Goal: Task Accomplishment & Management: Complete application form

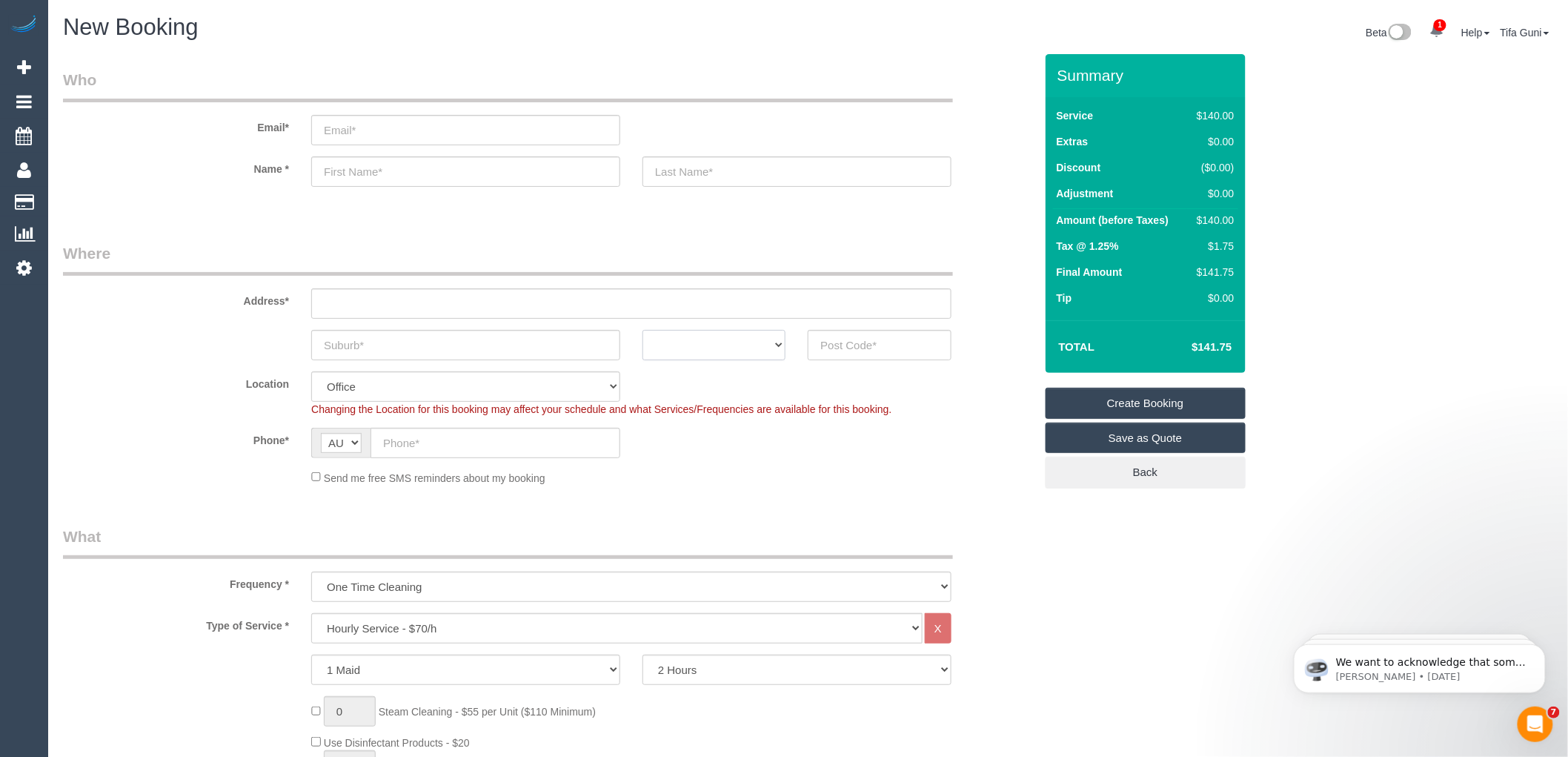
click at [768, 344] on select "ACT NSW NT QLD SA TAS VIC WA" at bounding box center [714, 345] width 143 height 30
select select "VIC"
click at [642, 330] on select "ACT [GEOGRAPHIC_DATA] NT [GEOGRAPHIC_DATA] SA TAS [GEOGRAPHIC_DATA] [GEOGRAPHIC…" at bounding box center [714, 345] width 143 height 30
click at [832, 350] on input "text" at bounding box center [879, 345] width 143 height 30
paste input "3977"
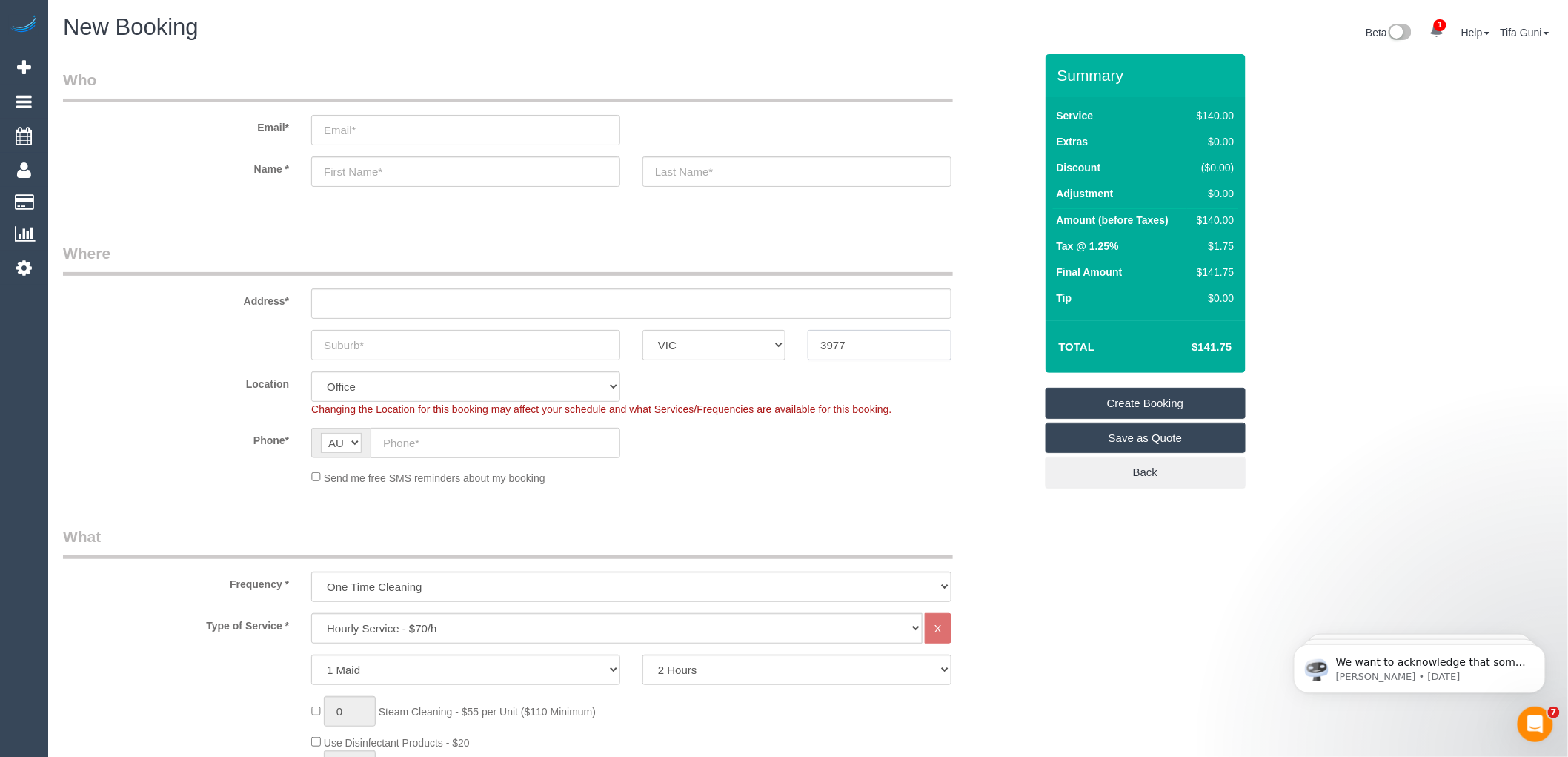
type input "3977"
click at [359, 344] on input "text" at bounding box center [466, 345] width 309 height 30
type input "cr"
click at [343, 306] on input "text" at bounding box center [632, 303] width 640 height 30
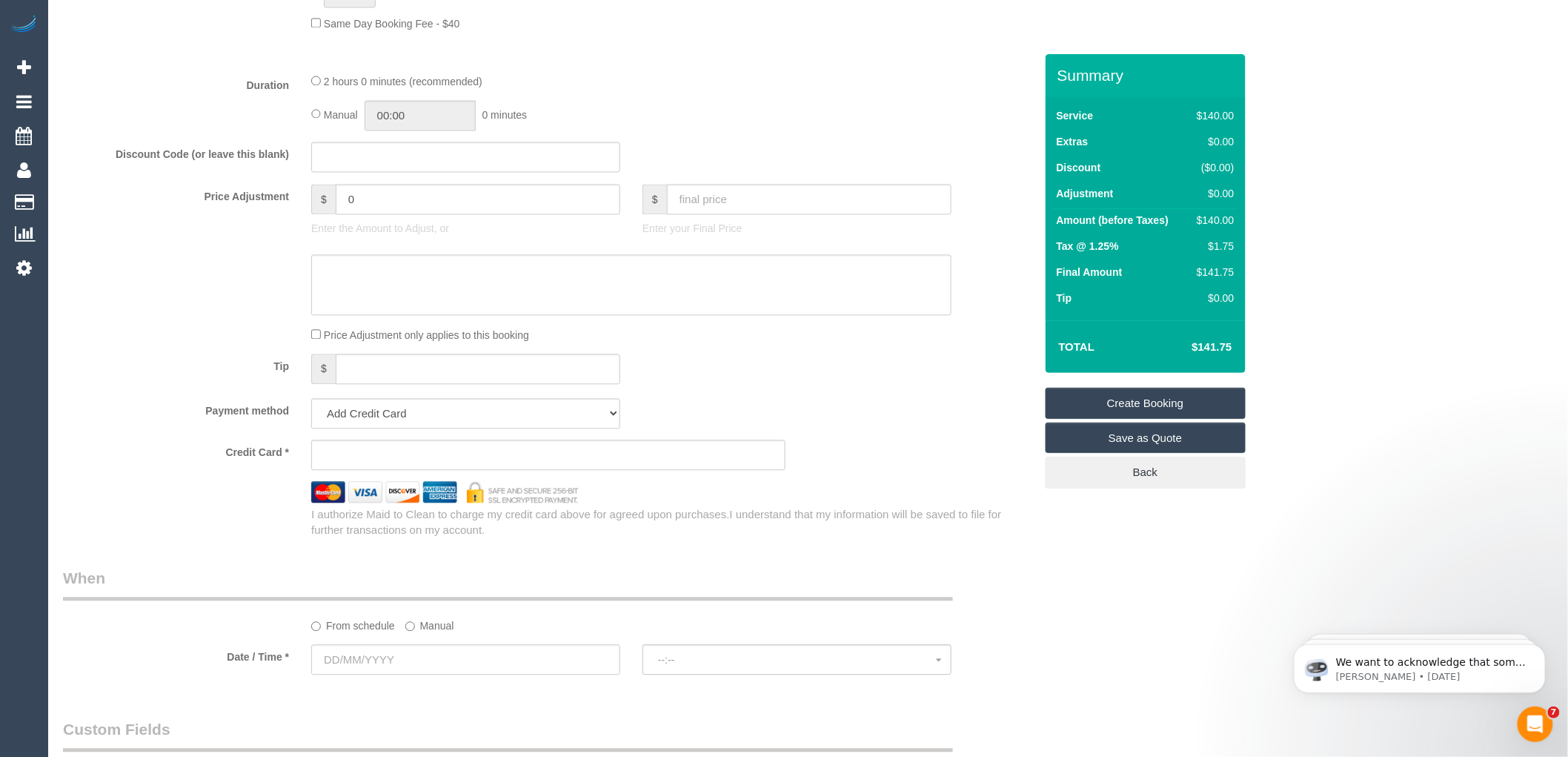
scroll to position [1317, 0]
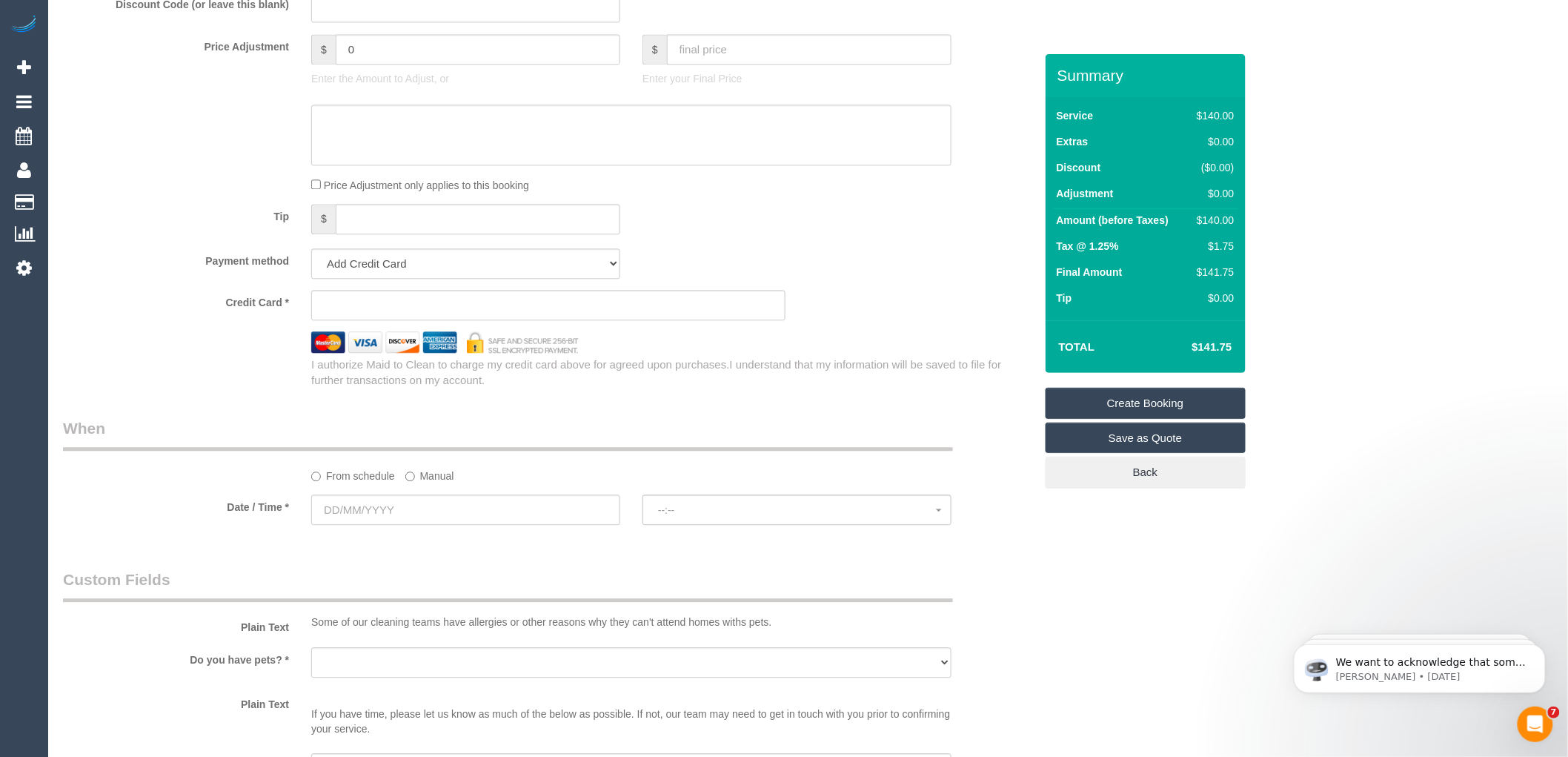
type input "-"
click at [398, 525] on input "text" at bounding box center [466, 510] width 309 height 30
select select "52"
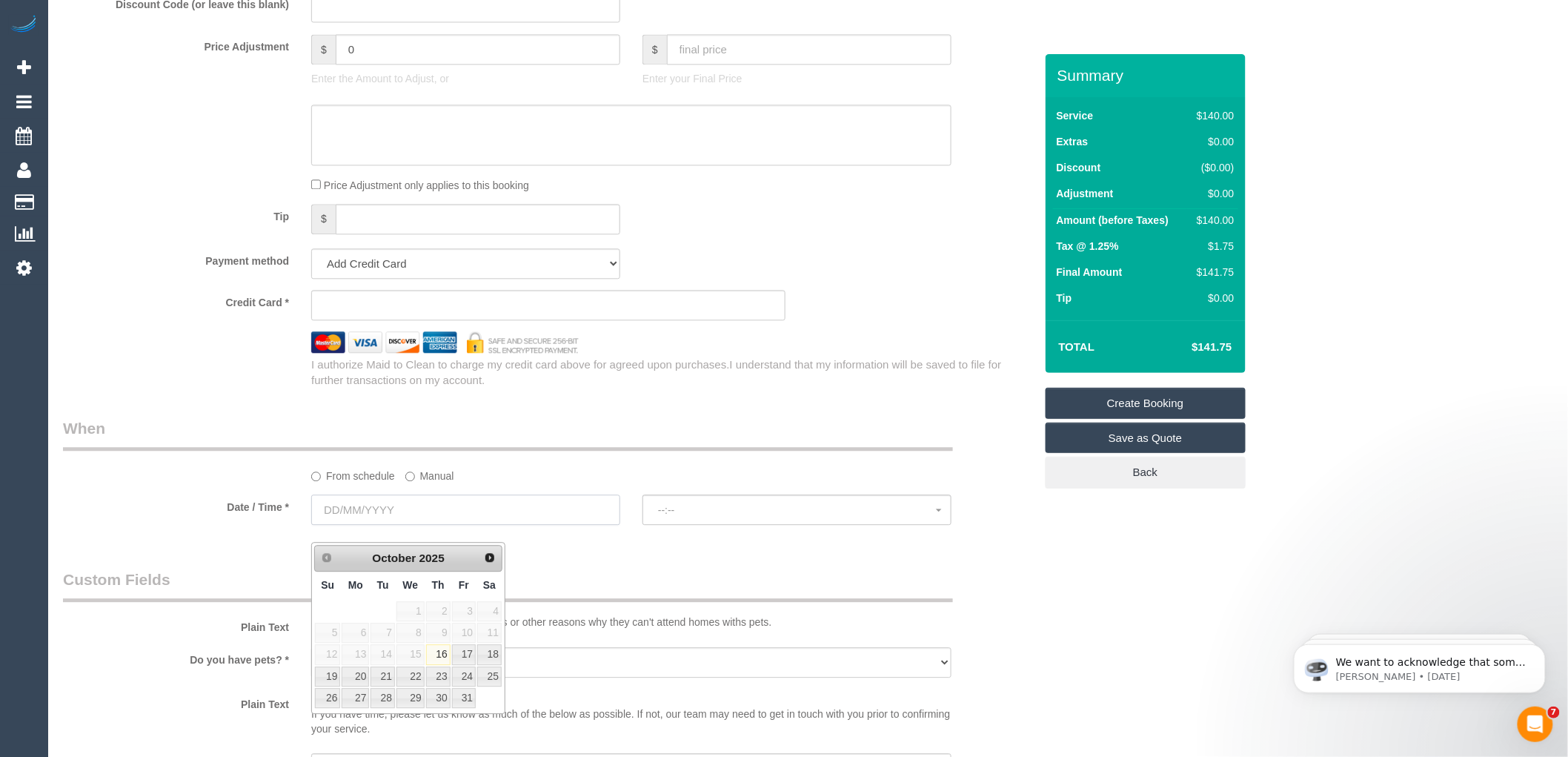
select select "object:2130"
click at [490, 672] on link "25" at bounding box center [489, 676] width 24 height 20
type input "25/10/2025"
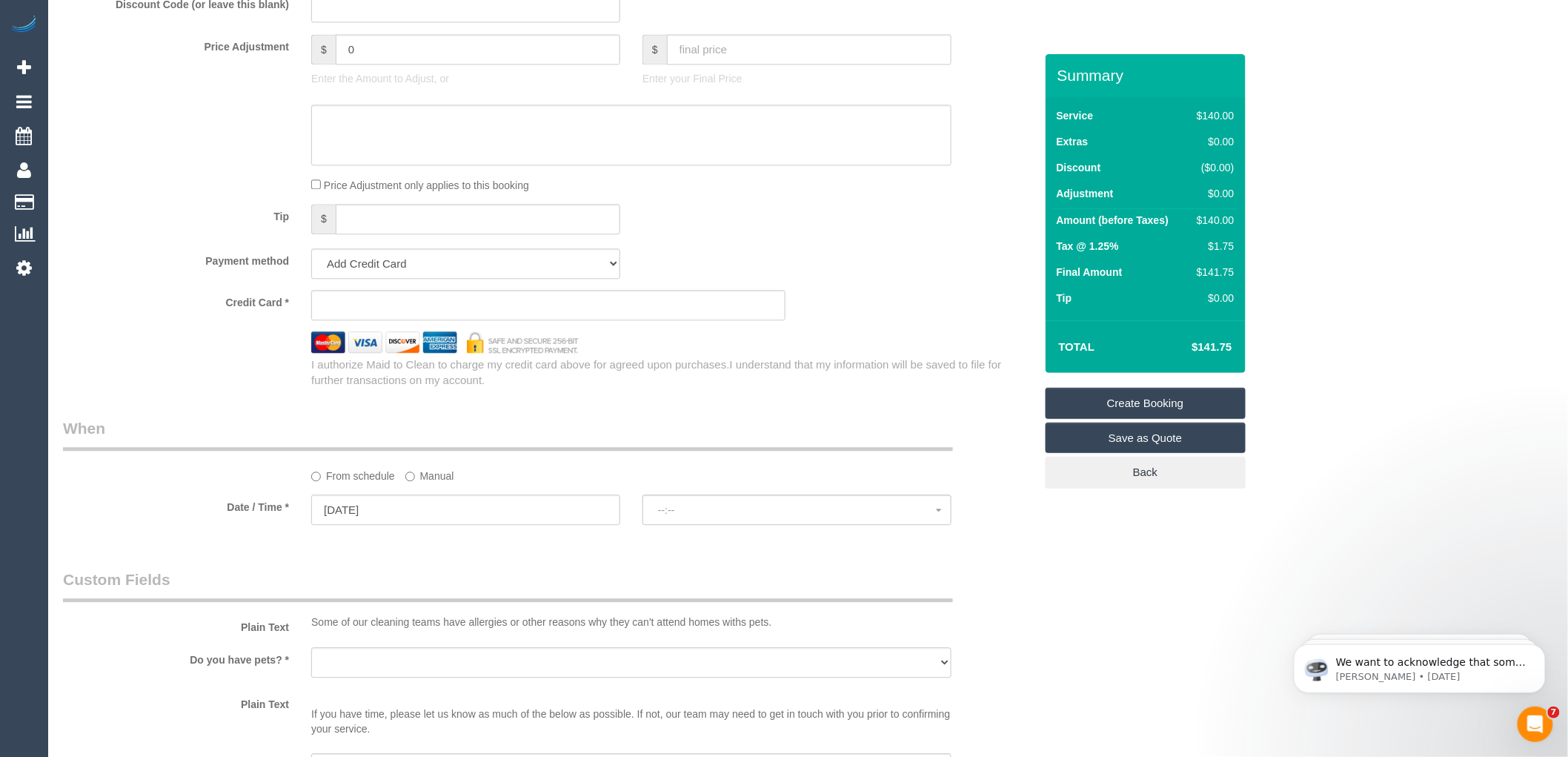
select select "spot1"
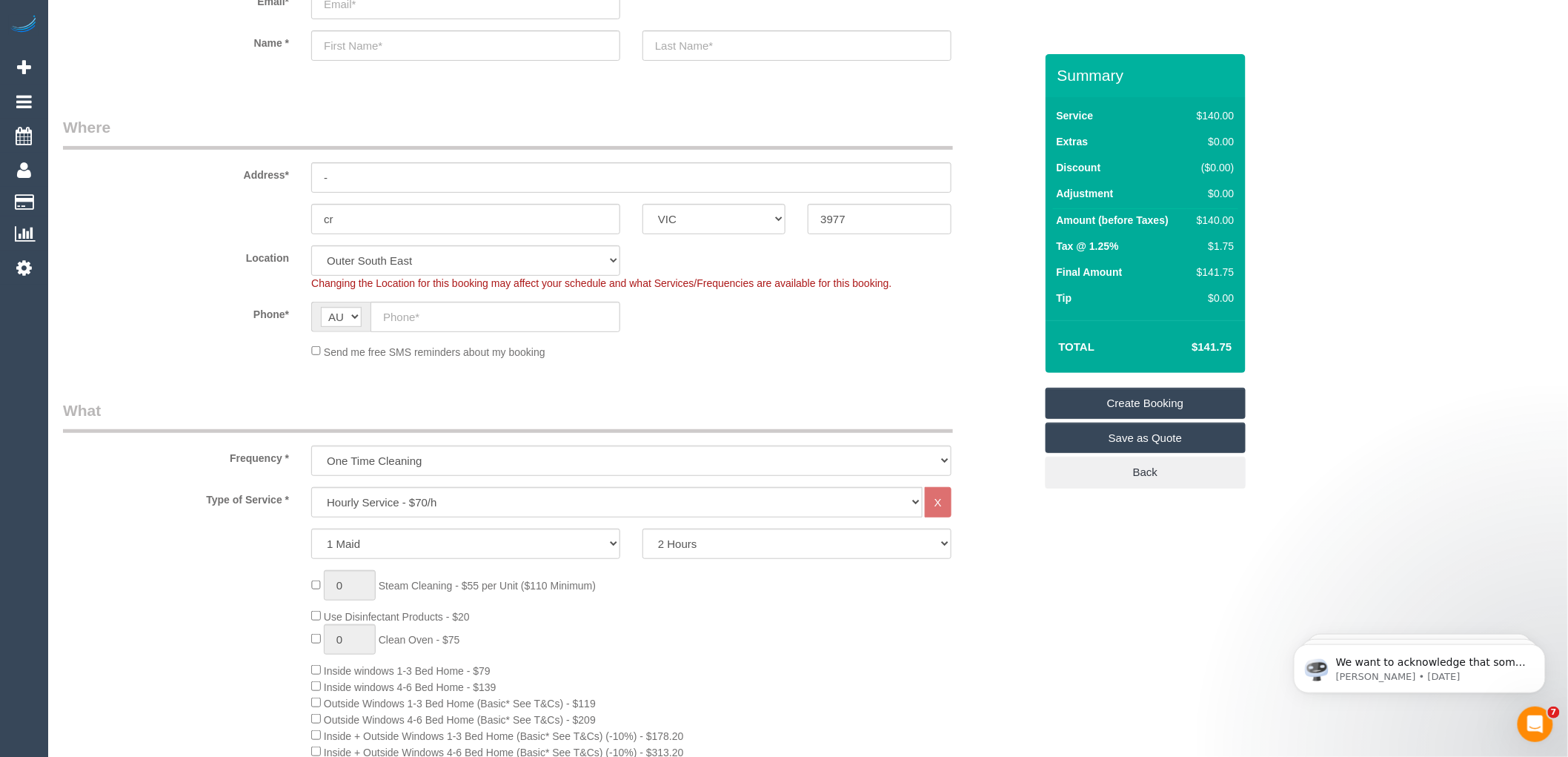
scroll to position [165, 0]
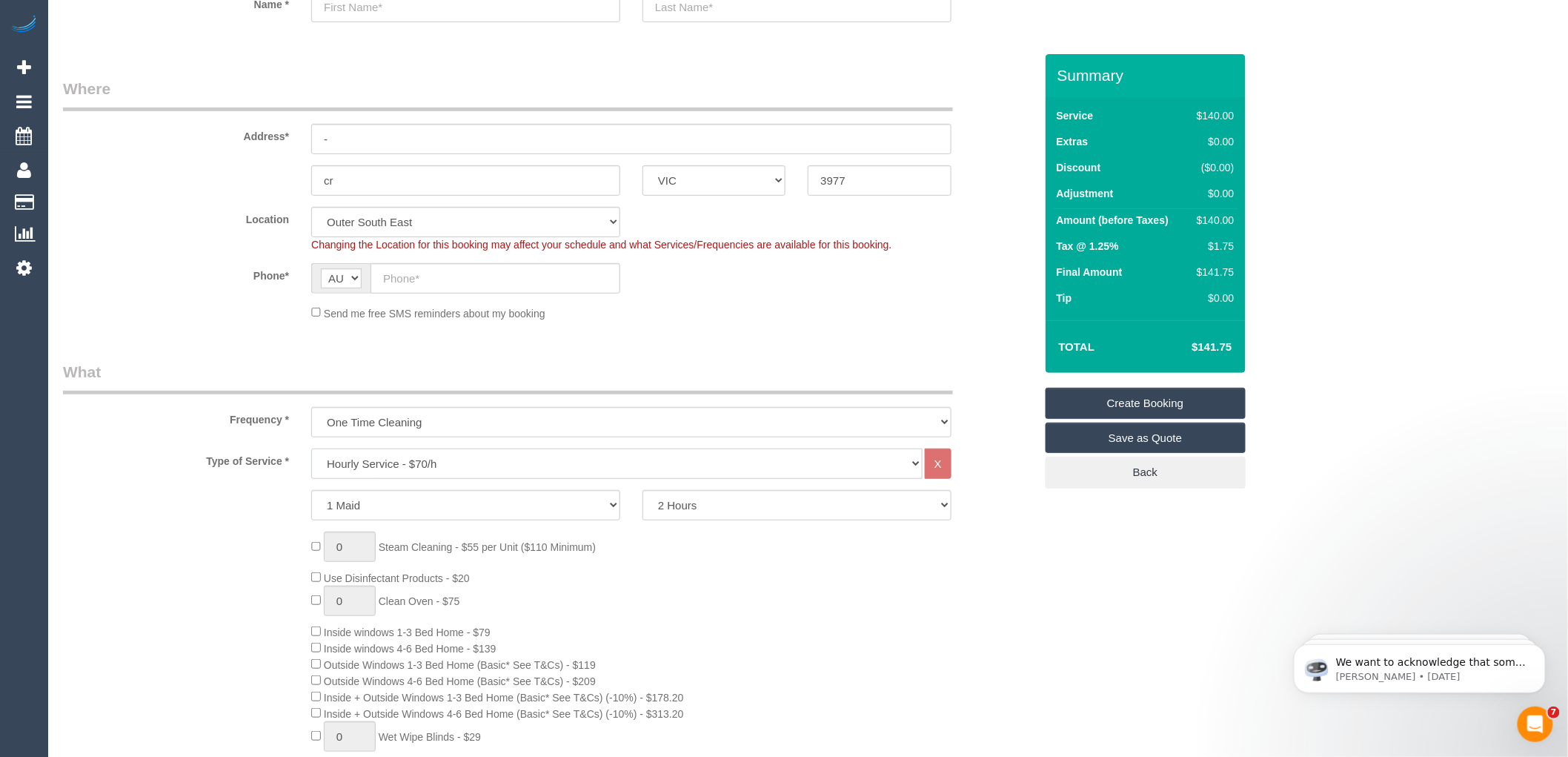
click at [517, 470] on select "Hourly Service - $70/h Hourly Service - $65/h Hourly Service - $60/h Hourly Ser…" at bounding box center [617, 464] width 611 height 30
select select "212"
click at [312, 449] on select "Hourly Service - $70/h Hourly Service - $65/h Hourly Service - $60/h Hourly Ser…" at bounding box center [617, 464] width 611 height 30
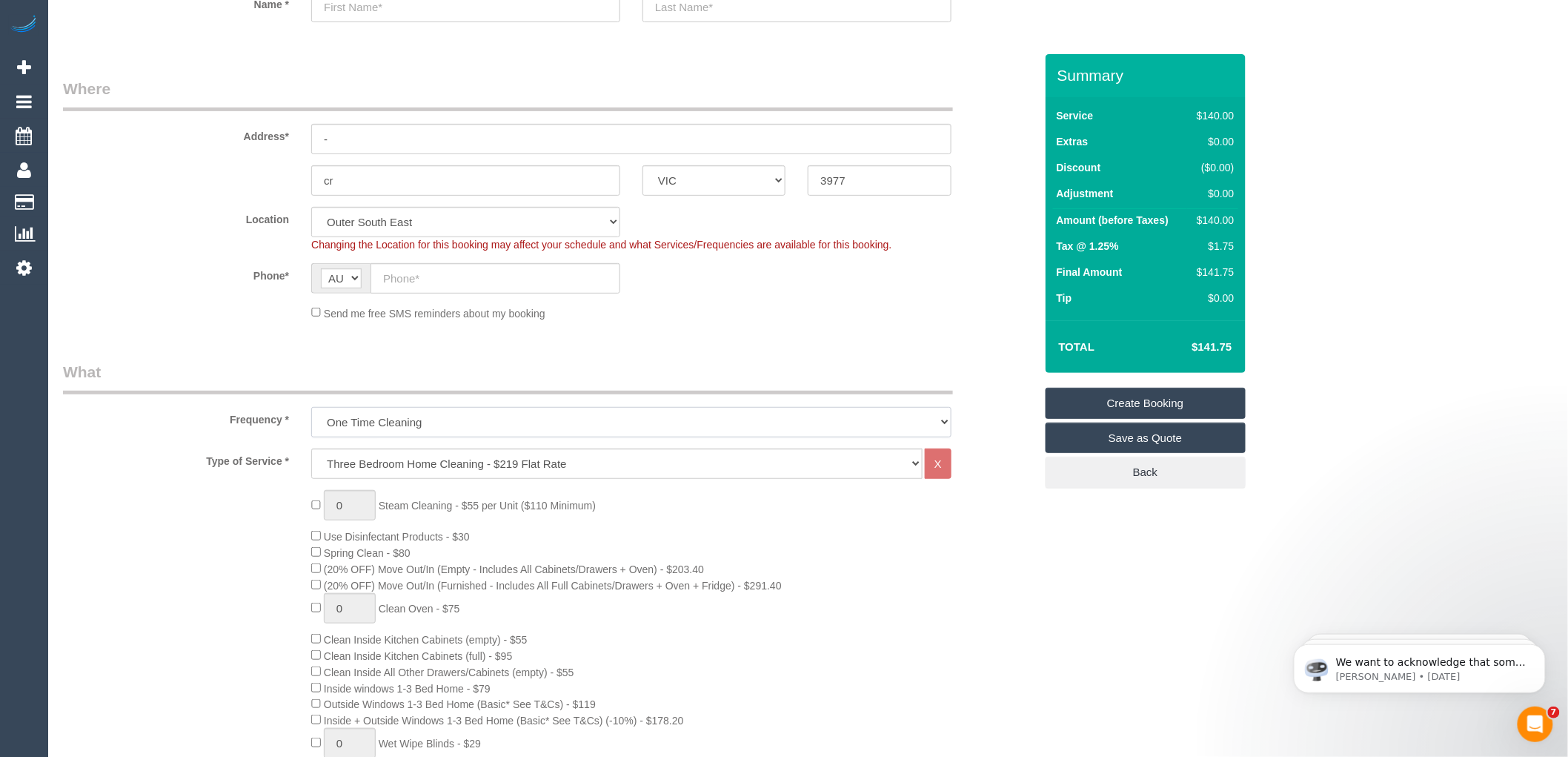
click at [457, 423] on select "One Time Cleaning Weekly - 10% Off - 10.00% (0% for the First Booking) Fortnigh…" at bounding box center [632, 422] width 640 height 30
select select "spot22"
select select "object:2131"
click at [312, 407] on select "One Time Cleaning Weekly - 10% Off - 10.00% (0% for the First Booking) Fortnigh…" at bounding box center [632, 422] width 640 height 30
click at [814, 315] on div "Send me free SMS reminders about my booking" at bounding box center [631, 313] width 663 height 16
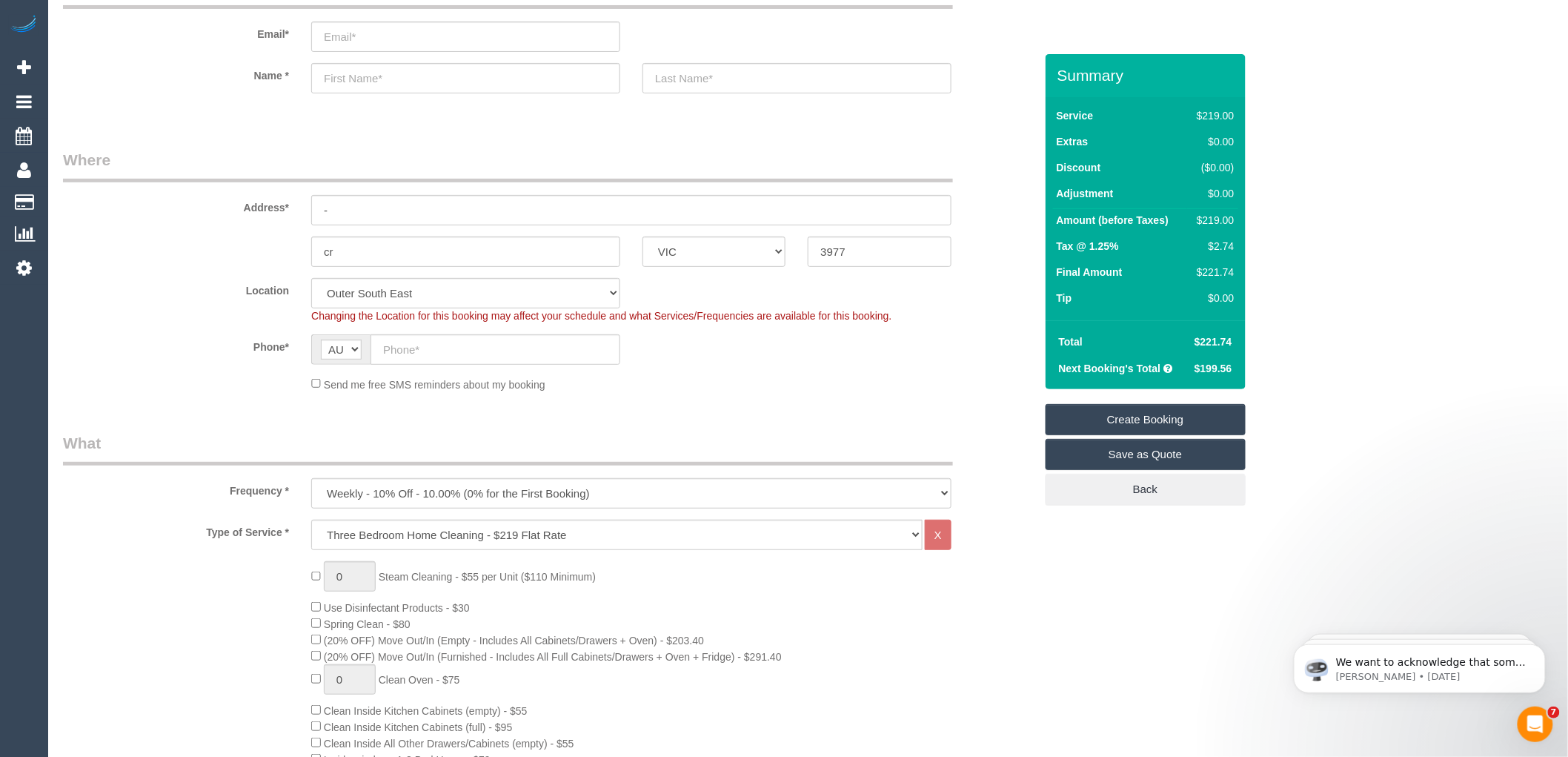
scroll to position [0, 0]
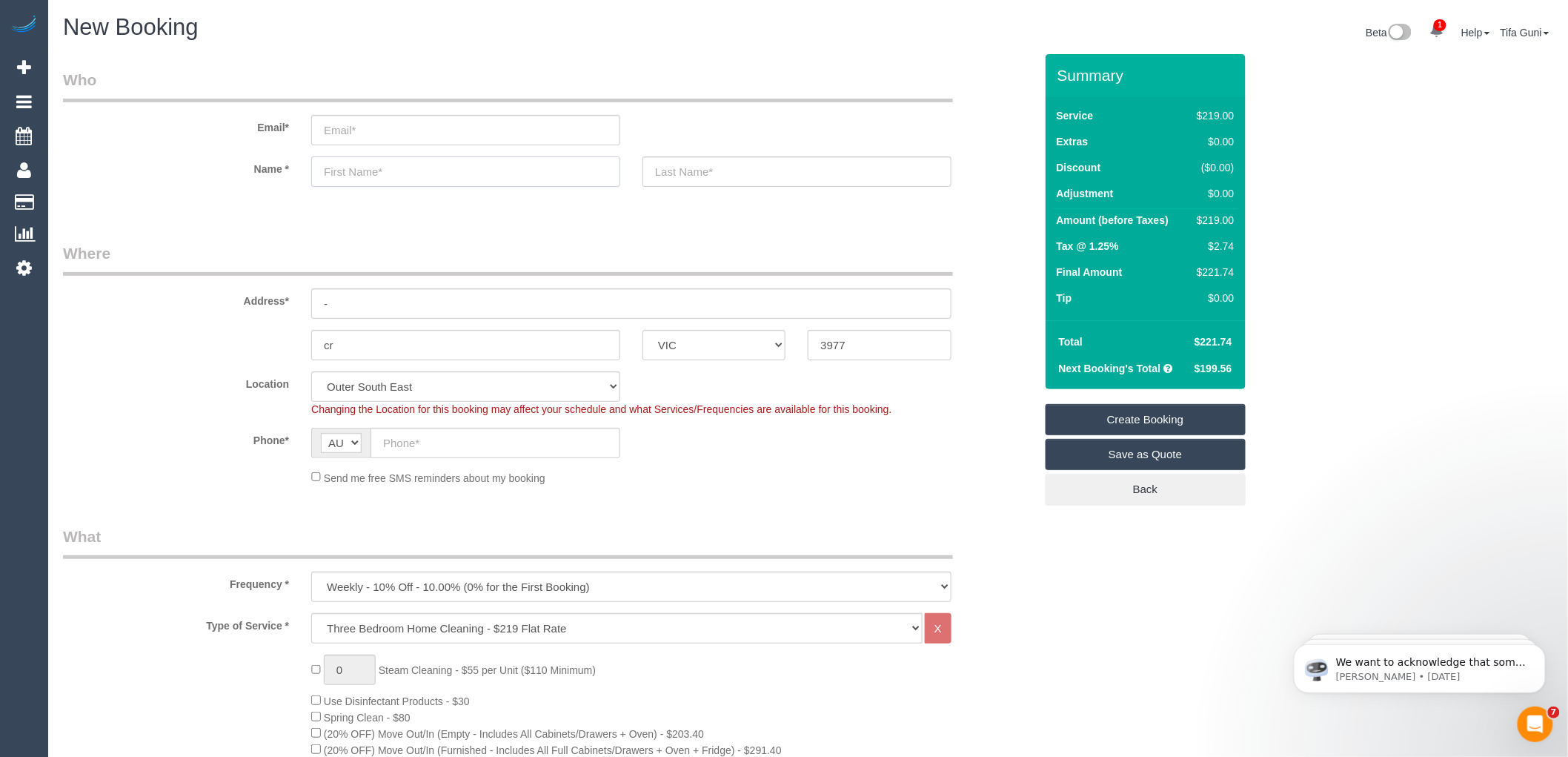
click at [359, 165] on input "text" at bounding box center [466, 171] width 309 height 30
click at [333, 176] on input "text" at bounding box center [466, 171] width 309 height 30
type input "Amid"
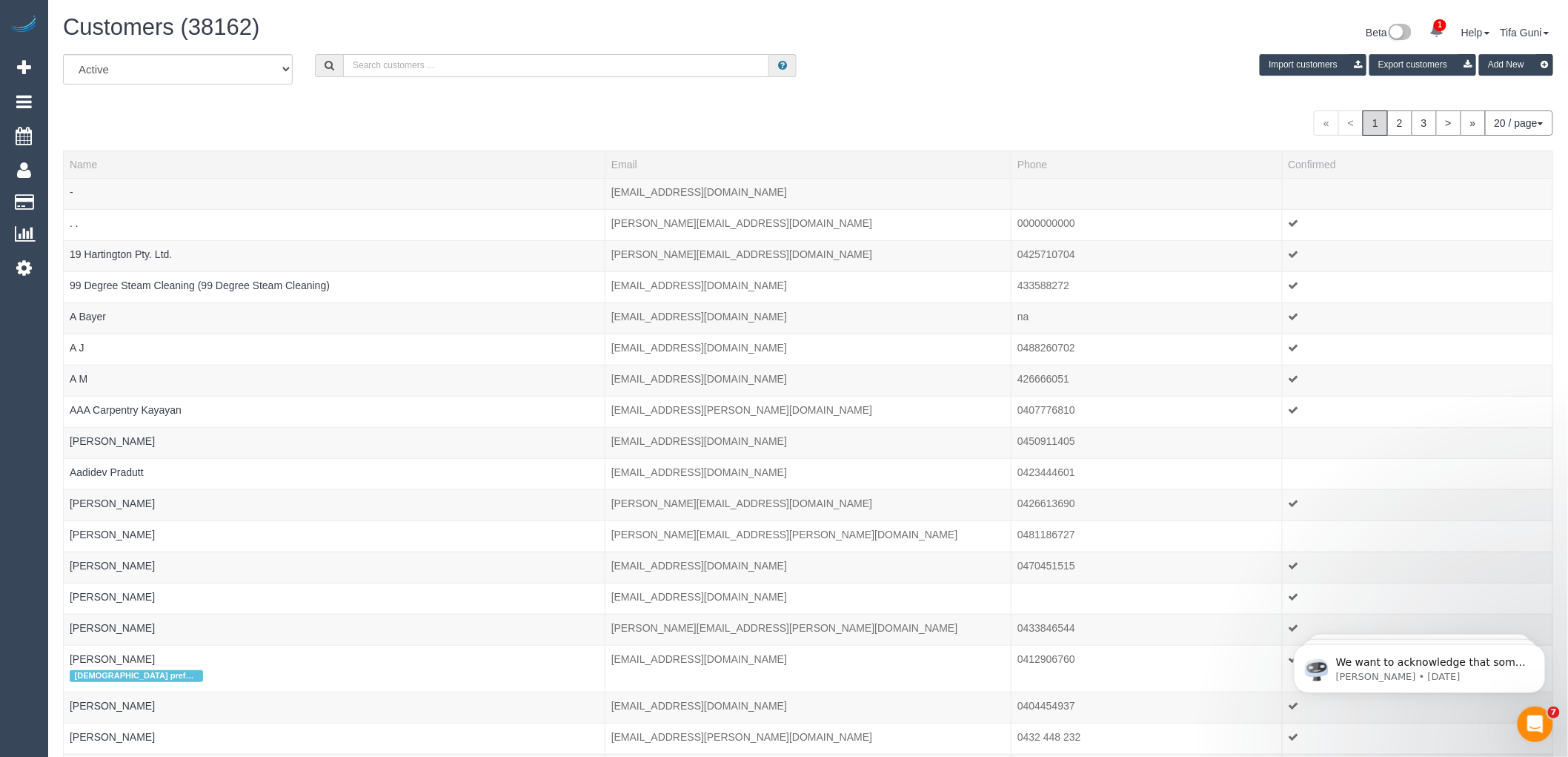
click at [399, 65] on input "text" at bounding box center [556, 65] width 426 height 23
type input "NDIS"
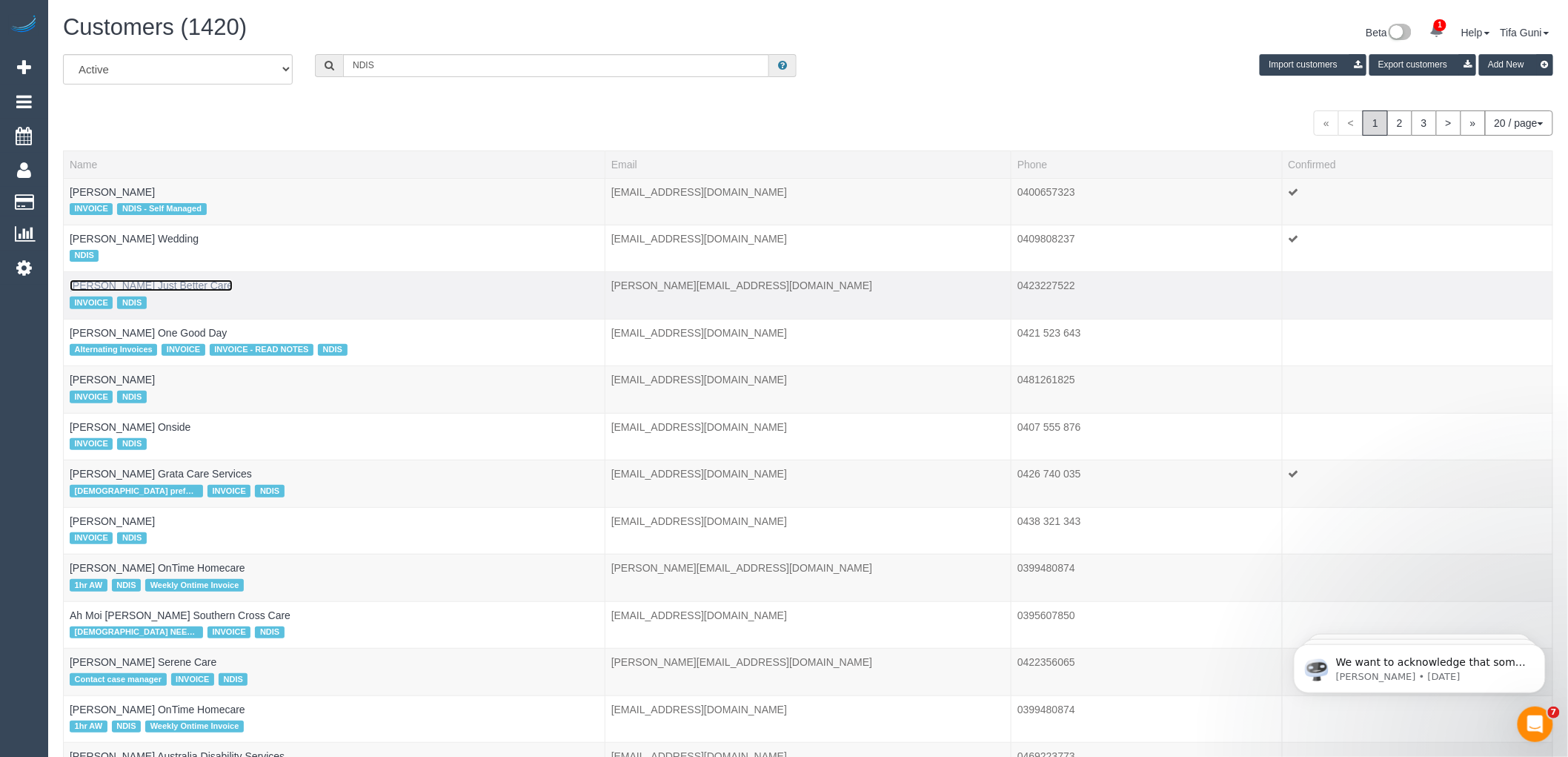
click at [138, 289] on link "Aaron Ginzburg Just Better Care" at bounding box center [151, 286] width 163 height 12
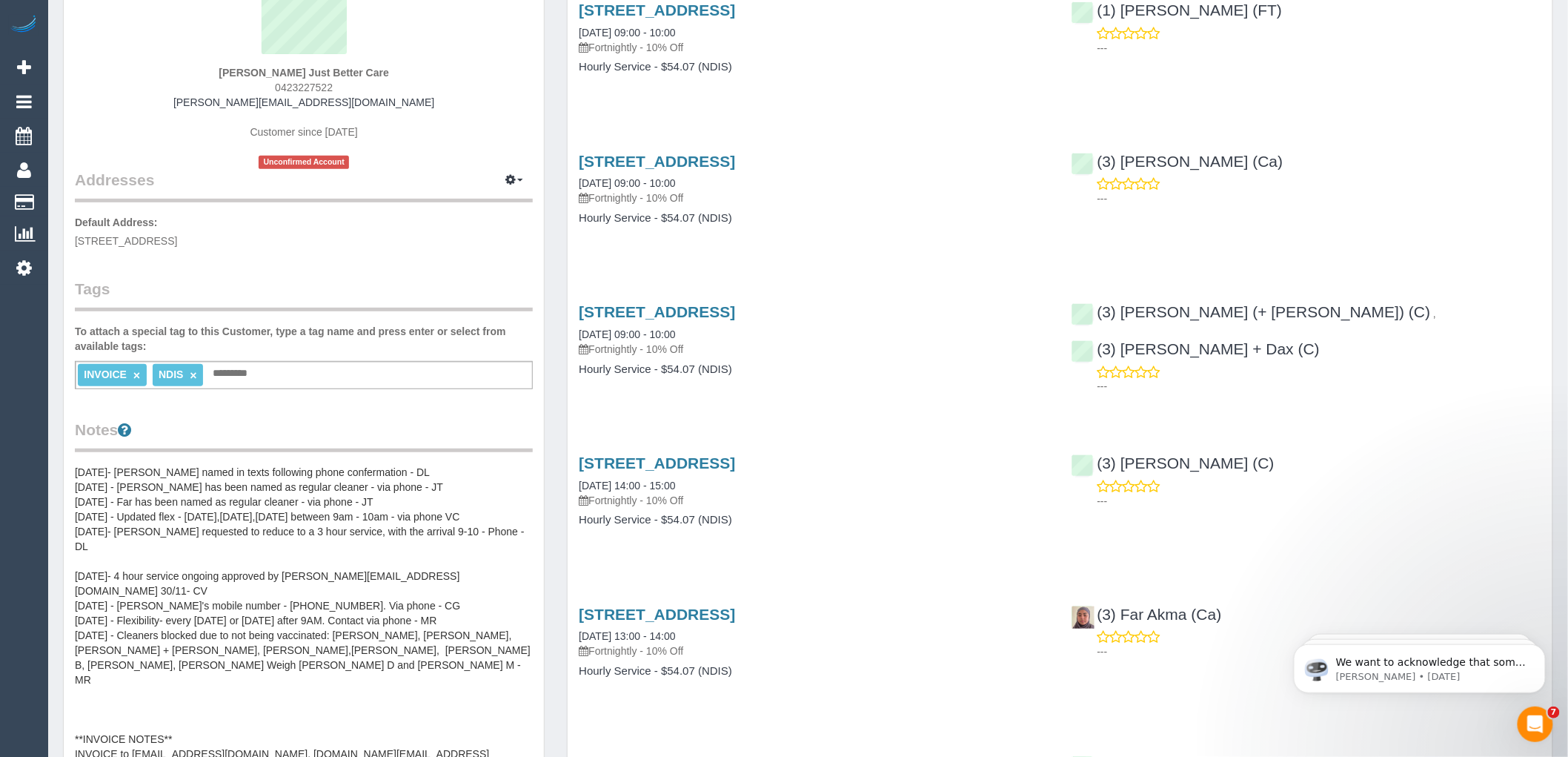
scroll to position [165, 0]
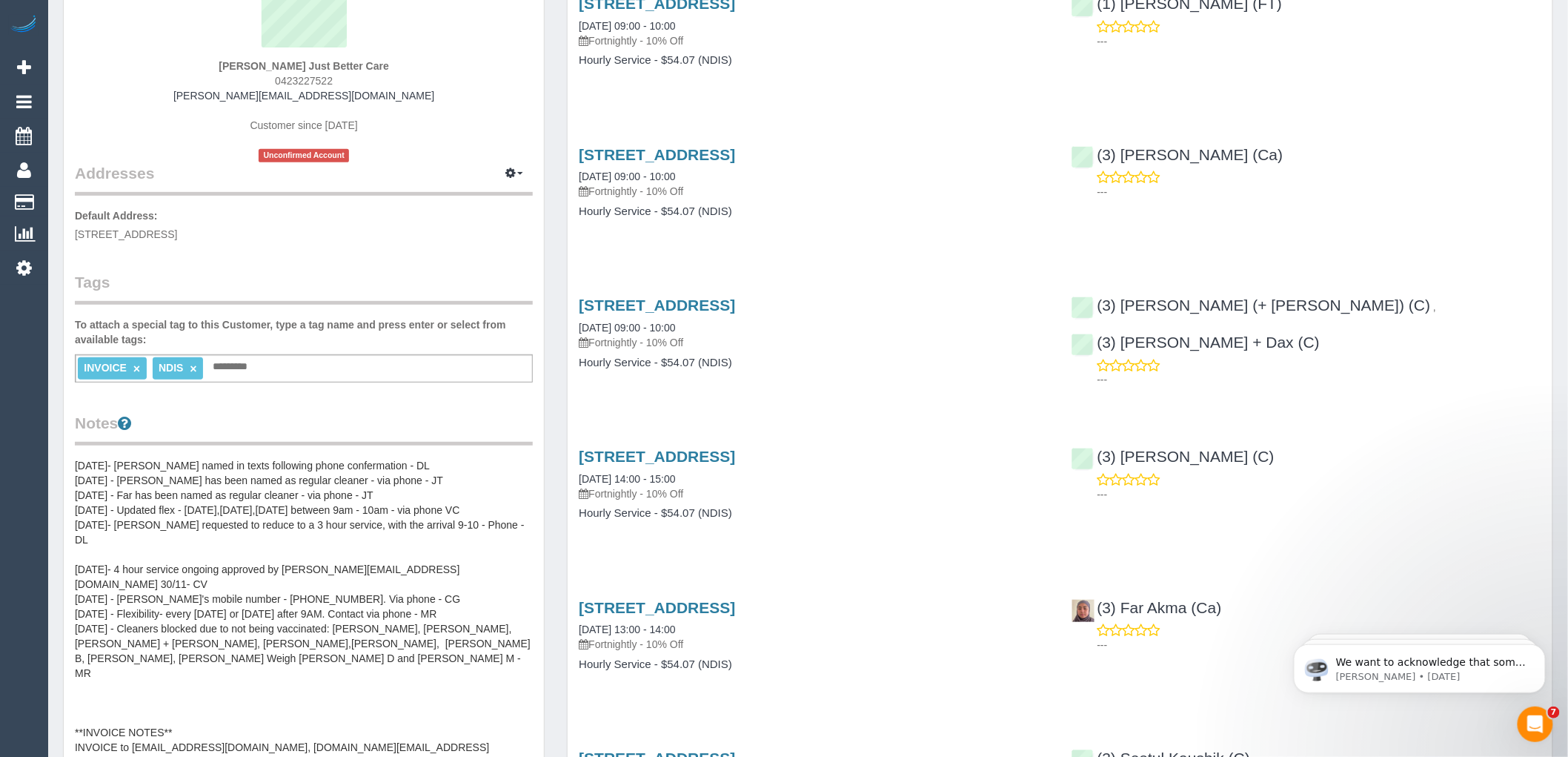
click at [286, 482] on pre "18/04/24- Frankie named in texts following phone confermation - DL 08/04/24 - F…" at bounding box center [303, 606] width 458 height 297
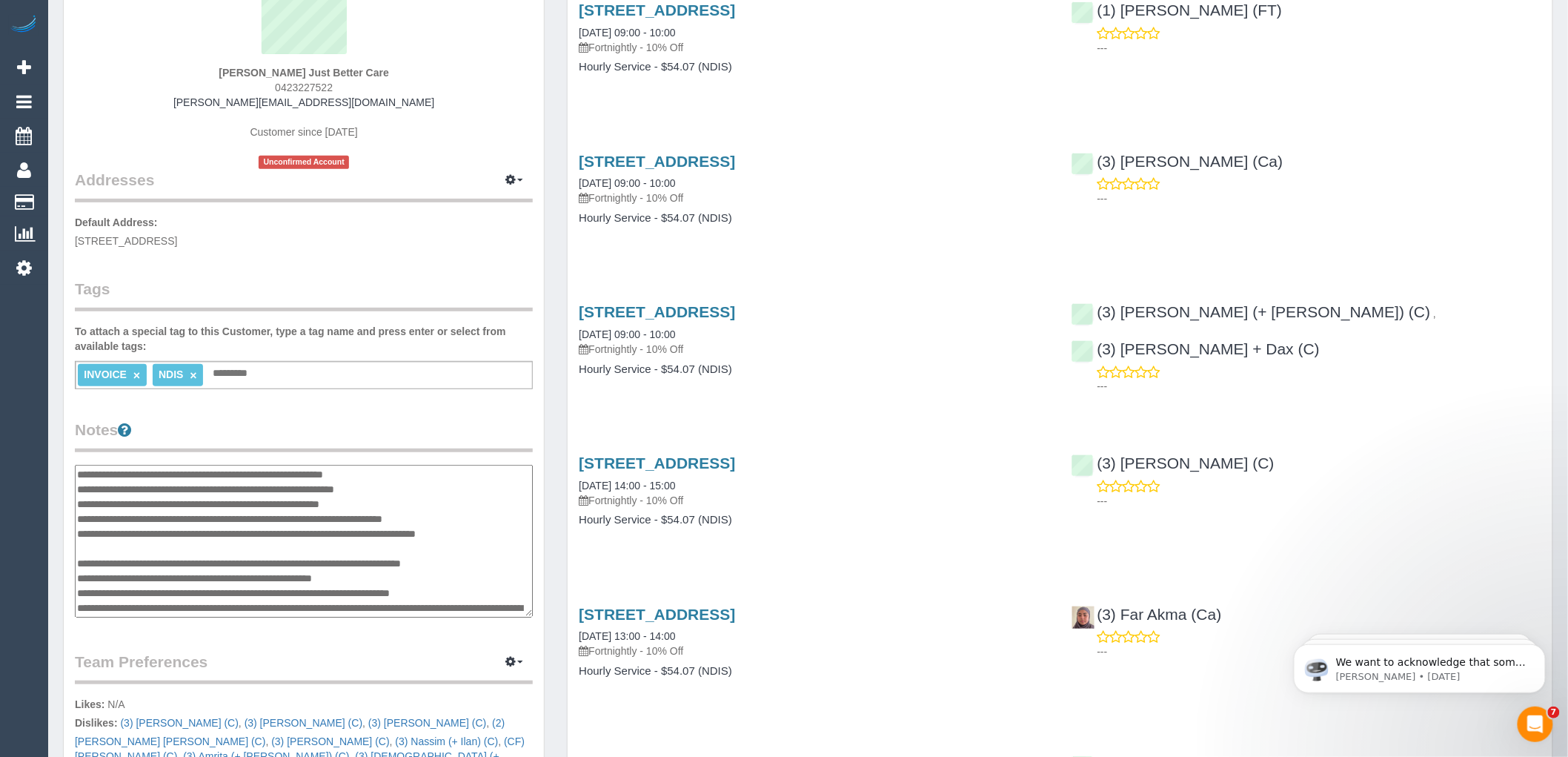
scroll to position [0, 0]
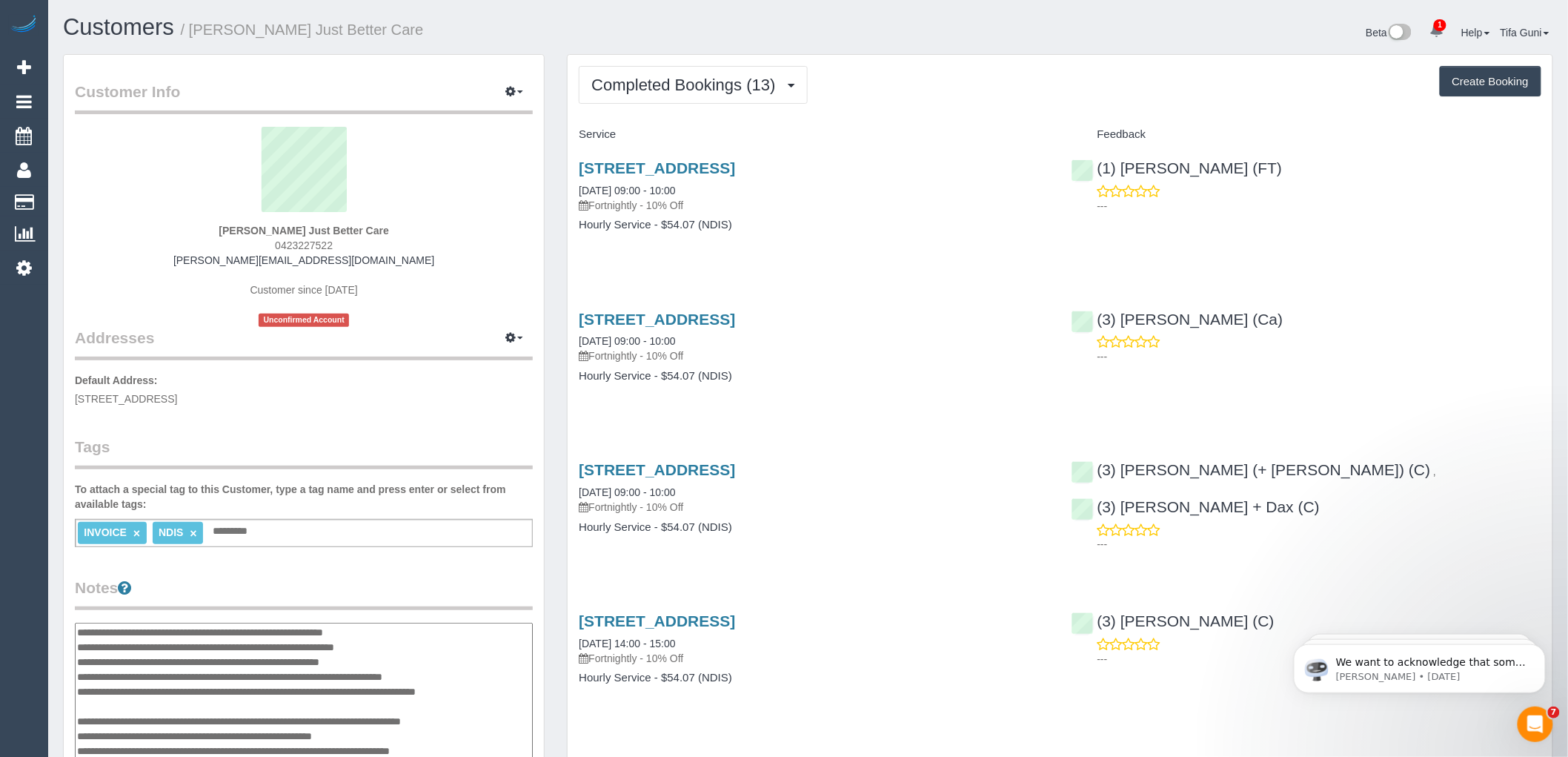
click at [452, 175] on sui-profile-pic at bounding box center [303, 175] width 436 height 97
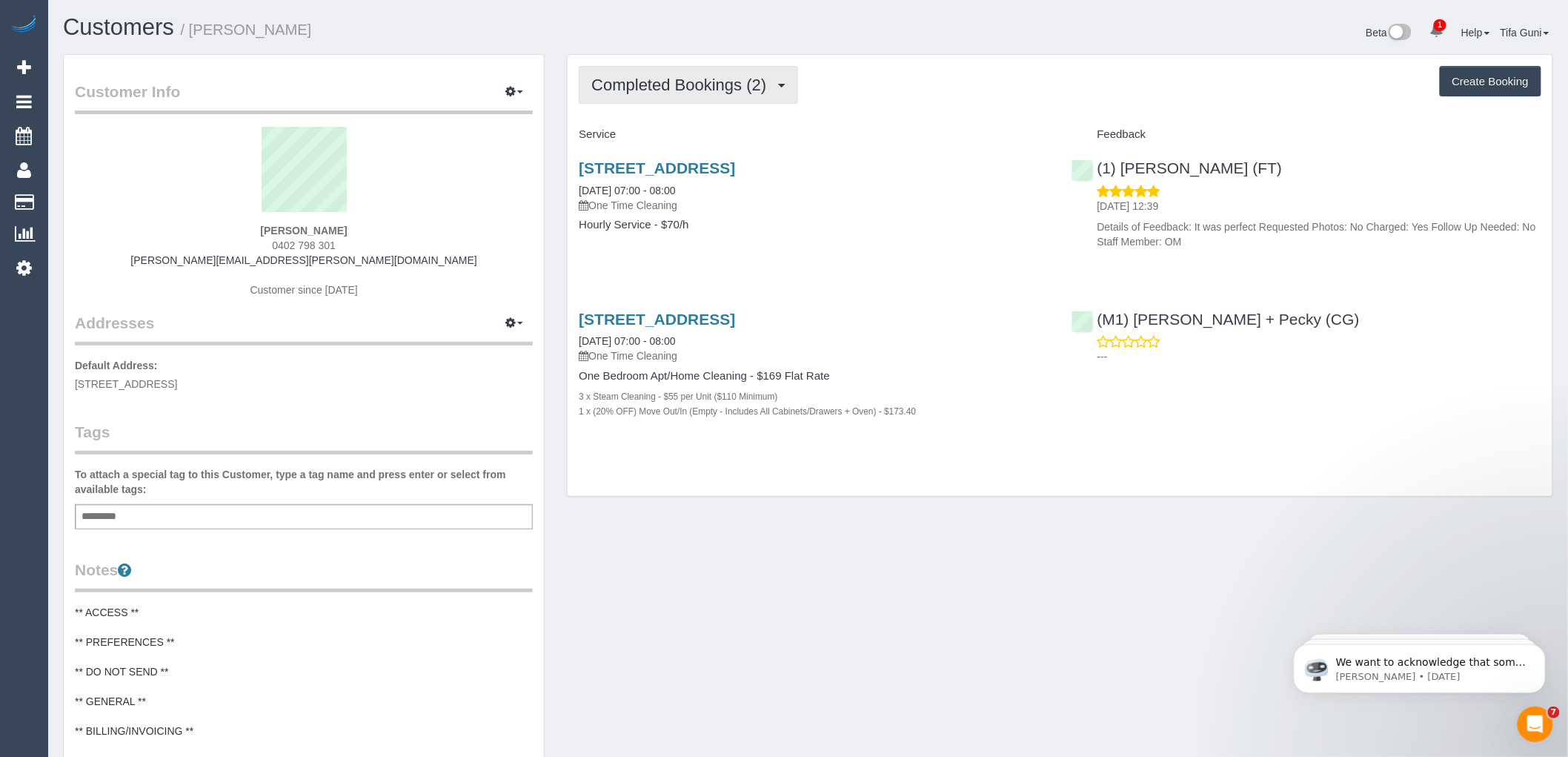
click at [704, 87] on span "Completed Bookings (2)" at bounding box center [682, 85] width 182 height 18
click at [1024, 118] on div "Completed Bookings (2) Completed Bookings (2) Upcoming Bookings (0) Cancelled B…" at bounding box center [1060, 275] width 985 height 441
click at [754, 92] on span "Completed Bookings (2)" at bounding box center [682, 85] width 182 height 18
click at [446, 300] on div "Joel Pedder 0402 798 301 joel.pedder@chillmech.com.au Customer since 2025" at bounding box center [303, 219] width 458 height 186
drag, startPoint x: 344, startPoint y: 245, endPoint x: 271, endPoint y: 244, distance: 73.0
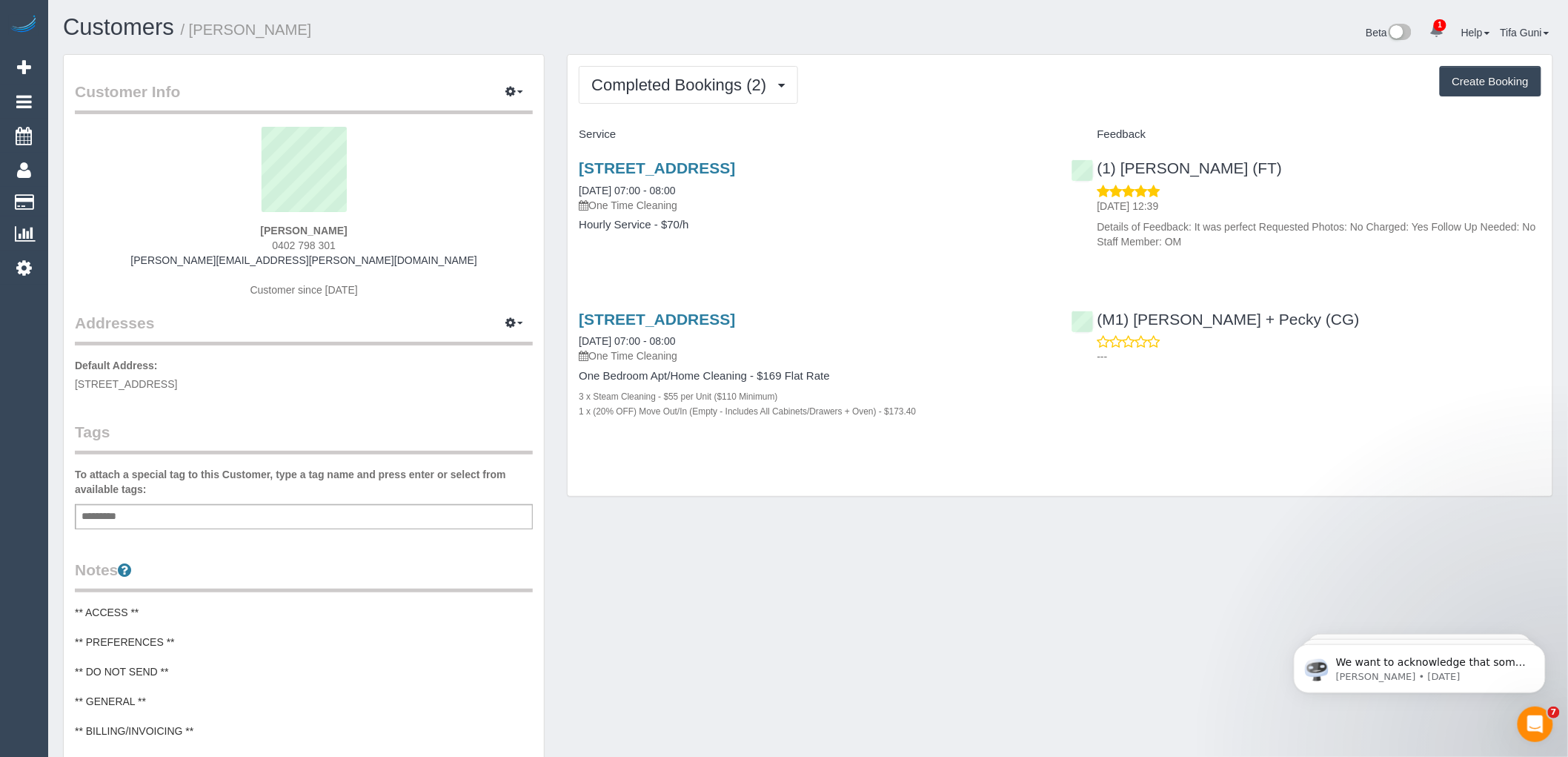
click at [271, 244] on div "Joel Pedder 0402 798 301 joel.pedder@chillmech.com.au Customer since 2025" at bounding box center [303, 219] width 458 height 186
copy span "0402 798 301"
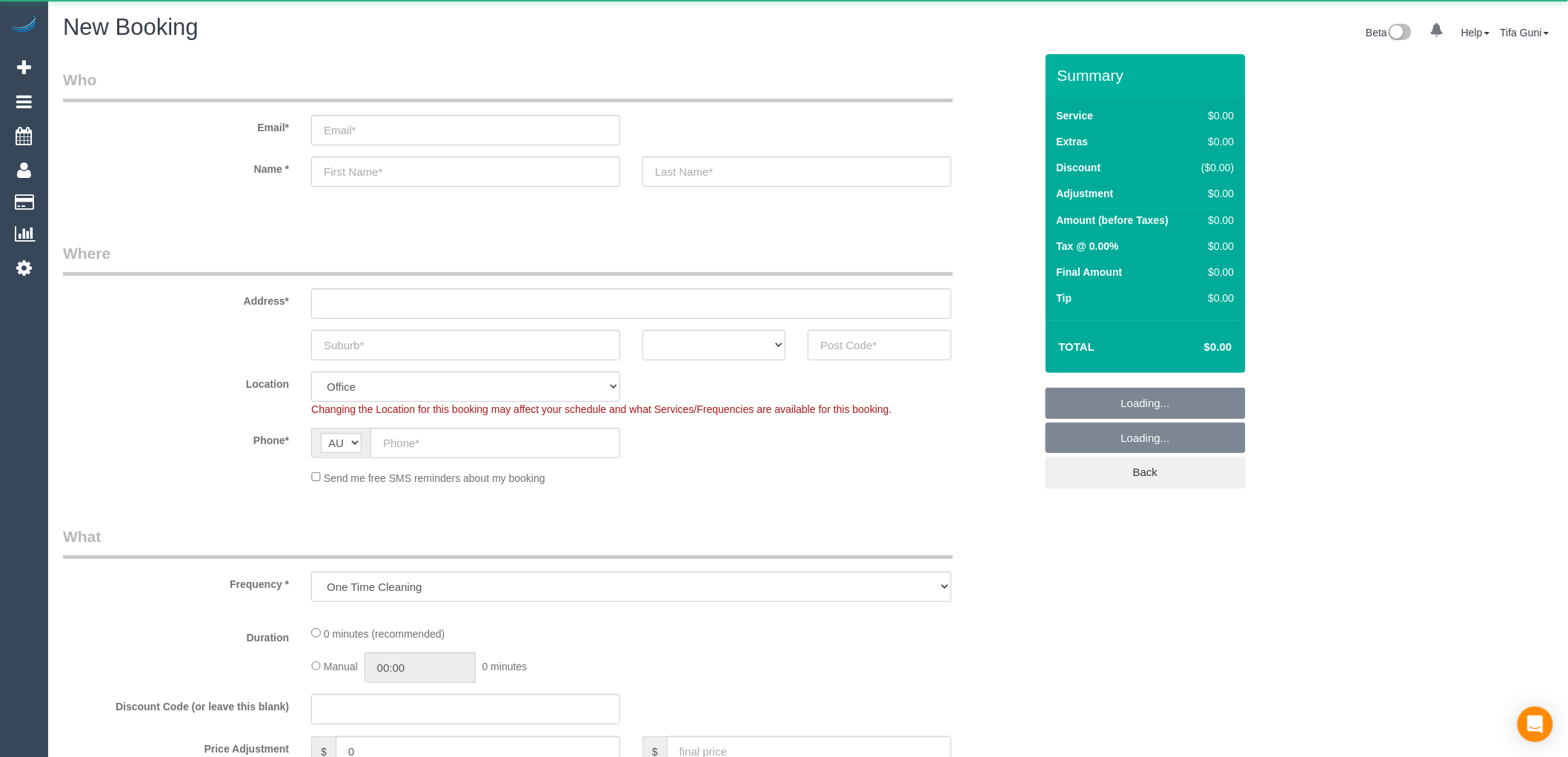
select select "object:831"
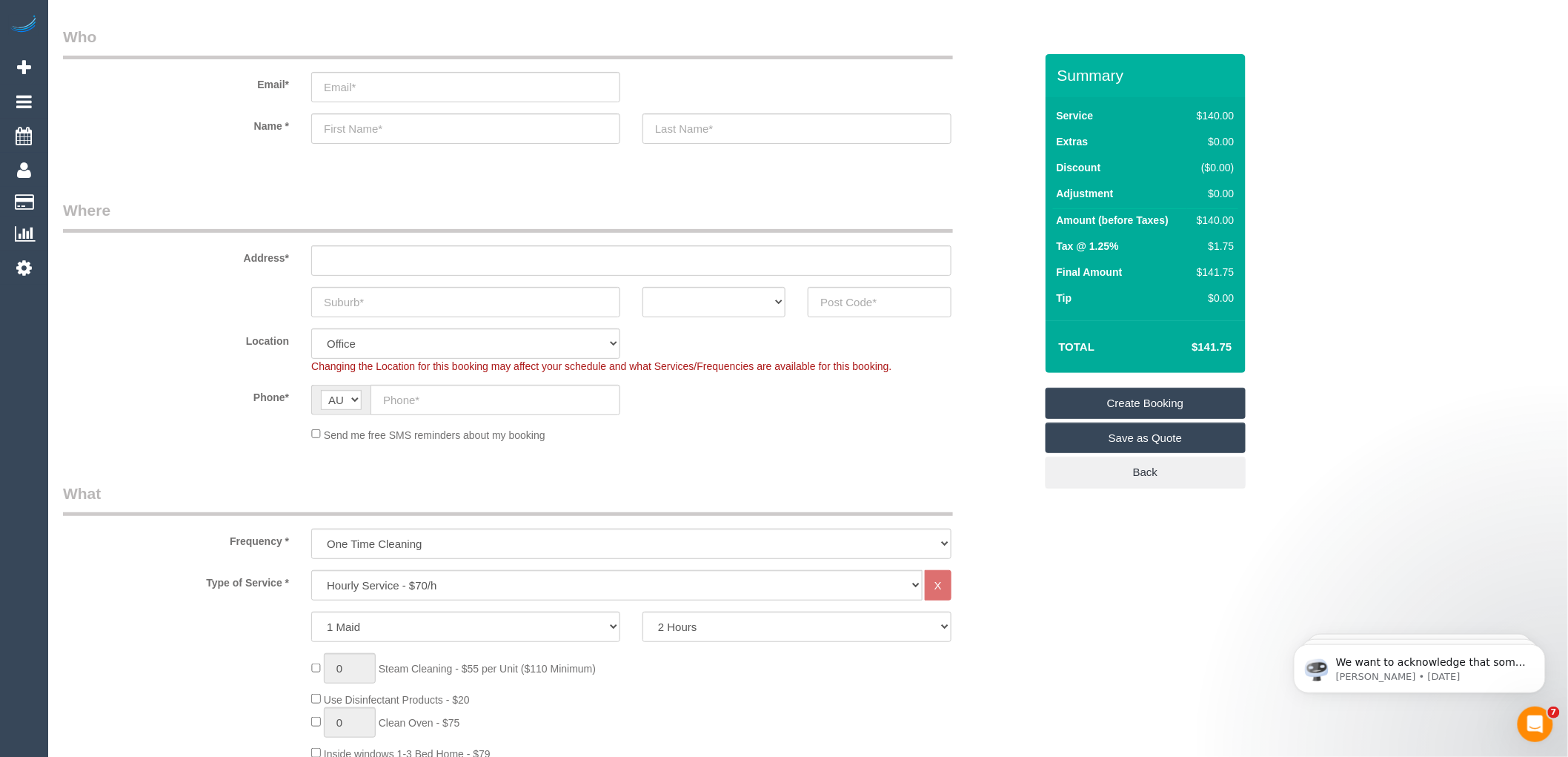
scroll to position [82, 0]
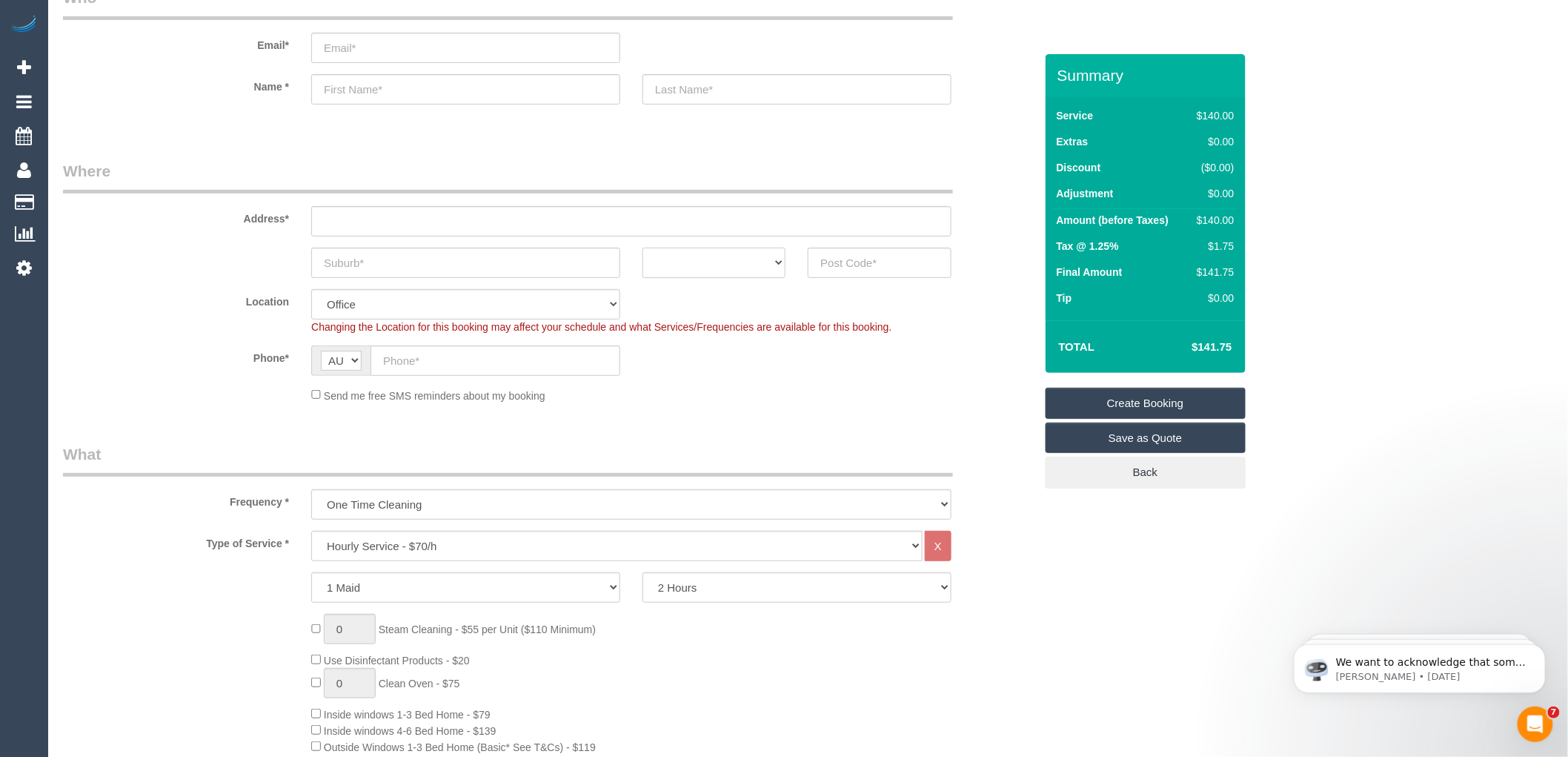
click at [779, 260] on select "ACT [GEOGRAPHIC_DATA] NT [GEOGRAPHIC_DATA] SA TAS [GEOGRAPHIC_DATA] [GEOGRAPHIC…" at bounding box center [714, 263] width 143 height 30
select select "VIC"
click at [642, 248] on select "ACT [GEOGRAPHIC_DATA] NT [GEOGRAPHIC_DATA] SA TAS [GEOGRAPHIC_DATA] [GEOGRAPHIC…" at bounding box center [714, 263] width 143 height 30
click at [391, 268] on input "text" at bounding box center [466, 263] width 309 height 30
click at [883, 268] on input "text" at bounding box center [879, 263] width 143 height 30
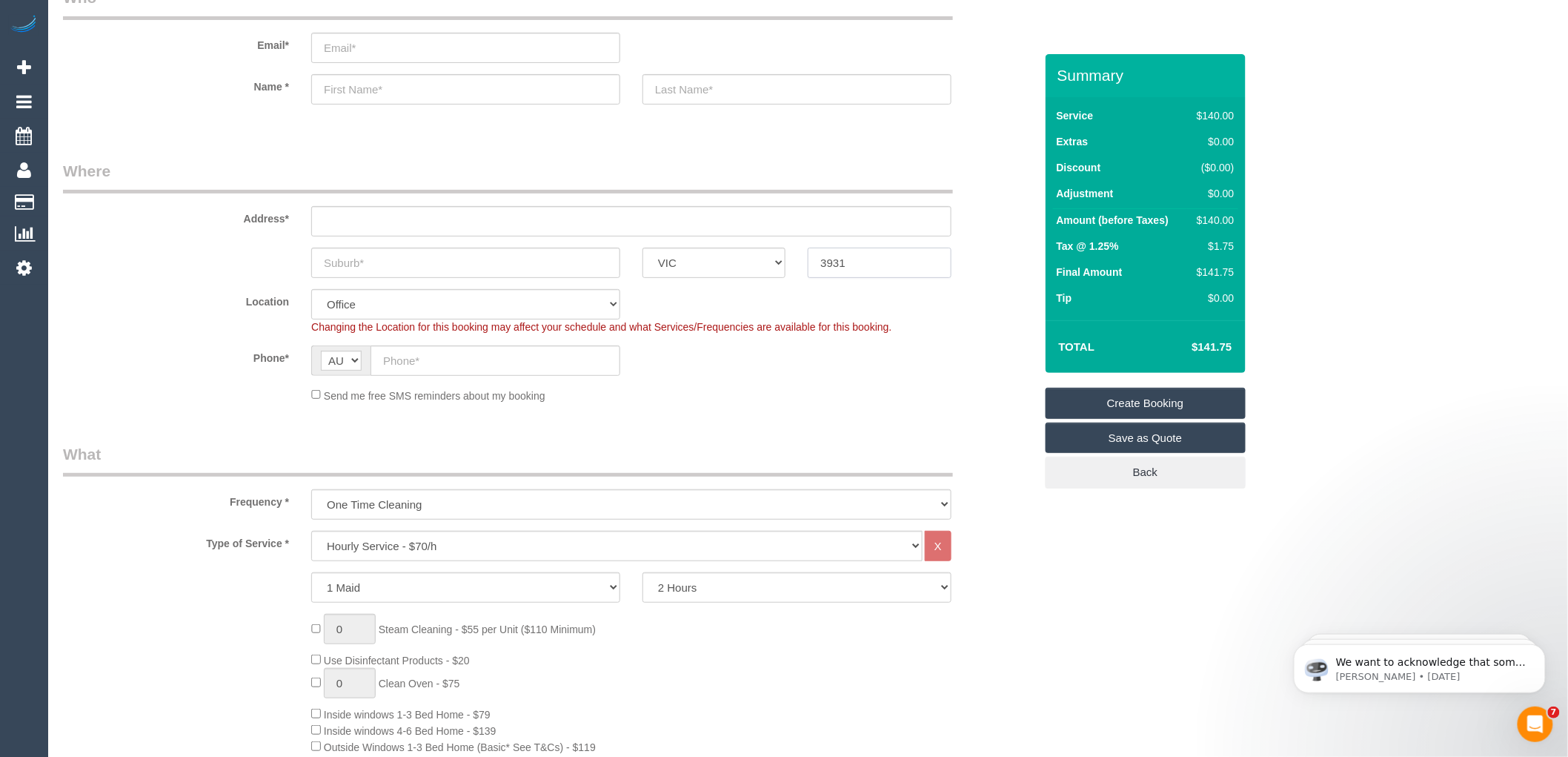
type input "3931"
click at [332, 255] on input "text" at bounding box center [466, 263] width 309 height 30
type input "lnd"
click at [324, 216] on input "text" at bounding box center [632, 221] width 640 height 30
type input "-"
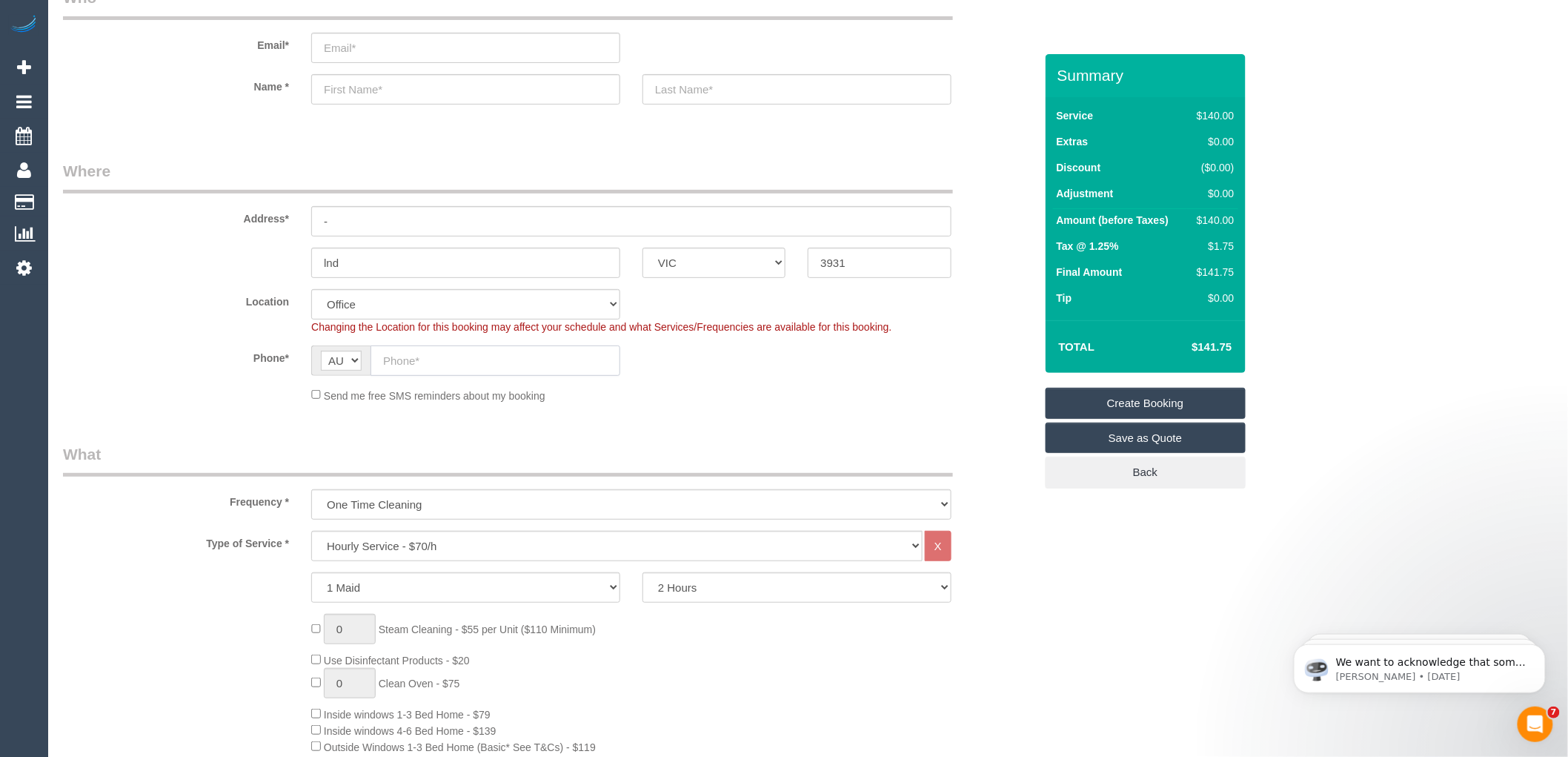
click at [425, 361] on input "text" at bounding box center [495, 360] width 249 height 30
paste input "61 402 913 522"
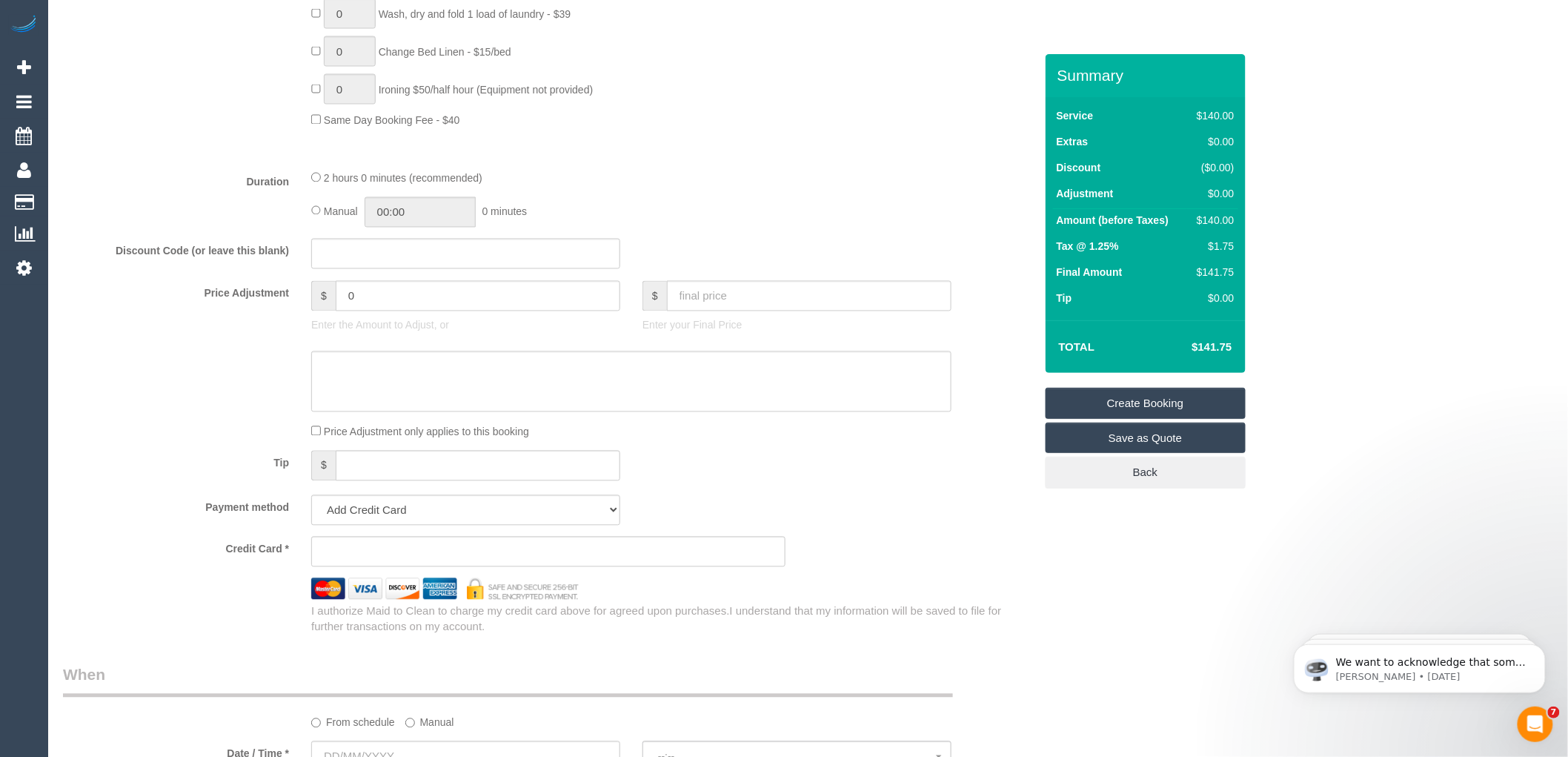
scroll to position [1400, 0]
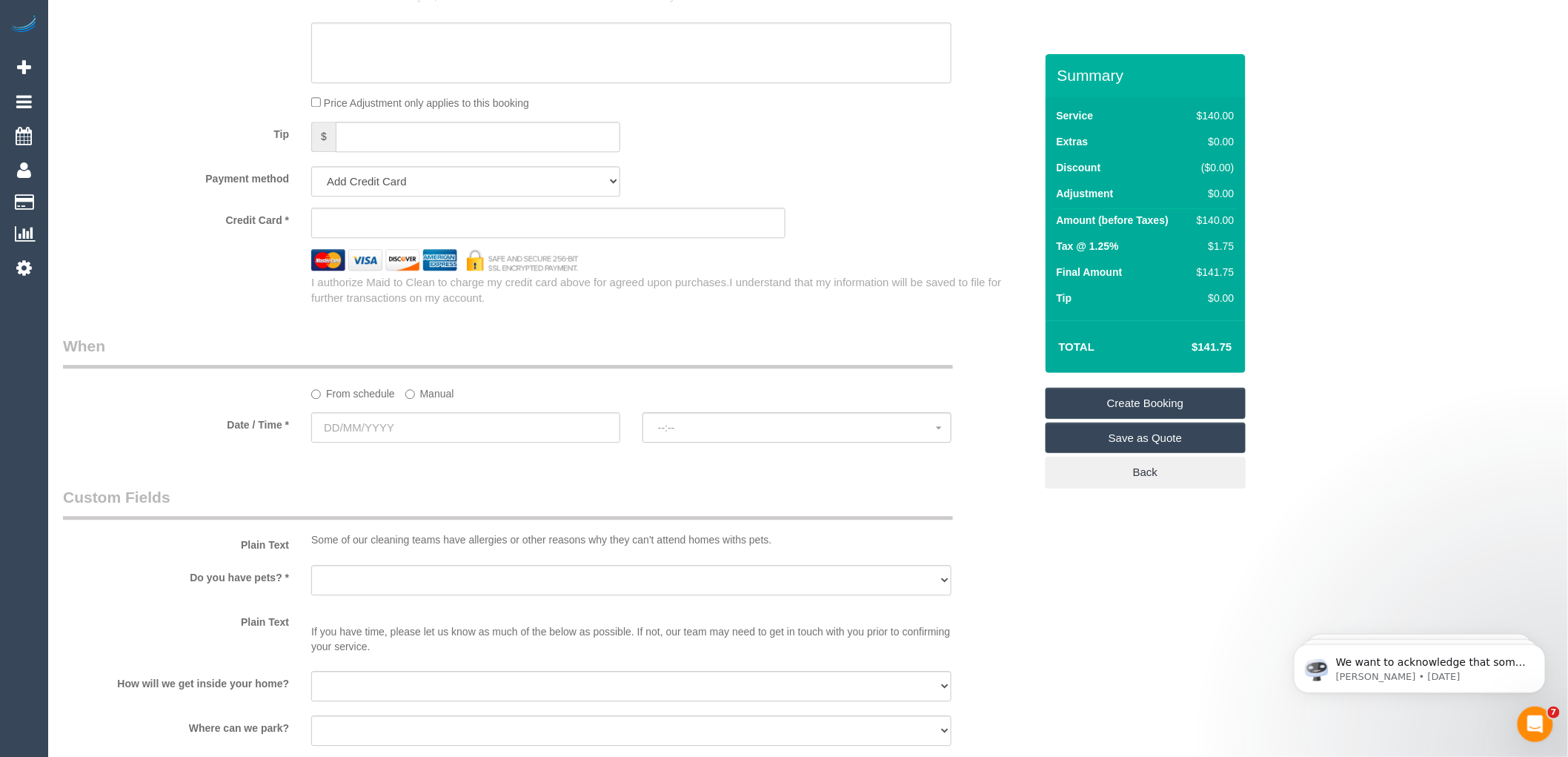
type input "61 402 913 522"
click at [438, 441] on input "text" at bounding box center [466, 428] width 309 height 30
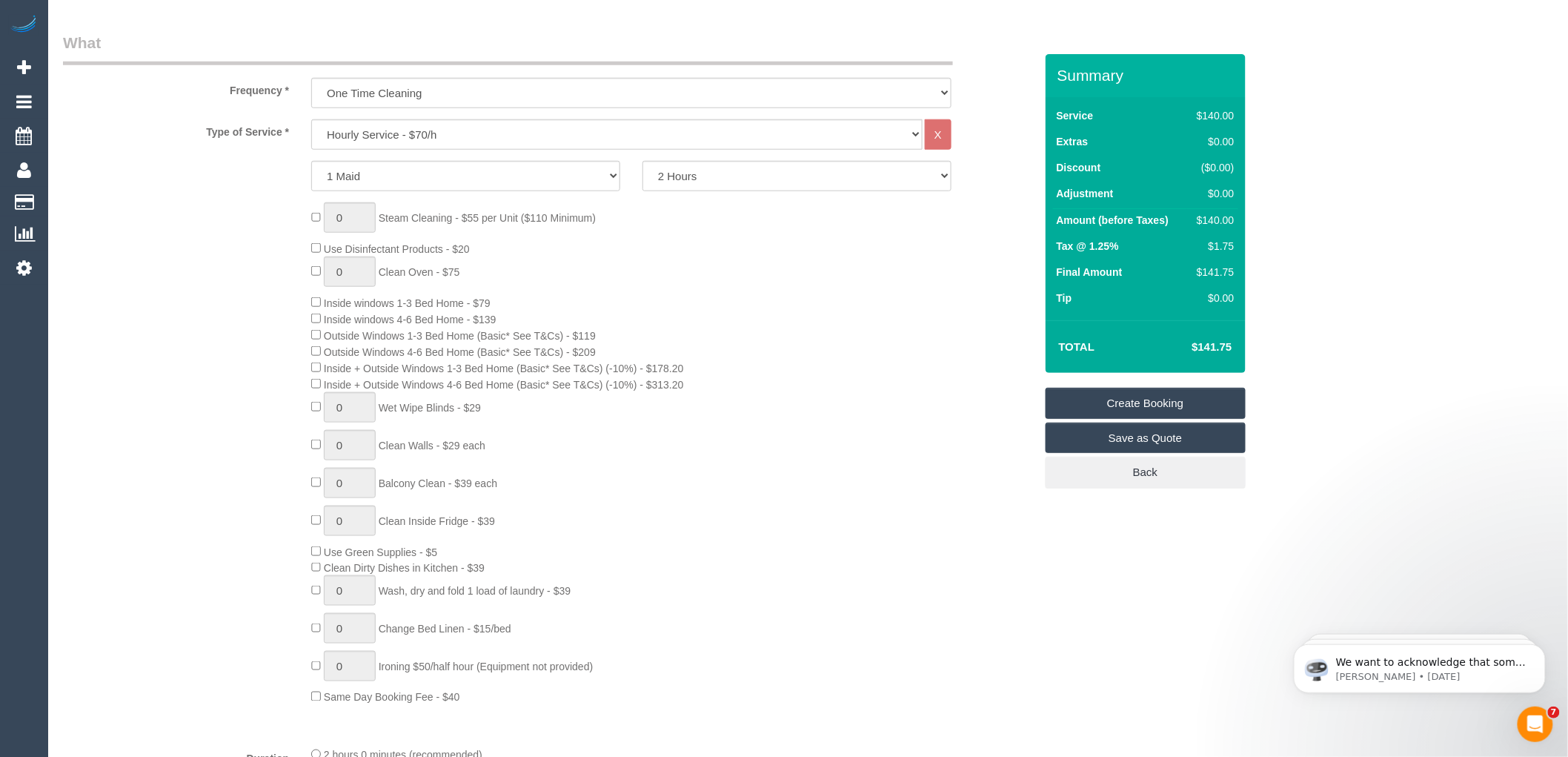
scroll to position [165, 0]
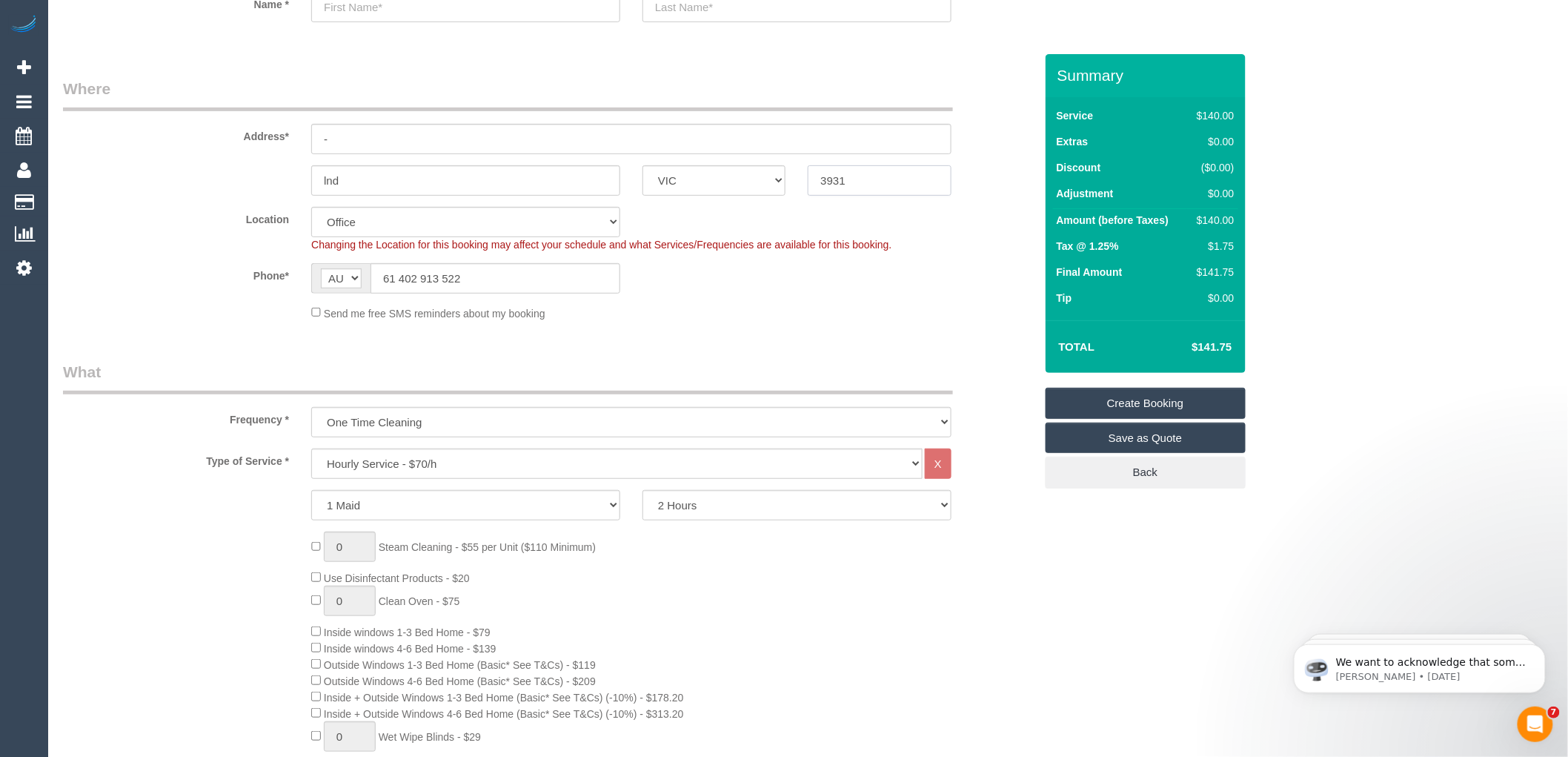
drag, startPoint x: 892, startPoint y: 172, endPoint x: 776, endPoint y: 187, distance: 117.0
click at [776, 187] on div "lnd ACT NSW NT QLD SA TAS VIC WA 3931" at bounding box center [548, 181] width 994 height 30
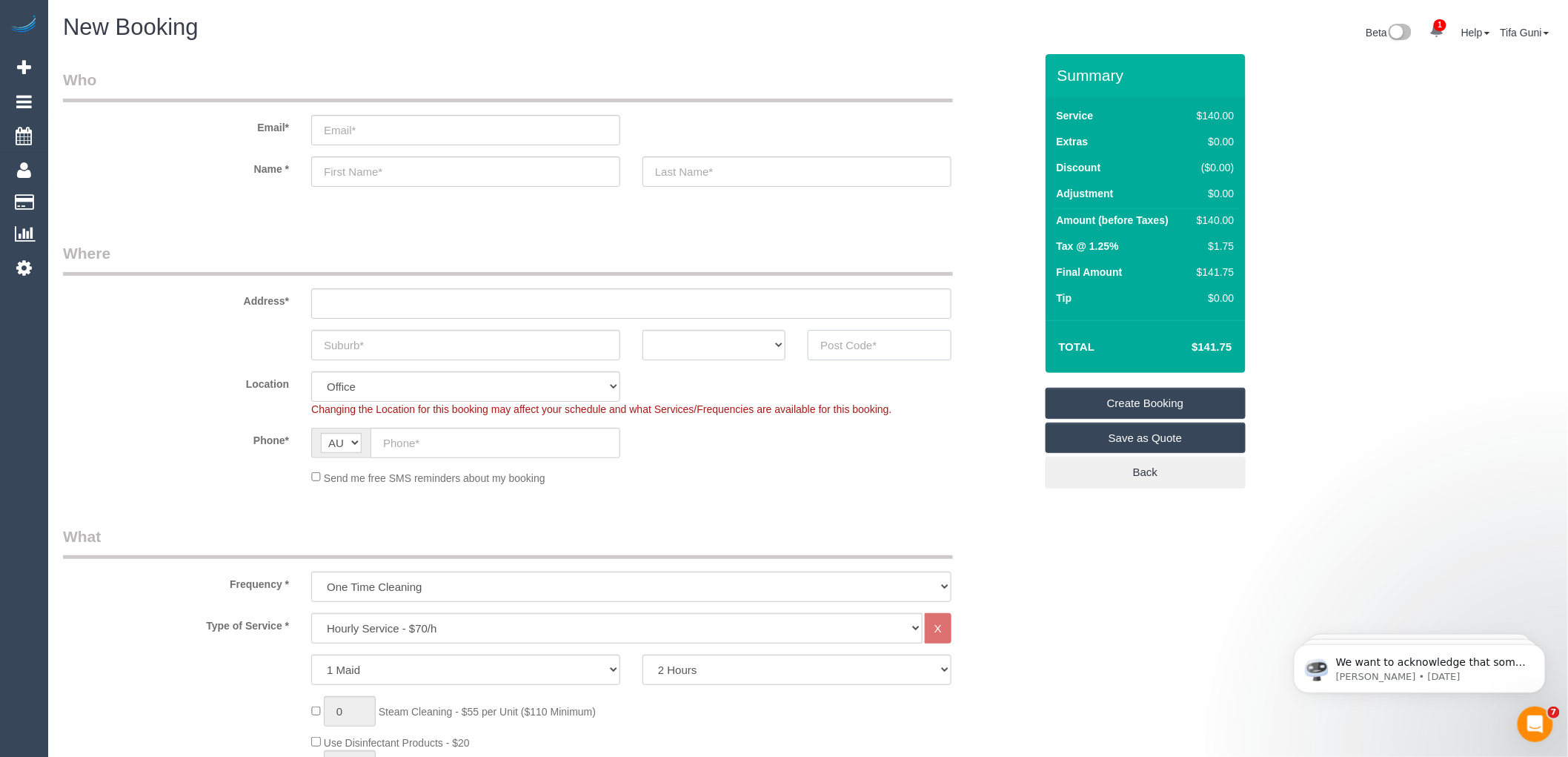
click at [832, 338] on input "text" at bounding box center [879, 345] width 143 height 30
click at [774, 337] on select "ACT [GEOGRAPHIC_DATA] NT [GEOGRAPHIC_DATA] SA TAS [GEOGRAPHIC_DATA] [GEOGRAPHIC…" at bounding box center [714, 345] width 143 height 30
select select "VIC"
click at [642, 330] on select "ACT [GEOGRAPHIC_DATA] NT [GEOGRAPHIC_DATA] SA TAS [GEOGRAPHIC_DATA] [GEOGRAPHIC…" at bounding box center [714, 345] width 143 height 30
click at [413, 350] on input "text" at bounding box center [466, 345] width 309 height 30
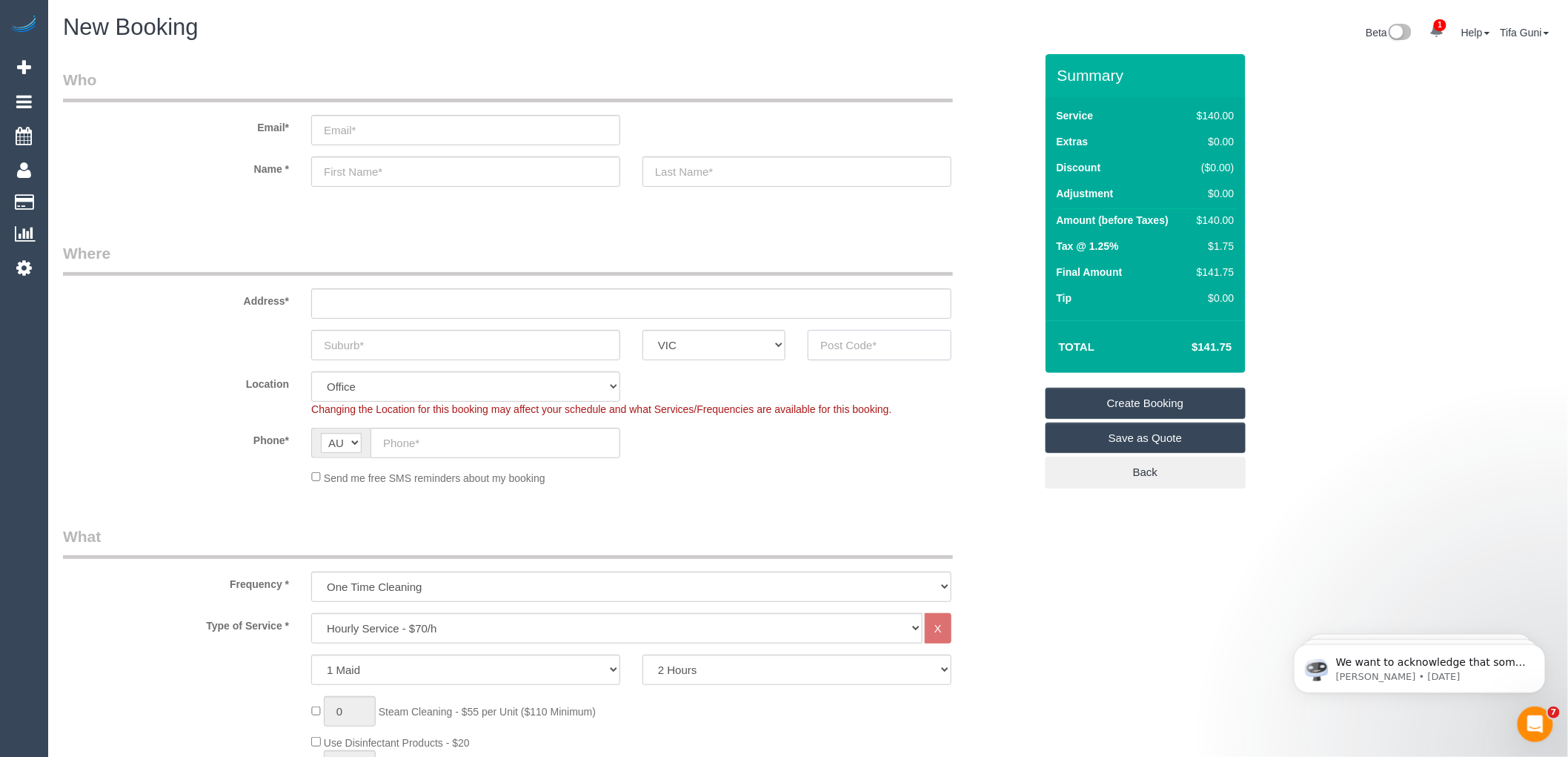
click at [847, 346] on input "text" at bounding box center [879, 345] width 143 height 30
type input "3040"
click at [418, 334] on input "text" at bounding box center [466, 345] width 309 height 30
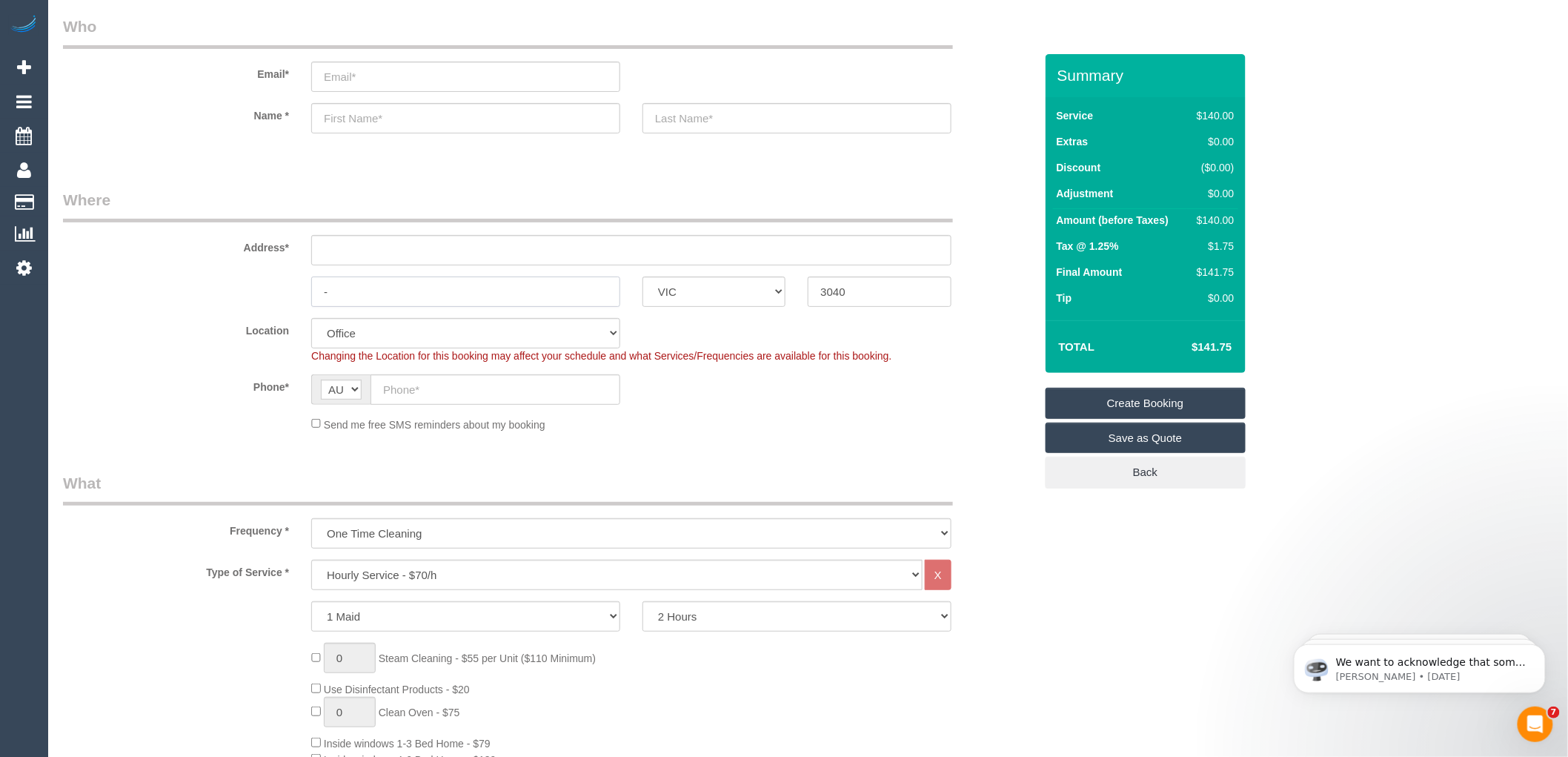
scroll to position [82, 0]
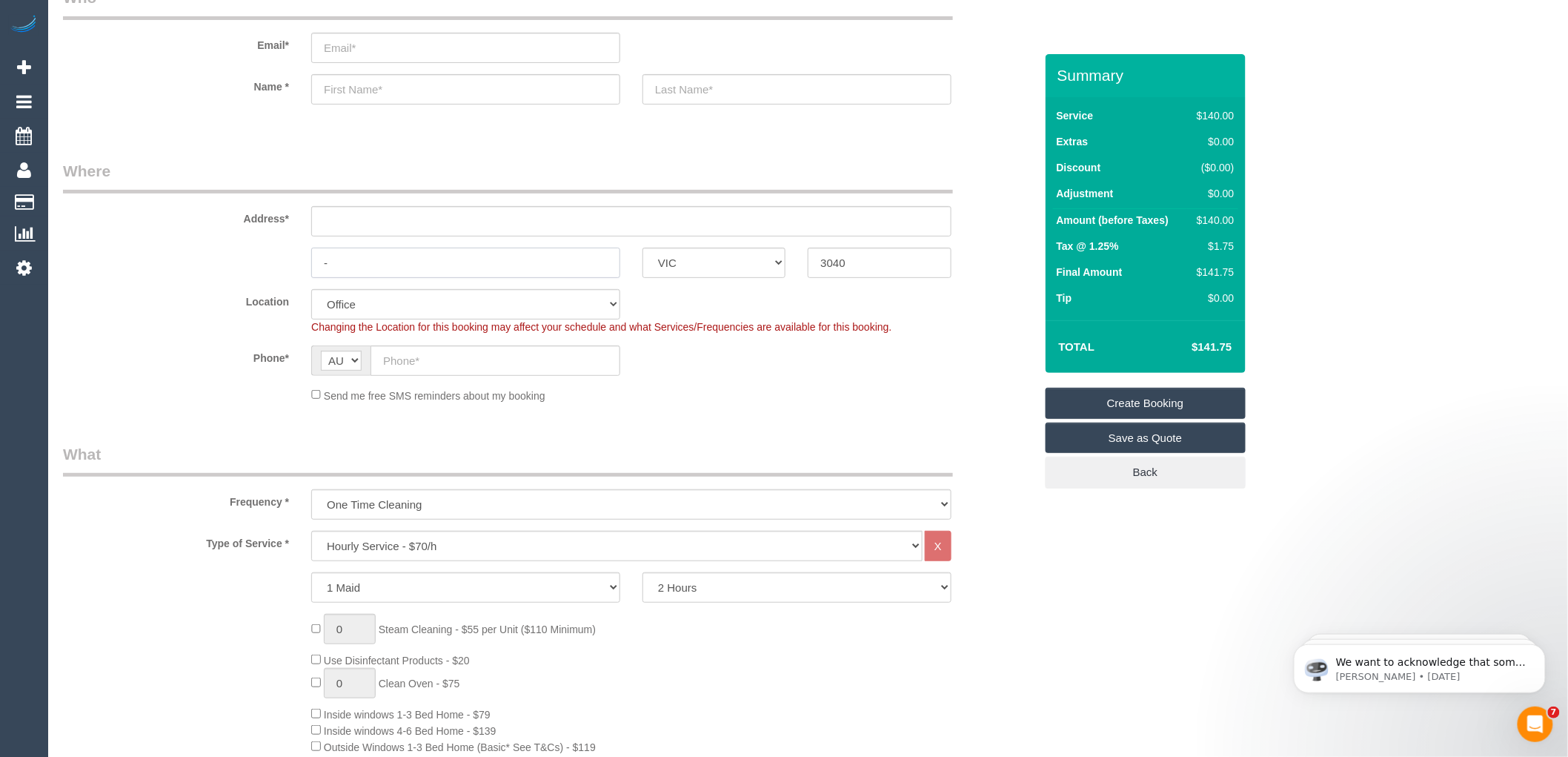
type input "-"
click at [360, 218] on input "text" at bounding box center [632, 221] width 640 height 30
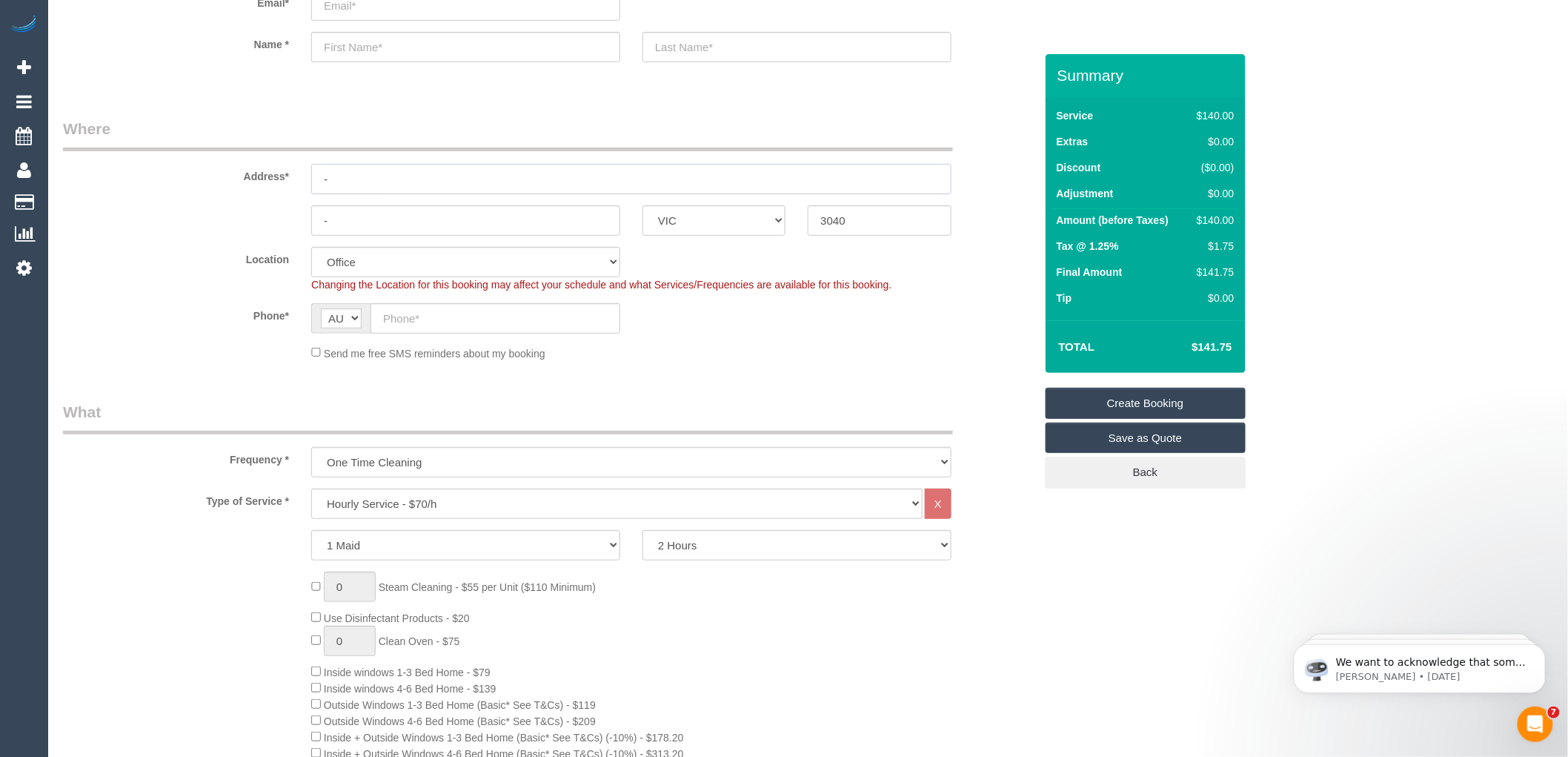
scroll to position [165, 0]
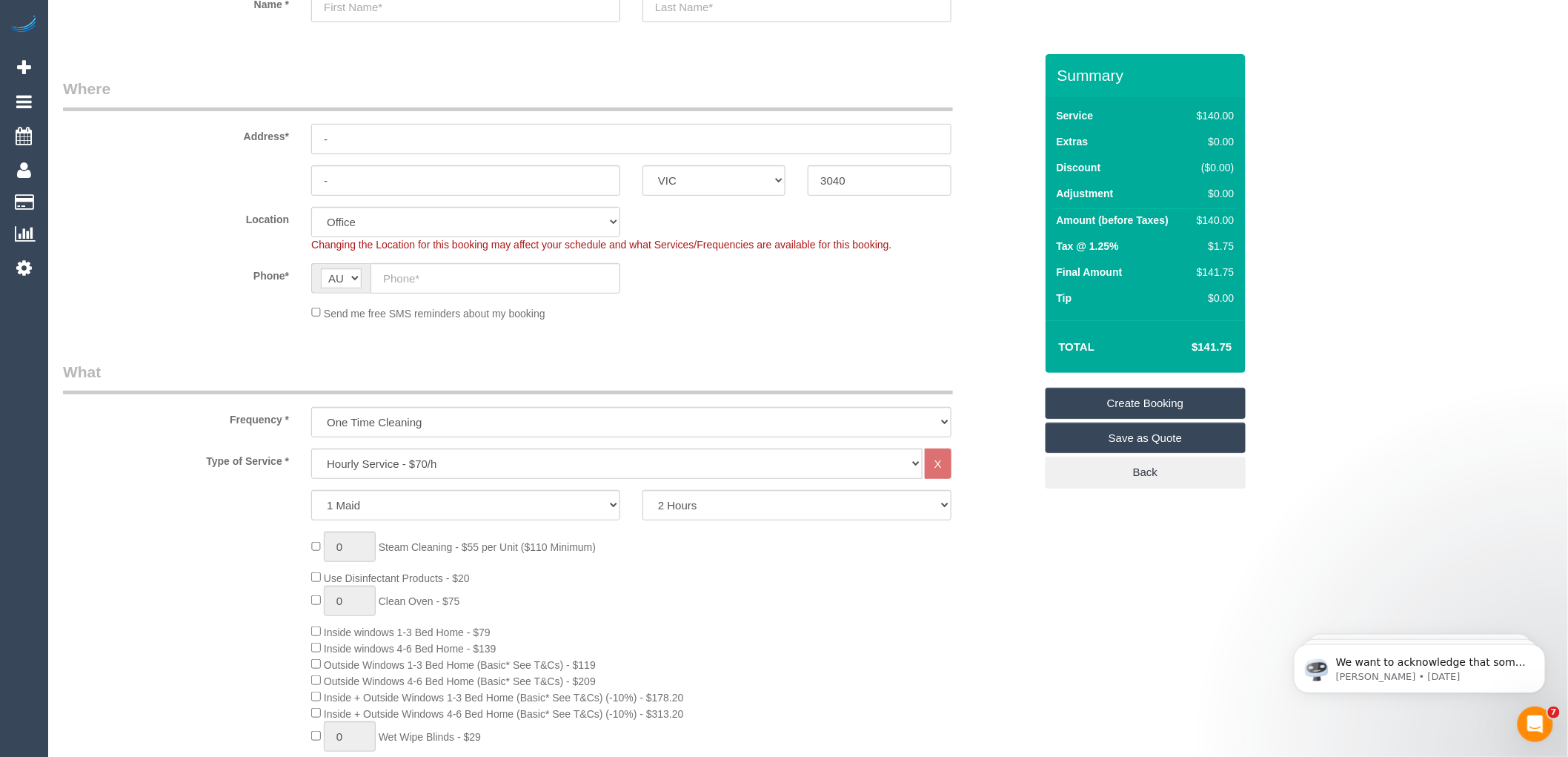
type input "-"
click at [410, 461] on select "Hourly Service - $70/h Hourly Service - $65/h Hourly Service - $60/h Hourly Ser…" at bounding box center [617, 464] width 611 height 30
select select "59"
select select "object:2145"
select select "144"
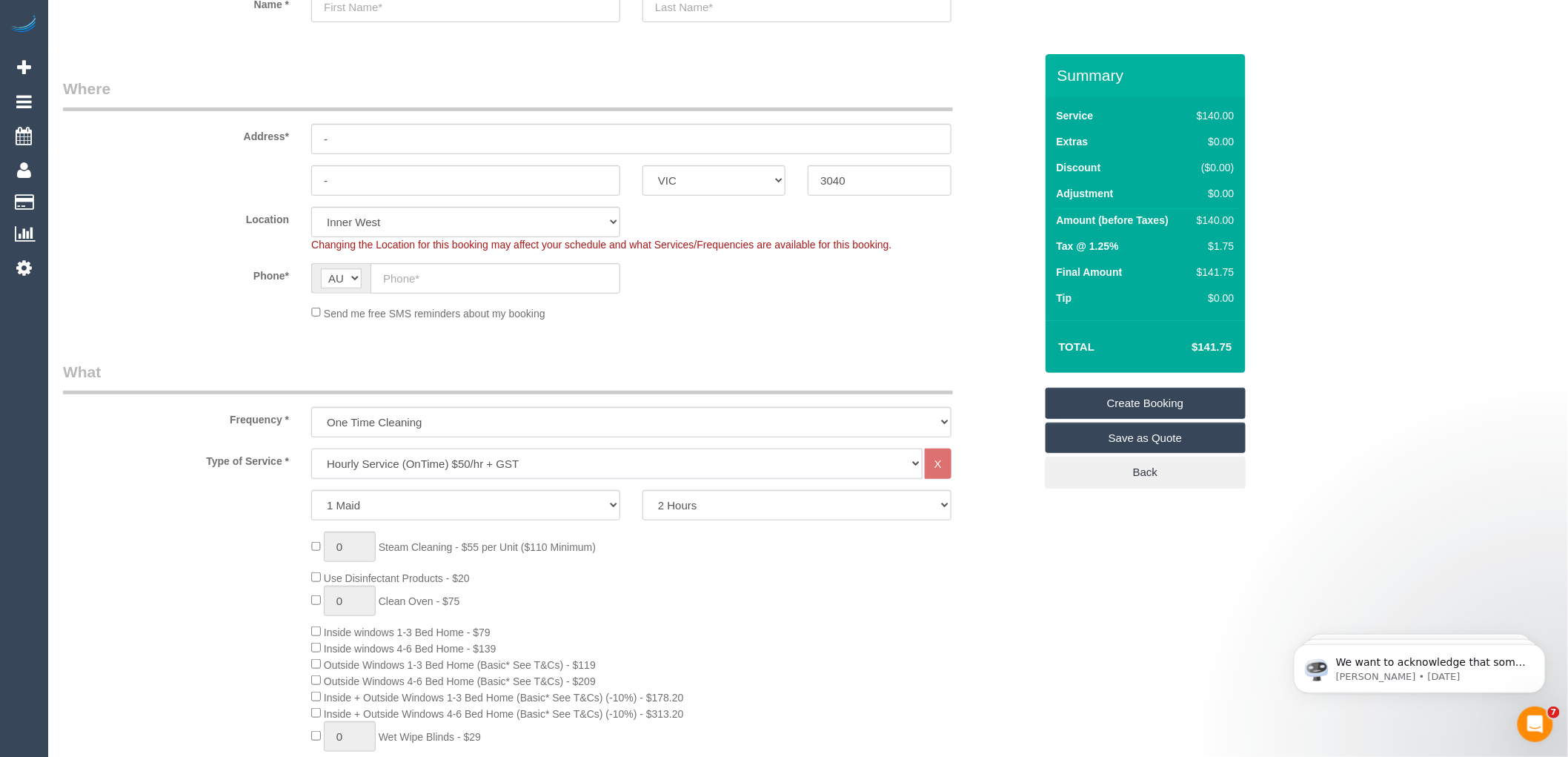
click at [312, 449] on select "Hourly Service - $70/h Hourly Service - $65/h Hourly Service - $60/h Hourly Ser…" at bounding box center [617, 464] width 611 height 30
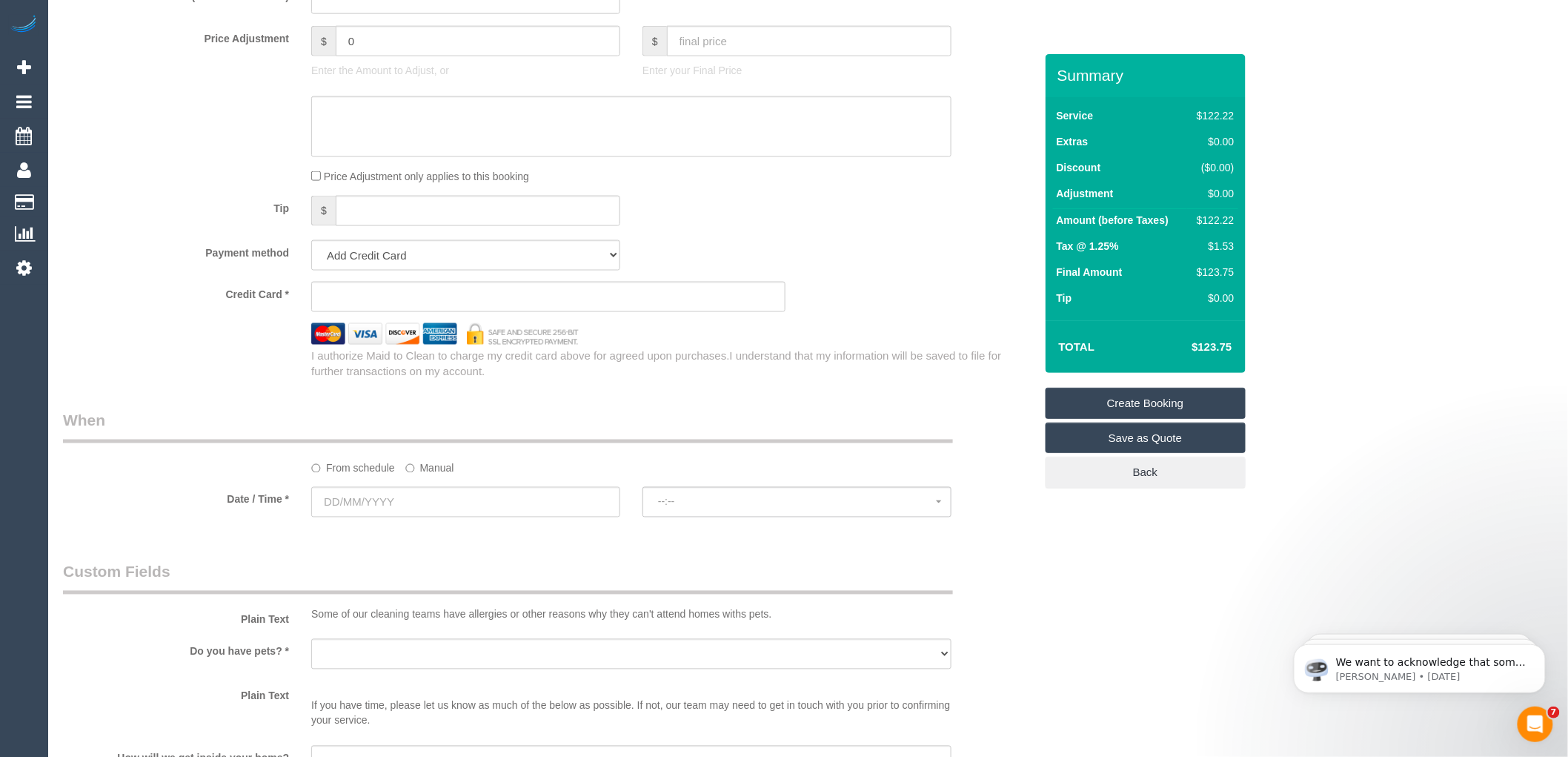
scroll to position [1235, 0]
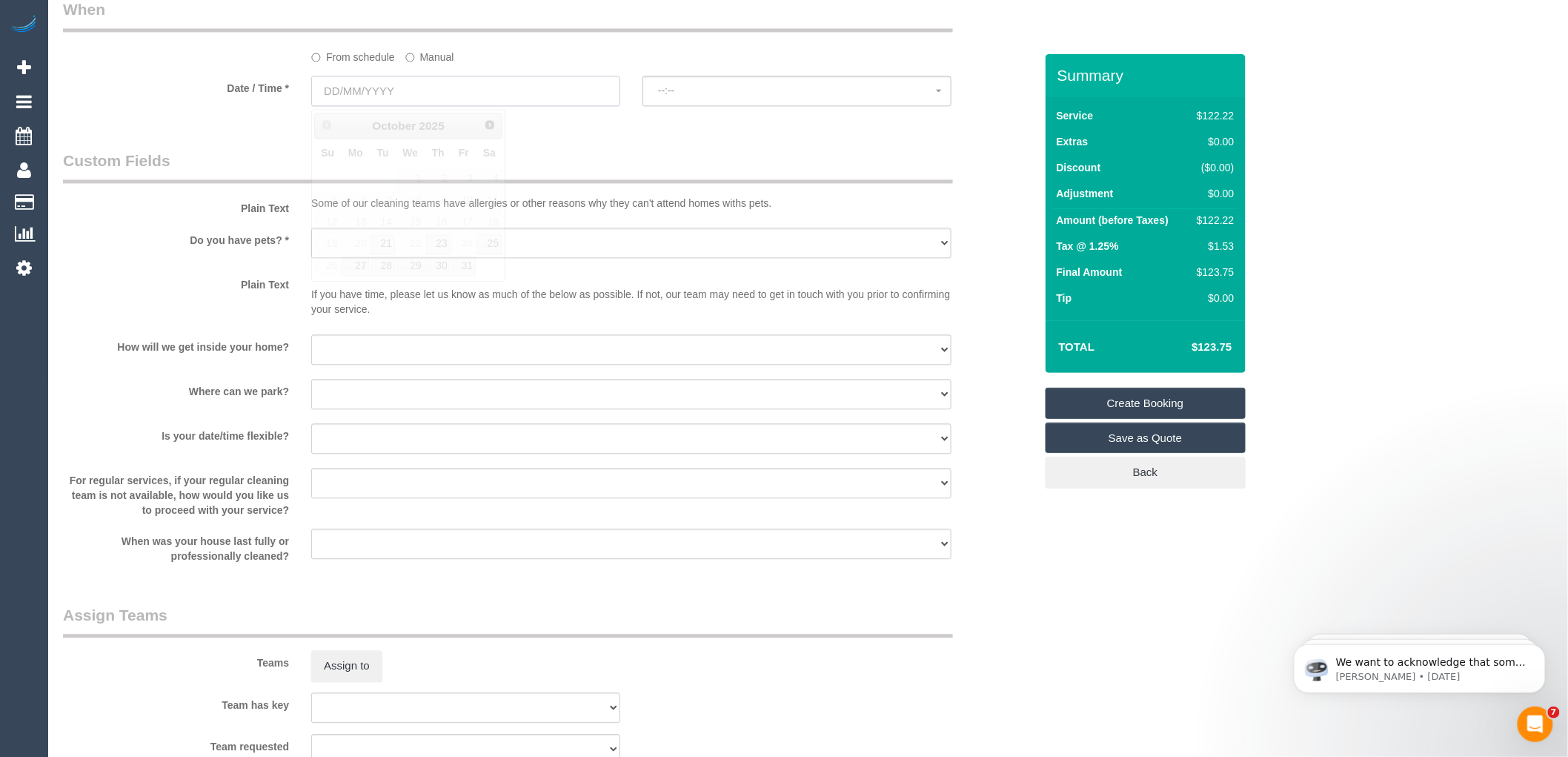
click at [425, 92] on input "text" at bounding box center [466, 91] width 309 height 30
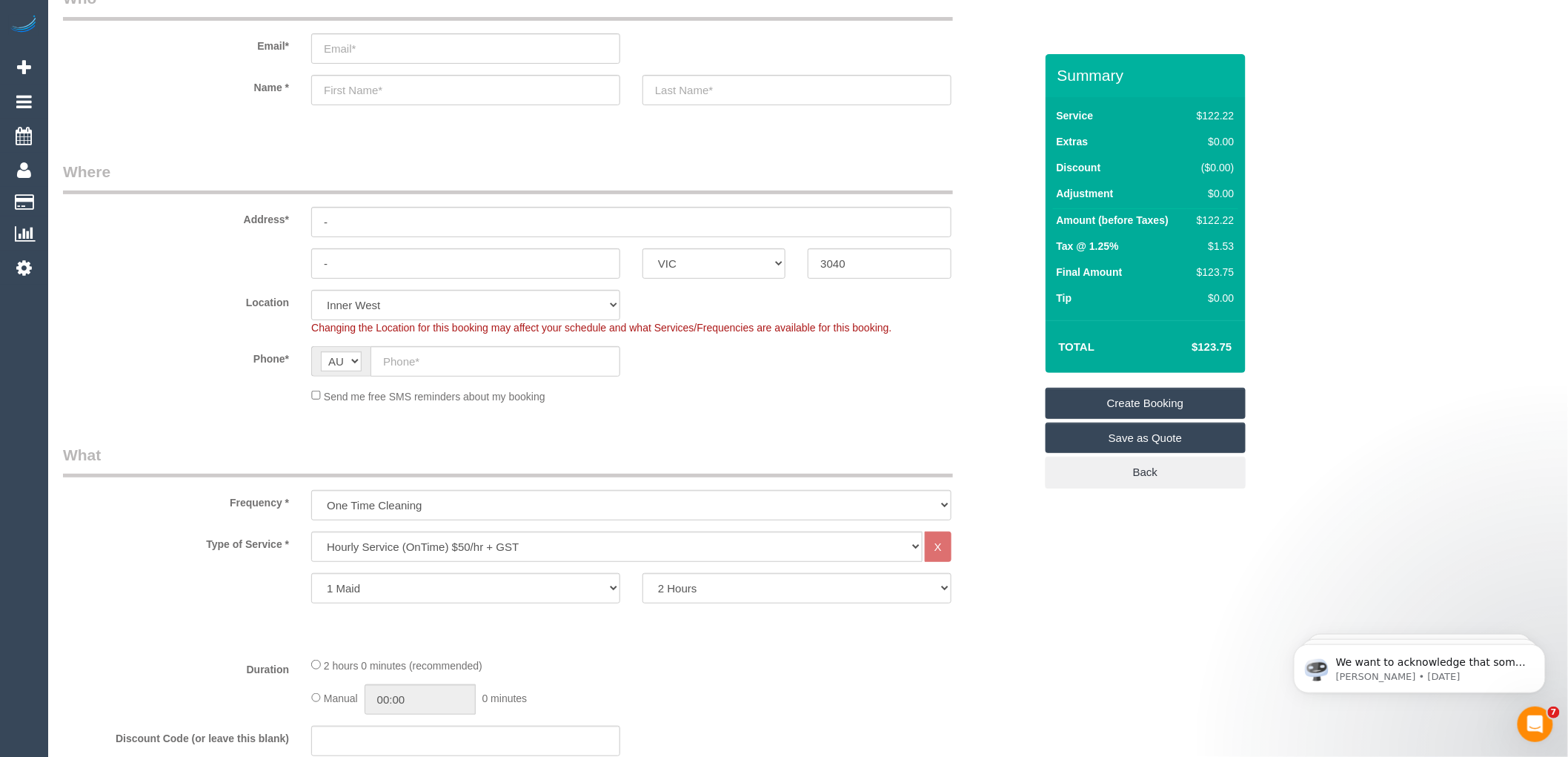
scroll to position [0, 0]
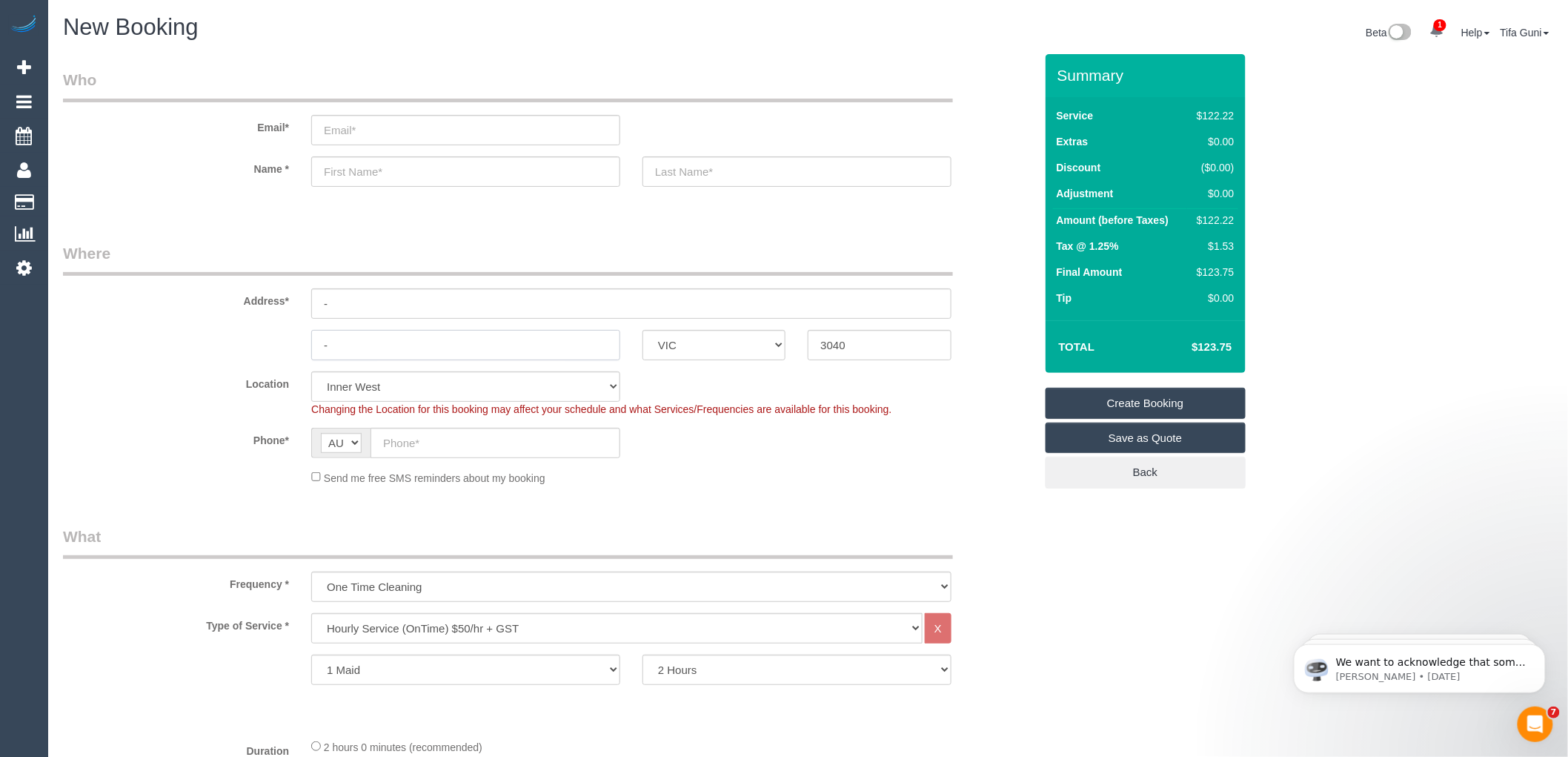
click at [354, 338] on input "-" at bounding box center [466, 345] width 309 height 30
type input "New Port"
click at [352, 299] on input "-" at bounding box center [632, 303] width 640 height 30
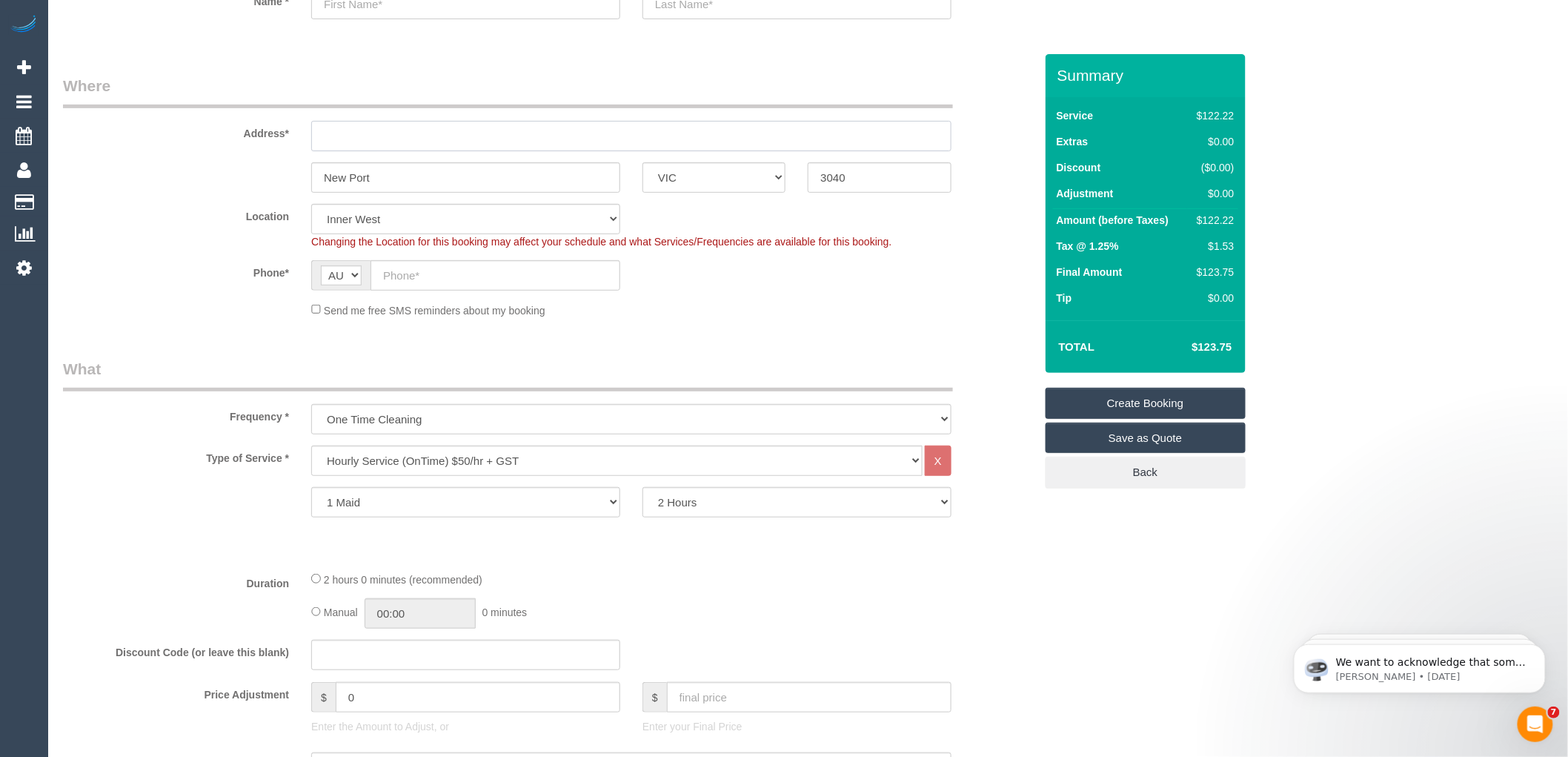
scroll to position [247, 0]
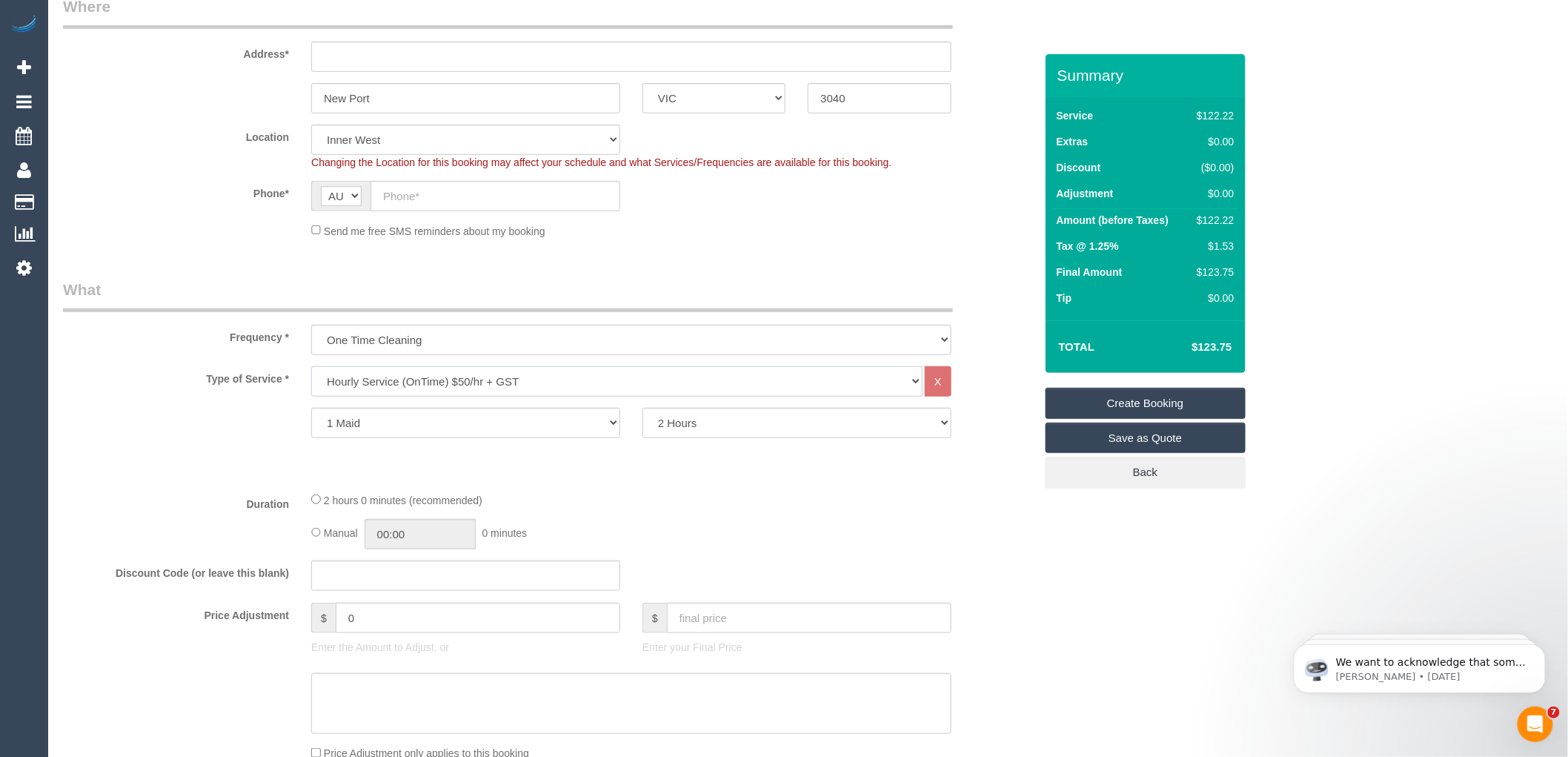
click at [454, 380] on select "Hourly Service - $70/h Hourly Service - $65/h Hourly Service - $60/h Hourly Ser…" at bounding box center [617, 381] width 611 height 30
select select "213"
click at [312, 367] on select "Hourly Service - $70/h Hourly Service - $65/h Hourly Service - $60/h Hourly Ser…" at bounding box center [617, 381] width 611 height 30
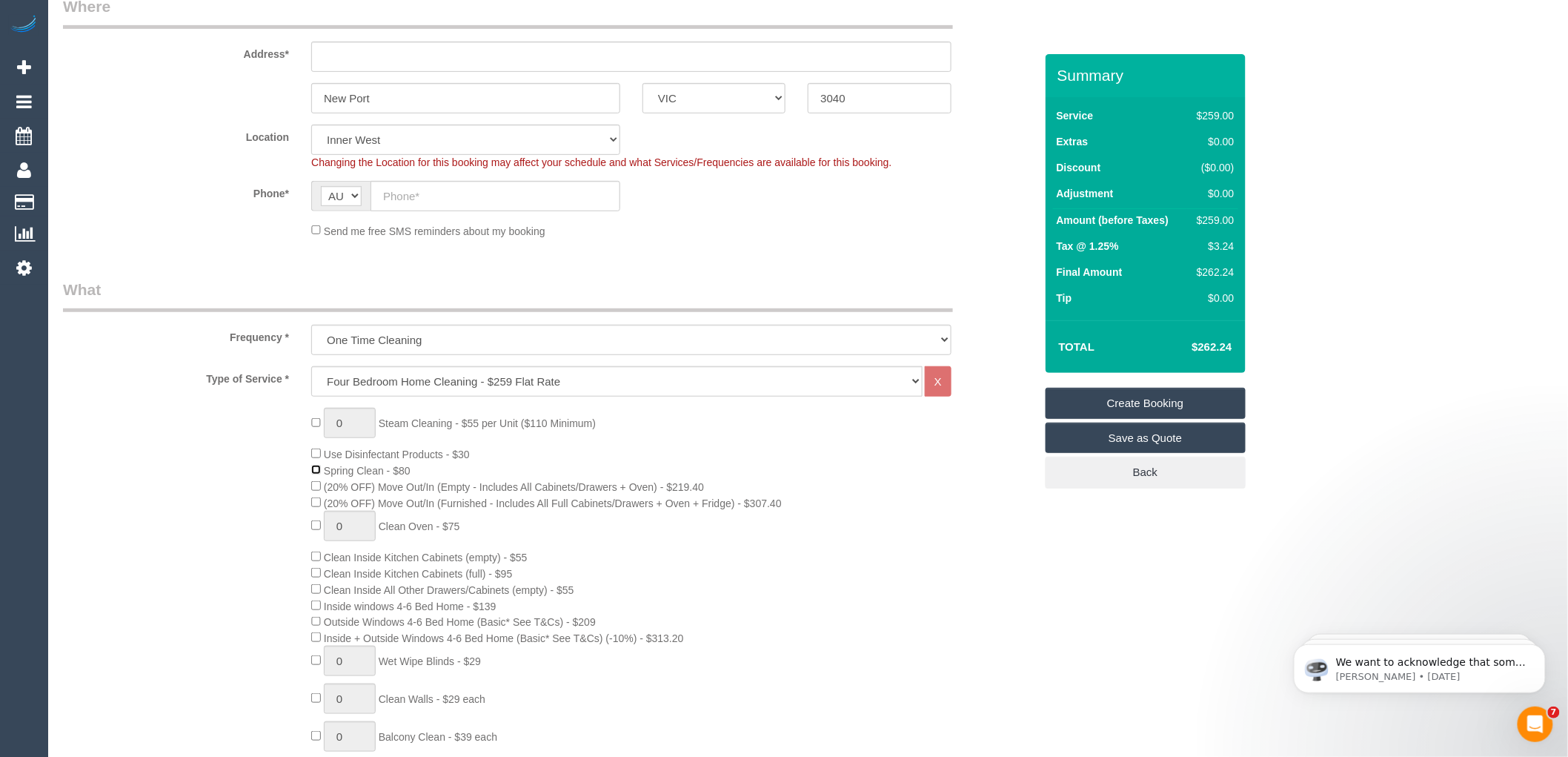
scroll to position [329, 0]
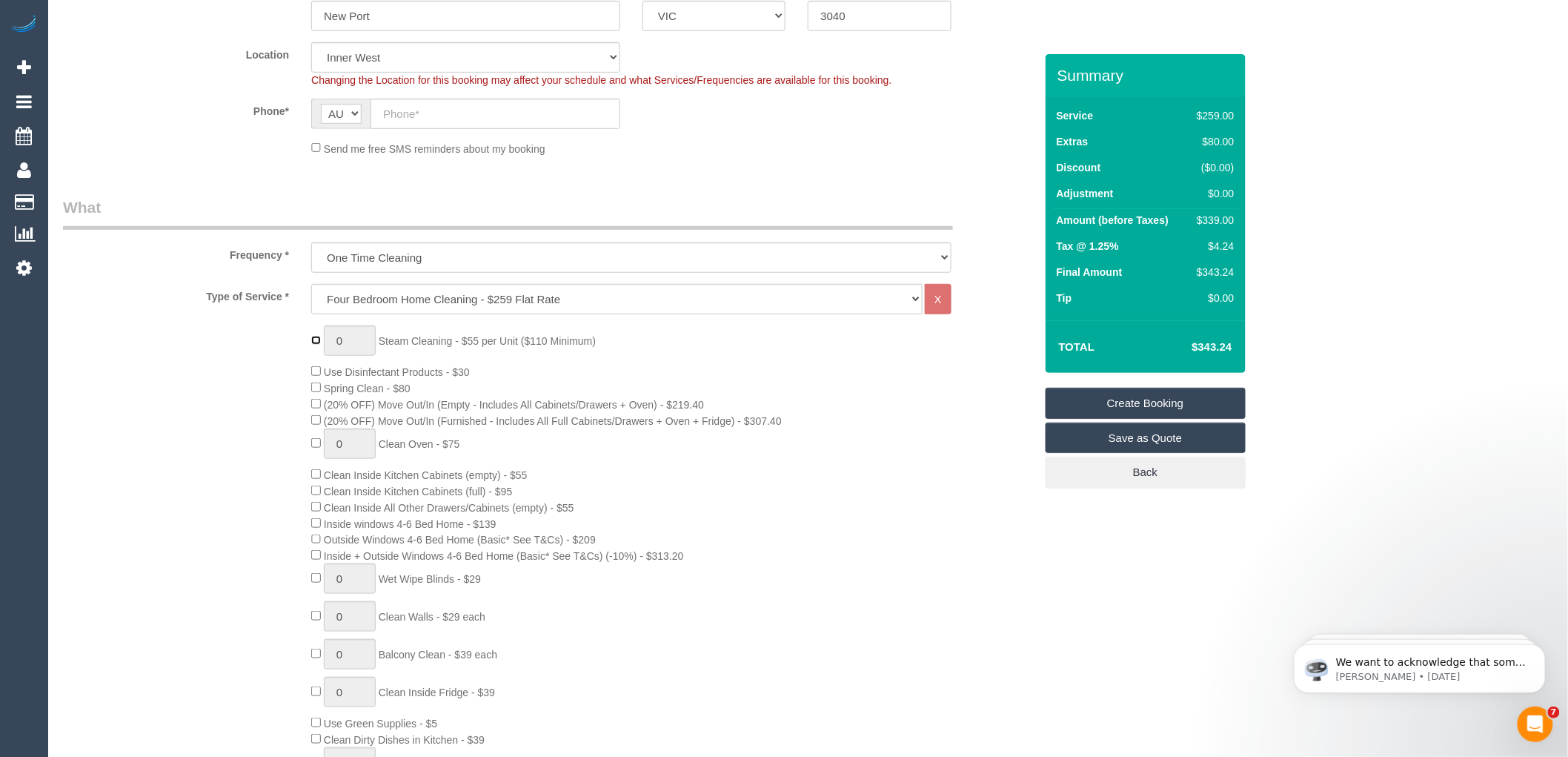
type input "1"
click at [346, 342] on input "1" at bounding box center [350, 340] width 52 height 30
type input "4"
type input "5"
click at [520, 372] on div "5 Steam Cleaning - $55 per Unit ($110 Minimum) Use Disinfectant Products - $30 …" at bounding box center [672, 601] width 745 height 551
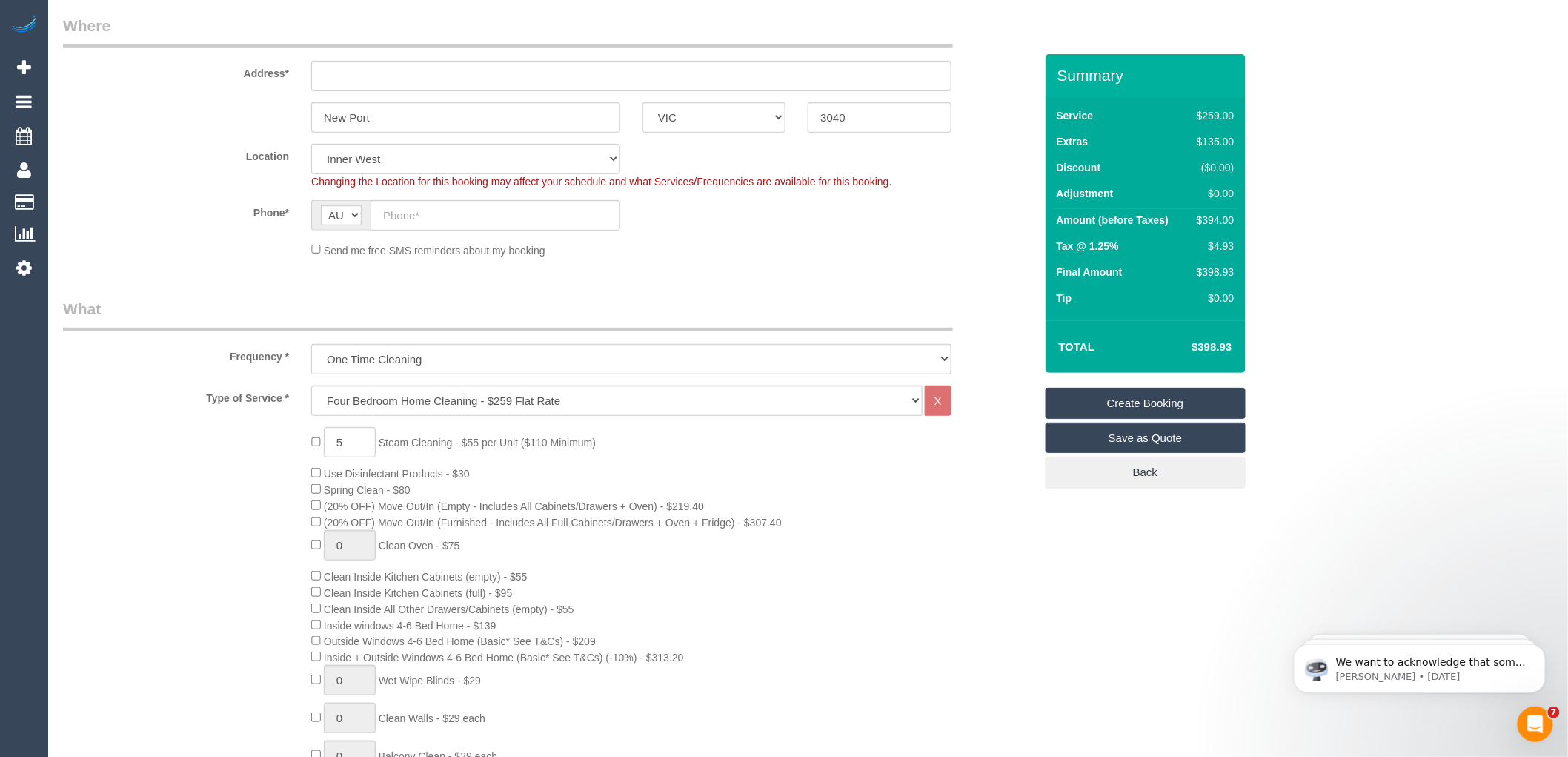
scroll to position [82, 0]
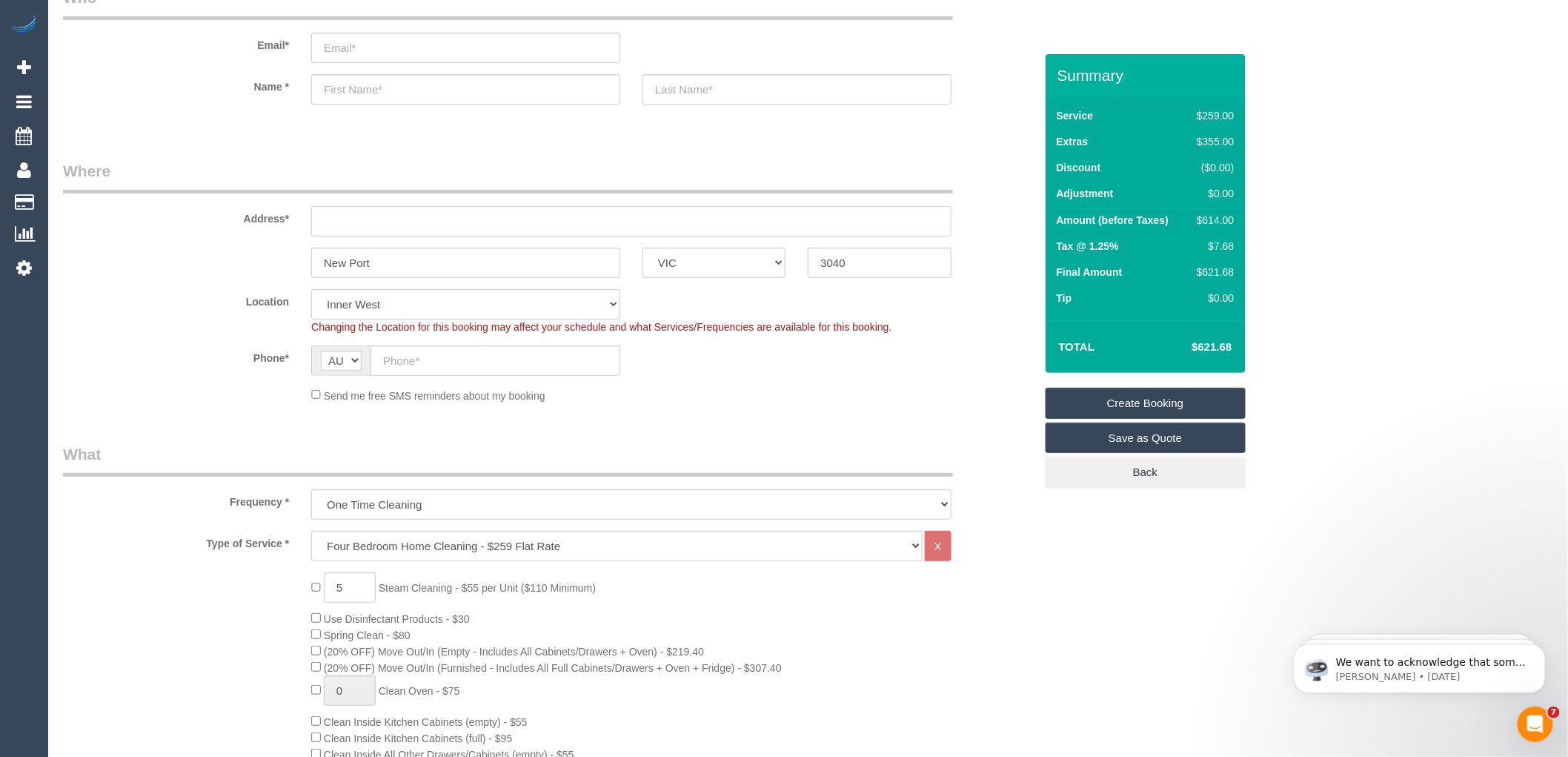
click at [380, 223] on input "text" at bounding box center [632, 221] width 640 height 30
type input "-"
drag, startPoint x: 873, startPoint y: 261, endPoint x: 776, endPoint y: 265, distance: 97.1
click at [776, 265] on div "New Port ACT NSW NT QLD SA TAS VIC WA 3040" at bounding box center [548, 263] width 994 height 30
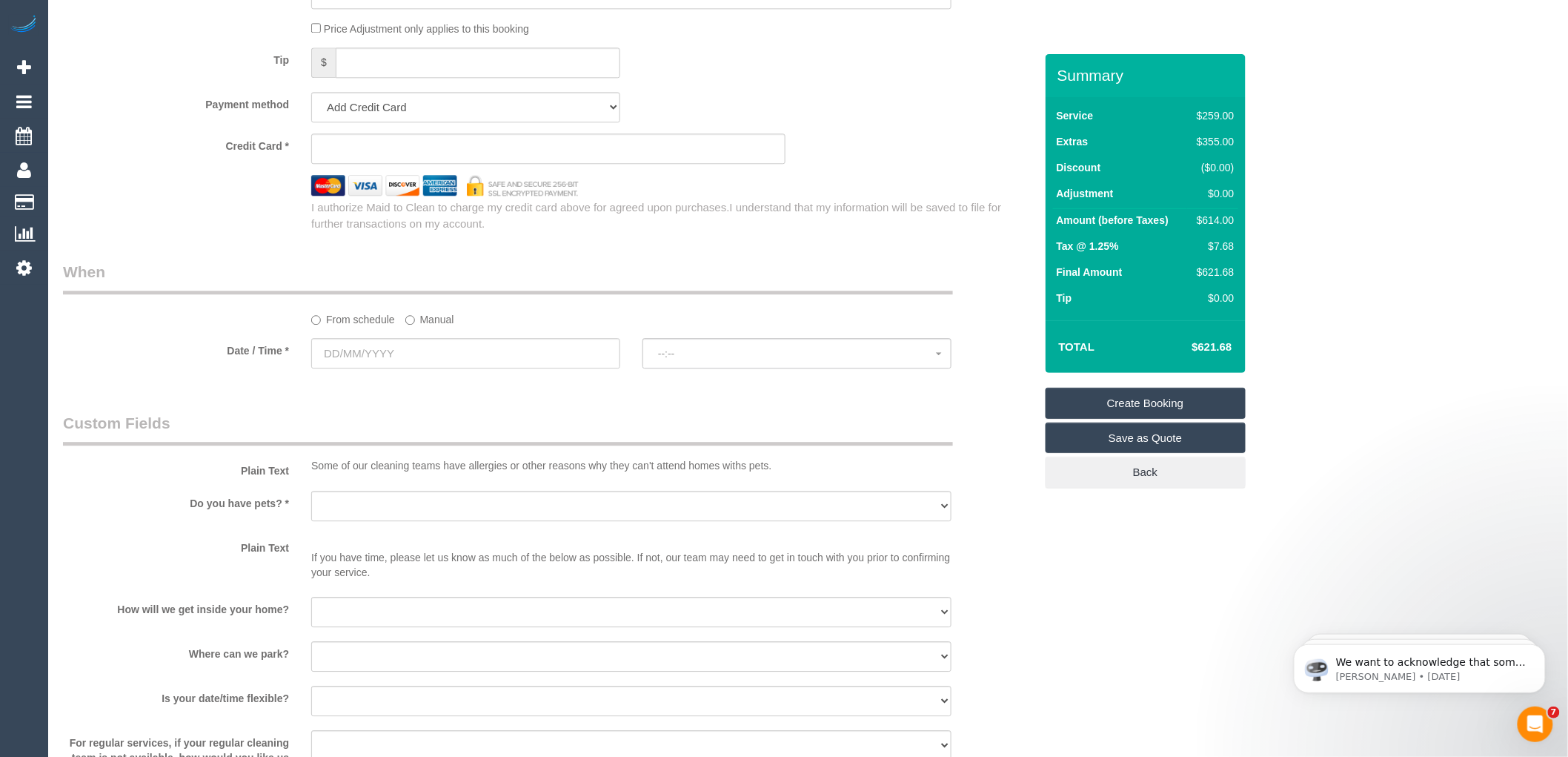
scroll to position [1483, 0]
type input "3224"
click at [409, 367] on input "text" at bounding box center [466, 352] width 309 height 30
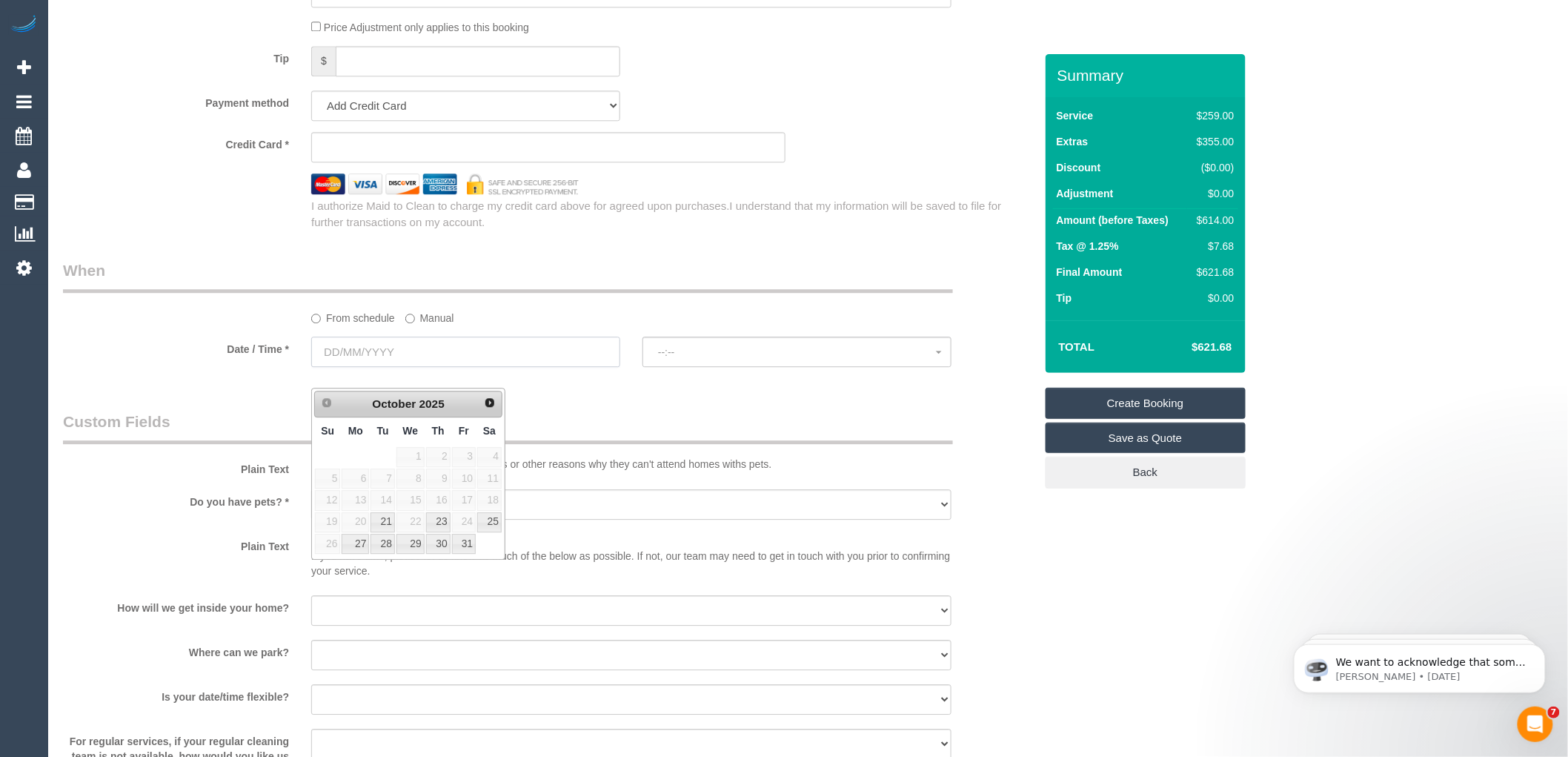
select select "122"
select select "object:2878"
click at [380, 520] on link "21" at bounding box center [382, 523] width 24 height 20
type input "21/10/2025"
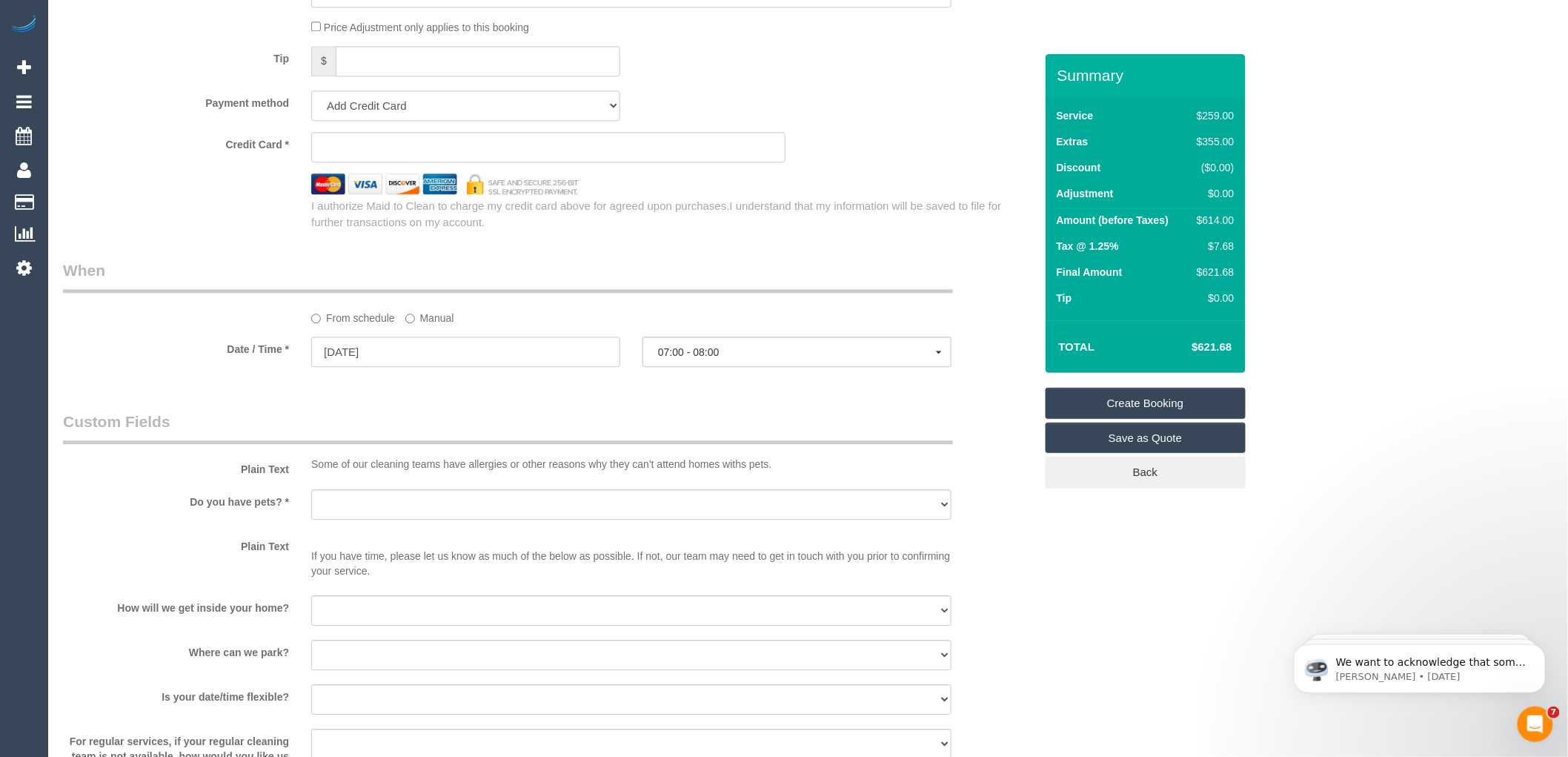
select select "spot1"
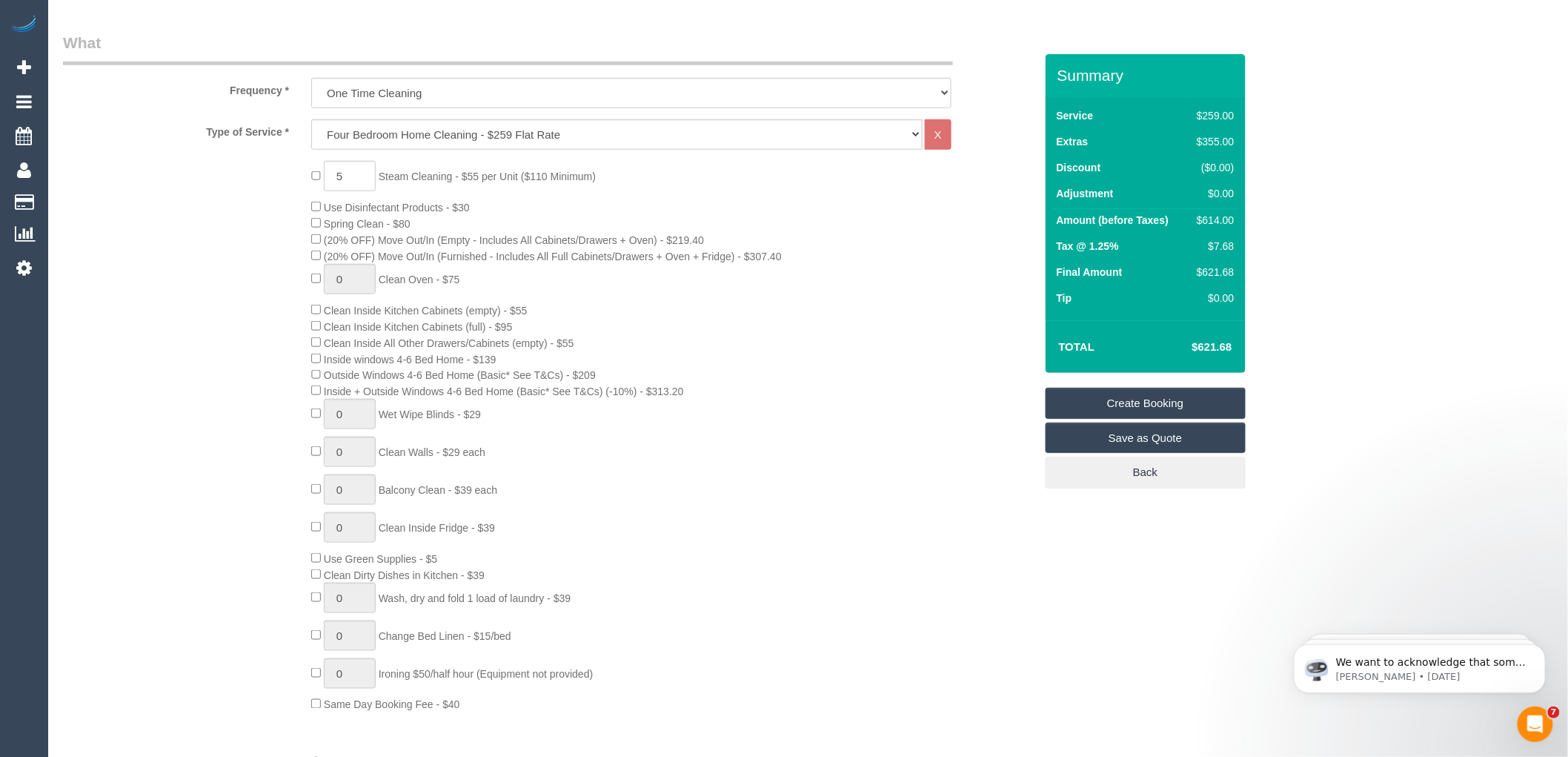
scroll to position [82, 0]
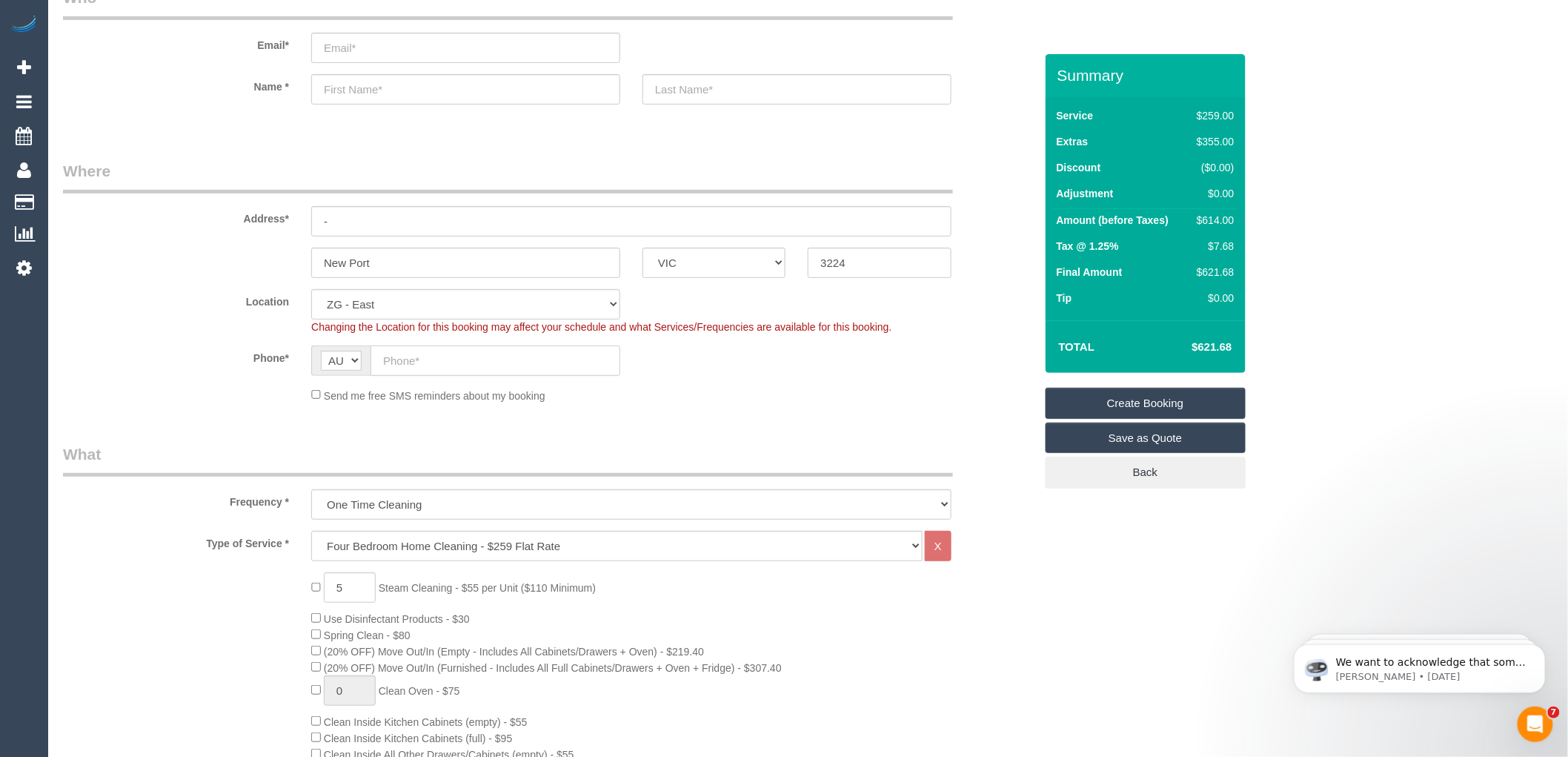
click at [422, 360] on input "text" at bounding box center [495, 360] width 249 height 30
paste input "61 470 615 998"
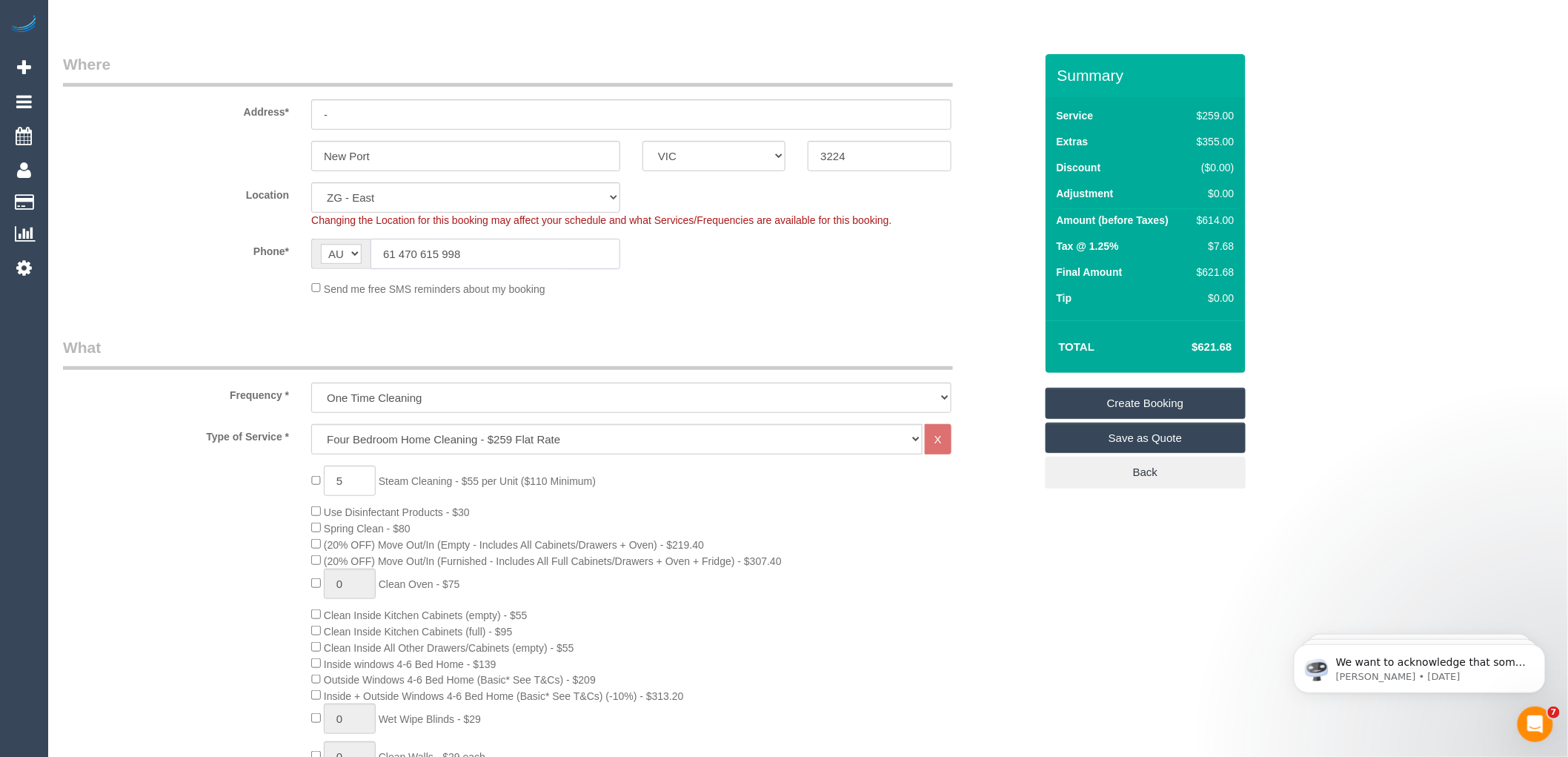
scroll to position [165, 0]
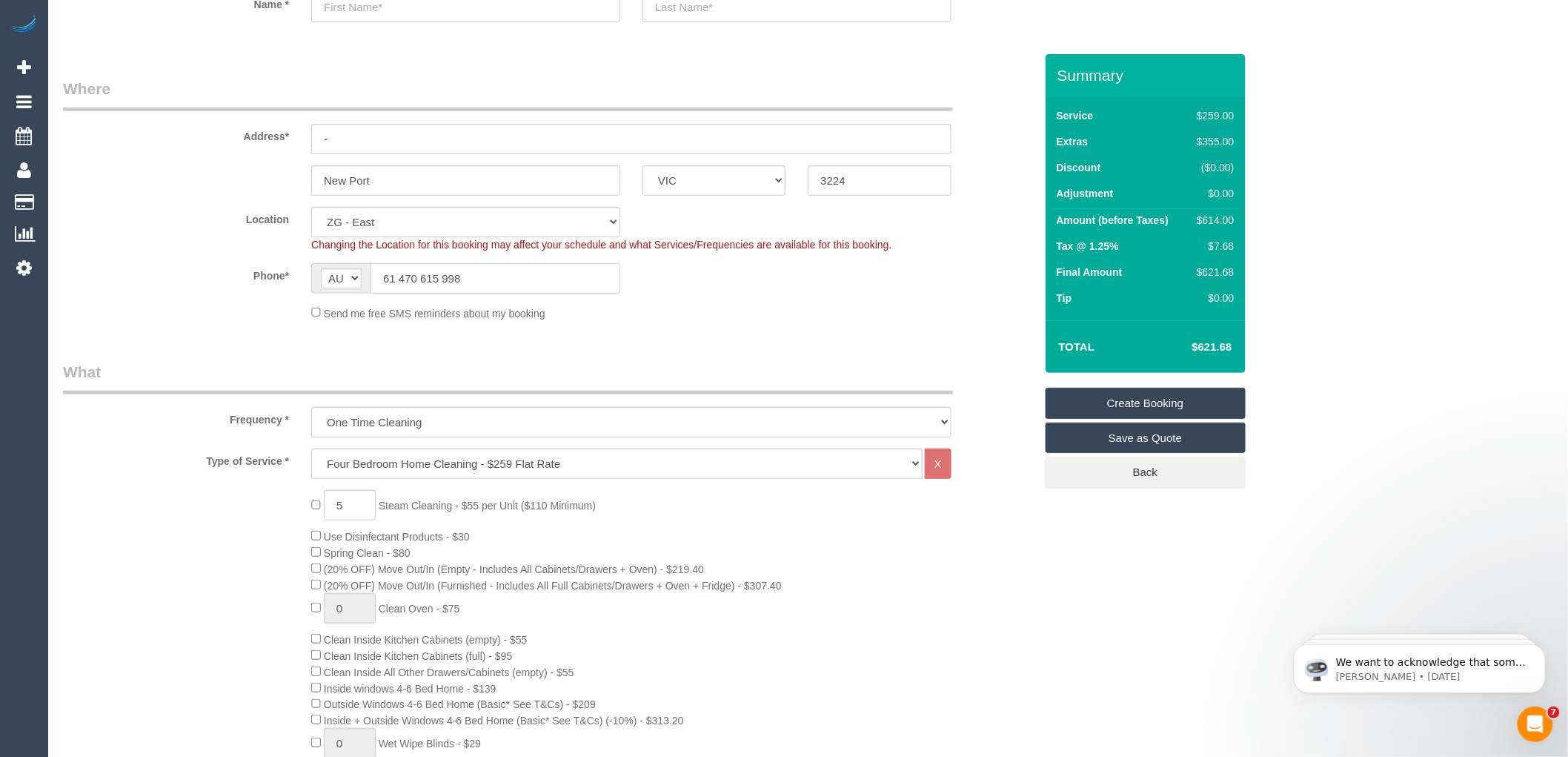
drag, startPoint x: 396, startPoint y: 276, endPoint x: 375, endPoint y: 274, distance: 21.1
click at [375, 274] on input "61 470 615 998" at bounding box center [495, 278] width 249 height 30
type input "0470 615 998"
click at [344, 144] on input "-" at bounding box center [632, 139] width 640 height 30
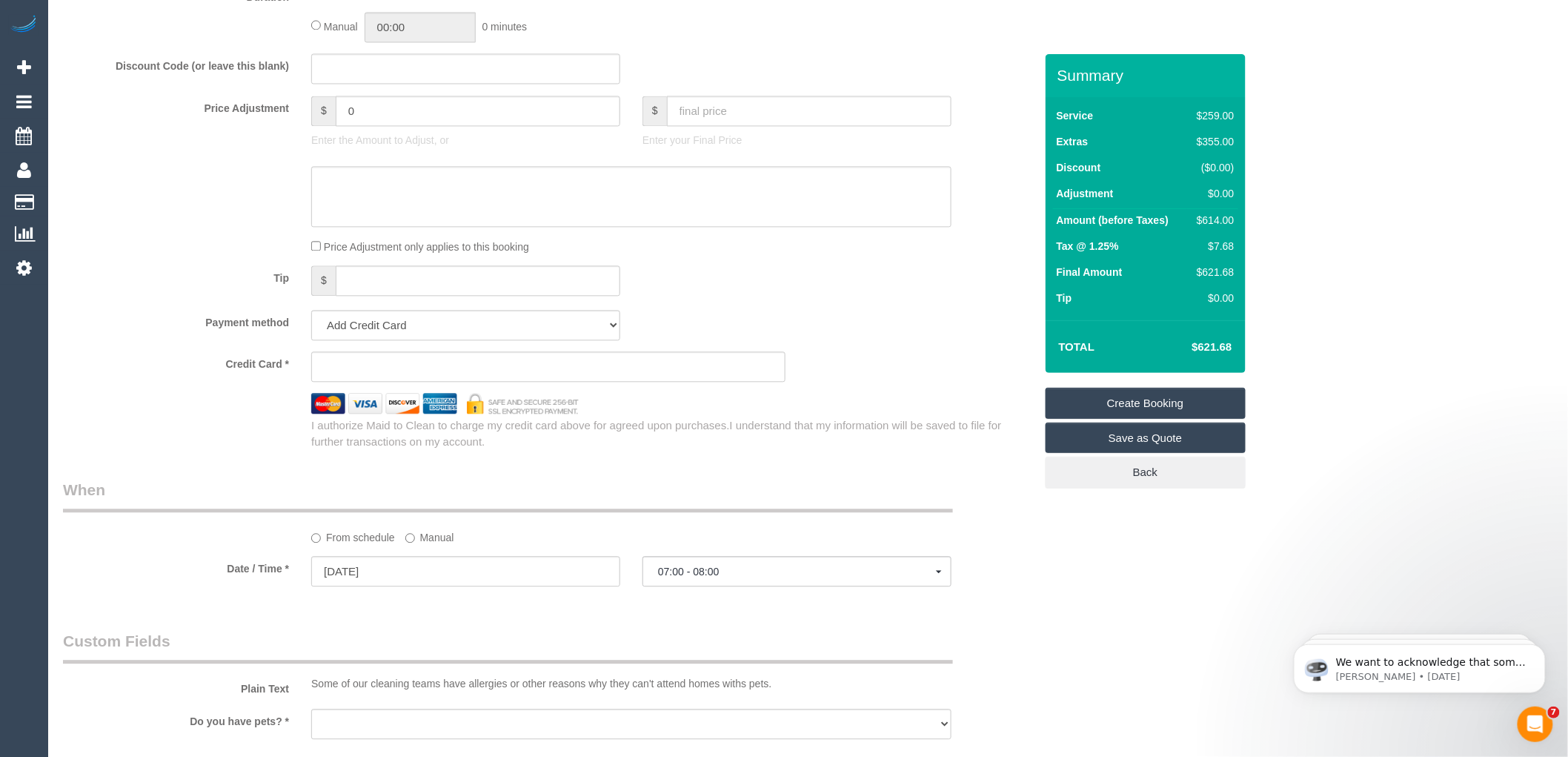
scroll to position [1153, 0]
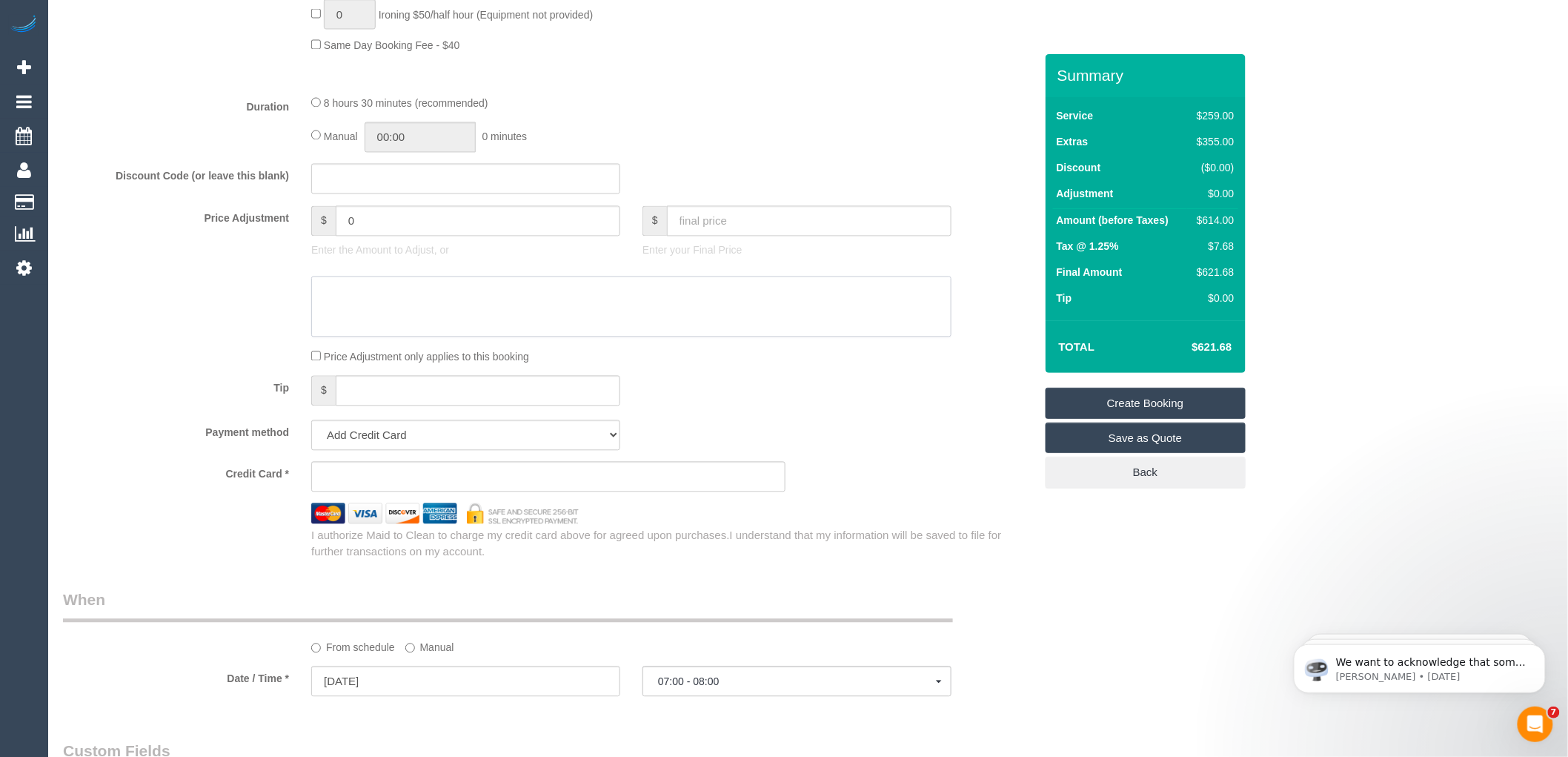
click at [370, 318] on textarea at bounding box center [632, 307] width 640 height 60
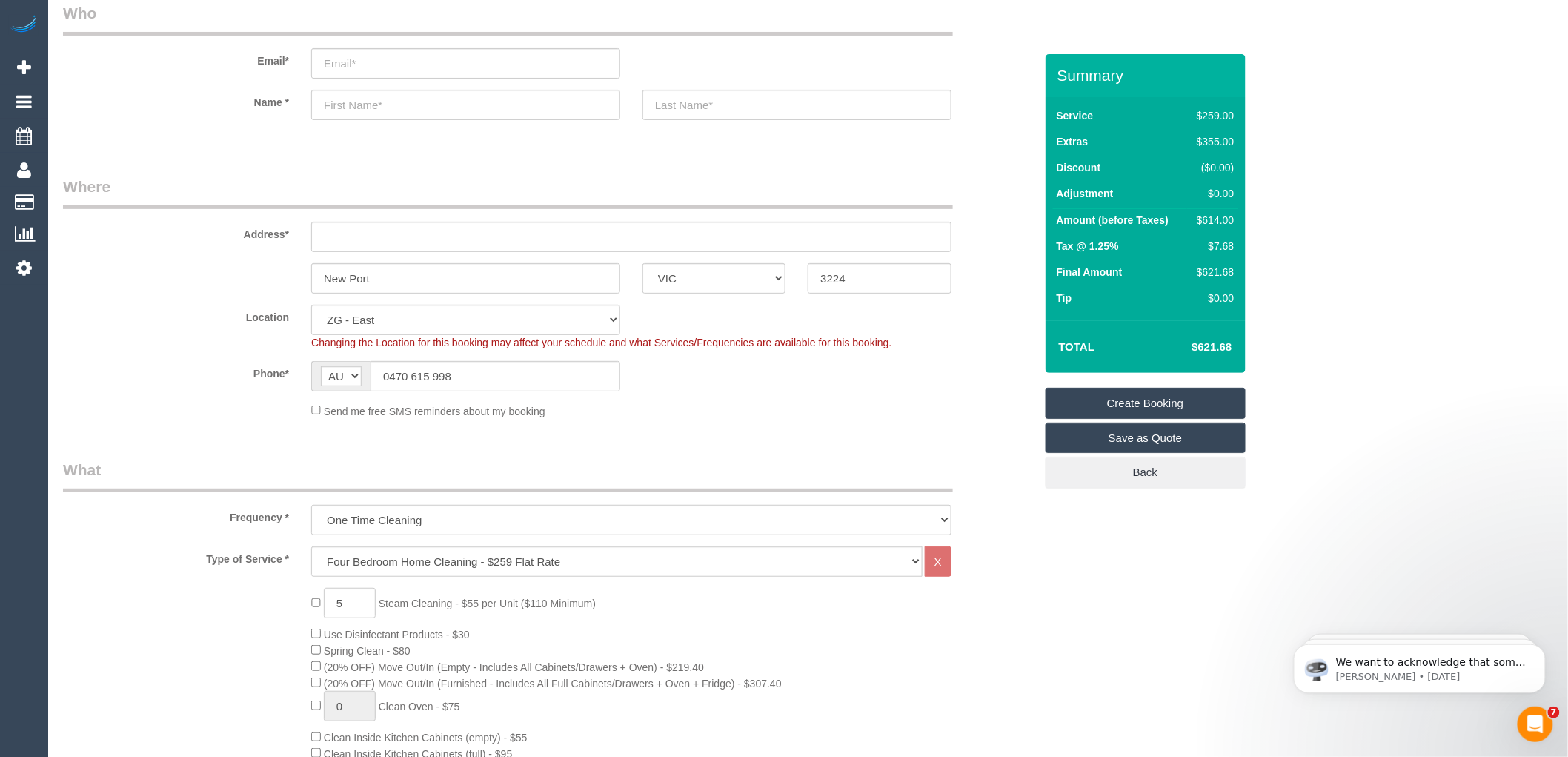
scroll to position [0, 0]
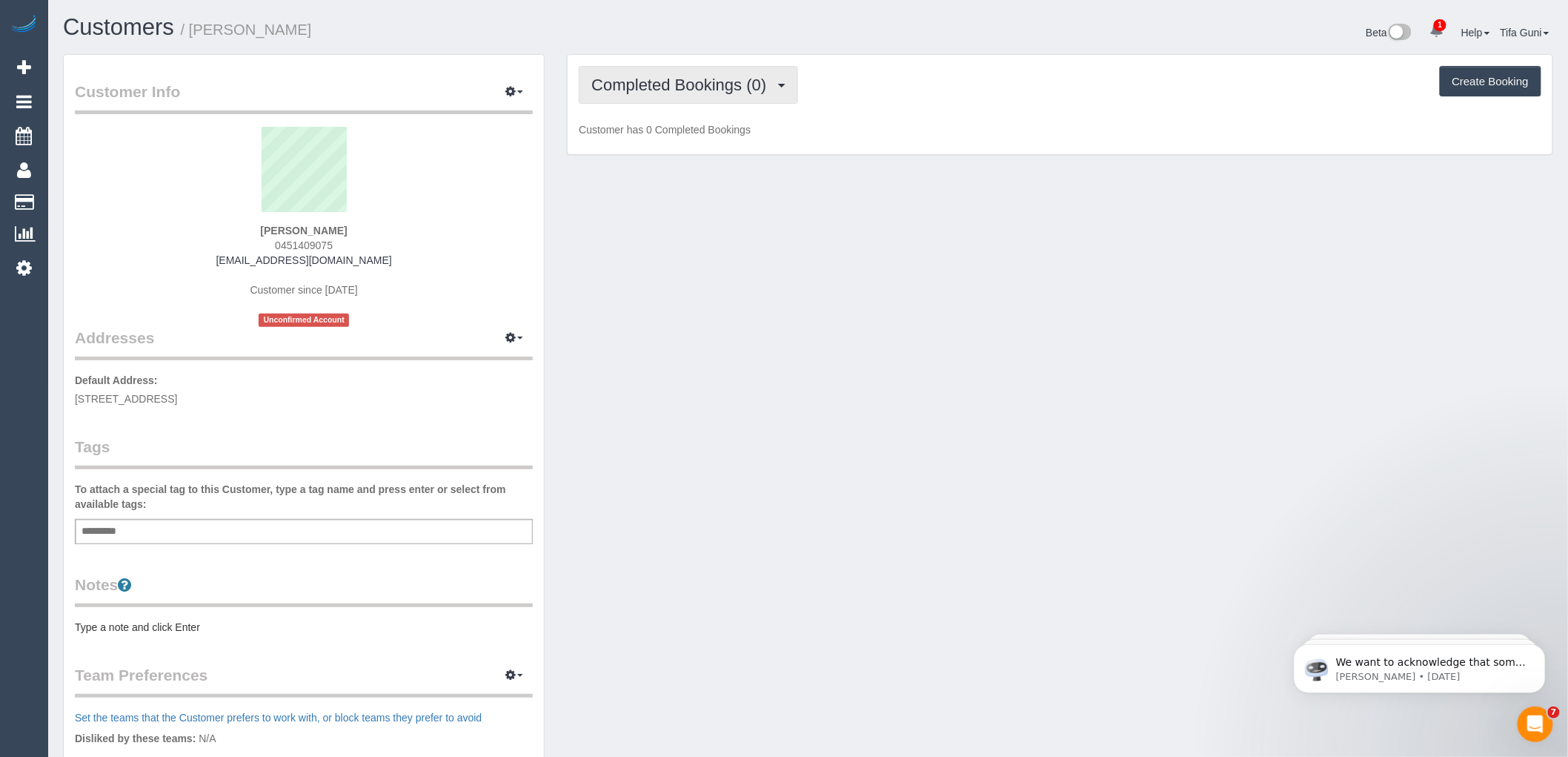
click at [732, 97] on button "Completed Bookings (0)" at bounding box center [688, 85] width 219 height 38
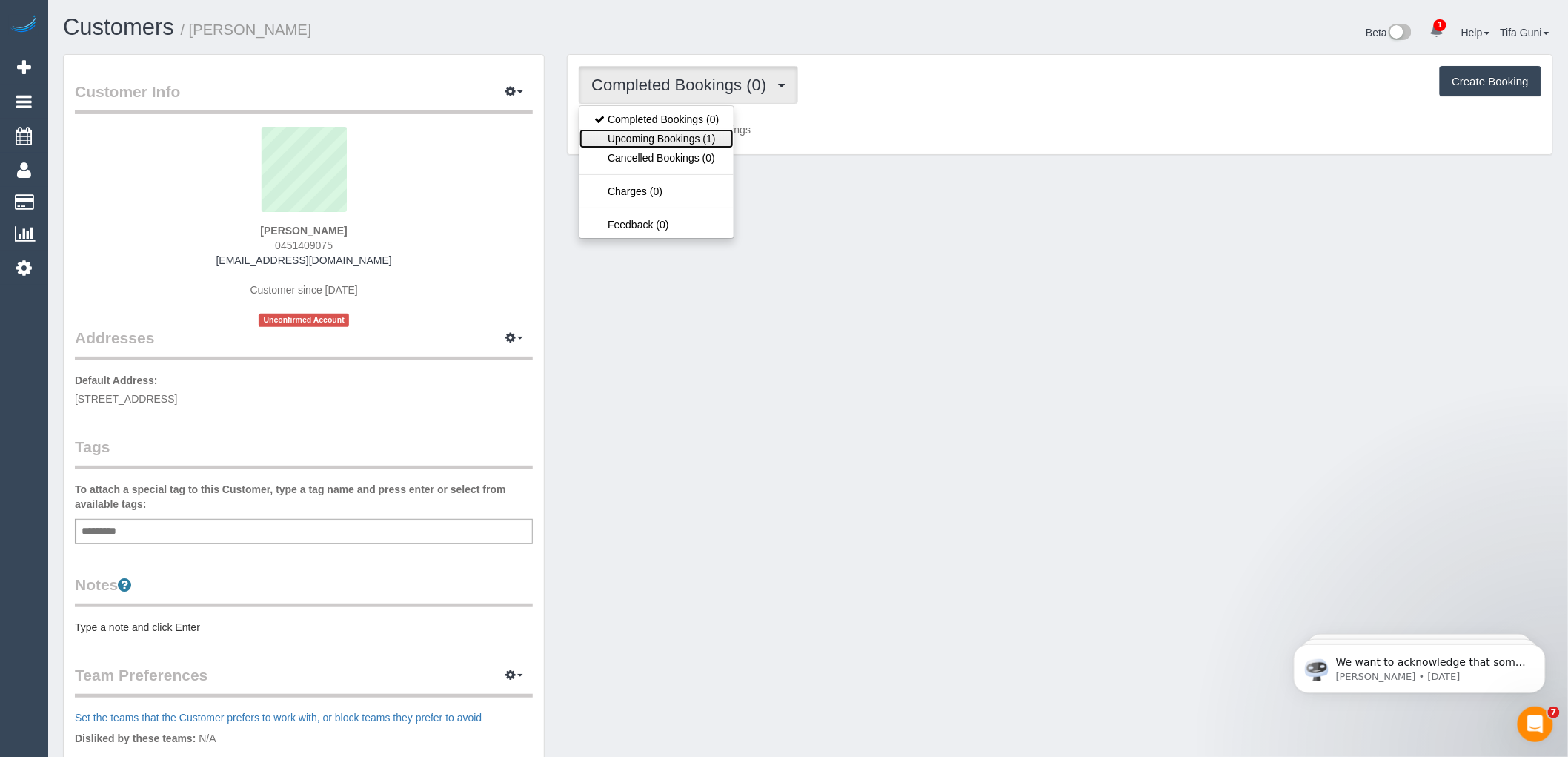
click at [703, 137] on link "Upcoming Bookings (1)" at bounding box center [657, 139] width 155 height 19
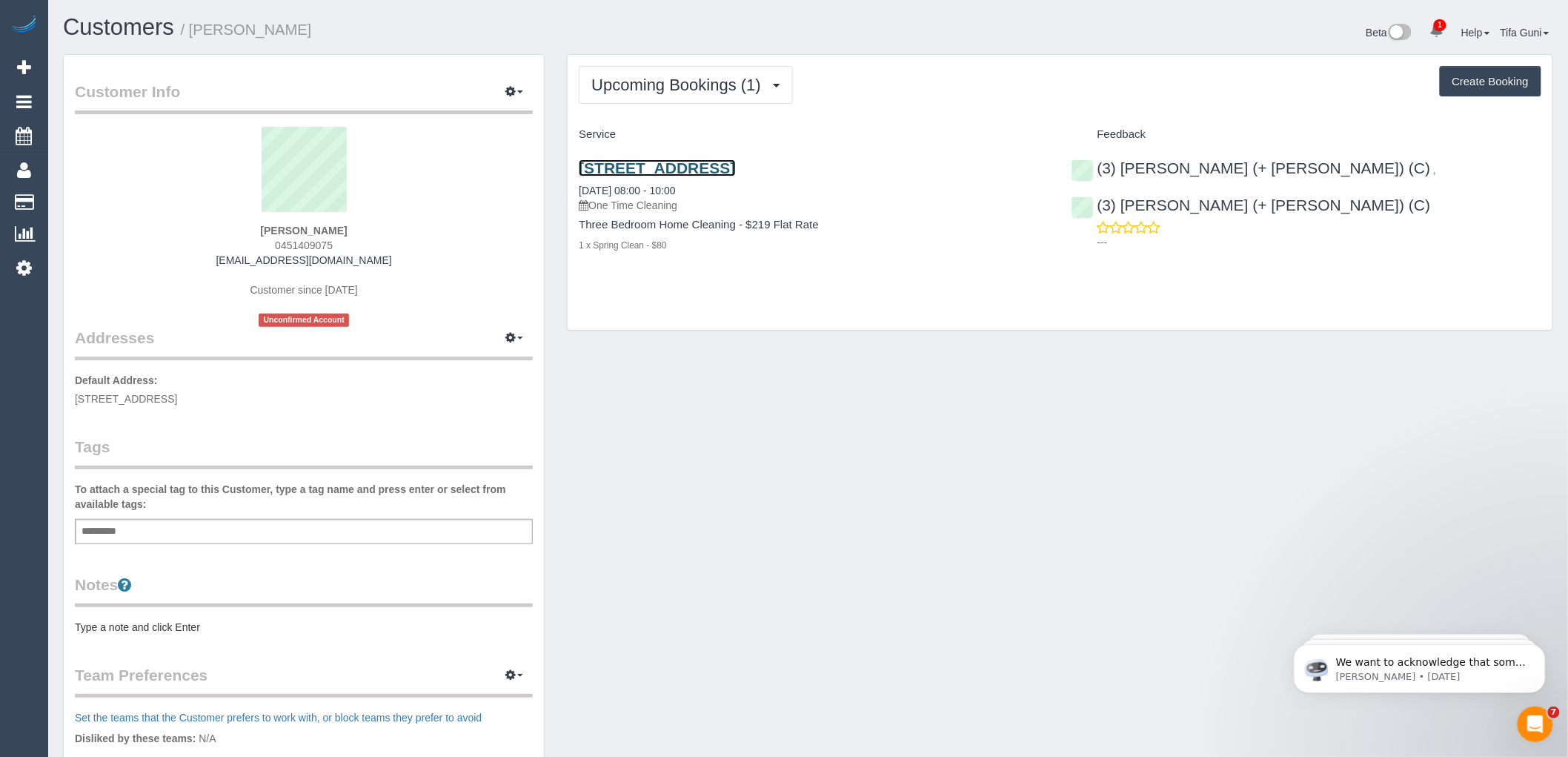
click at [735, 167] on link "Unit 4, 3 Narbethong Road, Unit 4, Murrumbeena, VIC 3163" at bounding box center [657, 168] width 156 height 17
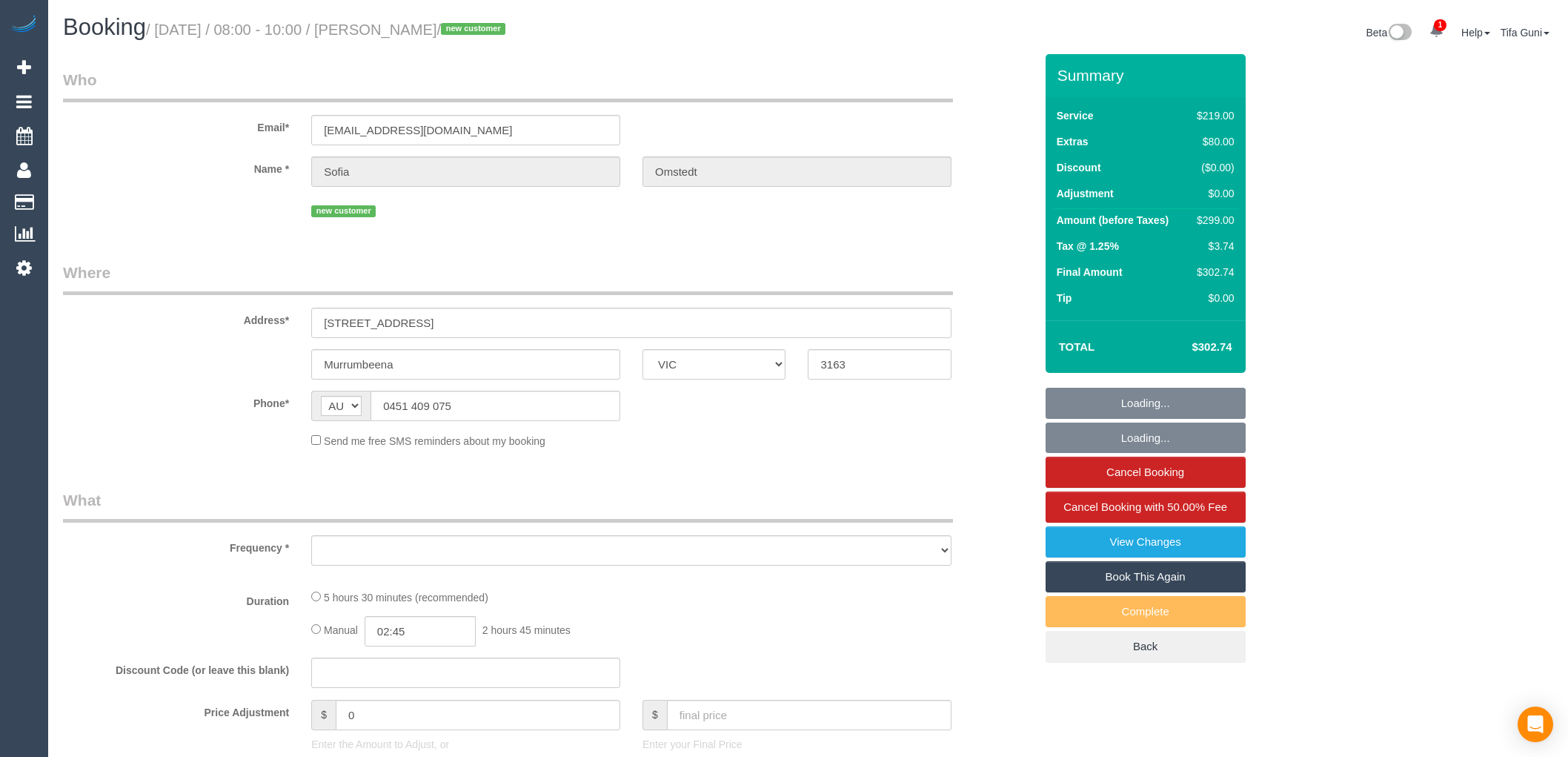
select select "VIC"
select select "object:802"
select select "number:27"
select select "number:14"
select select "number:19"
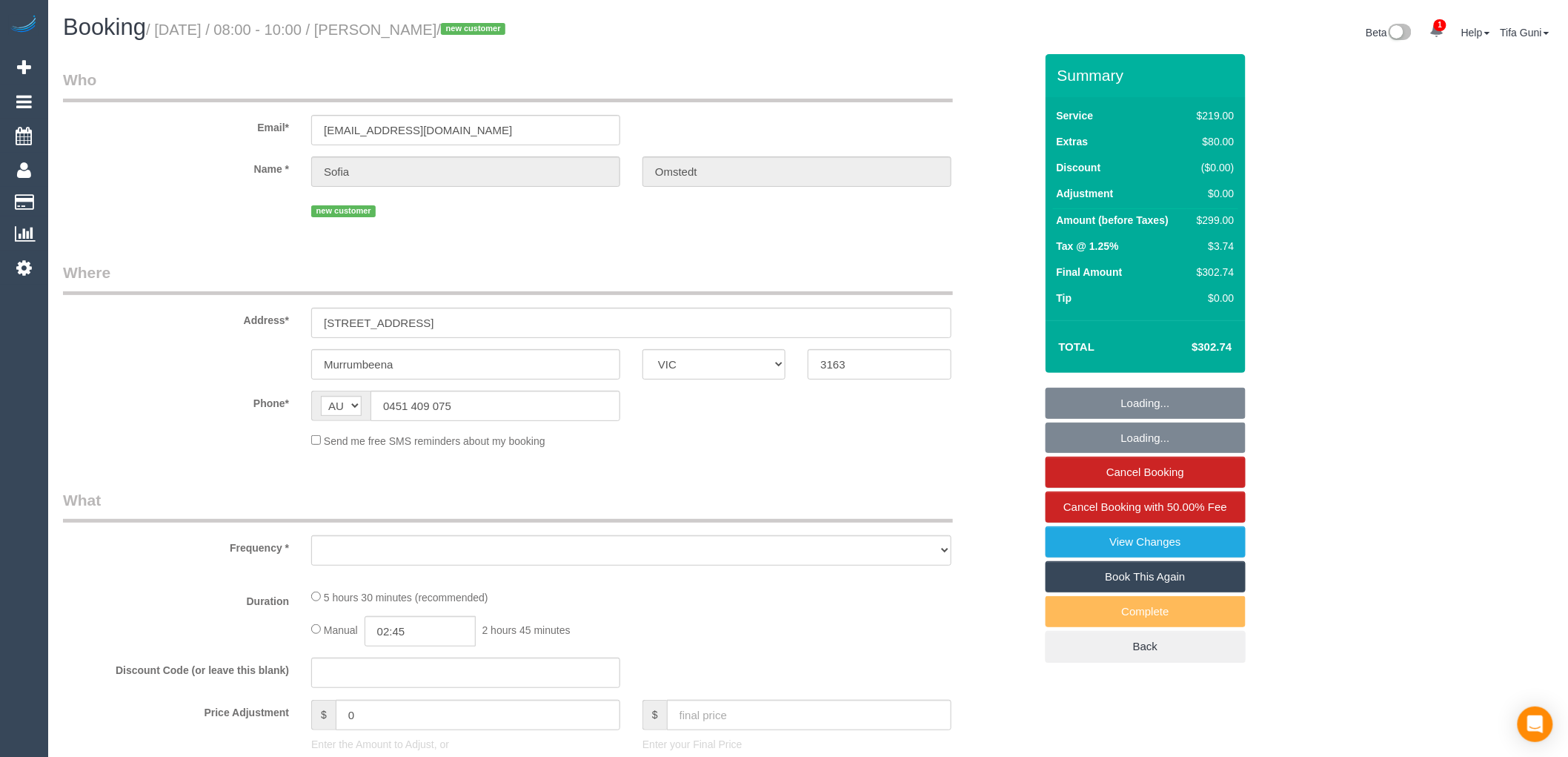
select select "number:22"
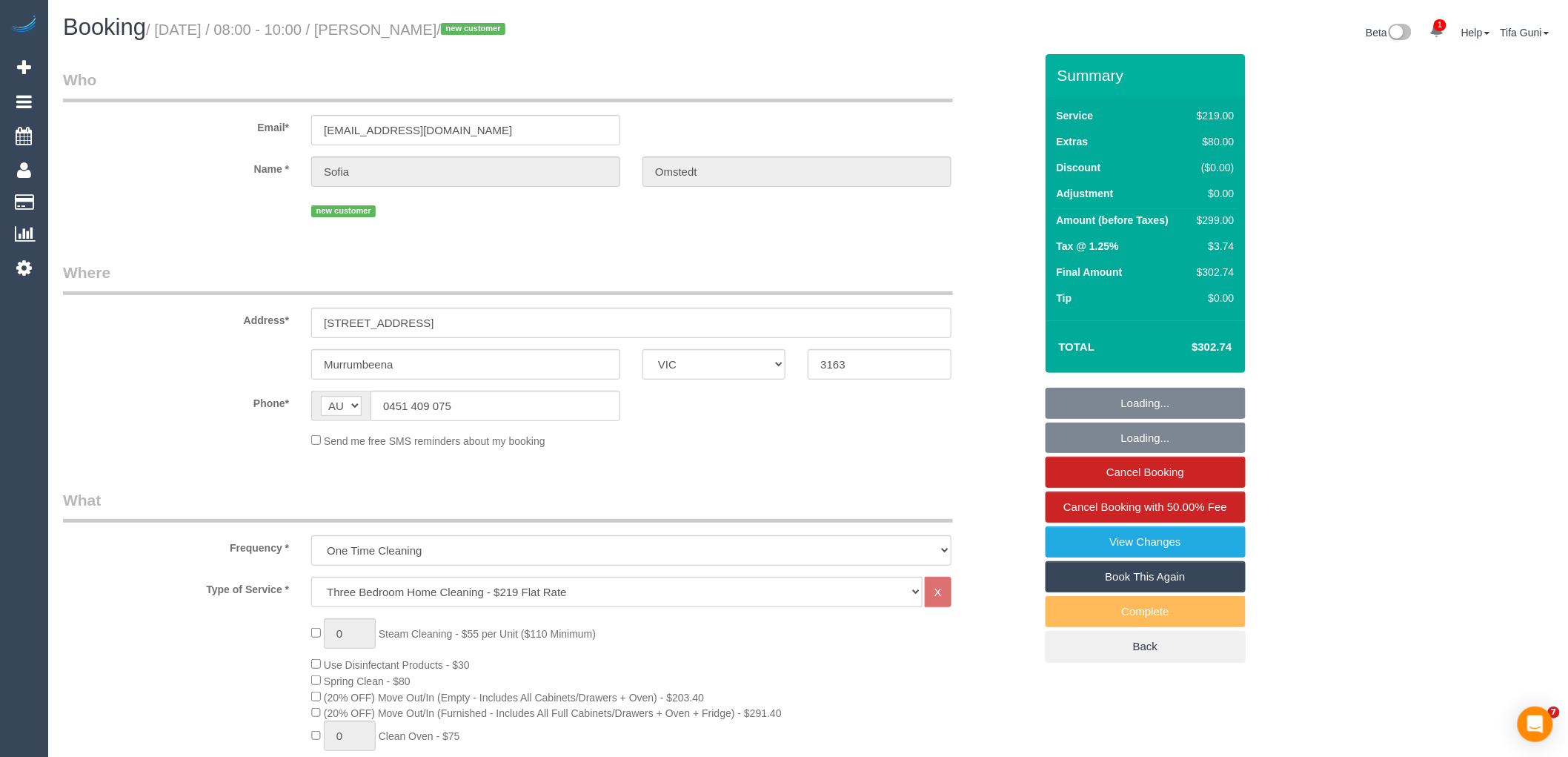
scroll to position [247, 0]
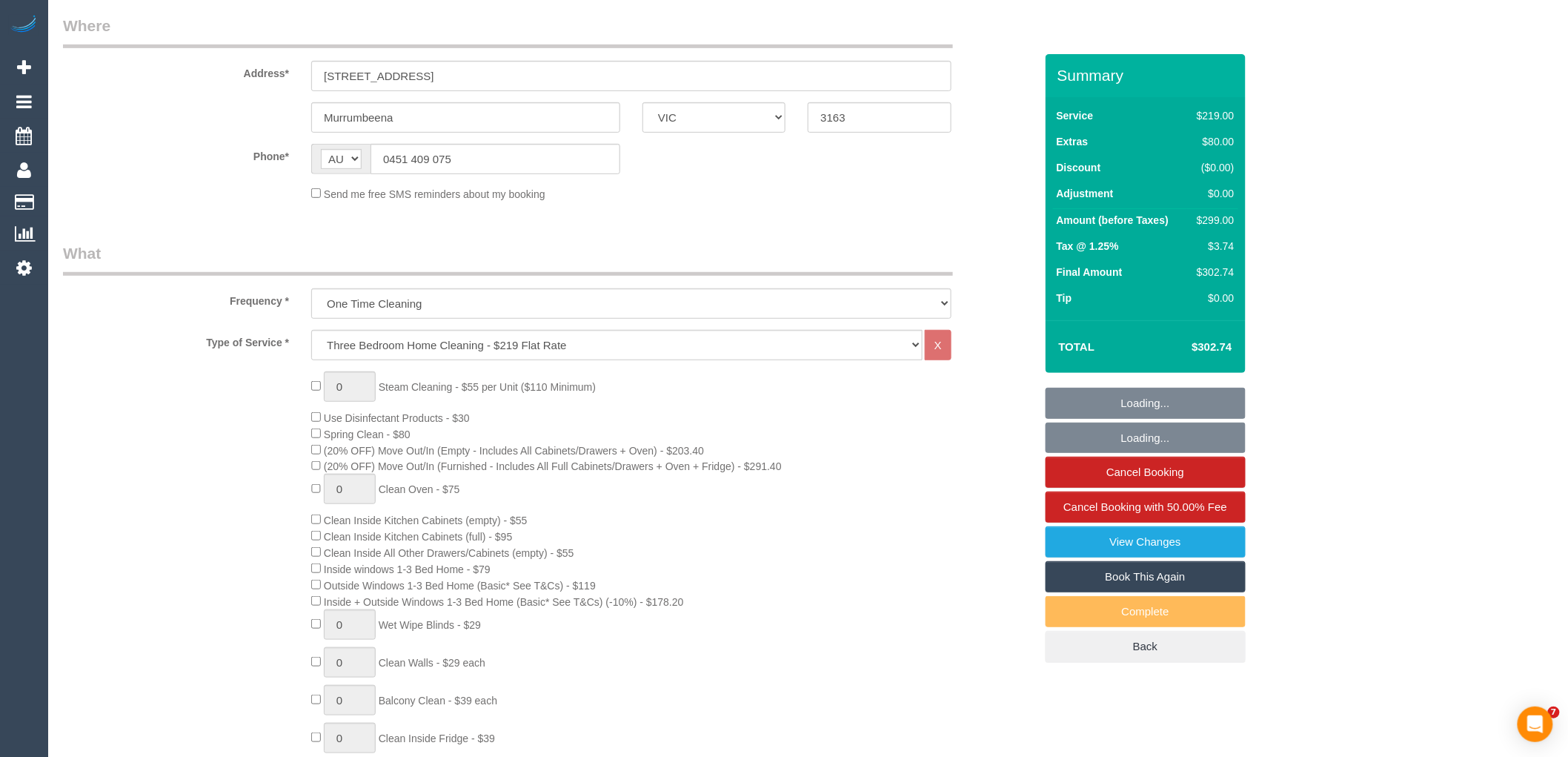
select select "string:stripe-pm_1SF0AT2GScqysDRVNWkKvZEU"
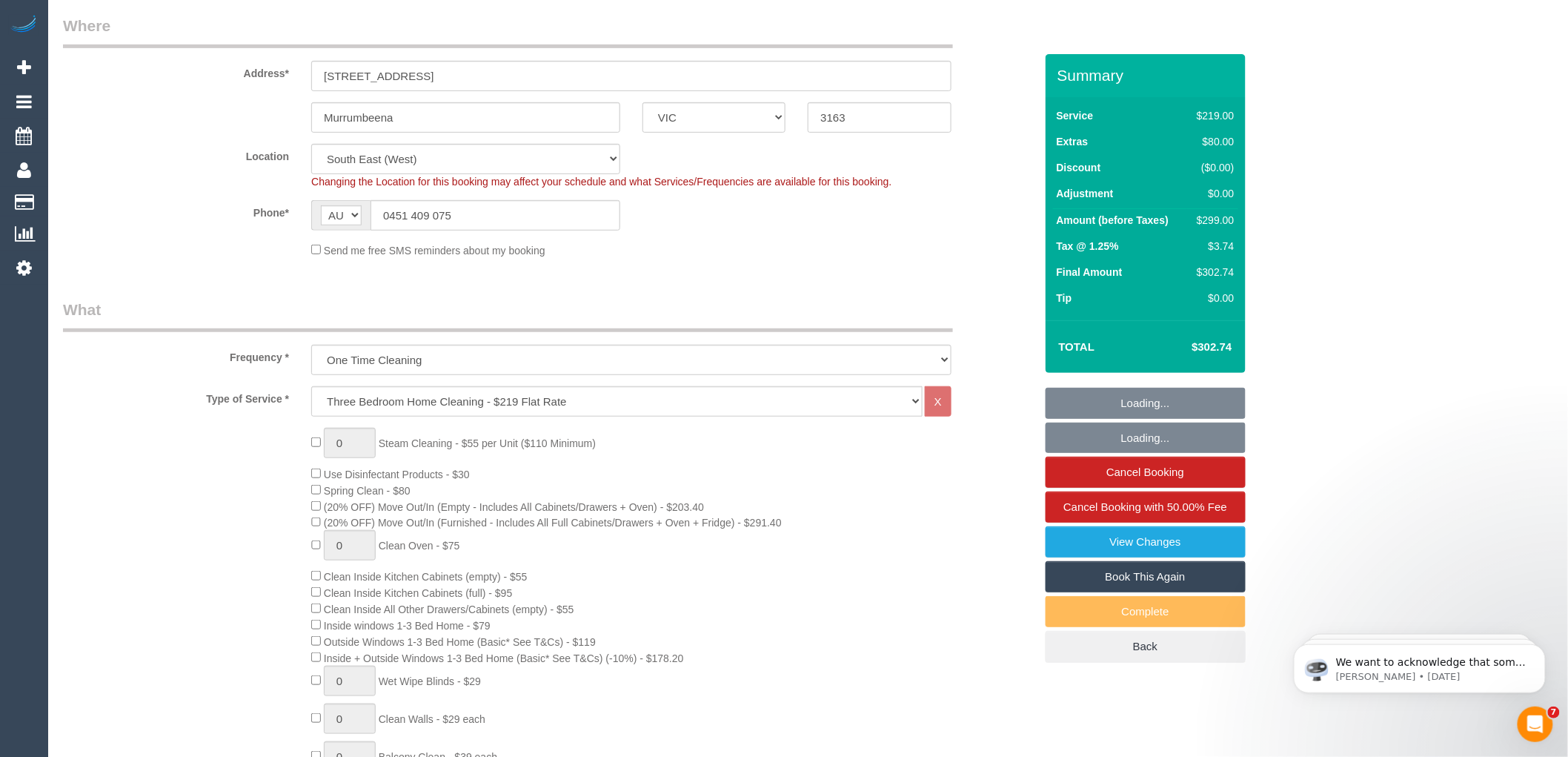
scroll to position [0, 0]
select select "object:823"
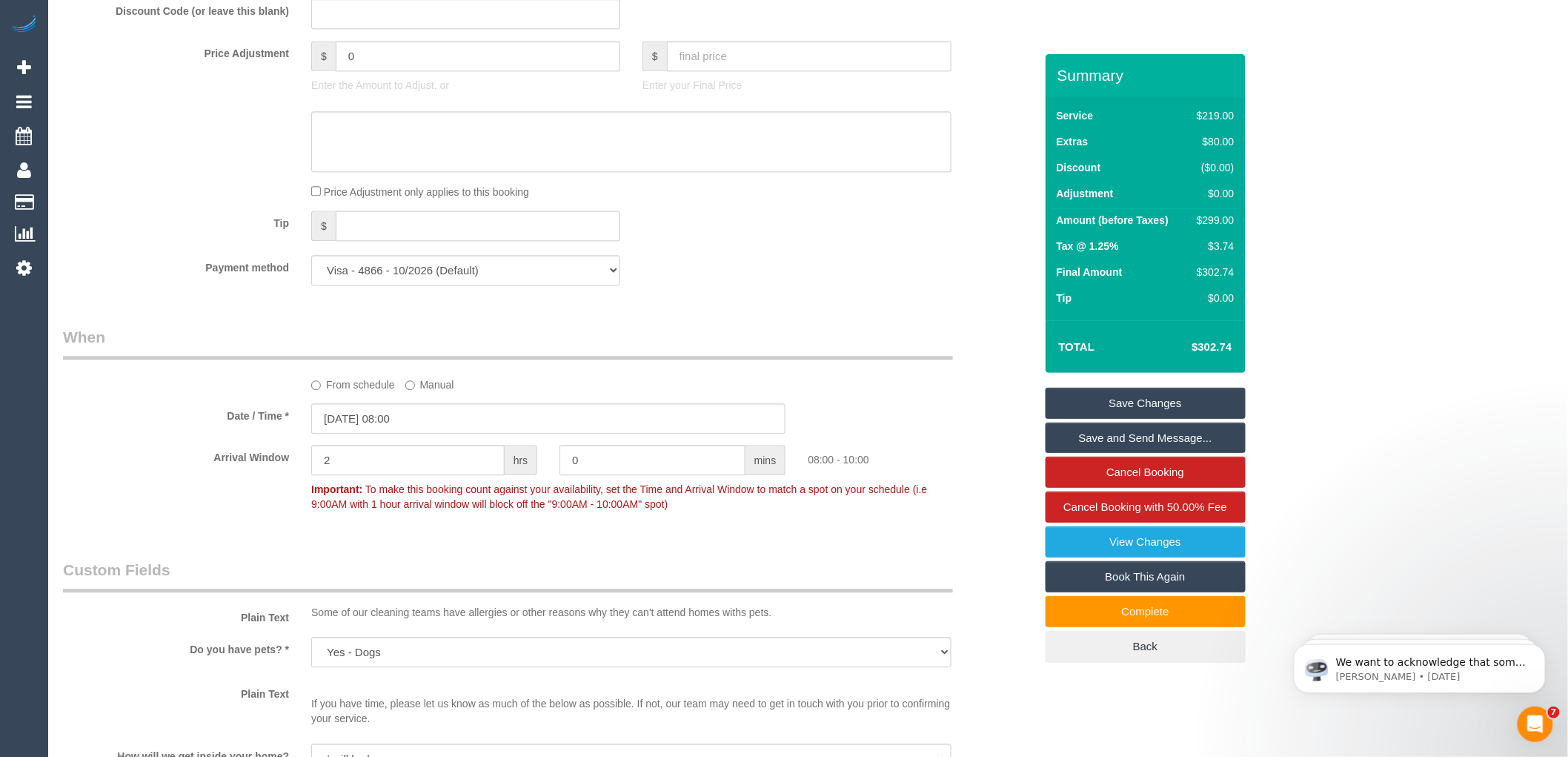
scroll to position [1400, 0]
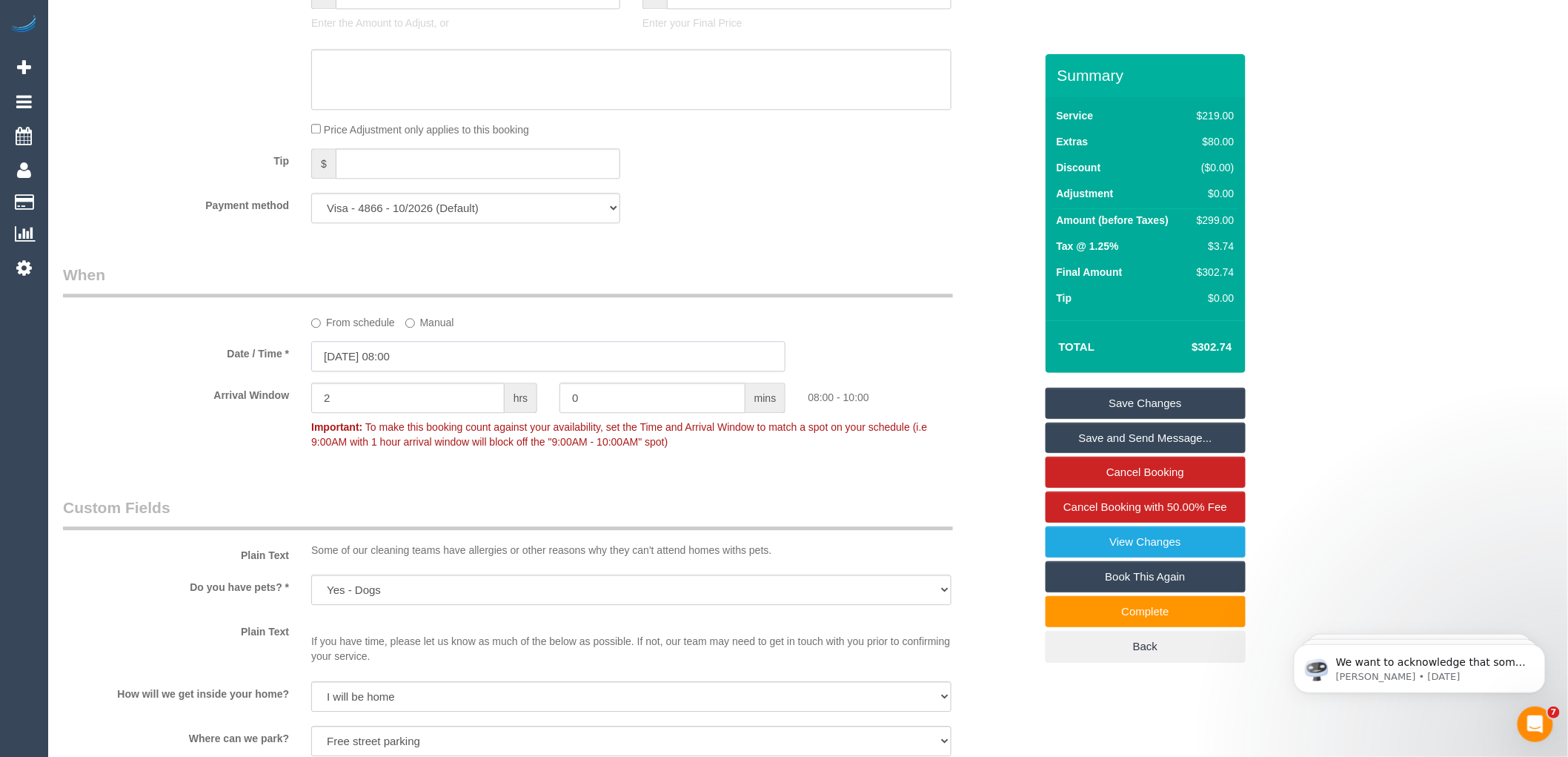
click at [455, 371] on input "[DATE] 08:00" at bounding box center [548, 356] width 475 height 30
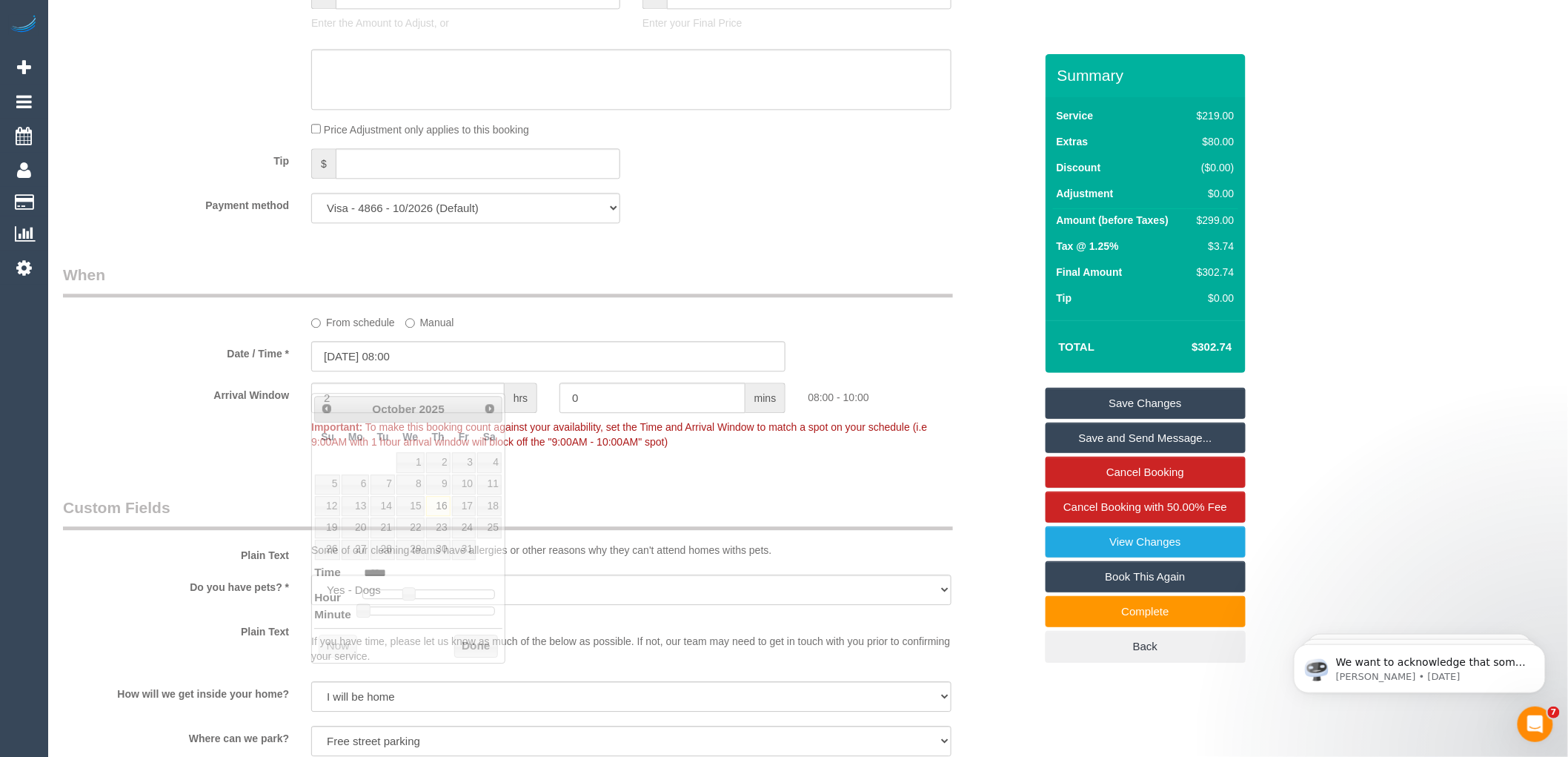
click at [919, 397] on sui-booking-spot "From schedule Manual Date / Time * [DATE] 08:00 Arrival Window 2 hrs 0 mins 08:…" at bounding box center [548, 360] width 972 height 192
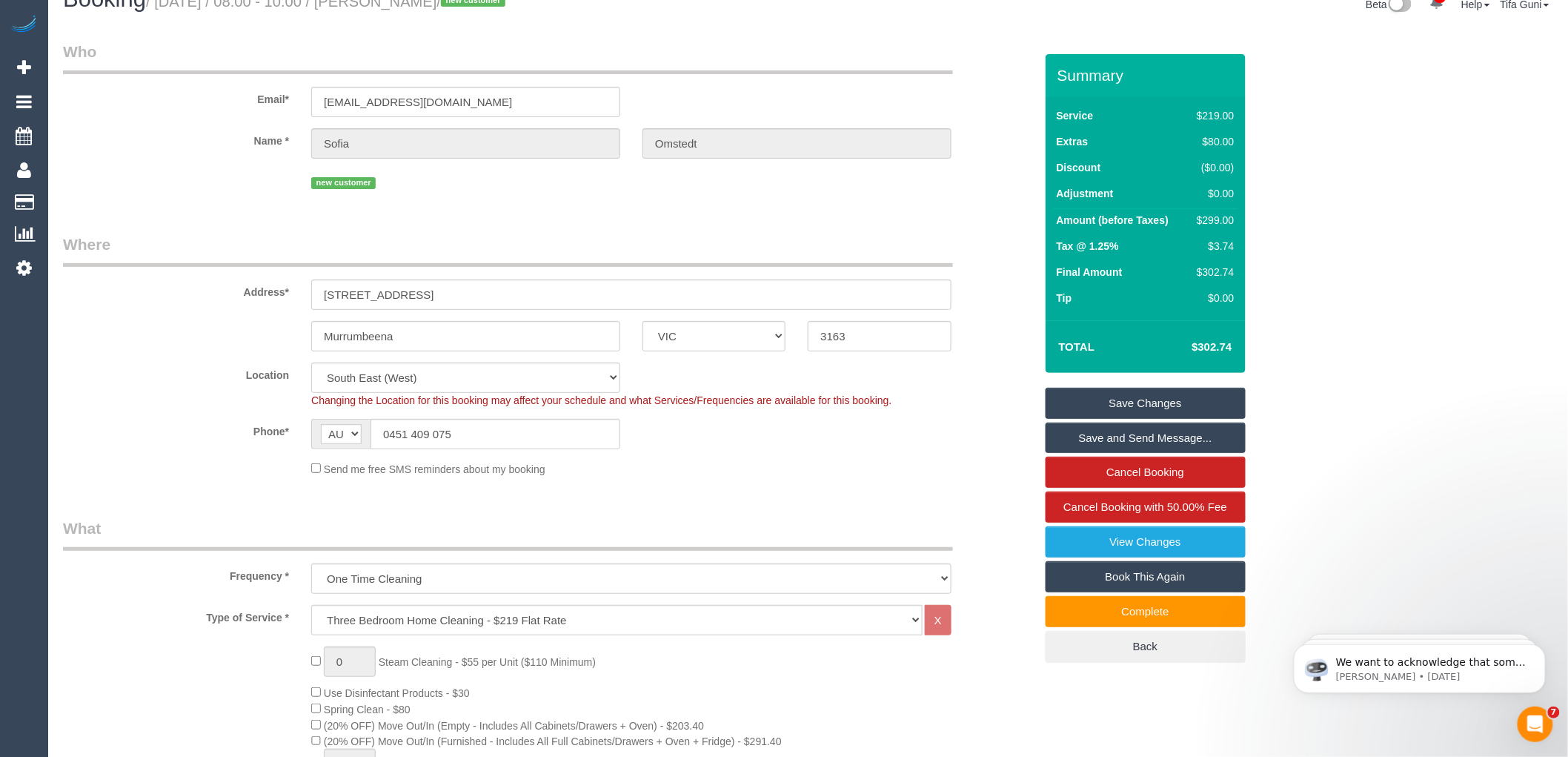
scroll to position [0, 0]
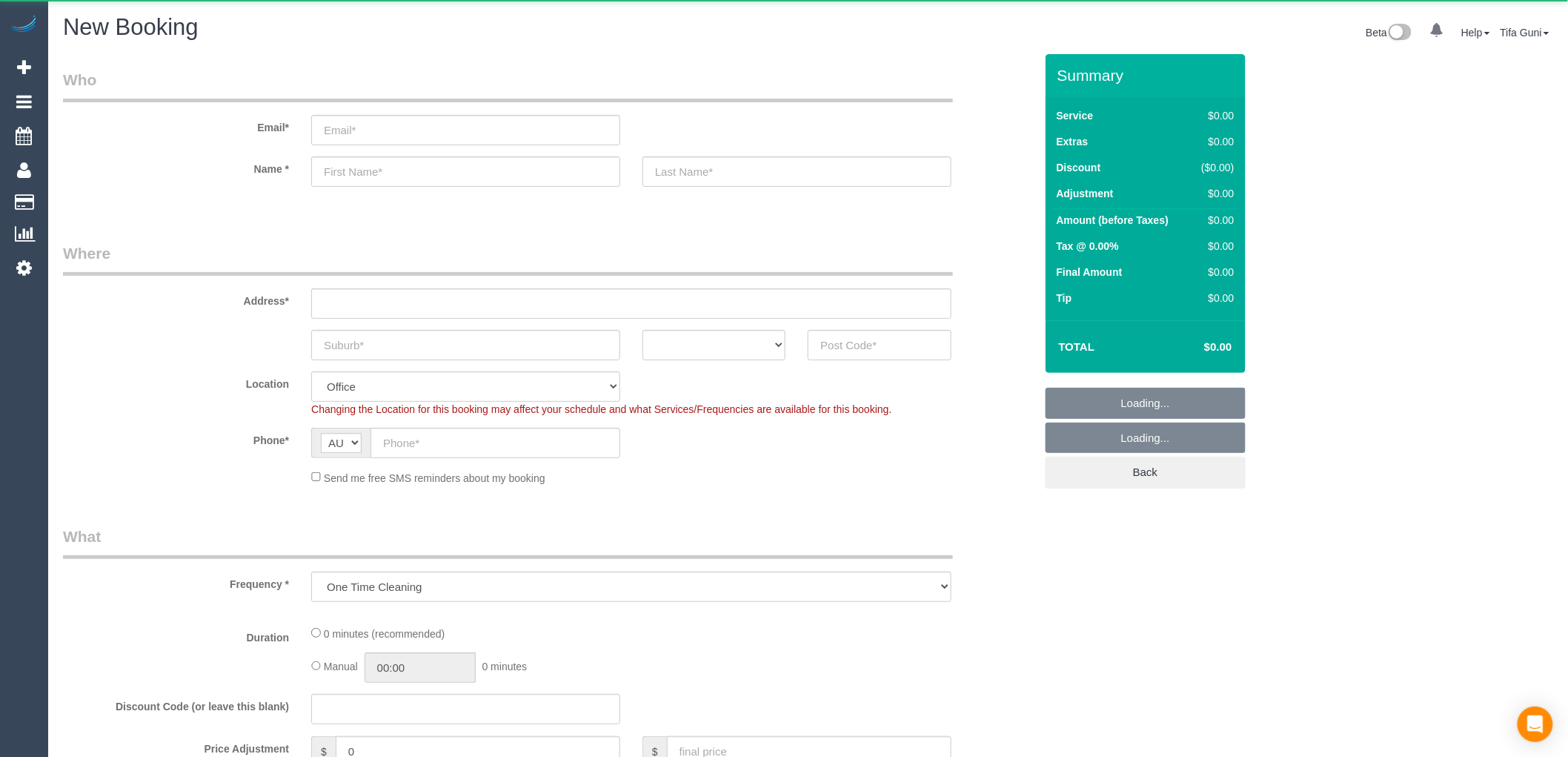
select select "object:831"
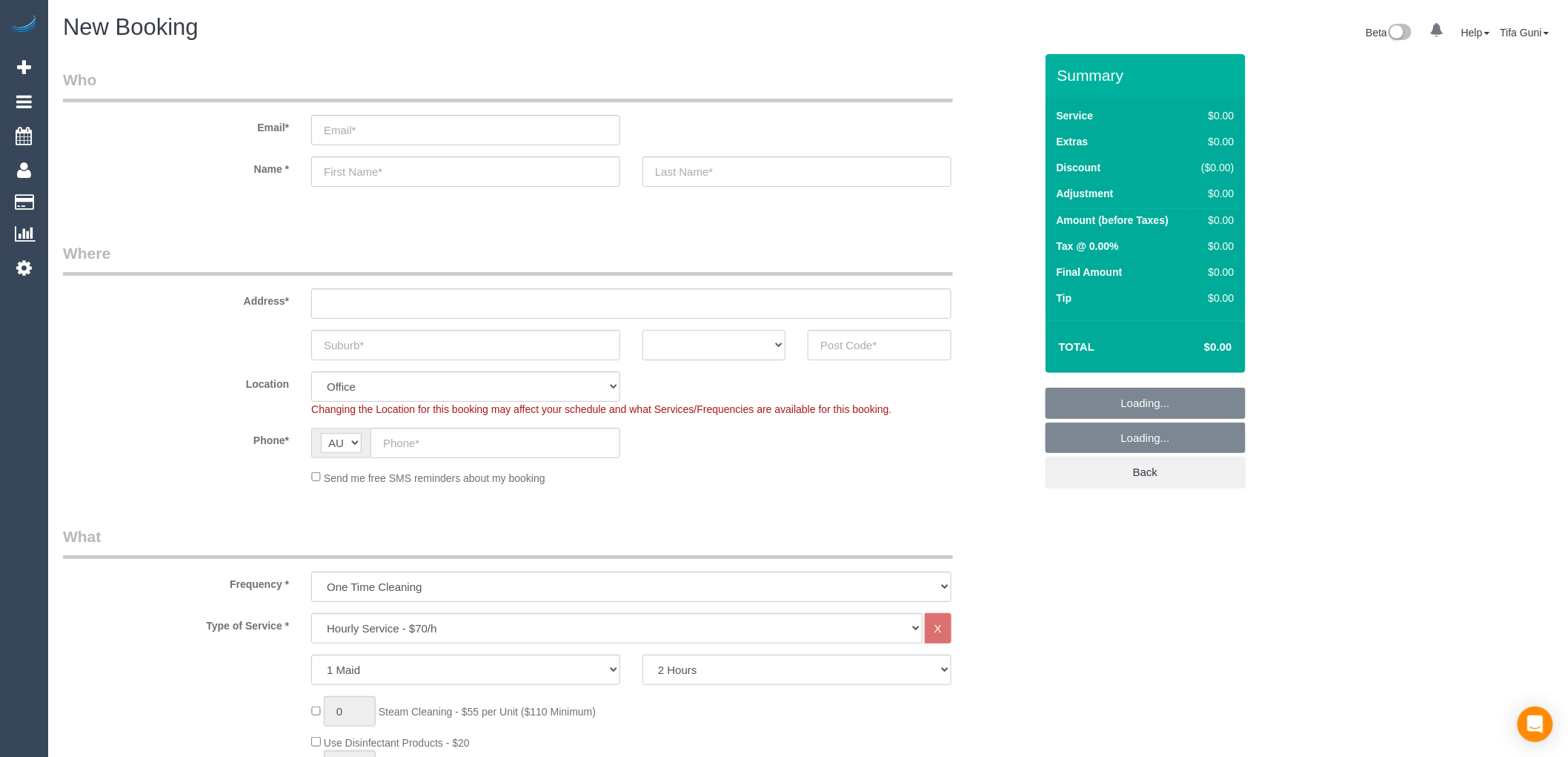
click at [728, 345] on select "ACT [GEOGRAPHIC_DATA] NT [GEOGRAPHIC_DATA] SA TAS [GEOGRAPHIC_DATA] [GEOGRAPHIC…" at bounding box center [714, 345] width 143 height 30
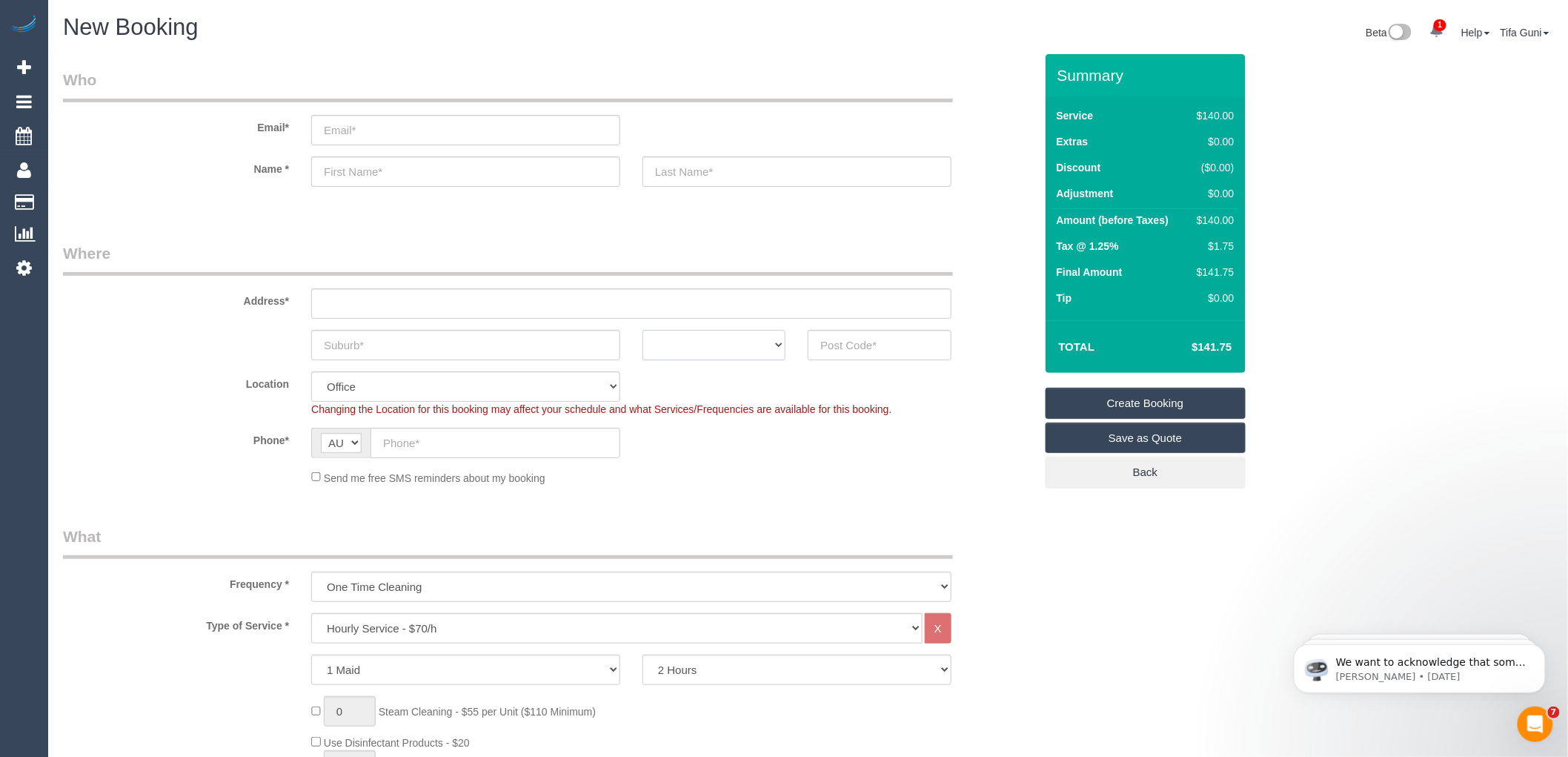
select select "VIC"
click at [642, 330] on select "ACT [GEOGRAPHIC_DATA] NT [GEOGRAPHIC_DATA] SA TAS [GEOGRAPHIC_DATA] [GEOGRAPHIC…" at bounding box center [714, 345] width 143 height 30
click at [397, 347] on input "text" at bounding box center [466, 345] width 309 height 30
type input "tdh"
click at [828, 345] on input "text" at bounding box center [879, 345] width 143 height 30
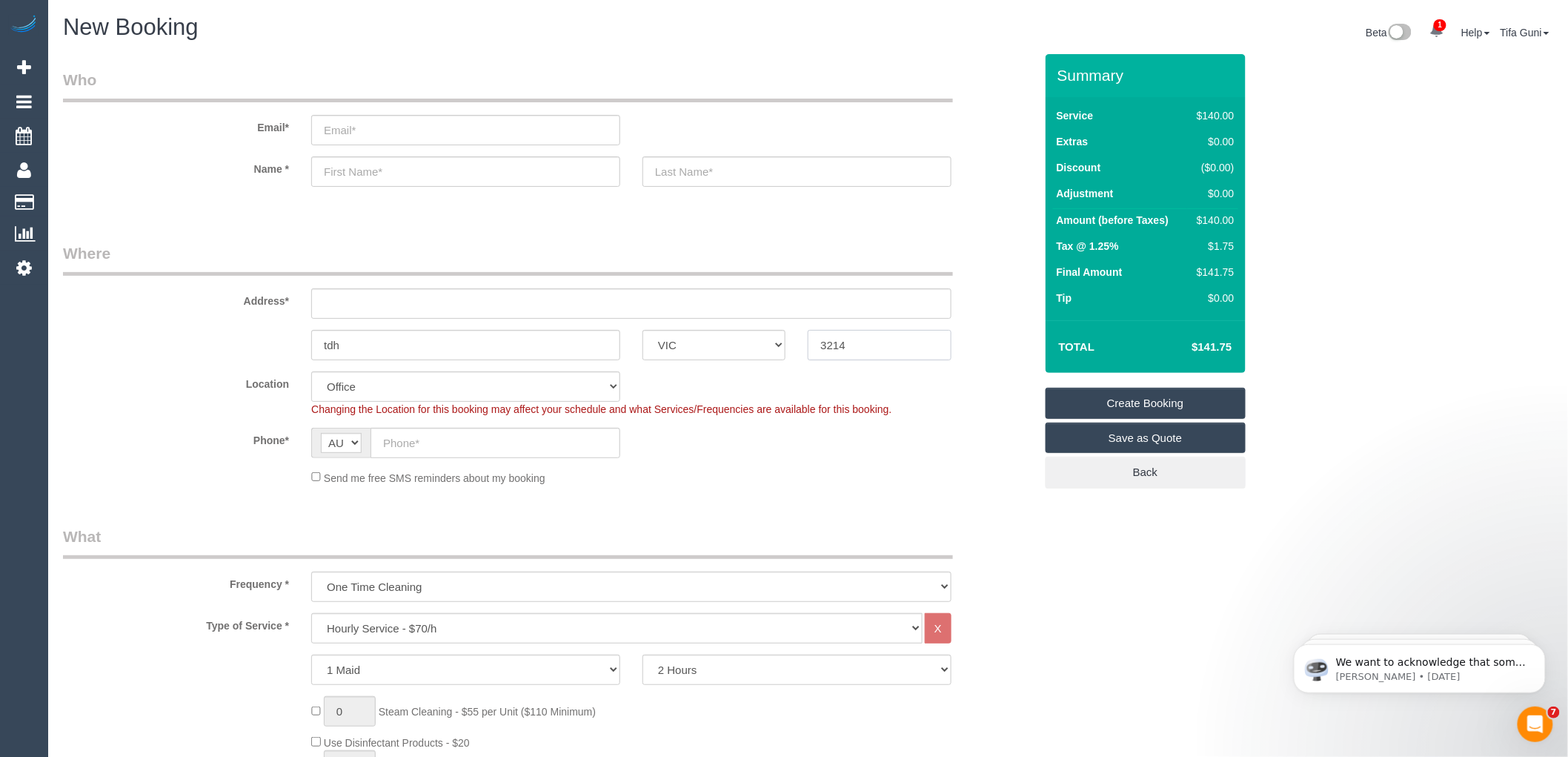
type input "3214"
click at [374, 305] on input "text" at bounding box center [632, 303] width 640 height 30
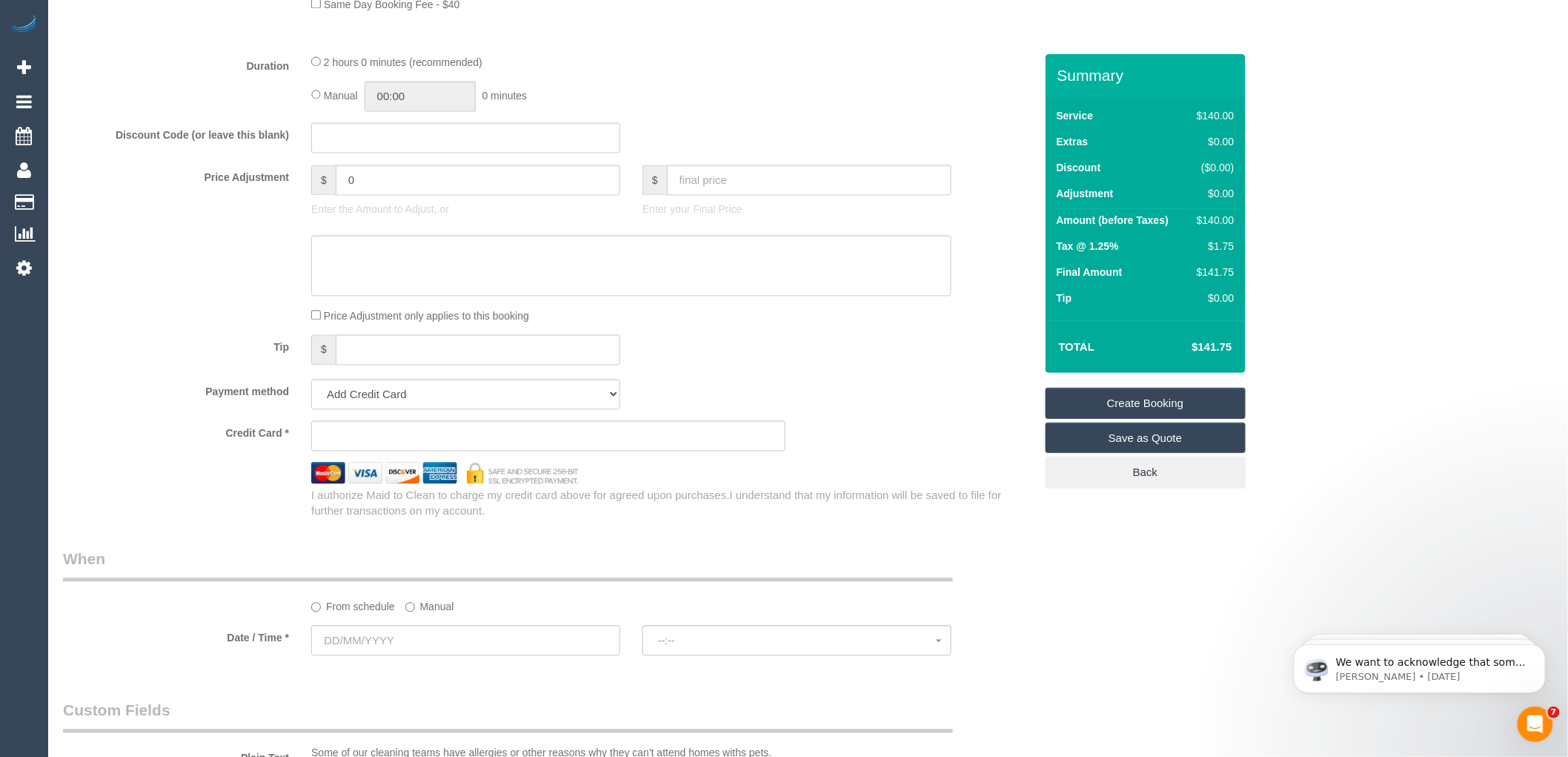
scroll to position [1317, 0]
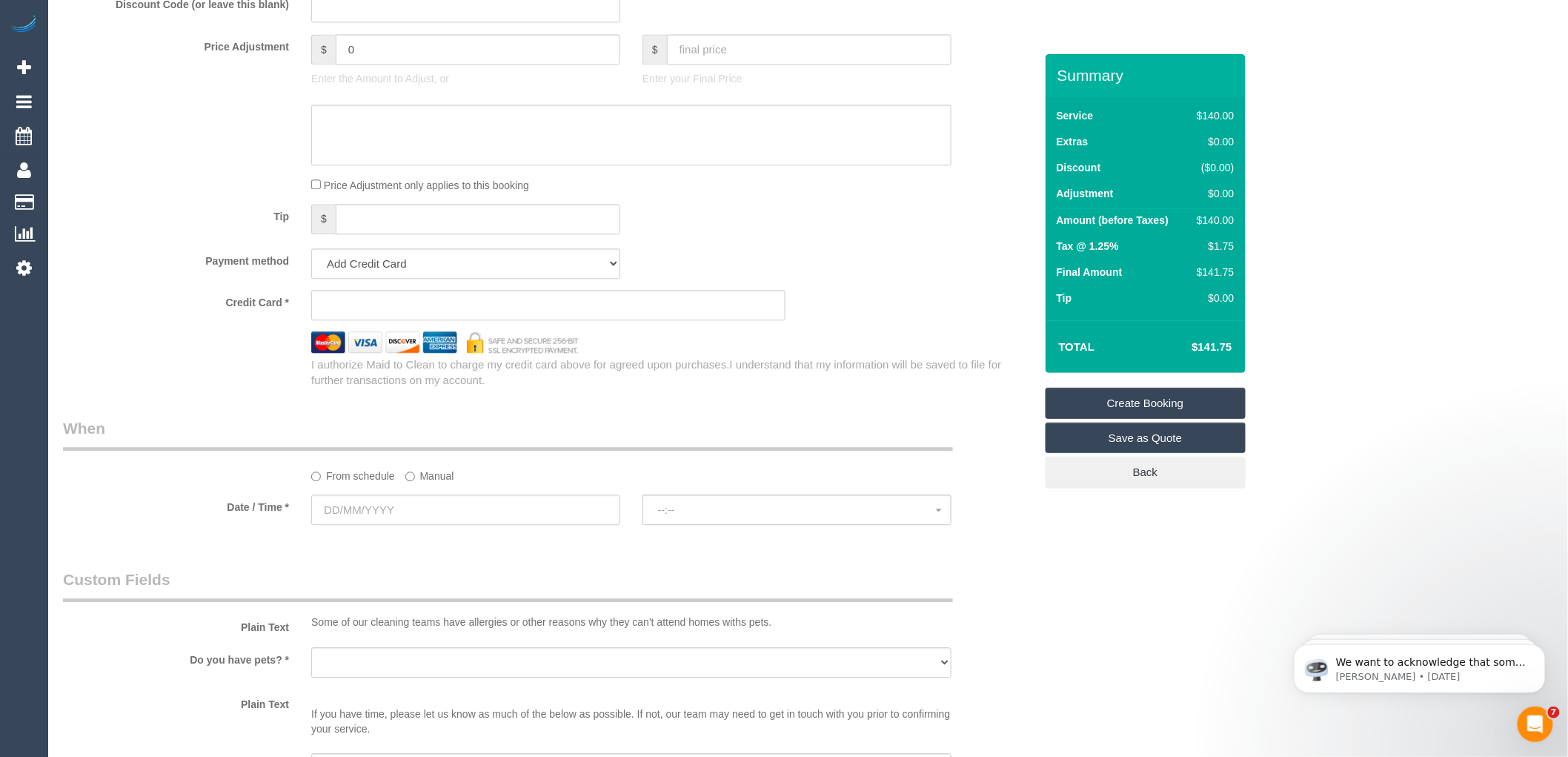
type input "-"
click at [396, 523] on input "text" at bounding box center [466, 510] width 309 height 30
select select "123"
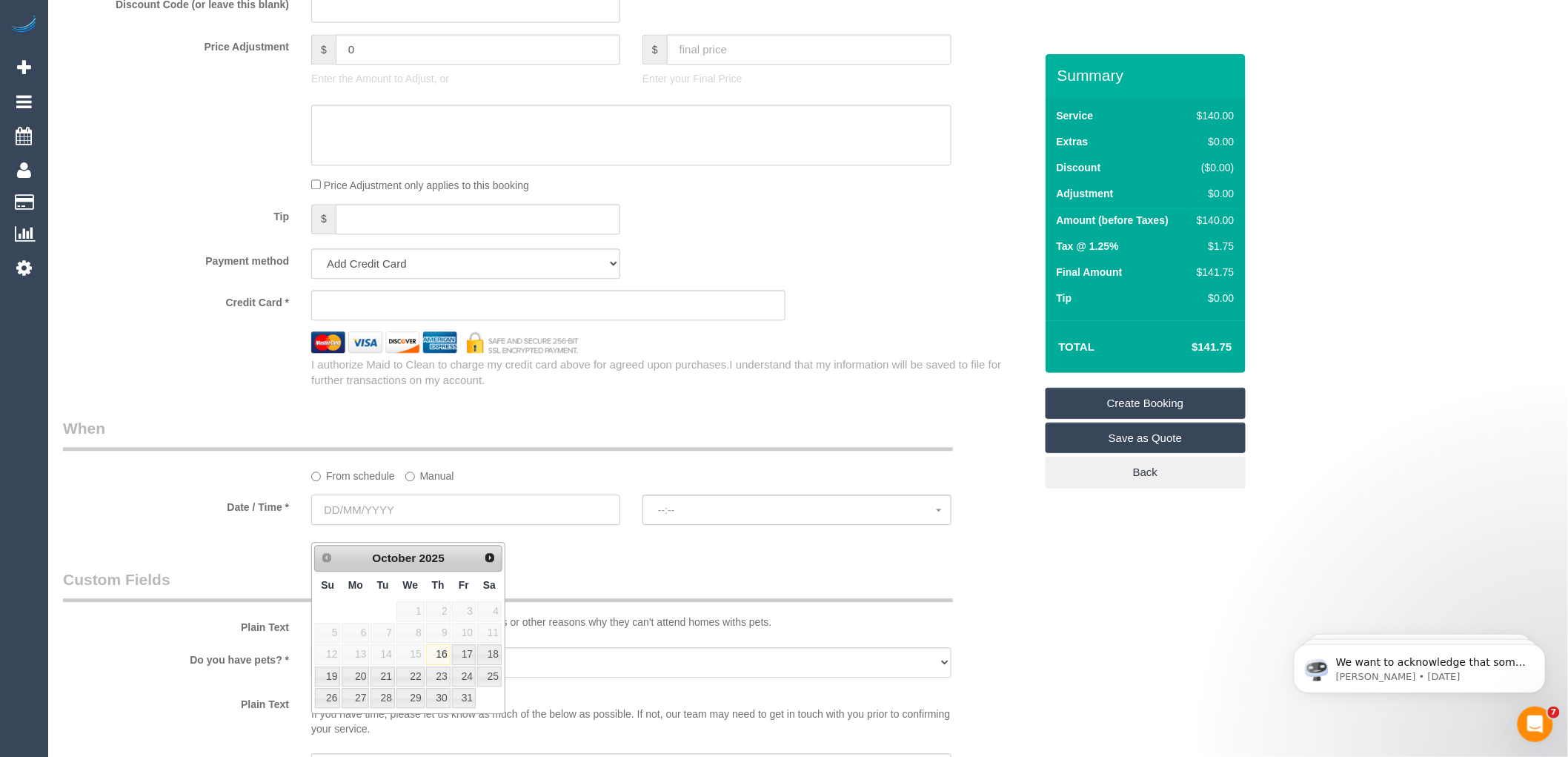
select select "object:2145"
click at [412, 677] on link "22" at bounding box center [411, 676] width 29 height 20
type input "22/10/2025"
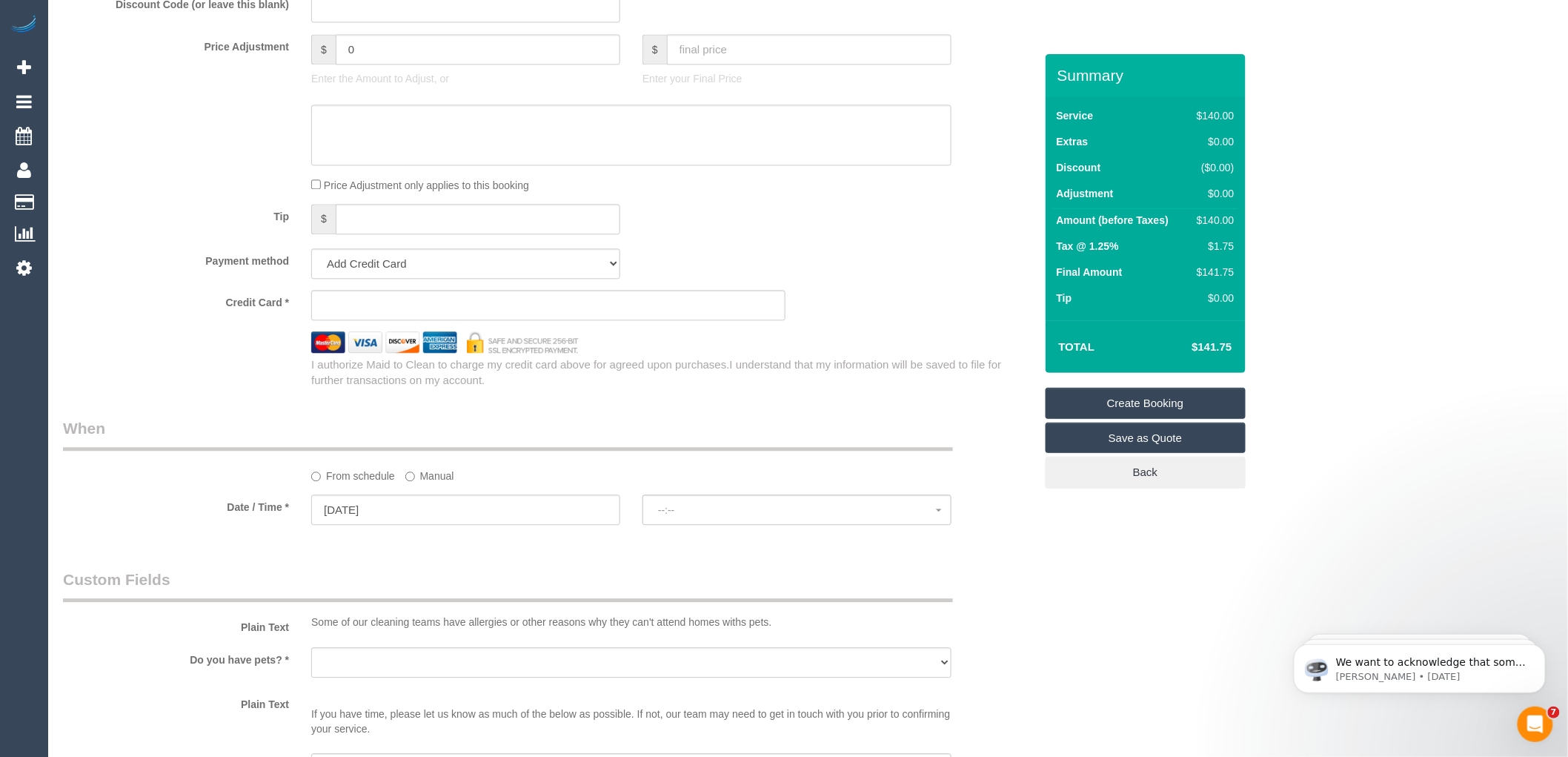
select select "spot1"
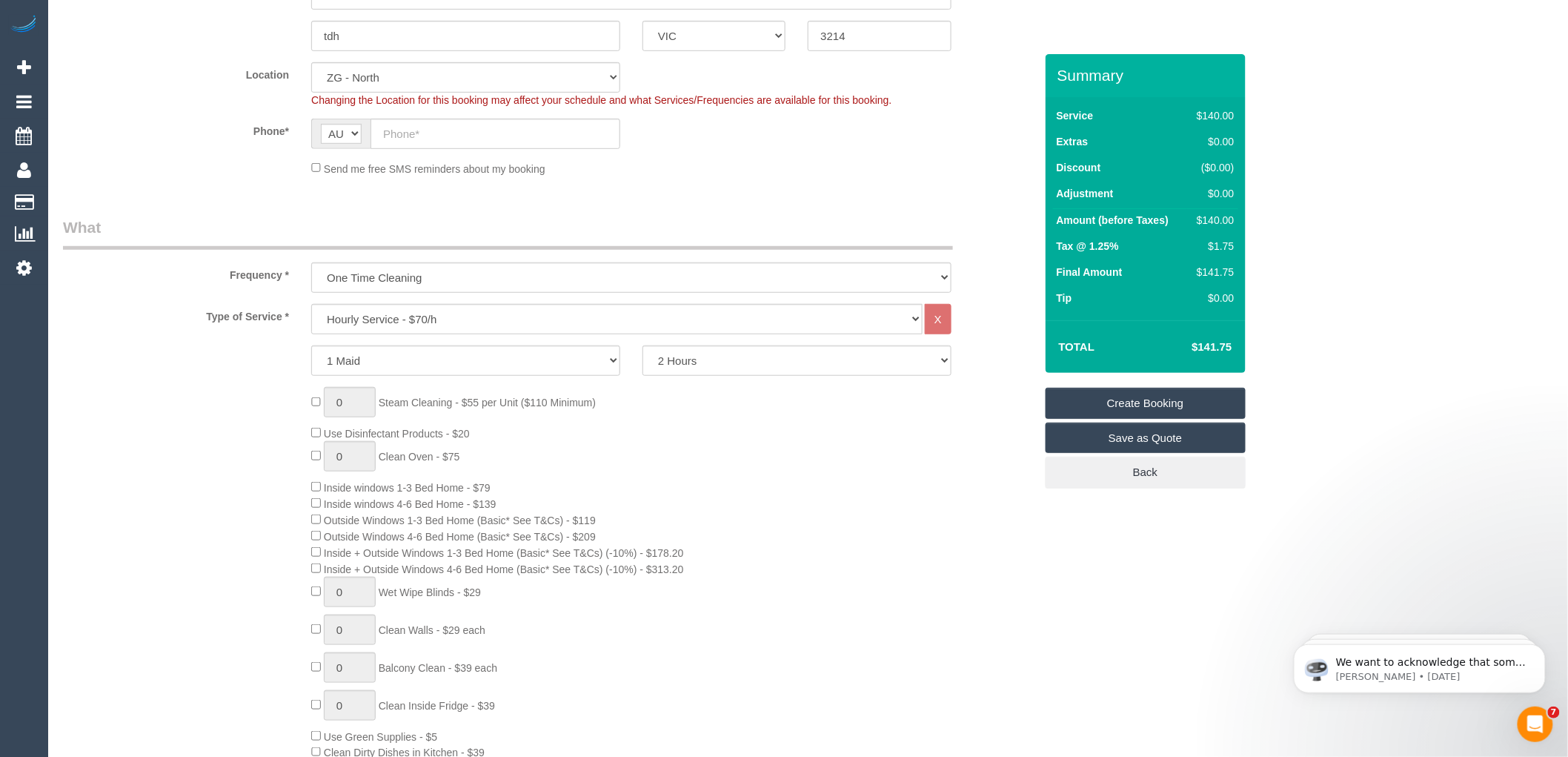
scroll to position [329, 0]
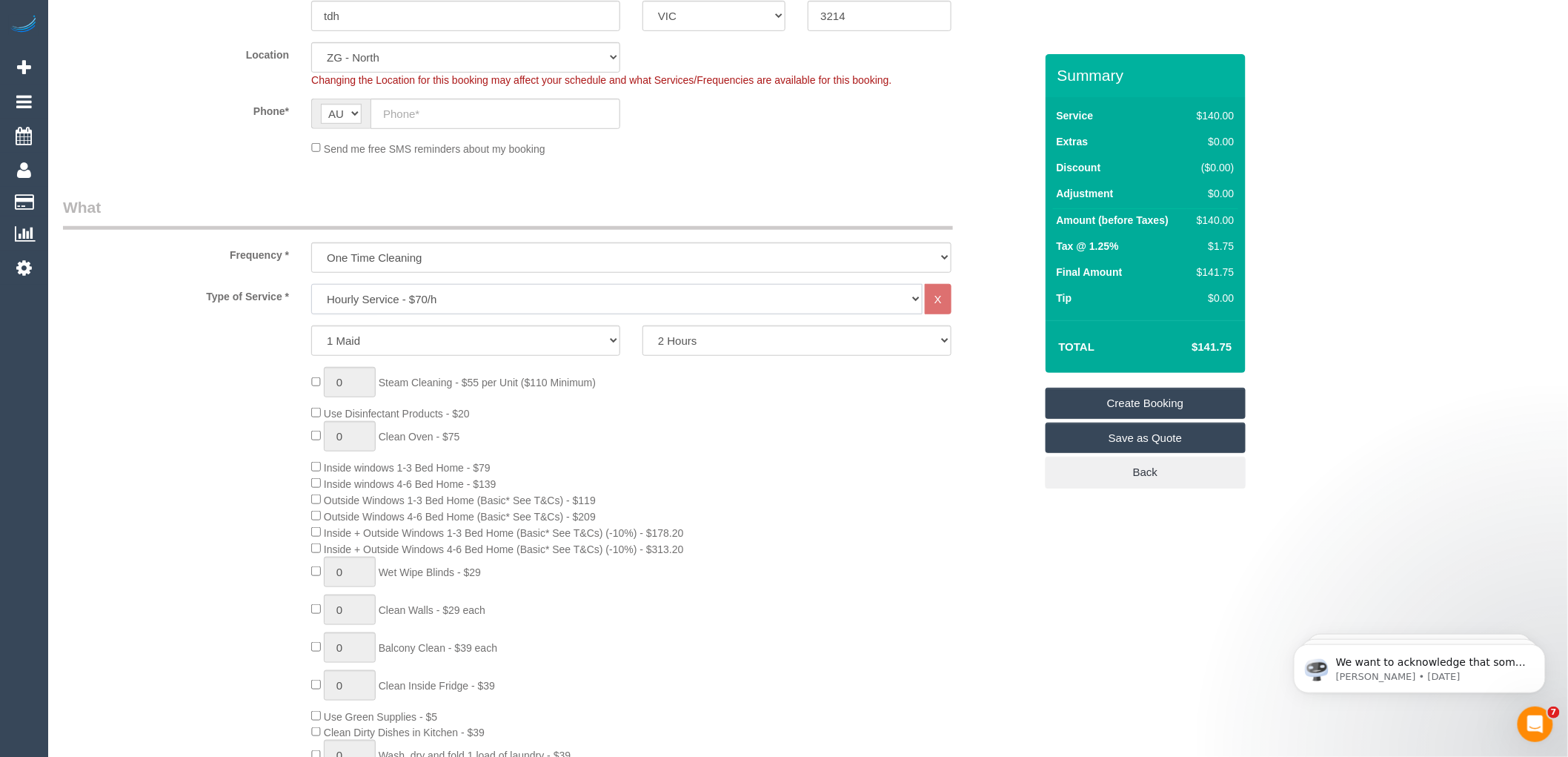
click at [427, 294] on select "Hourly Service - $70/h Hourly Service - $65/h Hourly Service - $60/h Hourly Ser…" at bounding box center [617, 299] width 611 height 30
select select "212"
click at [312, 285] on select "Hourly Service - $70/h Hourly Service - $65/h Hourly Service - $60/h Hourly Ser…" at bounding box center [617, 299] width 611 height 30
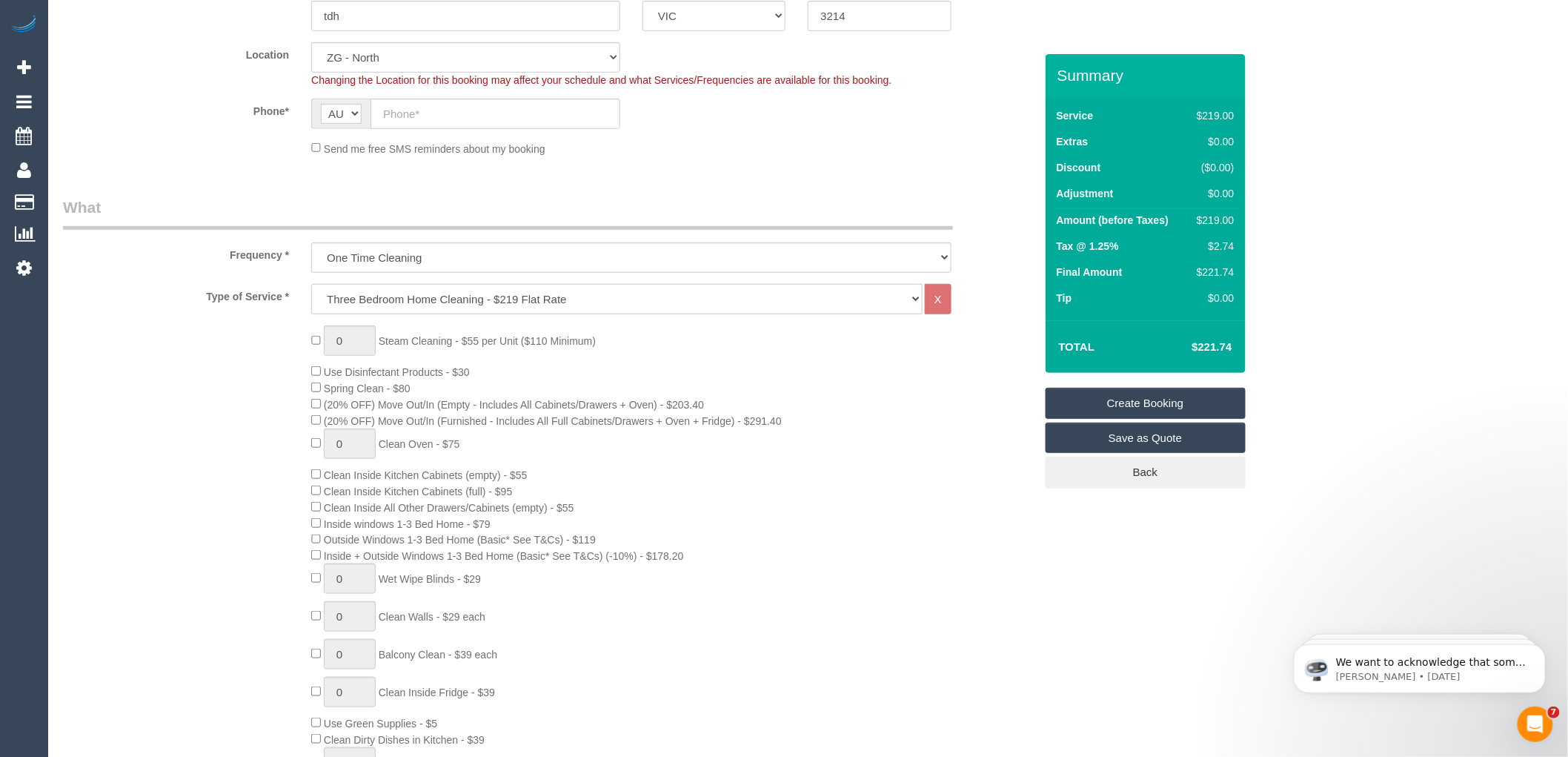
select select "spot38"
select select "spot75"
type input "1"
click at [349, 339] on input "1" at bounding box center [350, 340] width 52 height 30
select select "spot112"
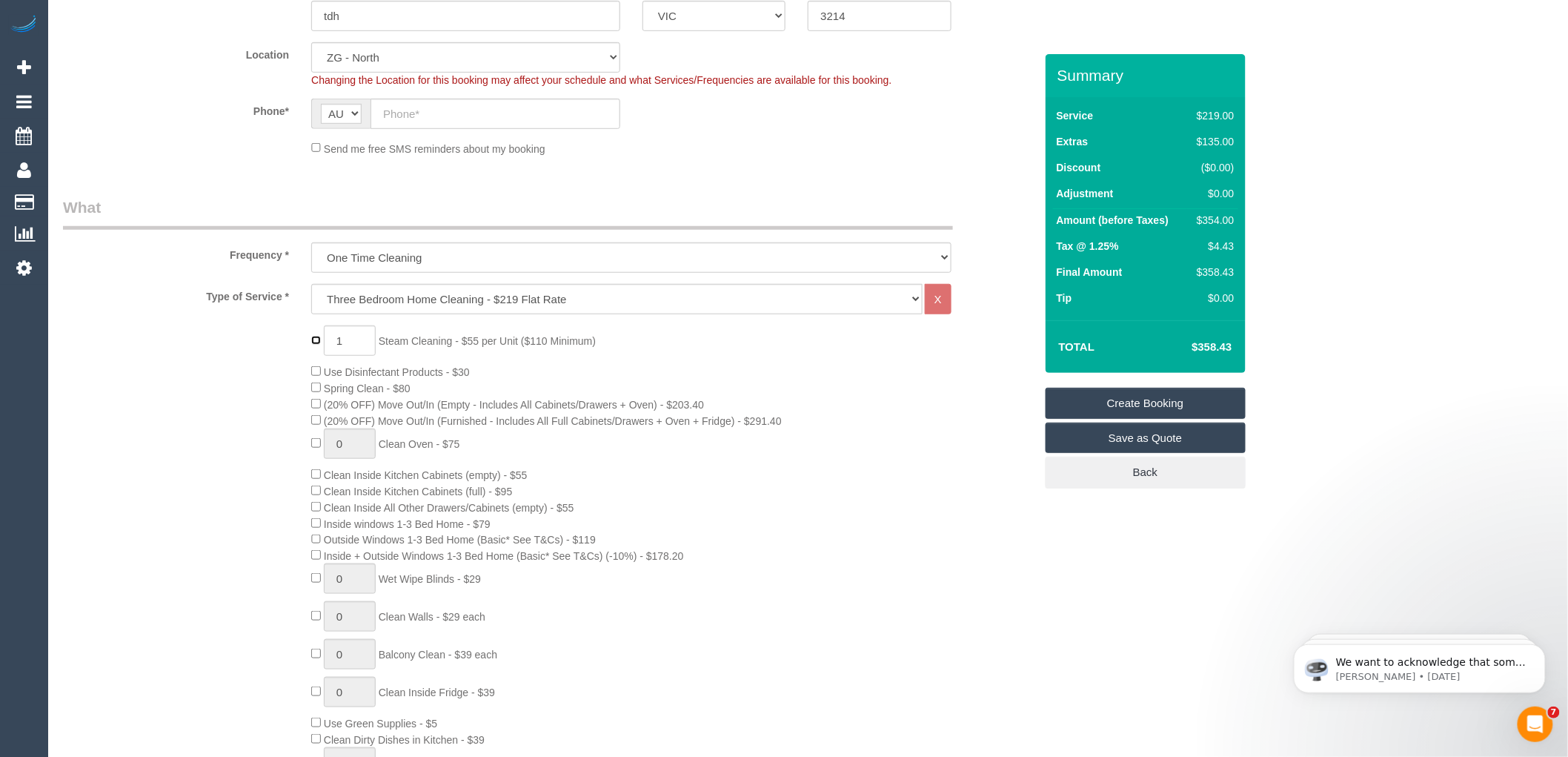
type input "0"
select select "spot149"
click at [608, 378] on div "0 Steam Cleaning - $55 per Unit ($110 Minimum) Use Disinfectant Products - $30 …" at bounding box center [672, 601] width 745 height 551
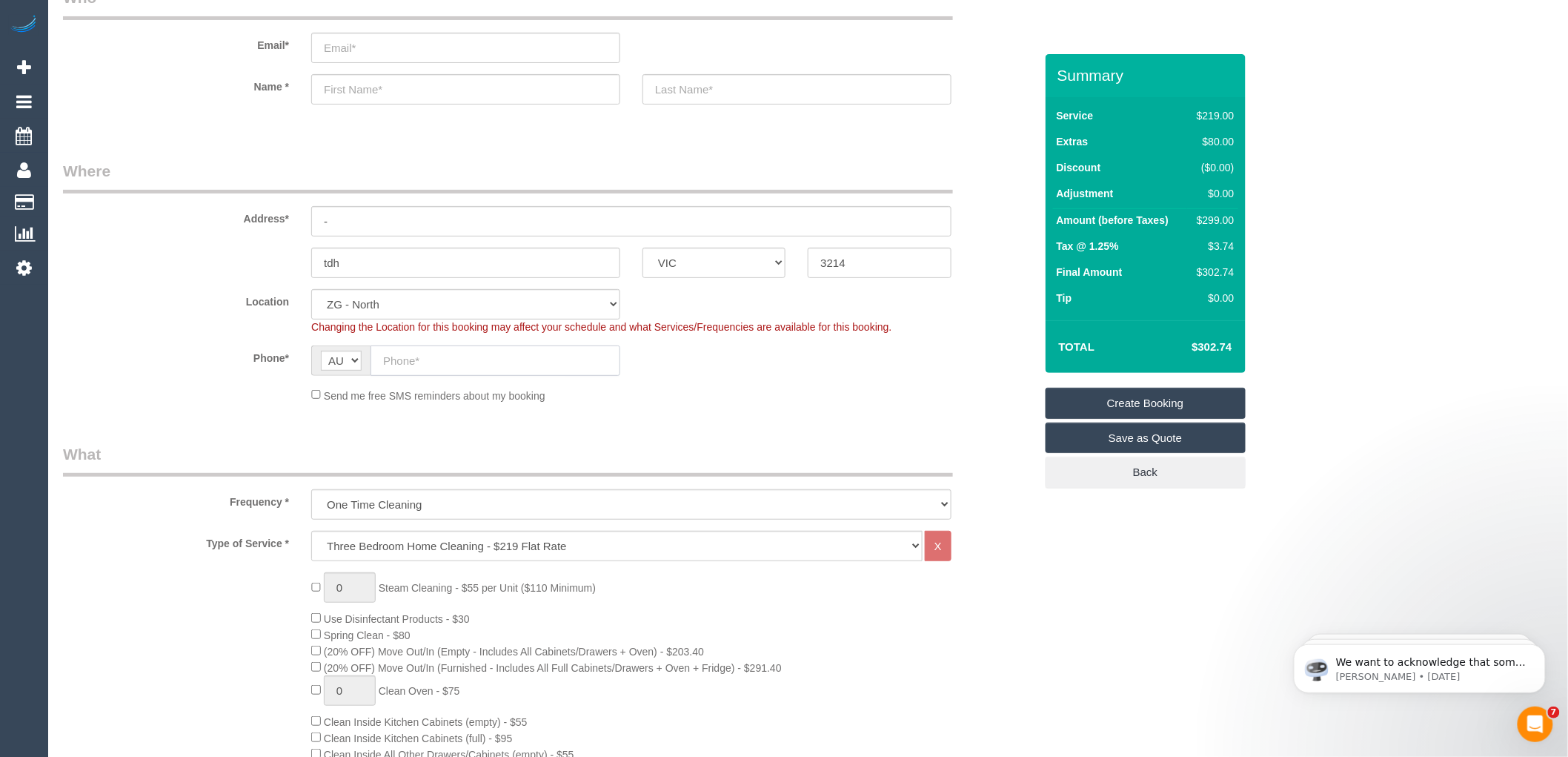
click at [402, 358] on input "text" at bounding box center [495, 360] width 249 height 30
paste input "61 461 387 459"
type input "61 461 387 459"
click at [337, 211] on input "-" at bounding box center [632, 221] width 640 height 30
drag, startPoint x: 391, startPoint y: 218, endPoint x: 367, endPoint y: 218, distance: 24.0
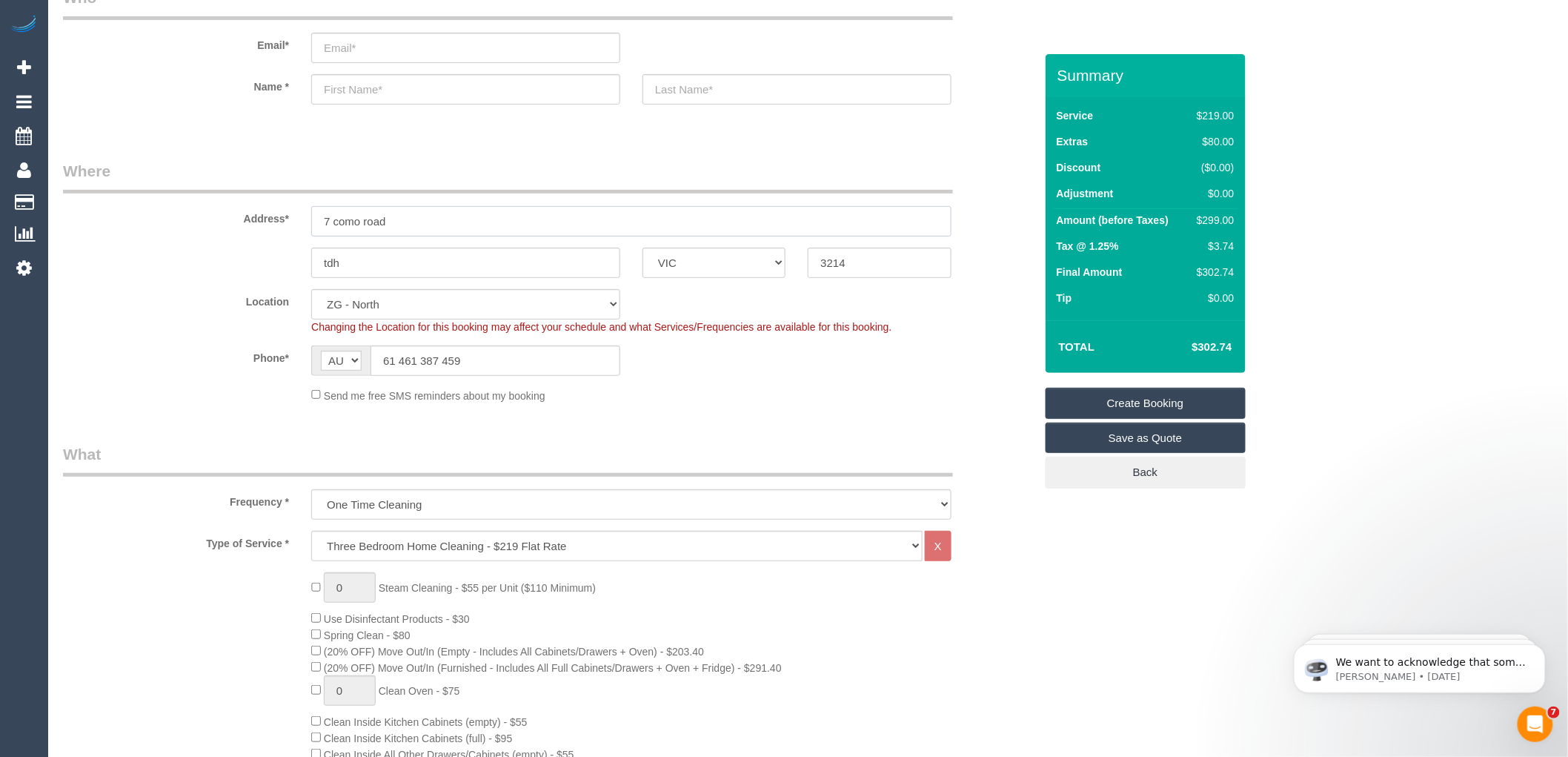
click at [367, 218] on input "7 como road" at bounding box center [632, 221] width 640 height 30
type input "7 como raw"
click at [818, 304] on div "Location Office City East (North) East (South) Inner East Inner North (East) In…" at bounding box center [548, 312] width 994 height 45
click at [354, 261] on input "tdh" at bounding box center [466, 263] width 309 height 30
type input "t"
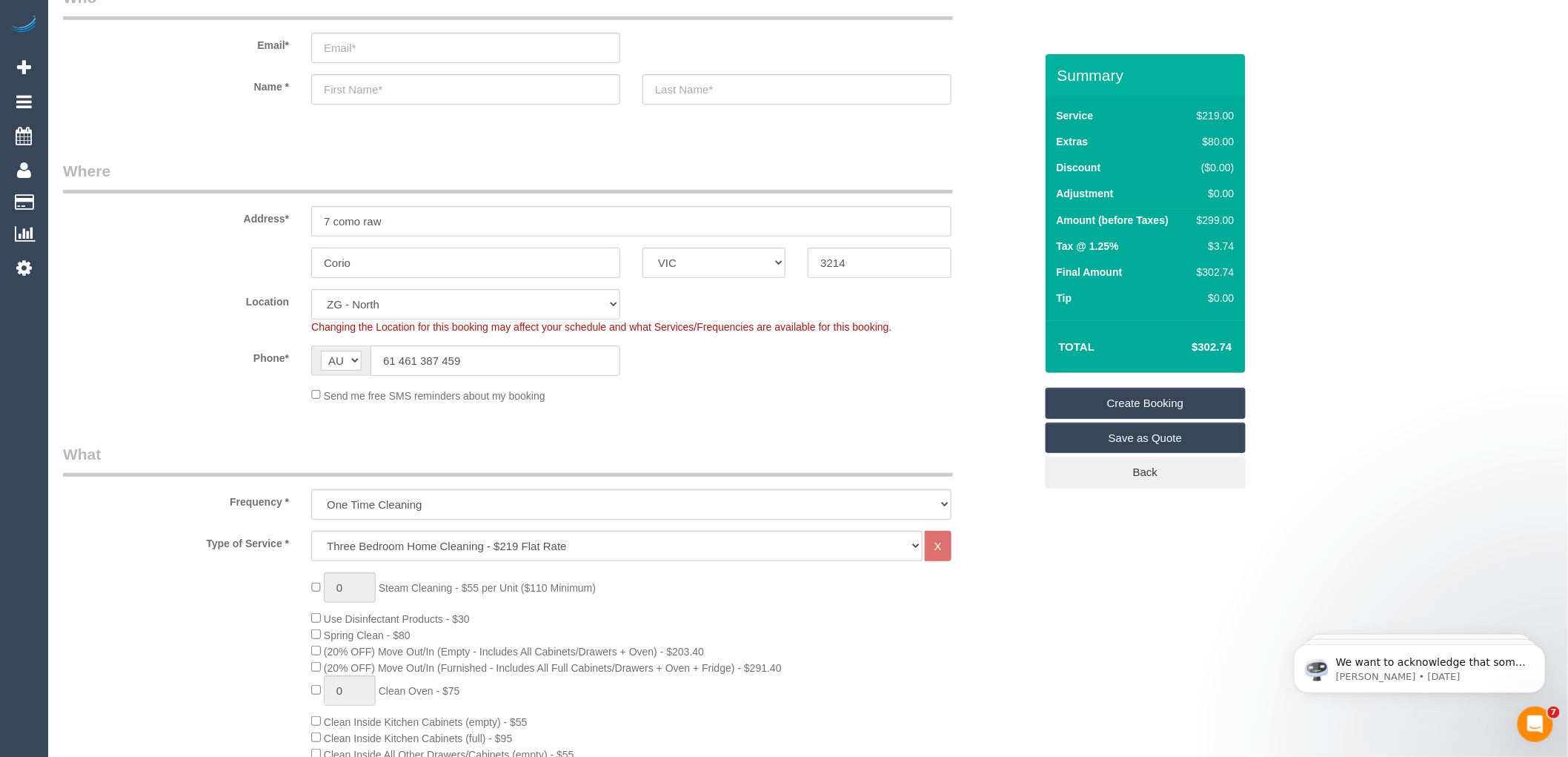
type input "Corio"
click at [358, 89] on input "text" at bounding box center [466, 89] width 309 height 30
type input "Jack"
click at [700, 84] on input "text" at bounding box center [797, 89] width 309 height 30
type input "Fong"
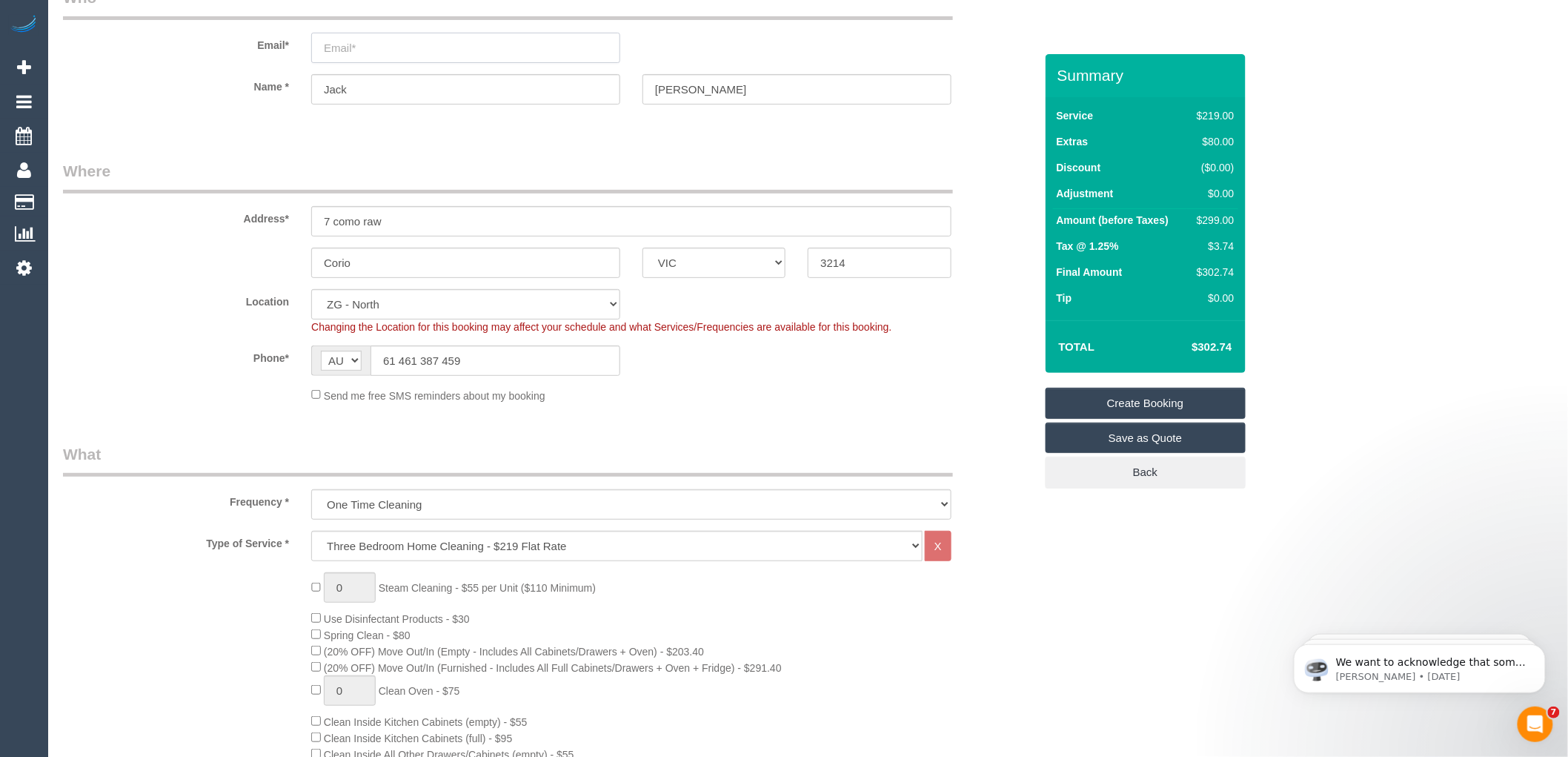
click at [345, 54] on input "email" at bounding box center [466, 48] width 309 height 30
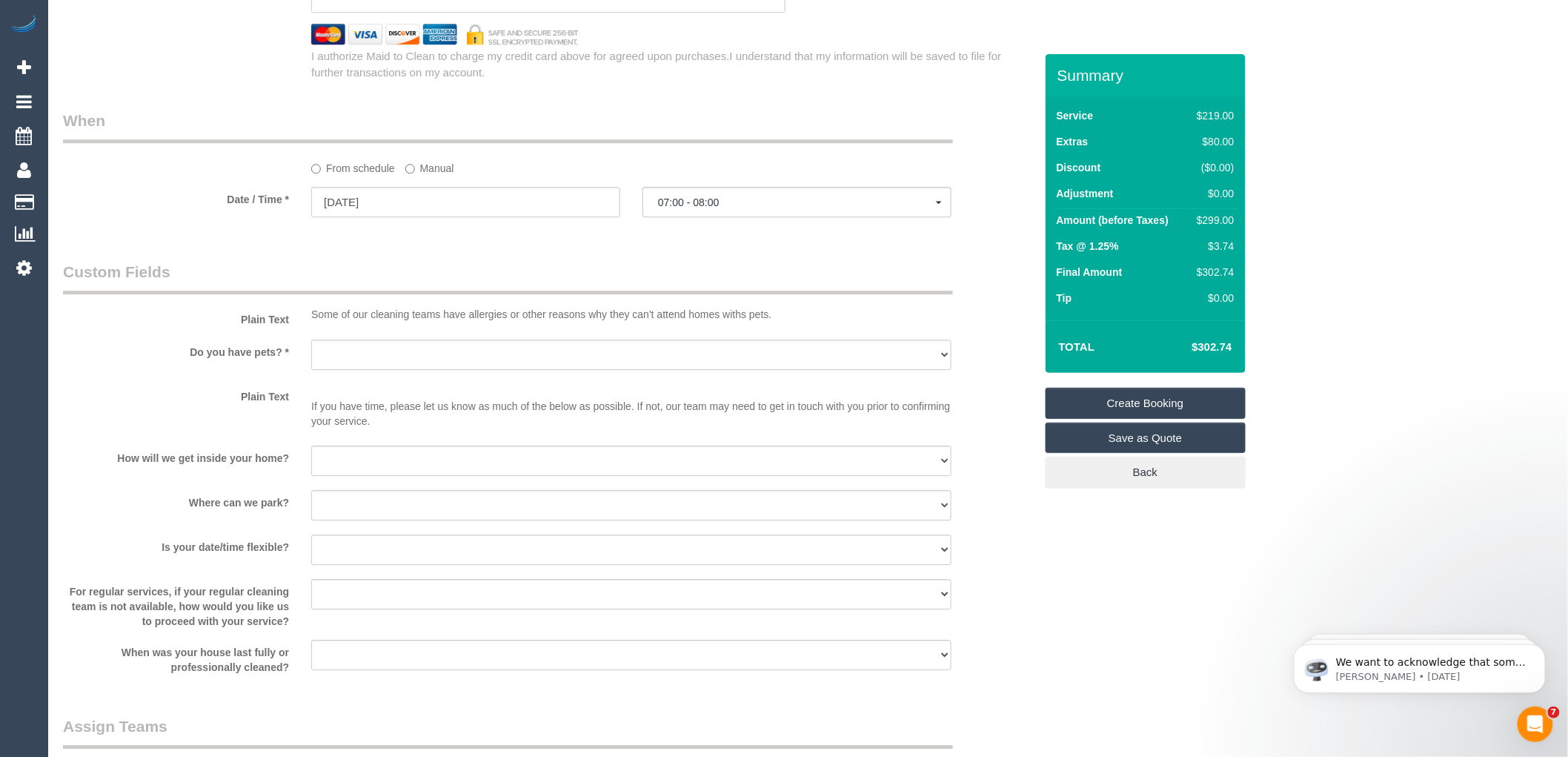
scroll to position [1812, 0]
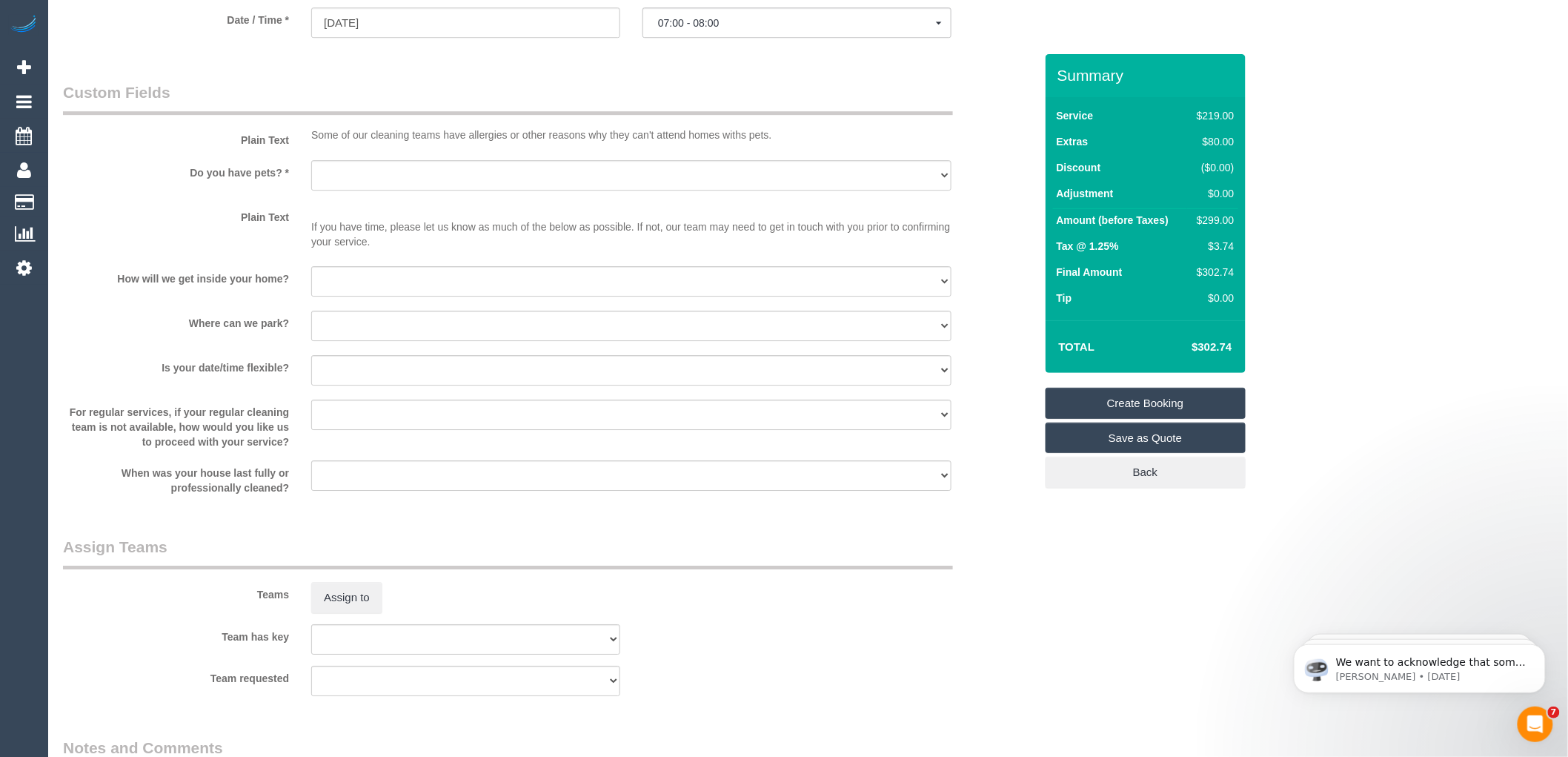
type input "Jackfong510@gmail.com"
click at [365, 191] on select "Yes - Cats Yes - Dogs No pets Yes - Dogs and Cats Yes - Other" at bounding box center [632, 176] width 640 height 30
select select "spot186"
select select "number:28"
click at [312, 179] on select "Yes - Cats Yes - Dogs No pets Yes - Dogs and Cats Yes - Other" at bounding box center [632, 176] width 640 height 30
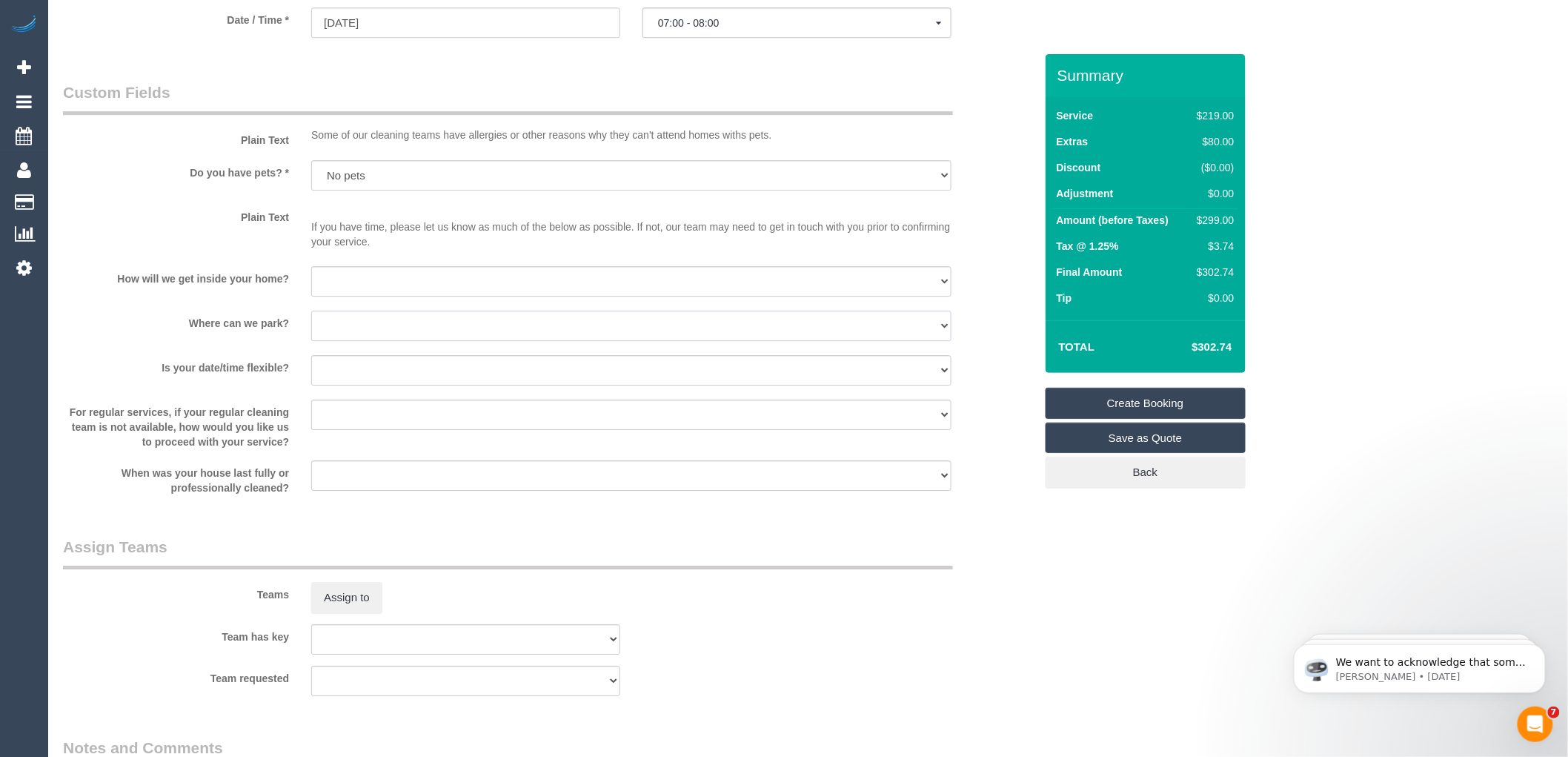
click at [406, 341] on select "I will provide parking on-site Free street parking Paid street parking (cost wi…" at bounding box center [632, 326] width 640 height 30
select select "number:19"
click at [312, 330] on select "I will provide parking on-site Free street parking Paid street parking (cost wi…" at bounding box center [632, 326] width 640 height 30
click at [375, 297] on select "I will be home Key will be left (please provide details below) Lock box/Access …" at bounding box center [632, 281] width 640 height 30
select select "number:14"
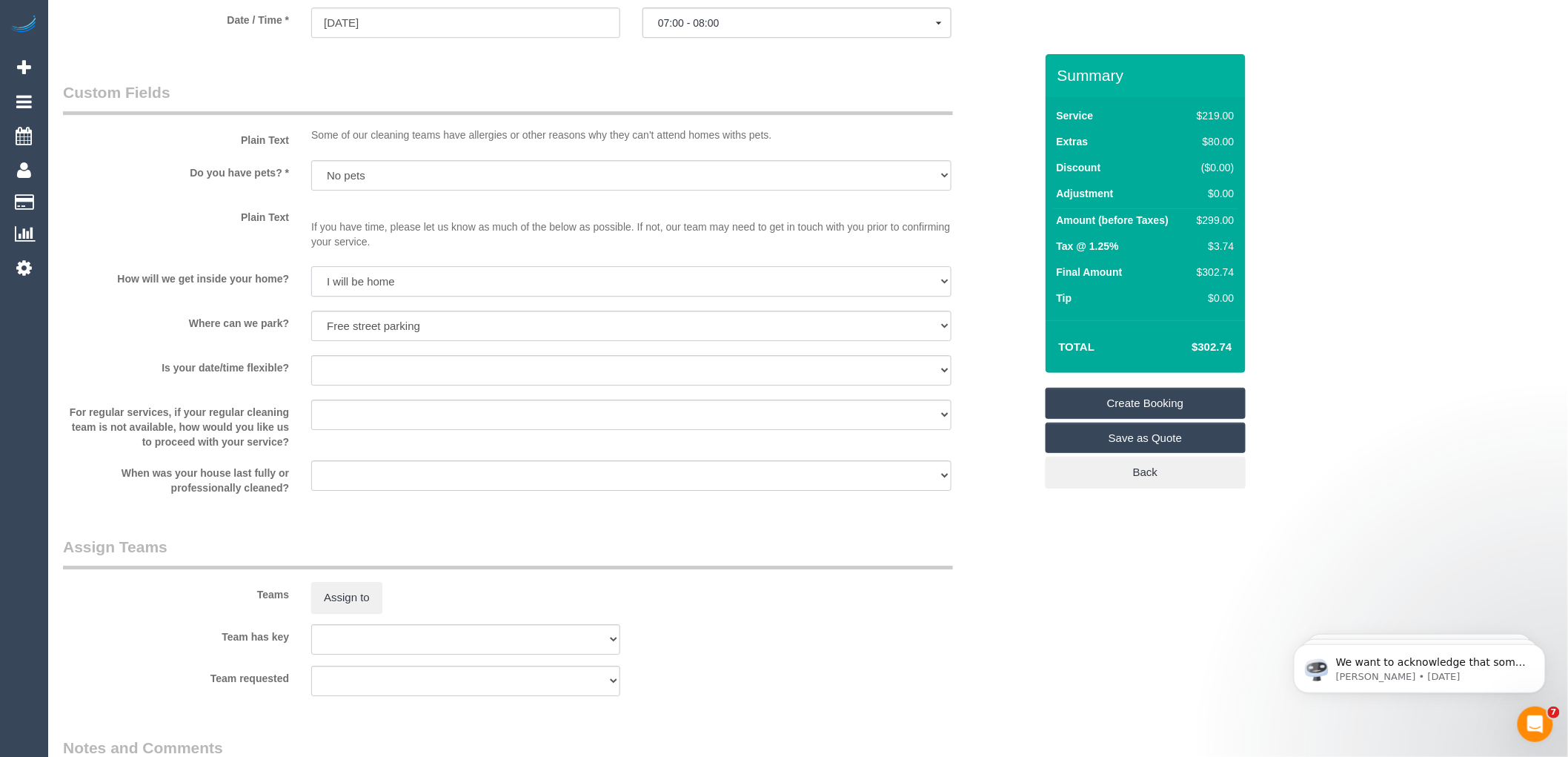
click at [312, 286] on select "I will be home Key will be left (please provide details below) Lock box/Access …" at bounding box center [632, 281] width 640 height 30
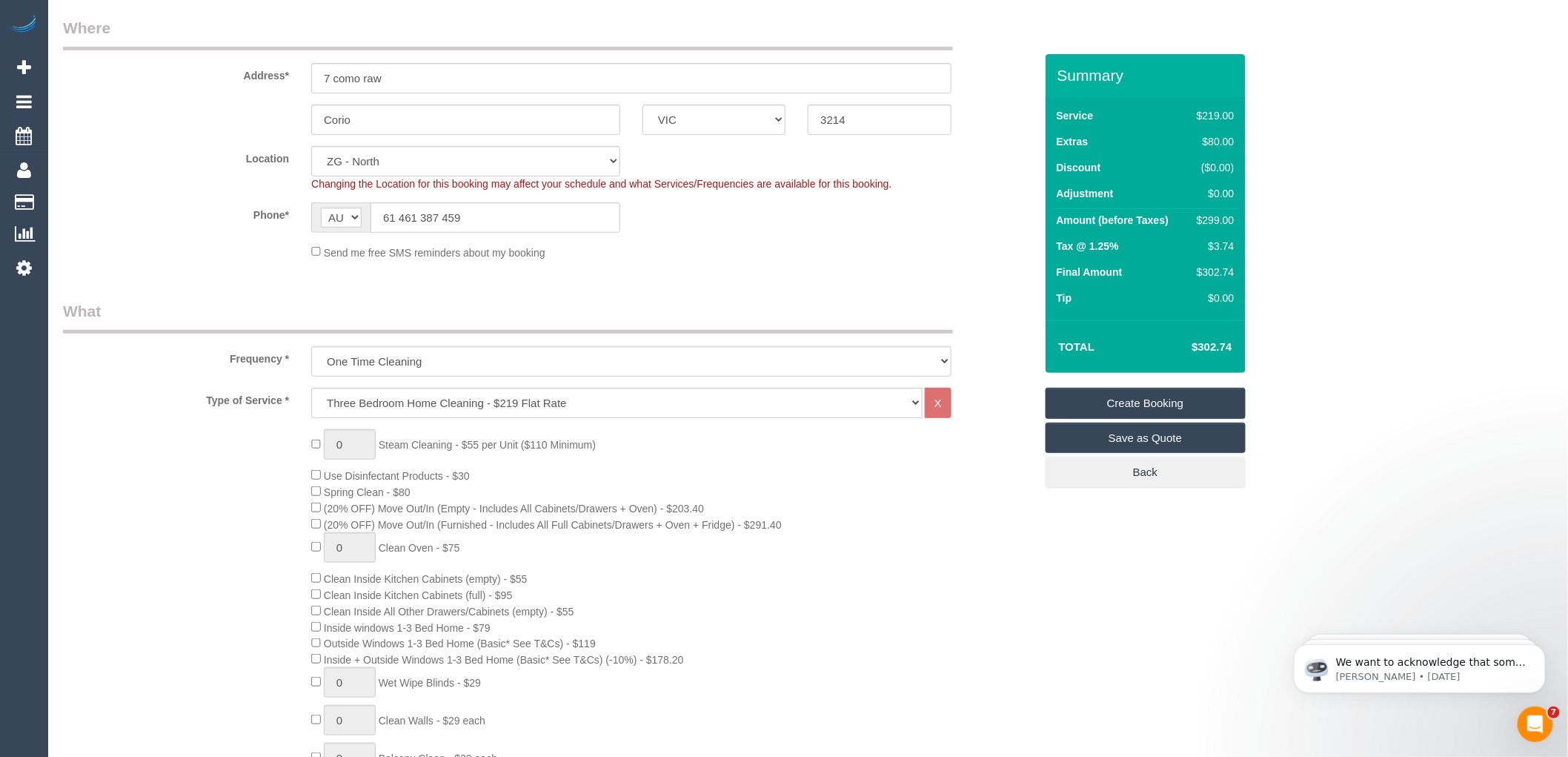
scroll to position [247, 0]
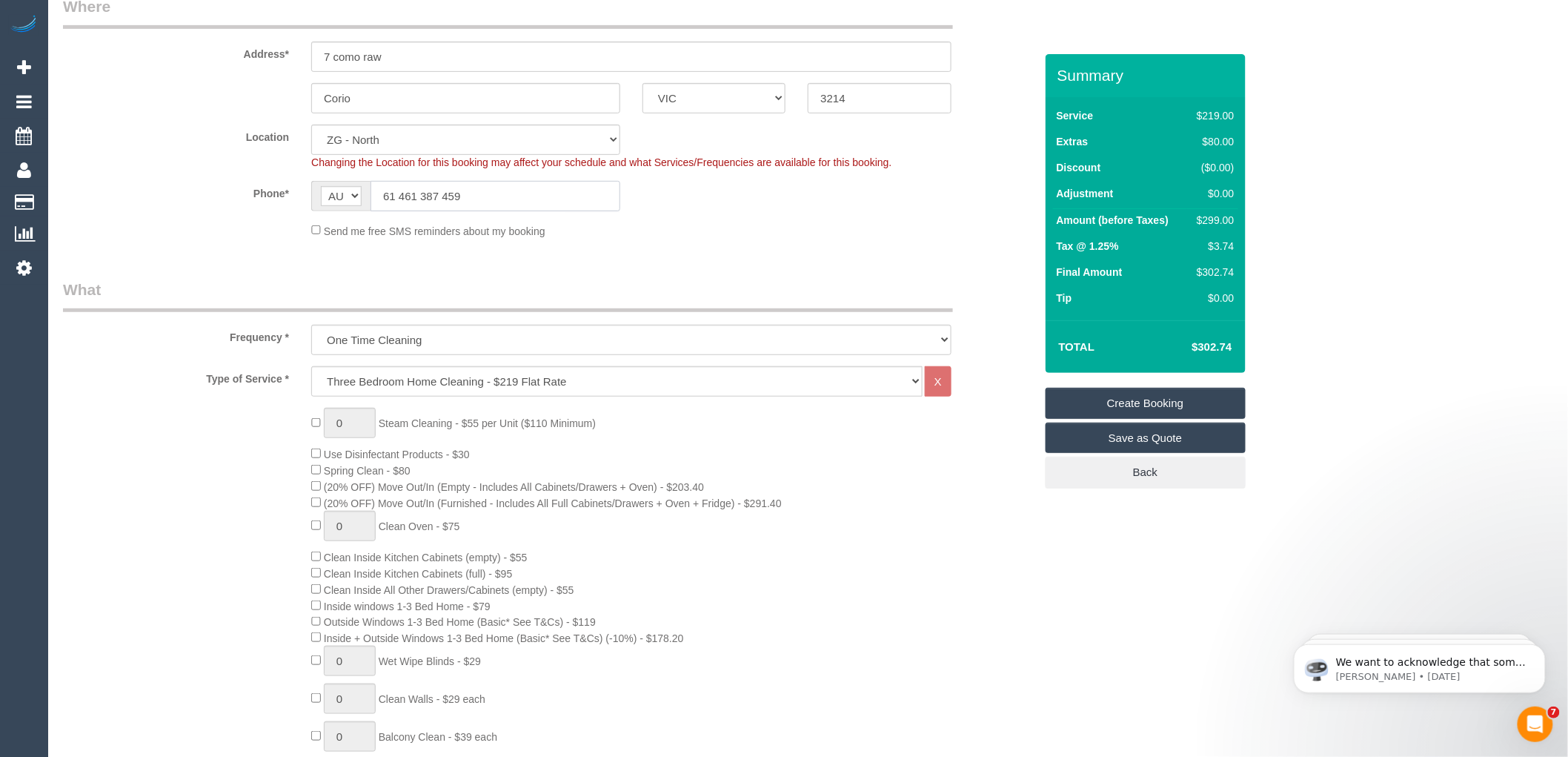
drag, startPoint x: 391, startPoint y: 192, endPoint x: 375, endPoint y: 192, distance: 16.0
click at [375, 192] on input "61 461 387 459" at bounding box center [495, 196] width 249 height 30
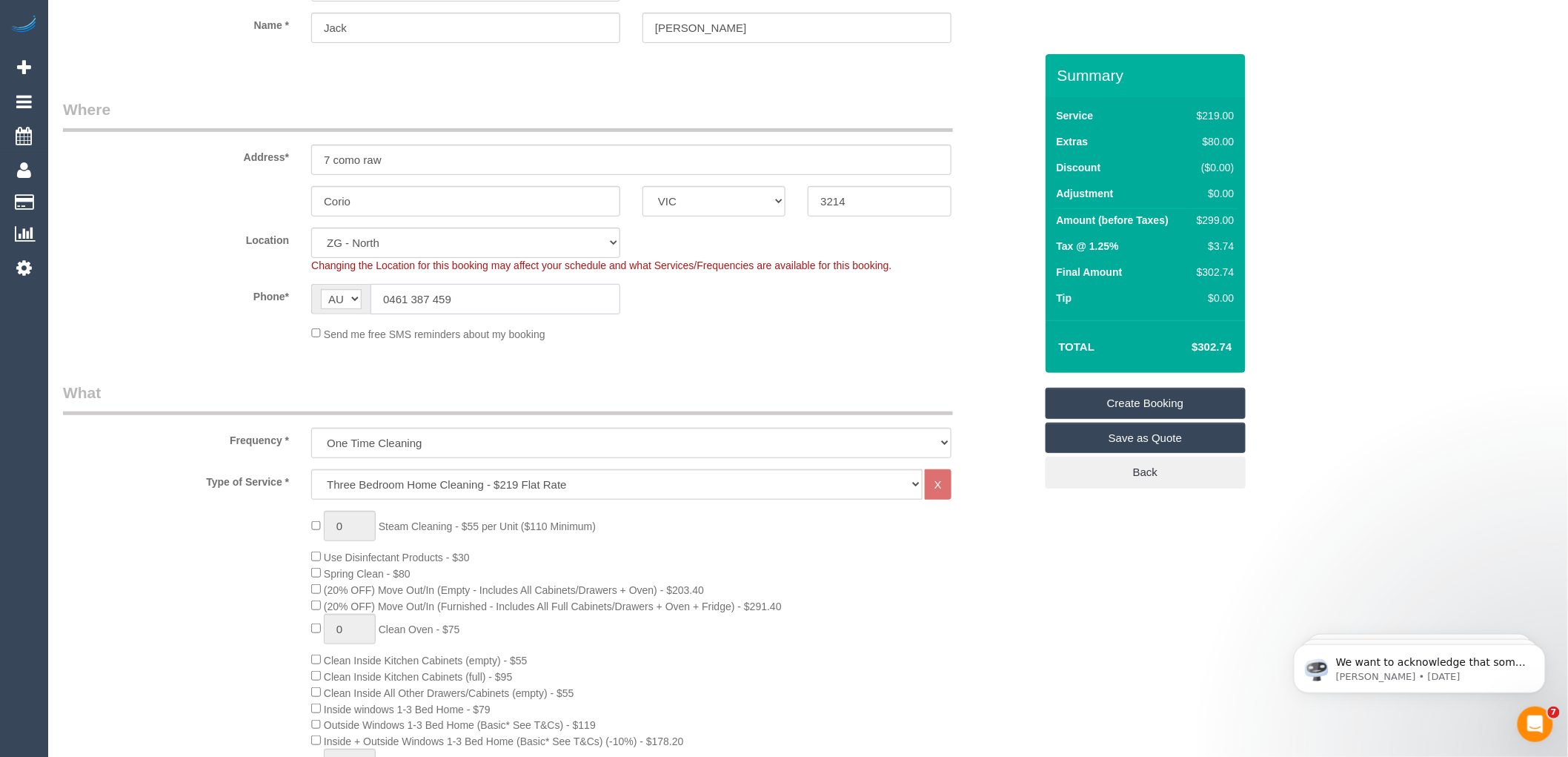
scroll to position [0, 0]
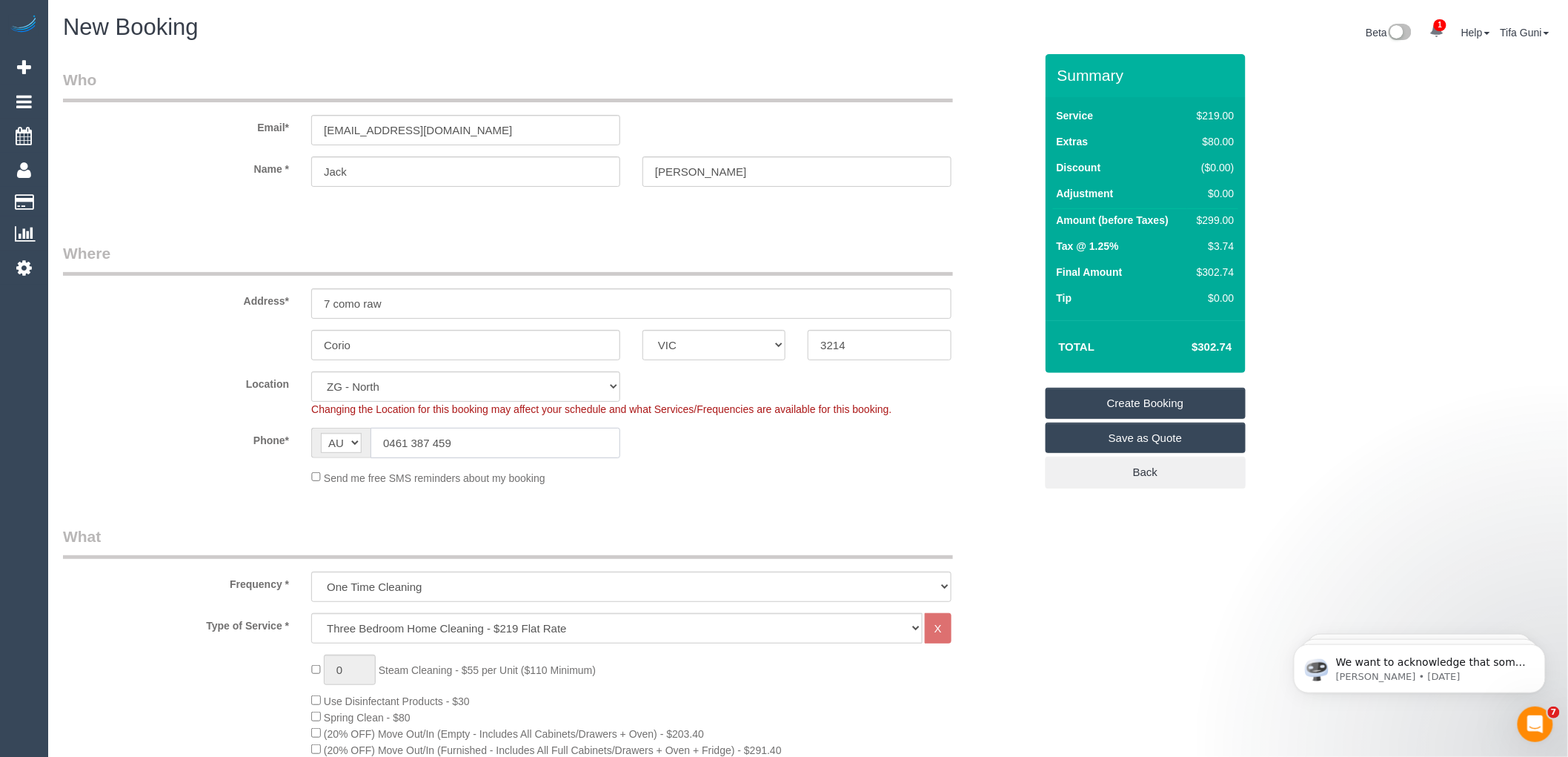
type input "0461 387 459"
drag, startPoint x: 506, startPoint y: 129, endPoint x: 256, endPoint y: 169, distance: 253.2
click at [256, 169] on sui-booking-customer "Email* Jackfong510@gmail.com Name * Jack Fong" at bounding box center [548, 135] width 972 height 133
click at [1143, 441] on link "Save as Quote" at bounding box center [1146, 438] width 200 height 31
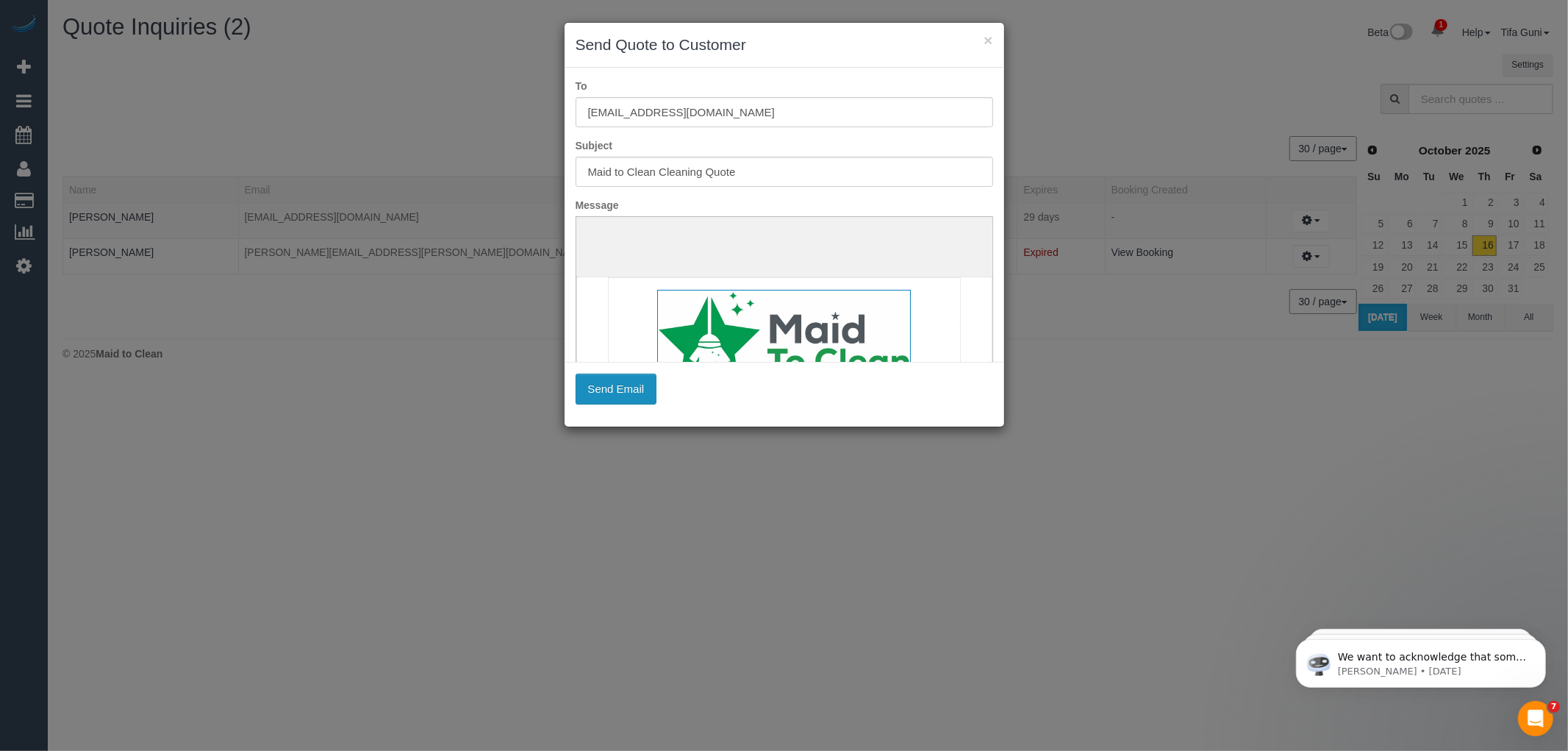
click at [614, 400] on button "Send Email" at bounding box center [617, 388] width 82 height 31
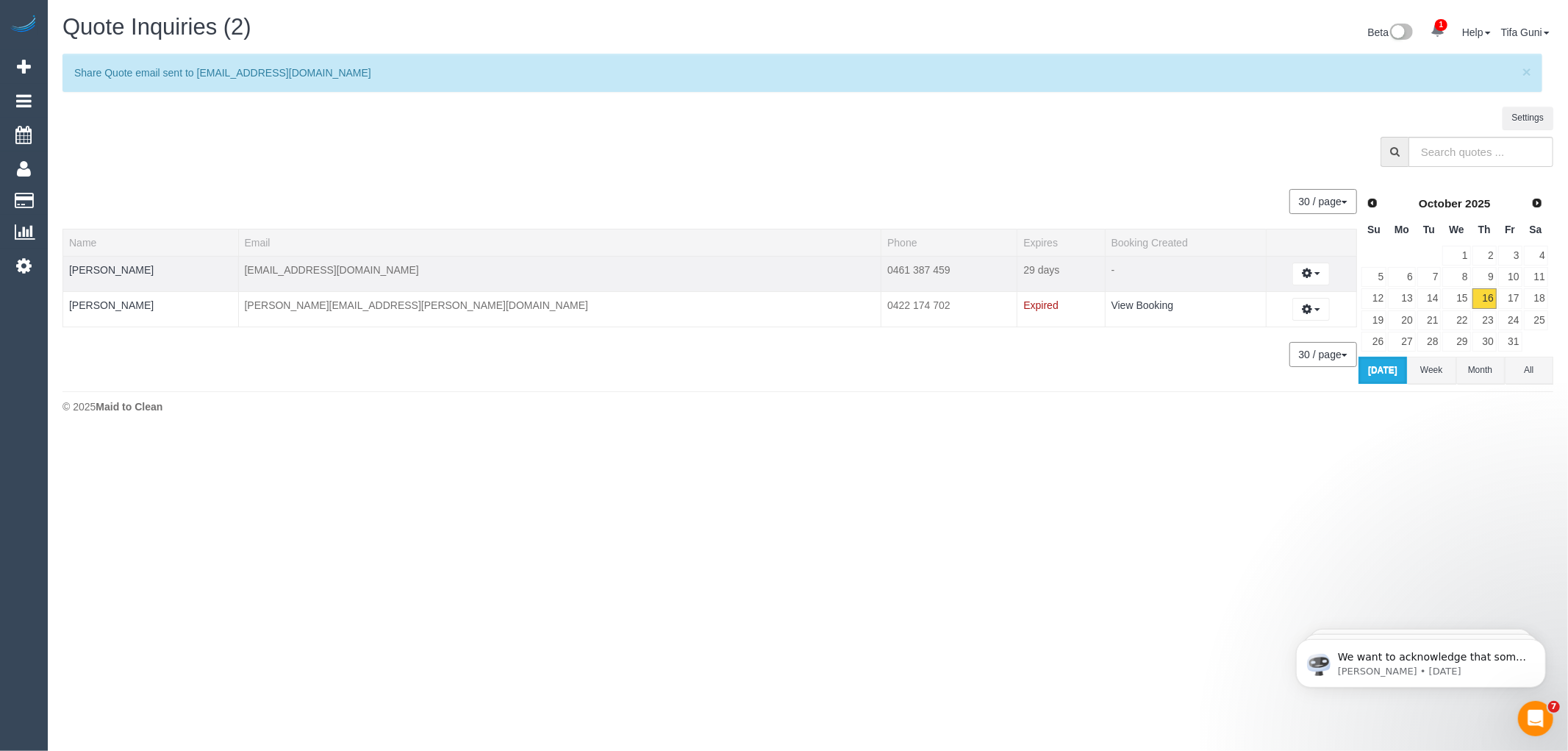
drag, startPoint x: 368, startPoint y: 267, endPoint x: 244, endPoint y: 268, distance: 124.0
click at [244, 268] on tr "Jack Fong jackfong510@gmail.com 0461 387 459 29 days - Create Booking Change Ex…" at bounding box center [710, 273] width 1294 height 35
copy tr "[EMAIL_ADDRESS][DOMAIN_NAME]"
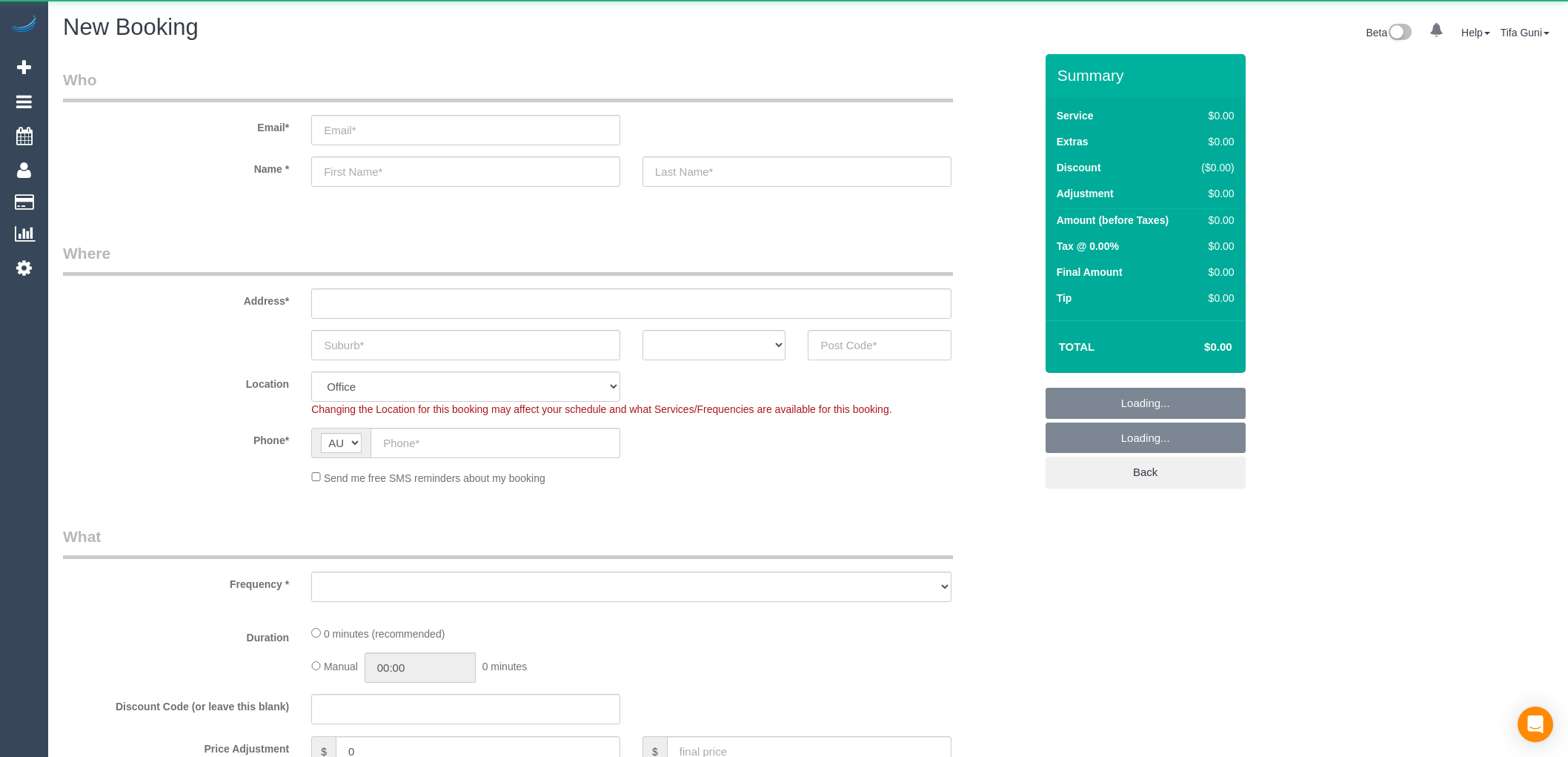
scroll to position [167, 0]
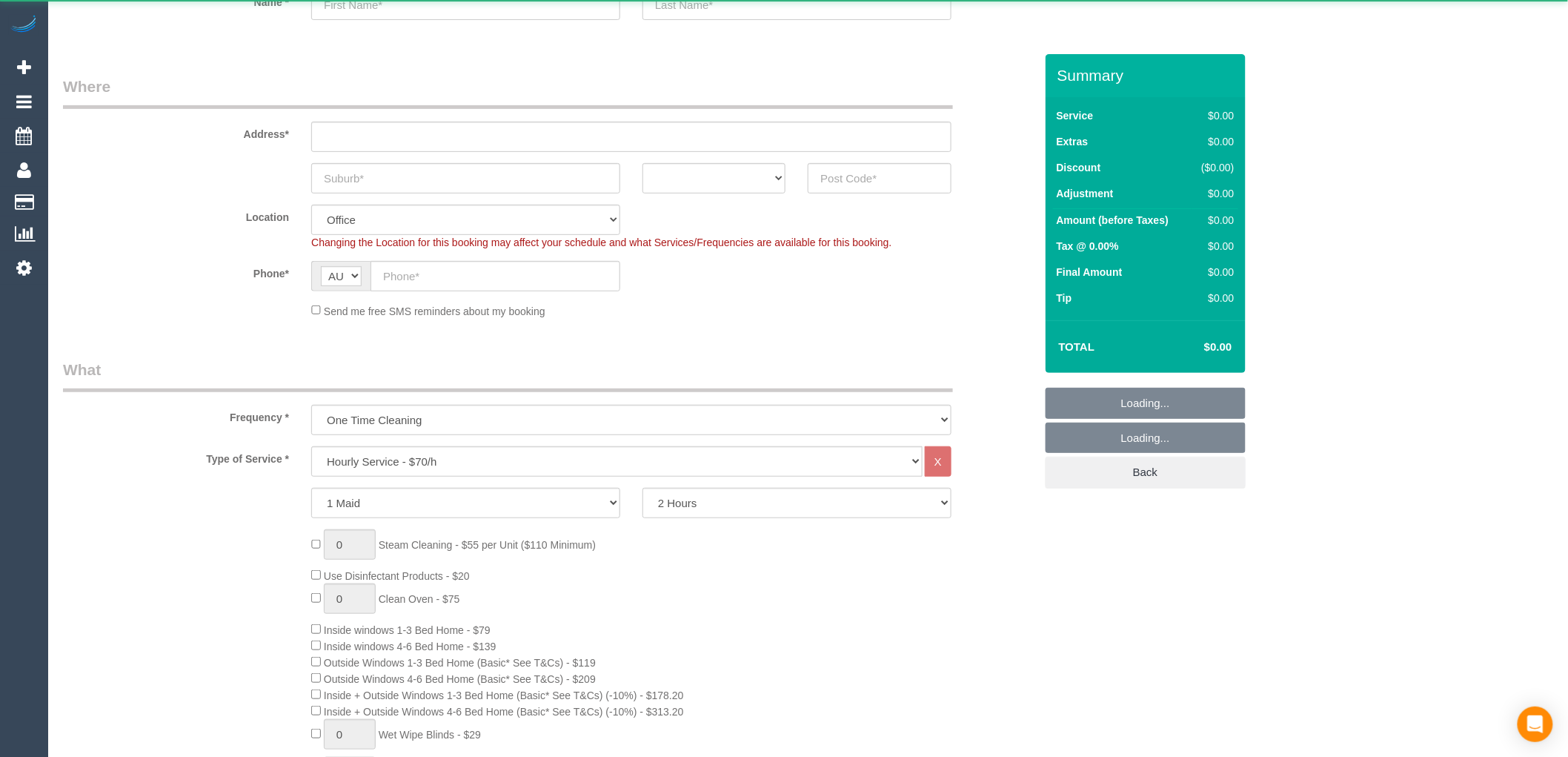
select select "object:834"
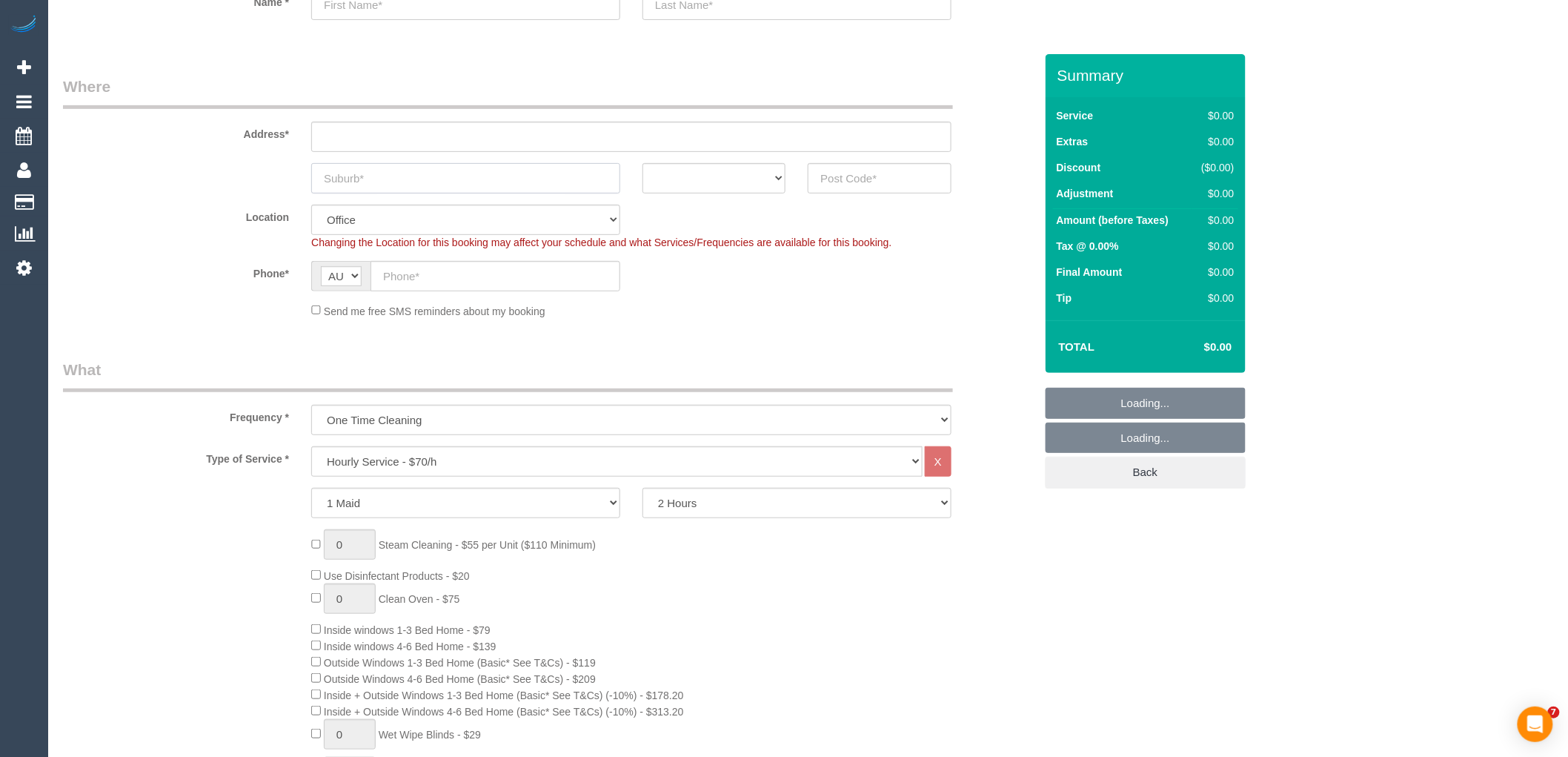
click at [375, 171] on input "text" at bounding box center [466, 178] width 309 height 30
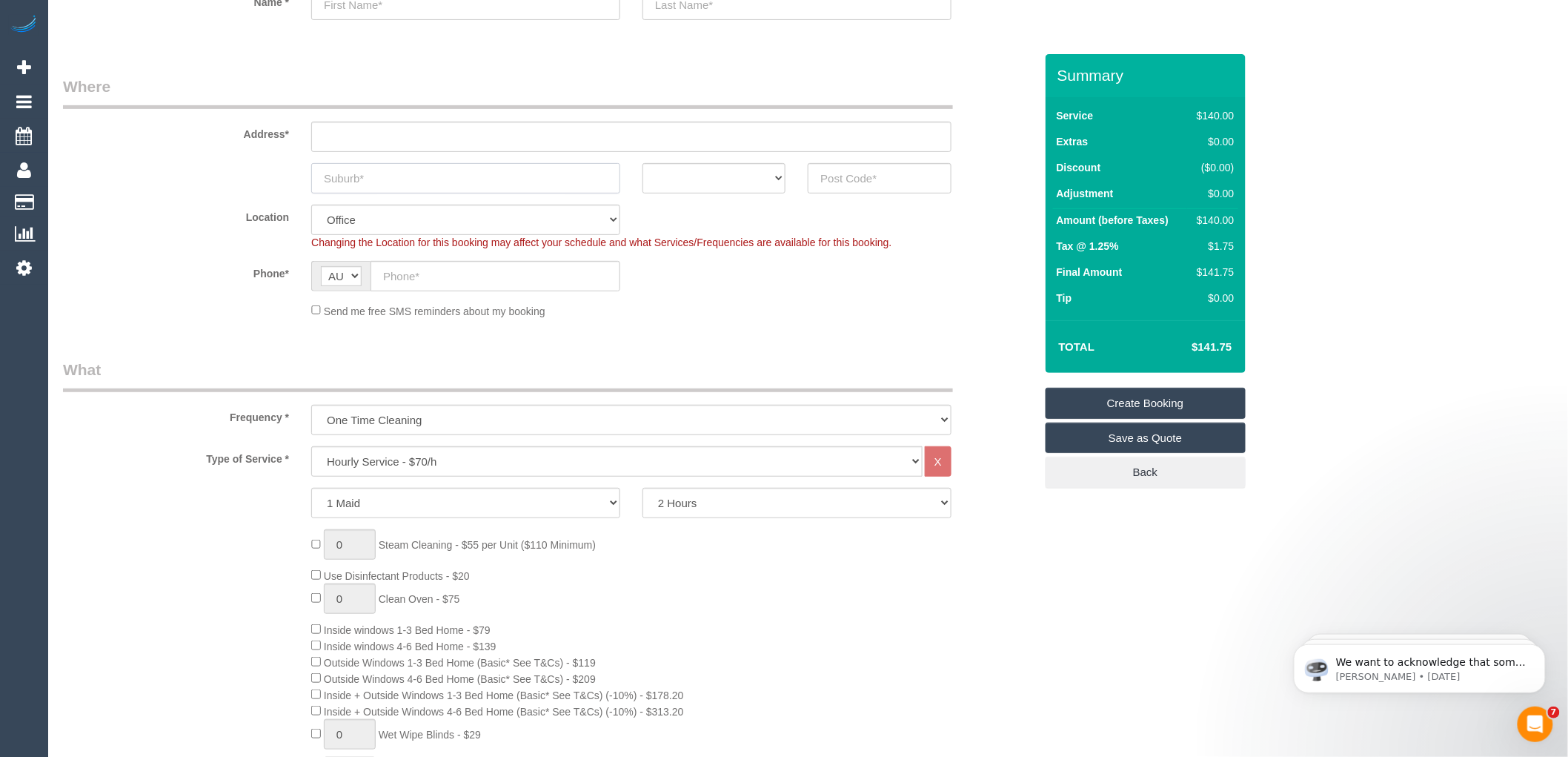
scroll to position [0, 0]
type input "Aberfeldy"
click at [761, 169] on select "ACT [GEOGRAPHIC_DATA] NT [GEOGRAPHIC_DATA] SA TAS [GEOGRAPHIC_DATA] [GEOGRAPHIC…" at bounding box center [714, 178] width 143 height 30
select select "VIC"
click at [642, 163] on select "ACT [GEOGRAPHIC_DATA] NT [GEOGRAPHIC_DATA] SA TAS [GEOGRAPHIC_DATA] [GEOGRAPHIC…" at bounding box center [714, 178] width 143 height 30
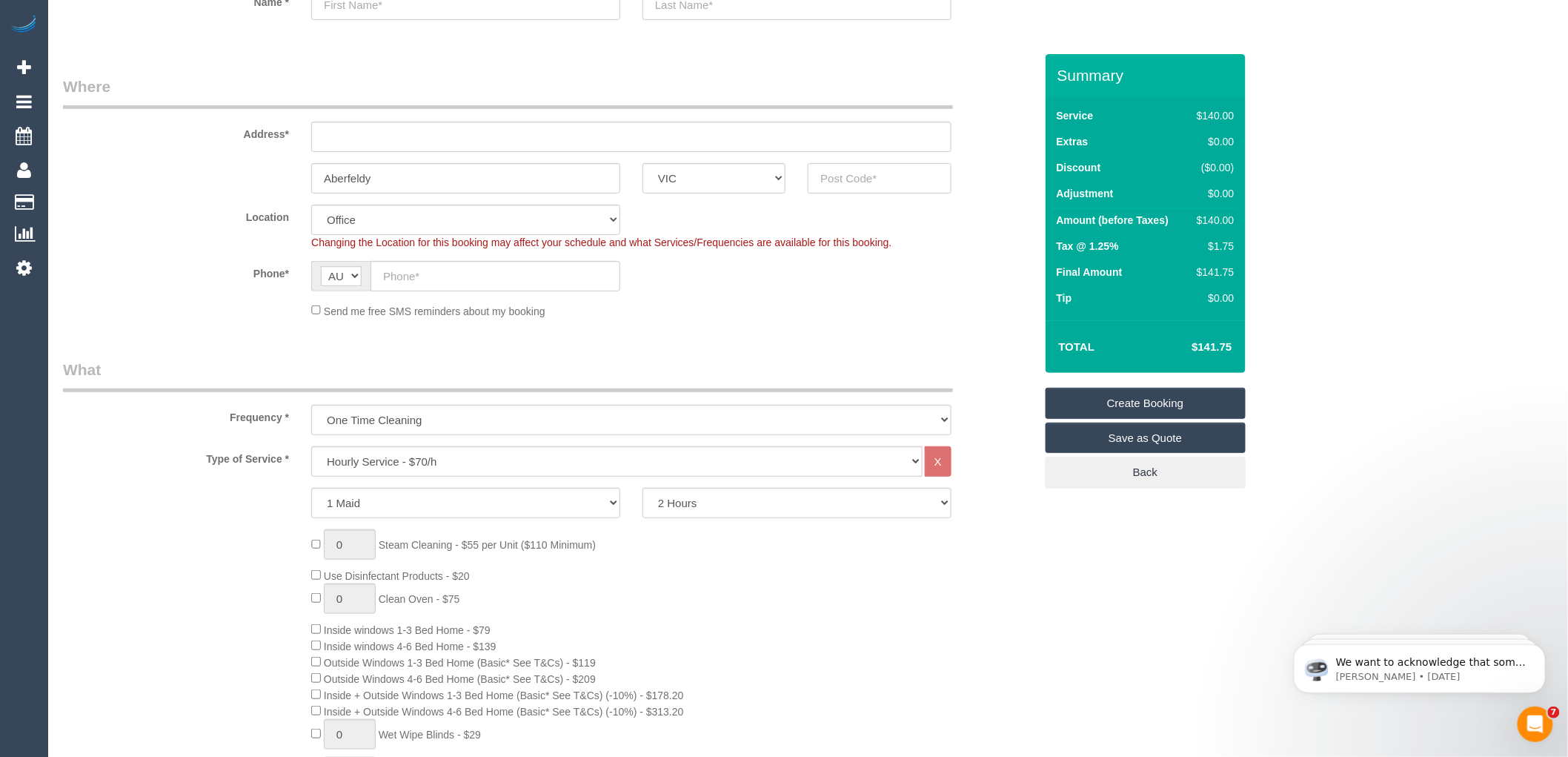
click at [847, 174] on input "text" at bounding box center [879, 178] width 143 height 30
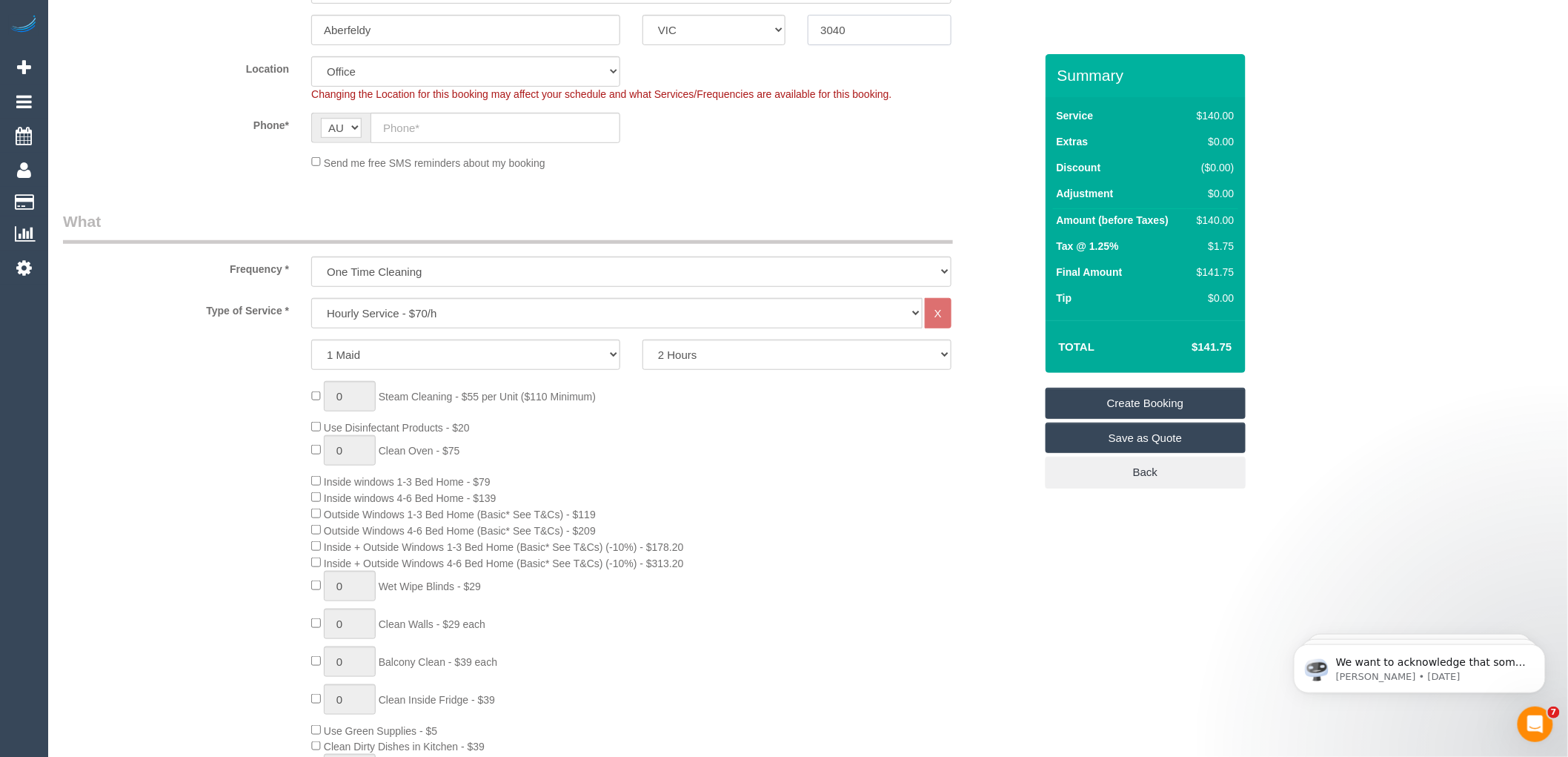
scroll to position [331, 0]
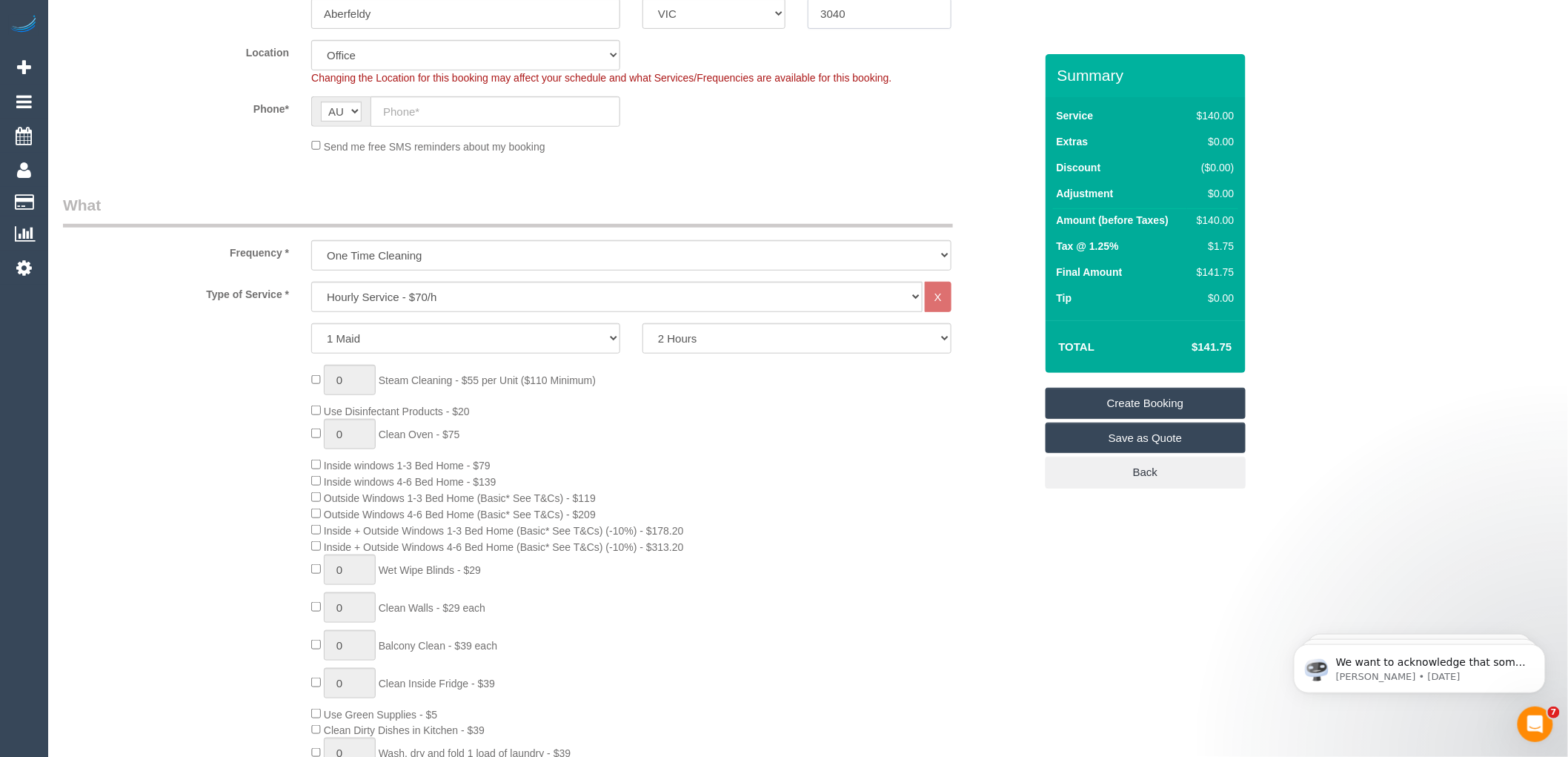
type input "3040"
click at [405, 294] on select "Hourly Service - $70/h Hourly Service - $65/h Hourly Service - $60/h Hourly Ser…" at bounding box center [617, 297] width 611 height 30
select select "211"
click at [312, 282] on select "Hourly Service - $70/h Hourly Service - $65/h Hourly Service - $60/h Hourly Ser…" at bounding box center [617, 297] width 611 height 30
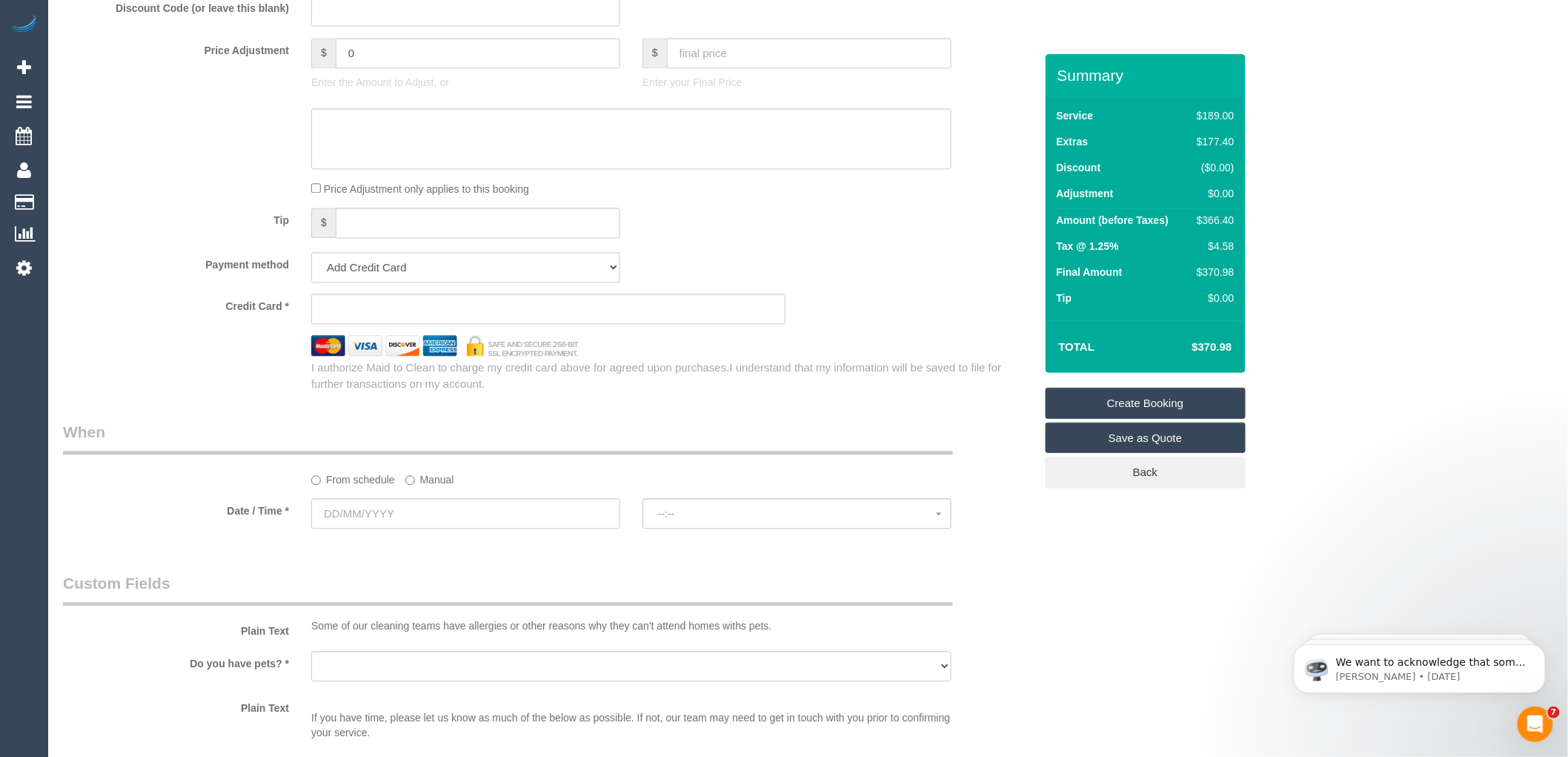
scroll to position [1567, 0]
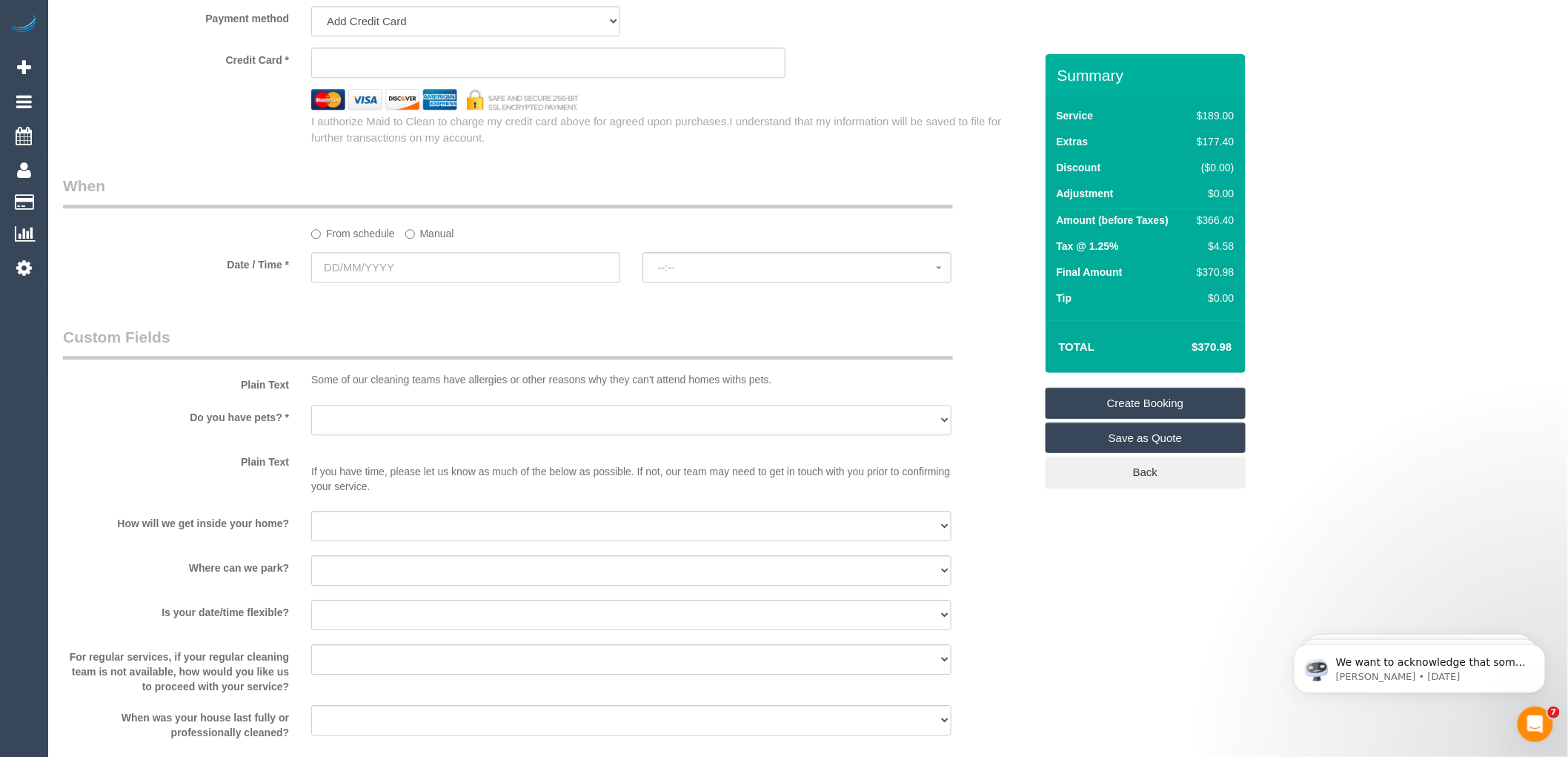
click at [389, 435] on select "Yes - Cats Yes - Dogs No pets Yes - Dogs and Cats Yes - Other" at bounding box center [632, 420] width 640 height 30
click at [384, 586] on select "I will provide parking on-site Free street parking Paid street parking (cost wi…" at bounding box center [632, 570] width 640 height 30
select select "number:19"
click at [312, 575] on select "I will provide parking on-site Free street parking Paid street parking (cost wi…" at bounding box center [632, 570] width 640 height 30
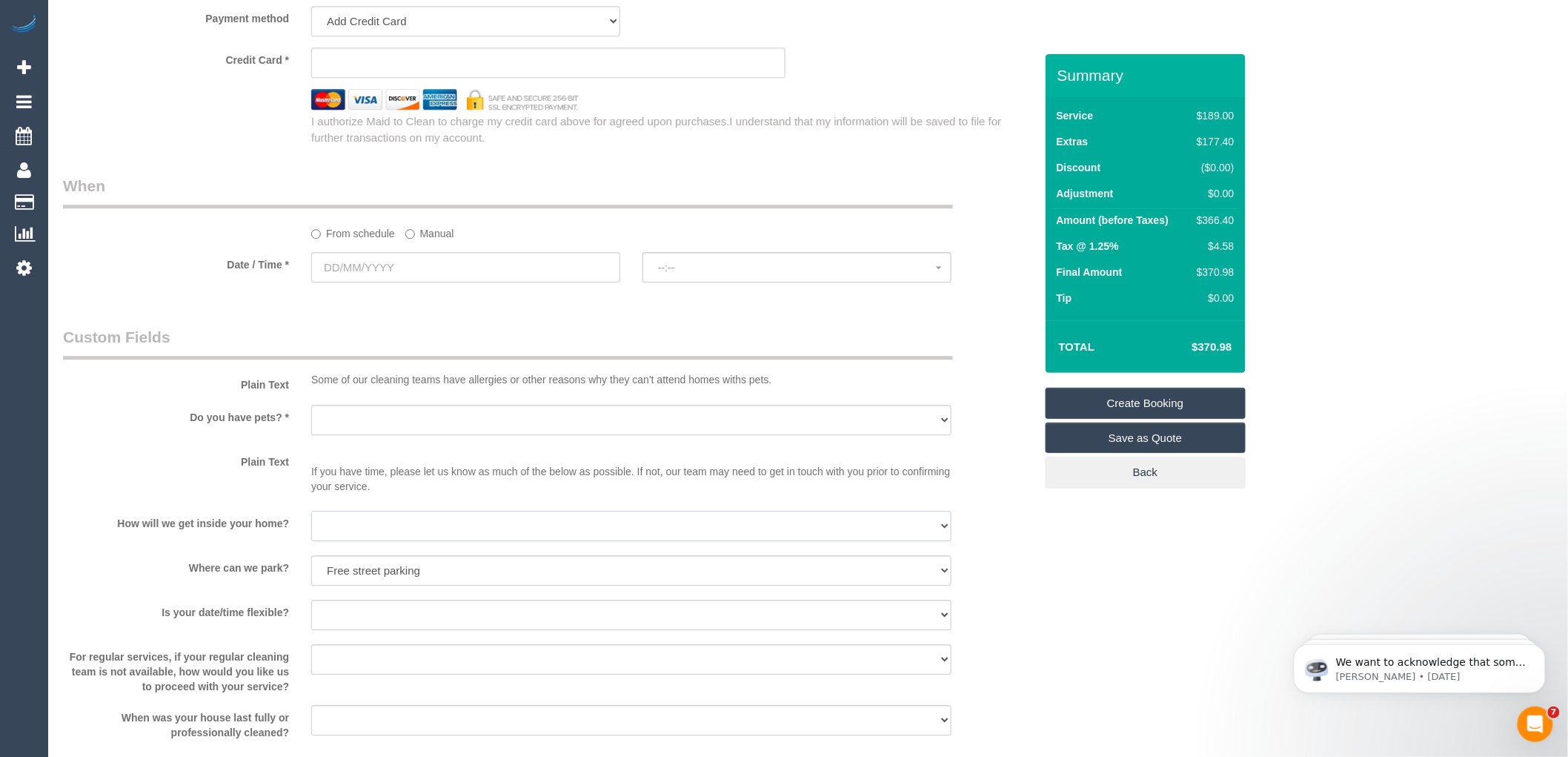
click at [382, 541] on select "I will be home Key will be left (please provide details below) Lock box/Access …" at bounding box center [632, 526] width 640 height 30
select select "number:14"
click at [312, 530] on select "I will be home Key will be left (please provide details below) Lock box/Access …" at bounding box center [632, 526] width 640 height 30
click at [371, 435] on select "Yes - Cats Yes - Dogs No pets Yes - Dogs and Cats Yes - Other" at bounding box center [632, 420] width 640 height 30
select select "number:28"
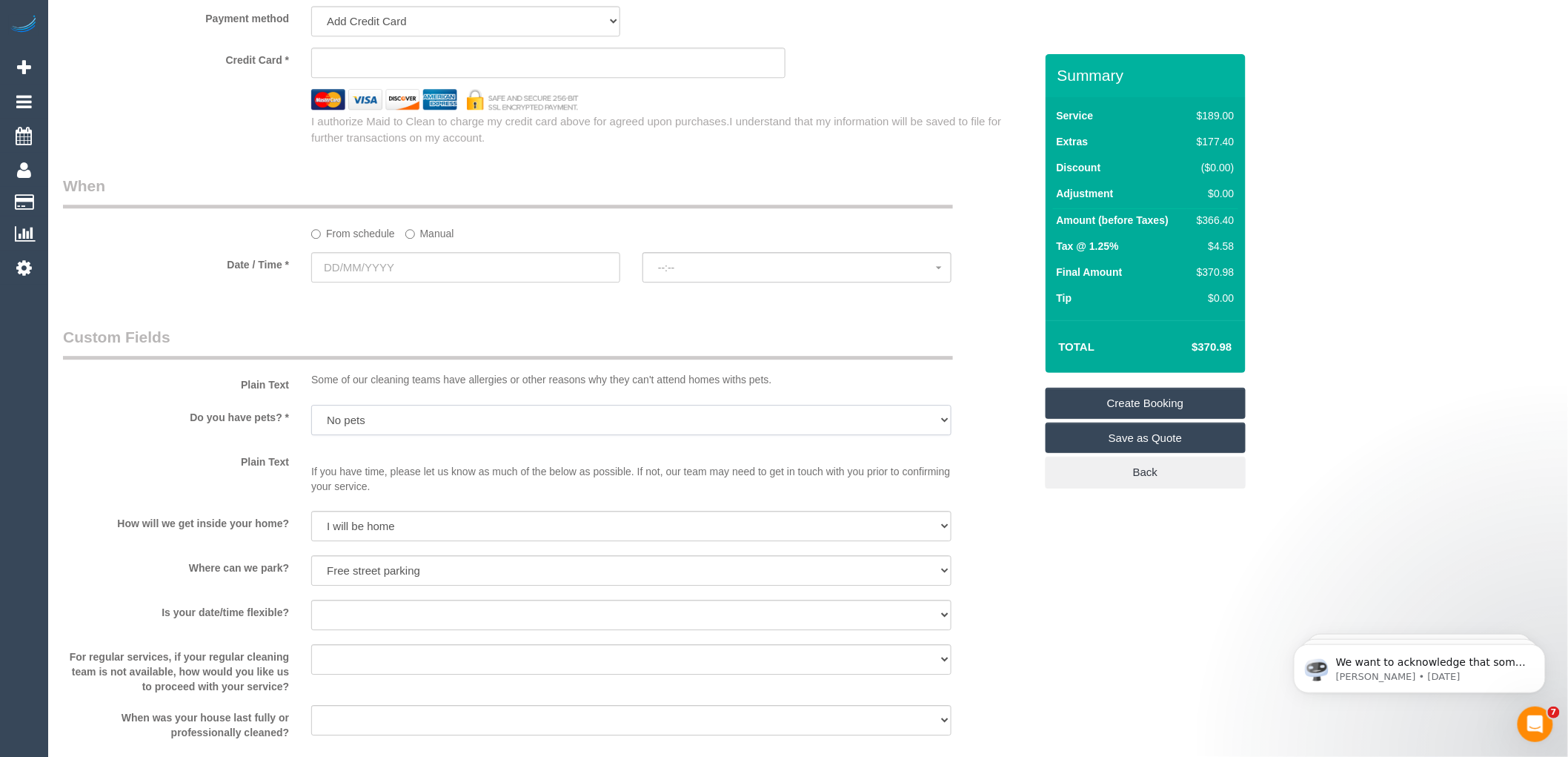
click at [312, 423] on select "Yes - Cats Yes - Dogs No pets Yes - Dogs and Cats Yes - Other" at bounding box center [632, 420] width 640 height 30
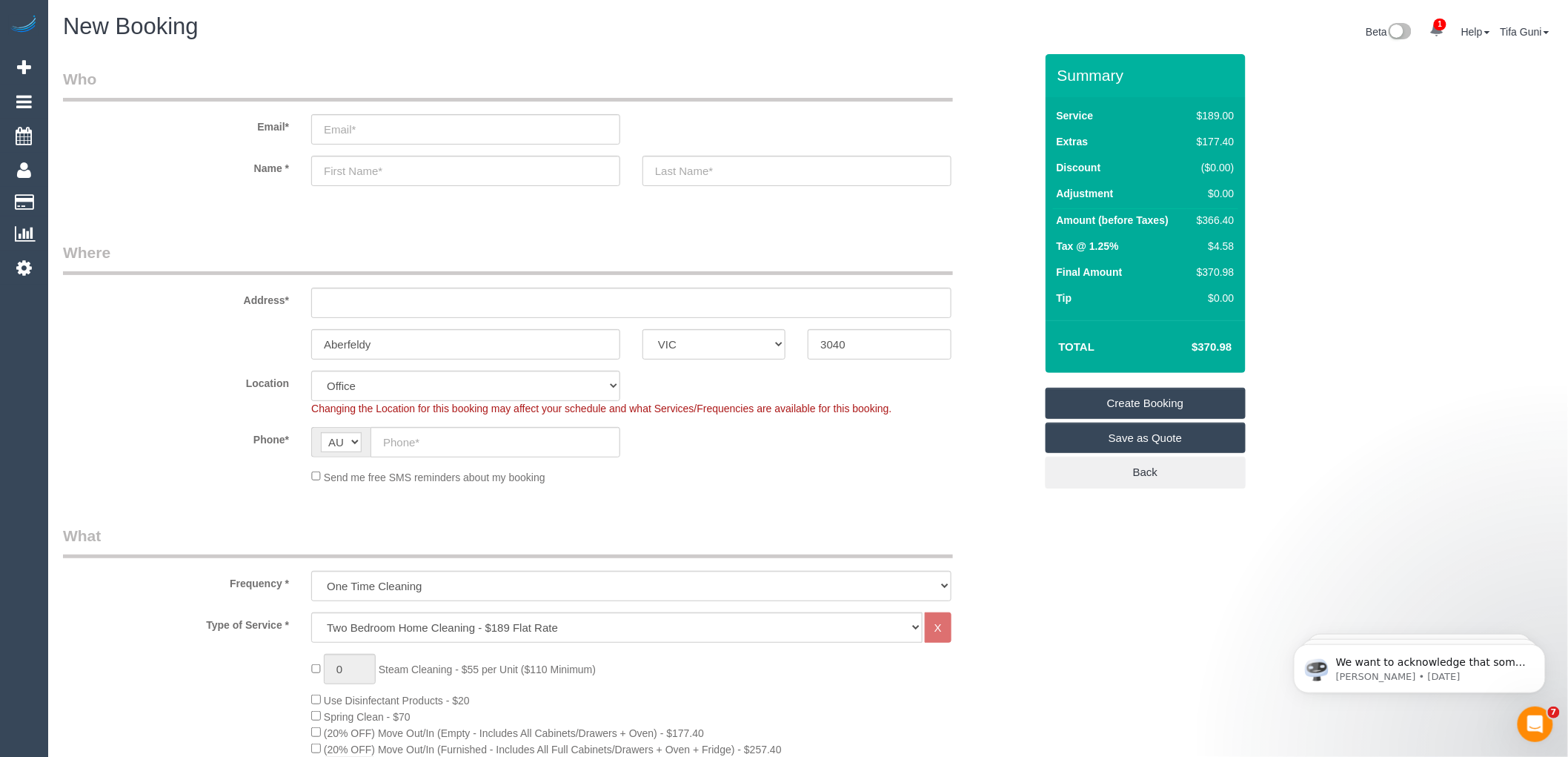
scroll to position [0, 0]
click at [341, 299] on input "text" at bounding box center [632, 303] width 640 height 30
click at [425, 443] on input "text" at bounding box center [495, 443] width 249 height 30
paste input "61 439 303 260"
type input "61 439 303 260"
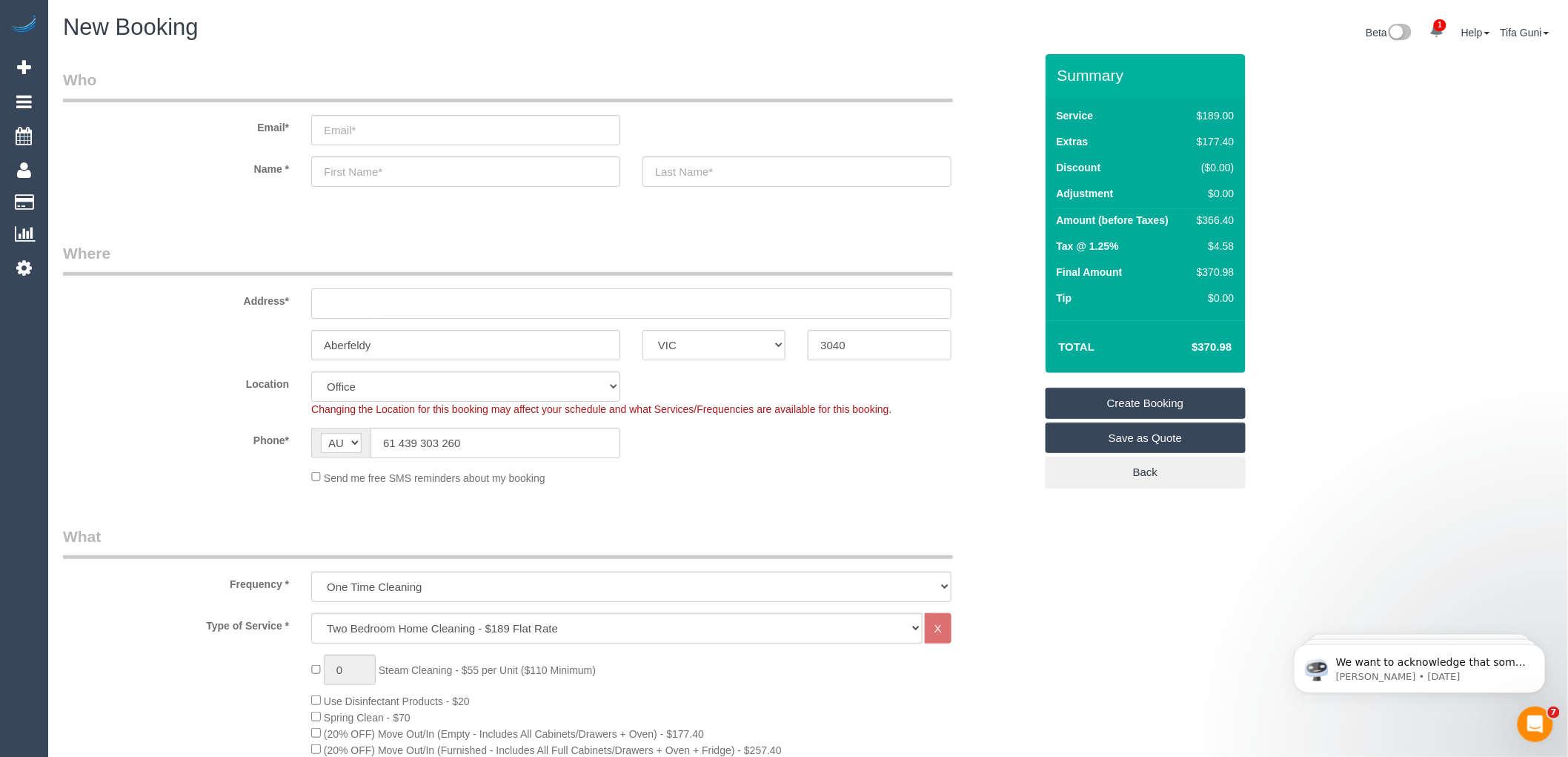
click at [338, 305] on input "text" at bounding box center [632, 303] width 640 height 30
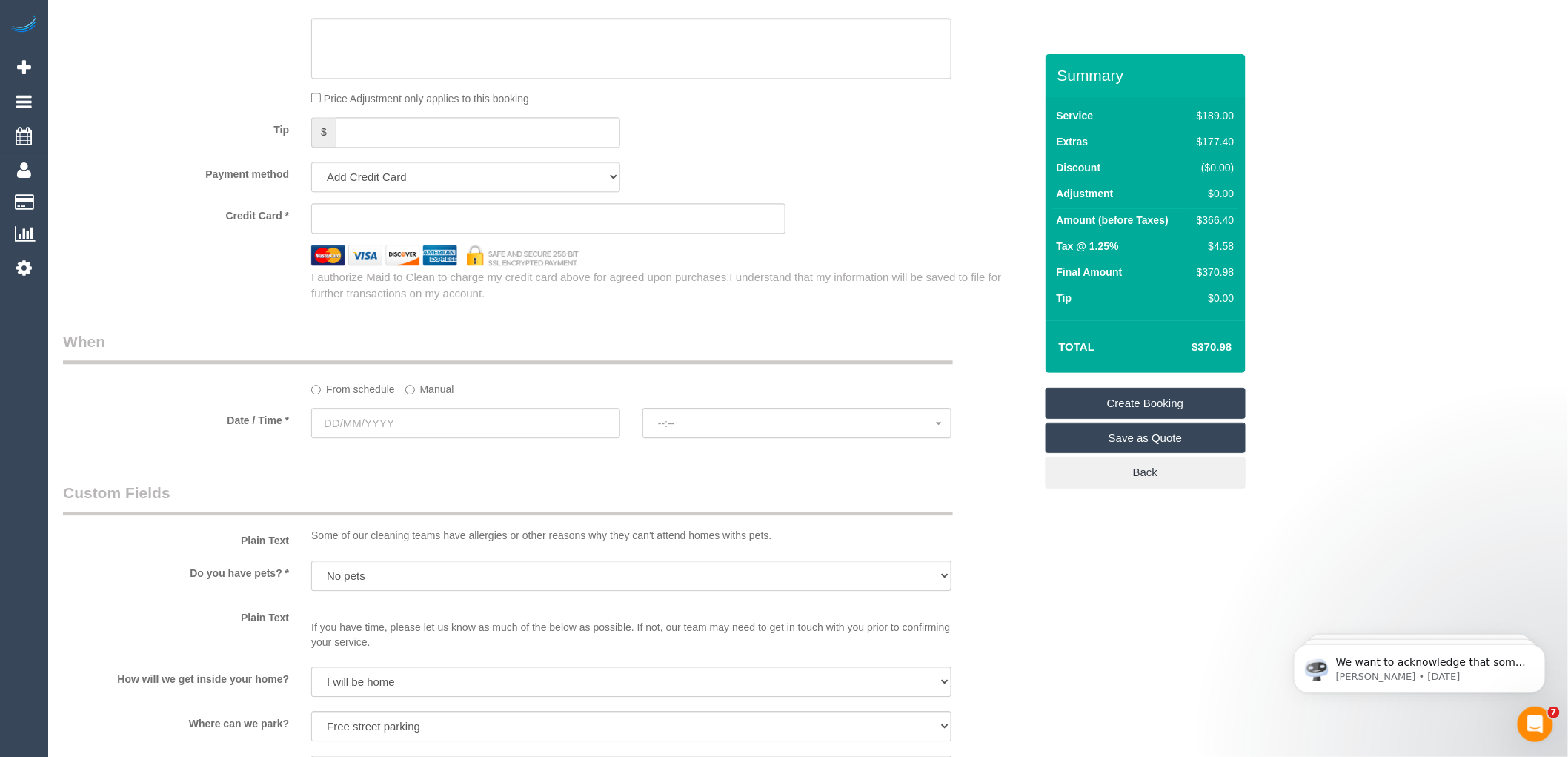
scroll to position [1565, 0]
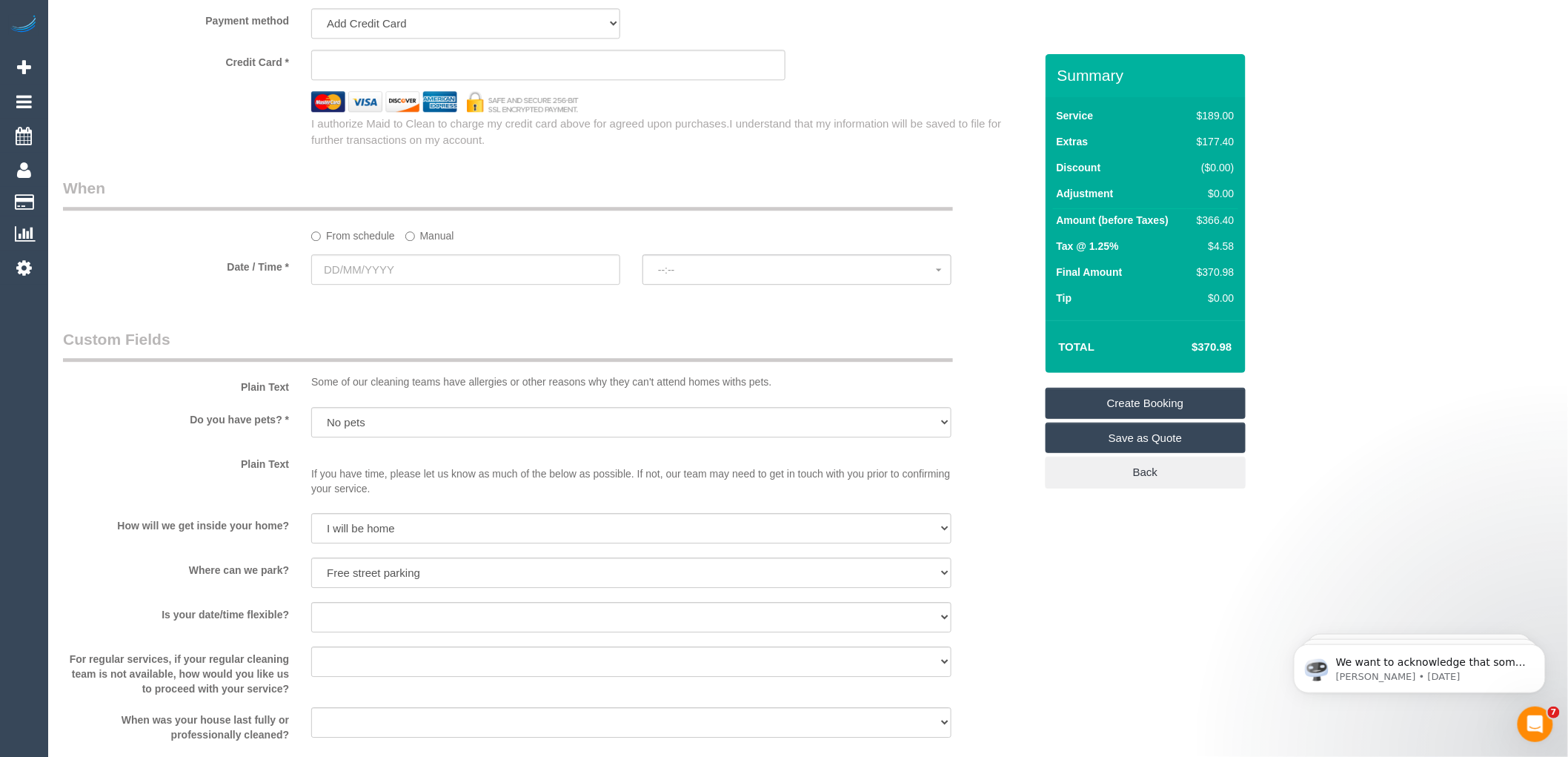
type input "385 Buckley street"
click at [402, 283] on input "text" at bounding box center [466, 270] width 309 height 30
select select "59"
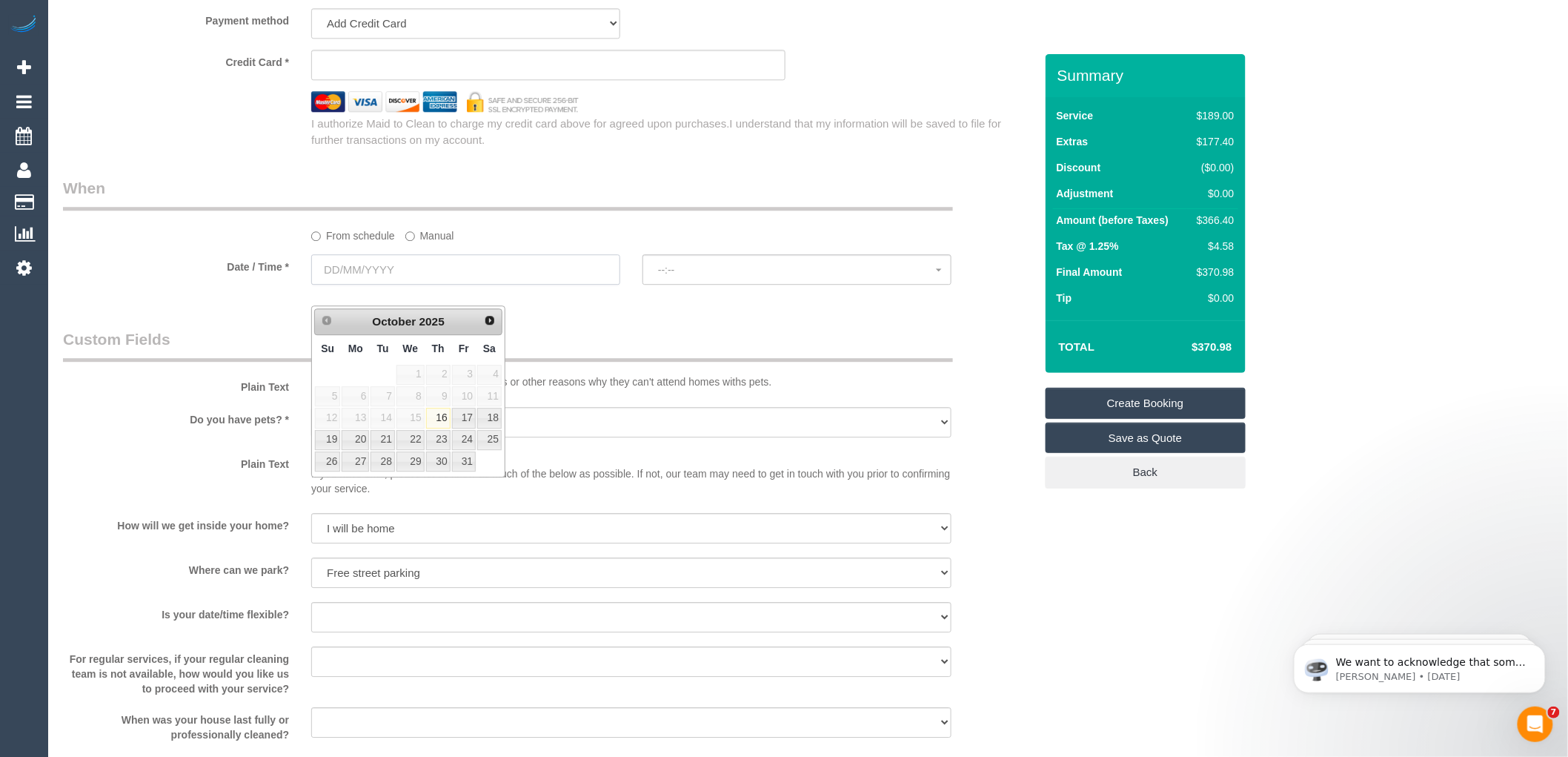
select select "object:2233"
click at [387, 440] on link "21" at bounding box center [382, 440] width 24 height 20
type input "[DATE]"
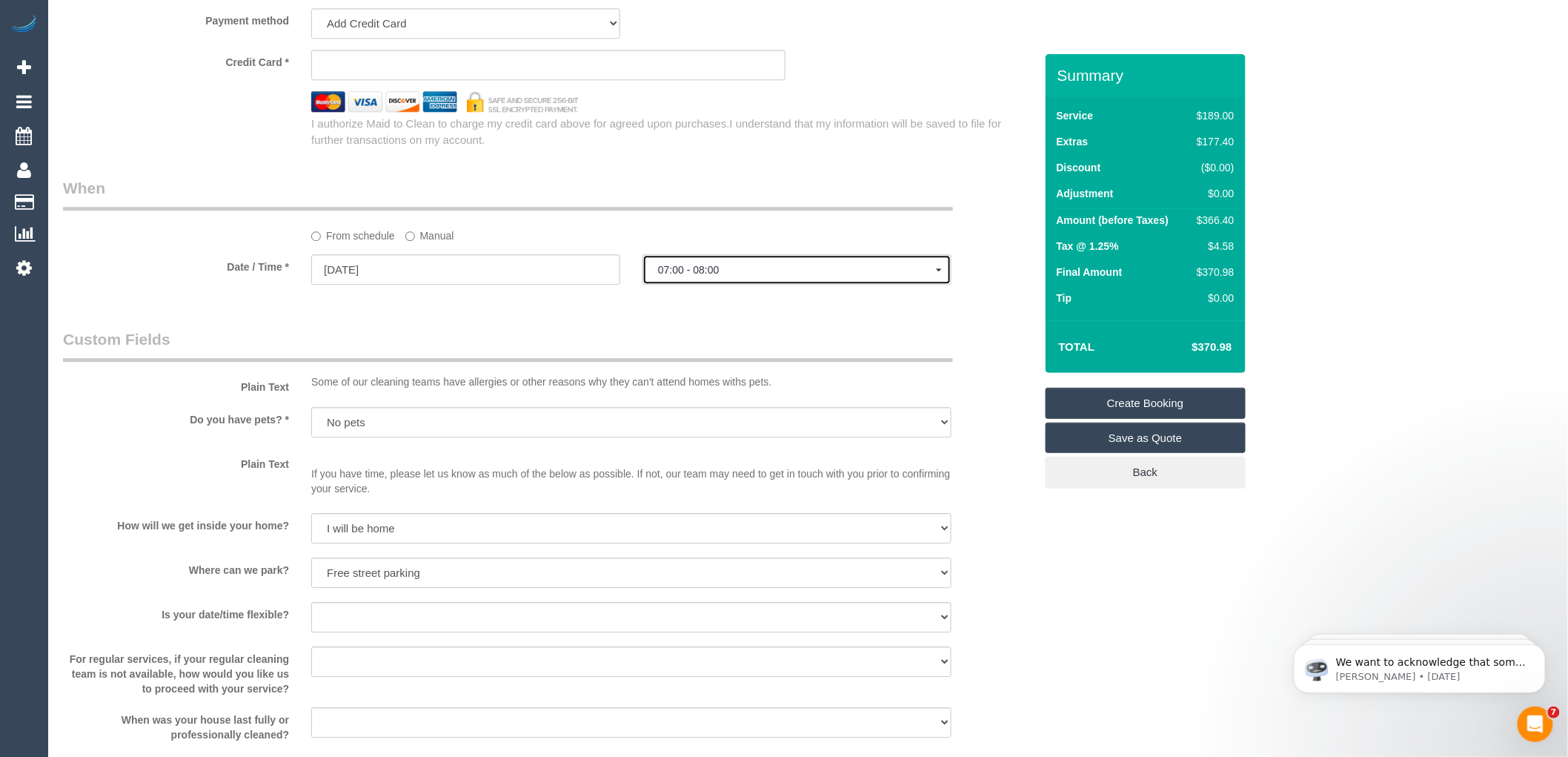
click at [731, 276] on span "07:00 - 08:00" at bounding box center [797, 270] width 278 height 12
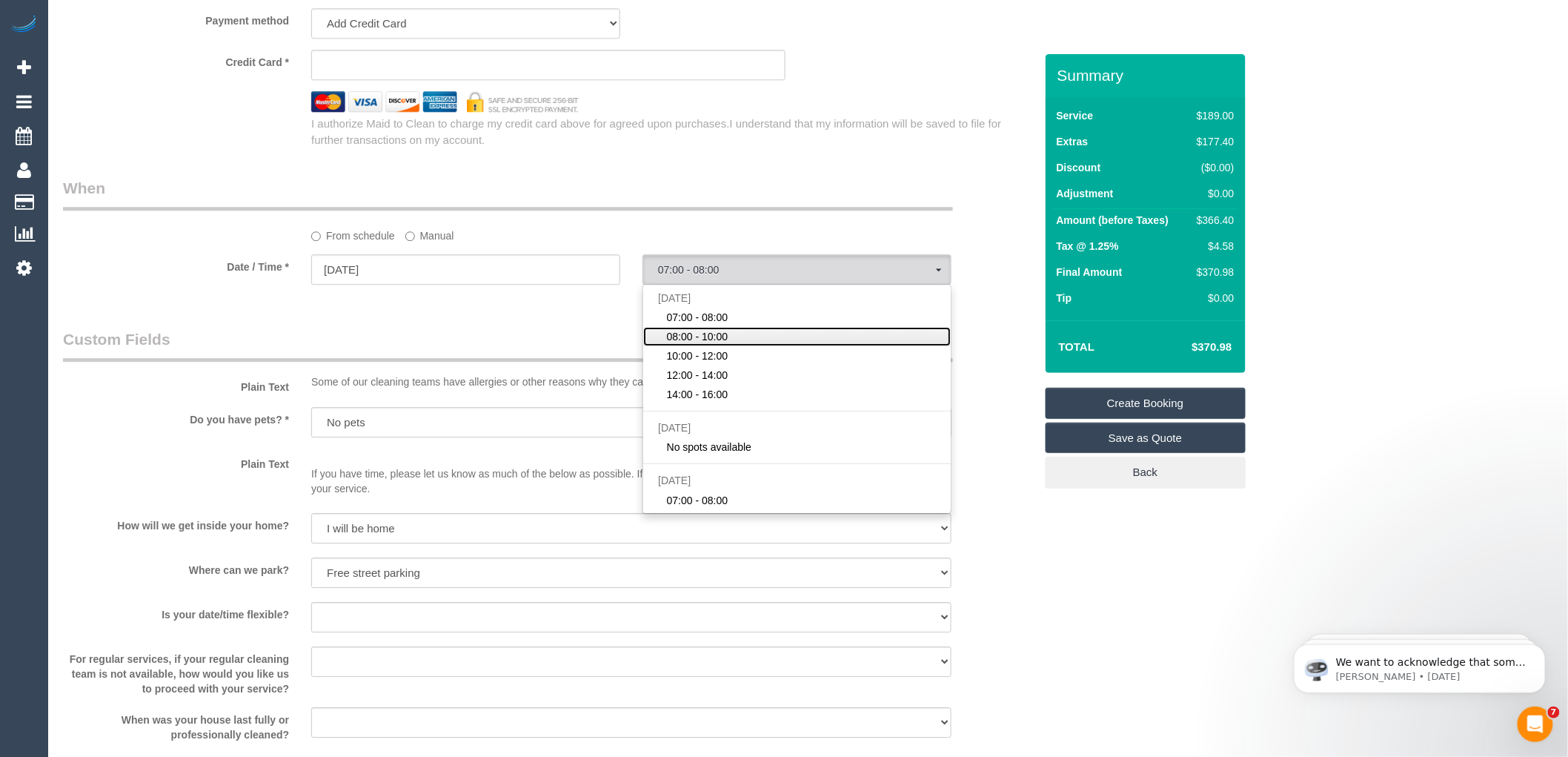
click at [684, 344] on span "08:00 - 10:00" at bounding box center [697, 337] width 61 height 15
select select "spot2"
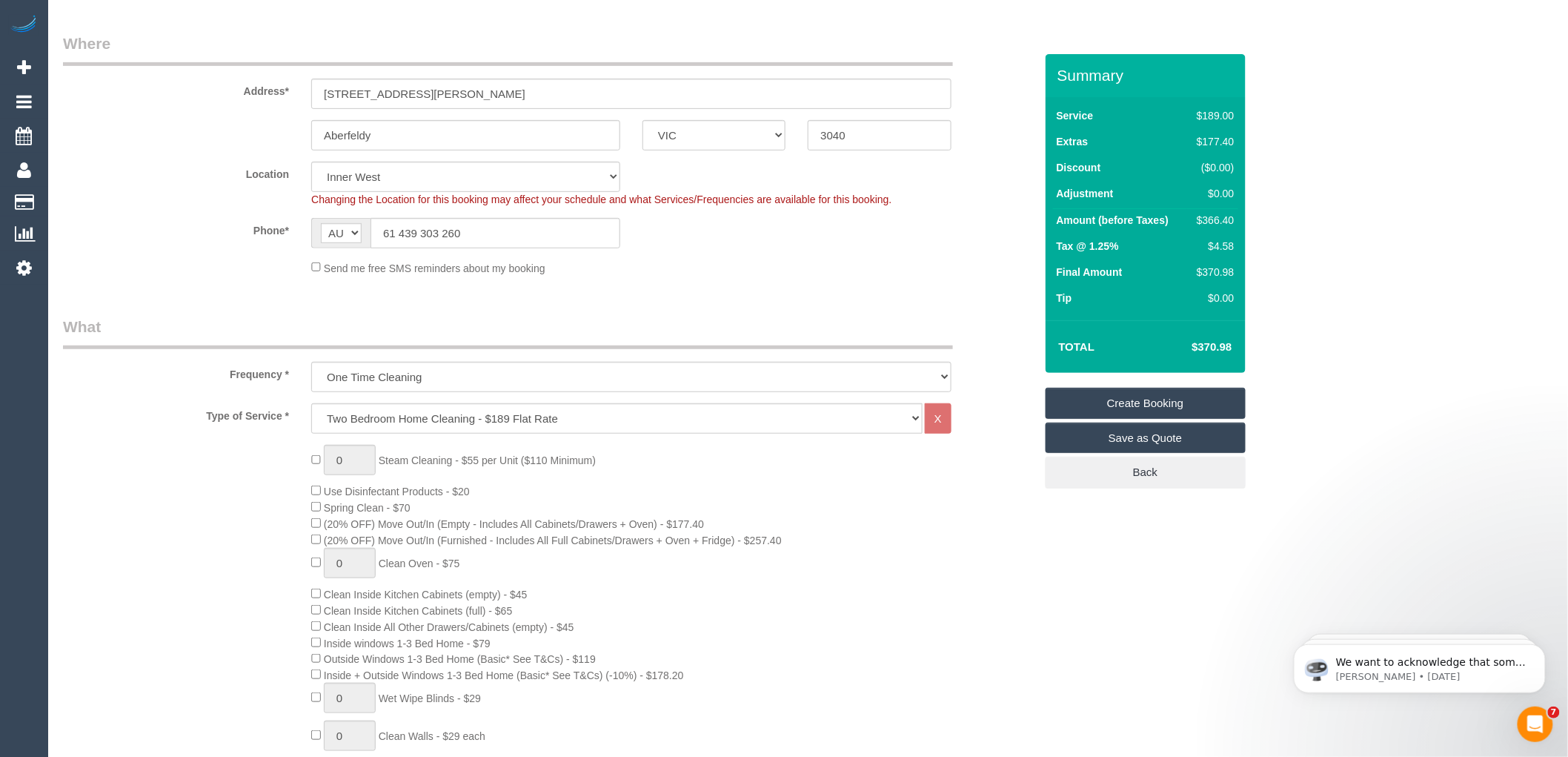
scroll to position [0, 0]
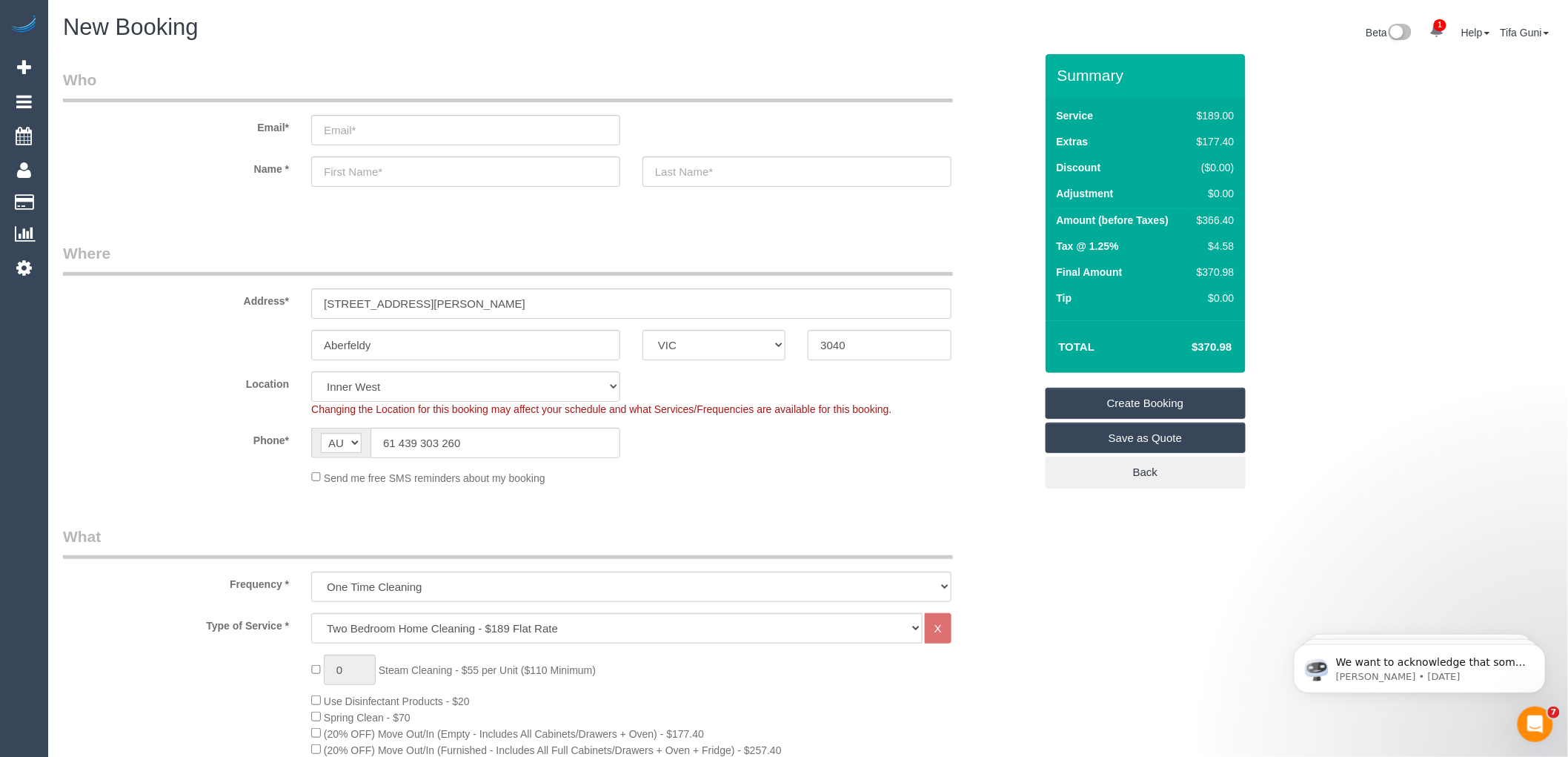
click at [352, 153] on sui-booking-customer "Email* Name *" at bounding box center [548, 135] width 972 height 133
click at [349, 171] on input "text" at bounding box center [466, 171] width 309 height 30
type input "Jemma"
click at [678, 166] on input "text" at bounding box center [797, 171] width 309 height 30
type input "Berry"
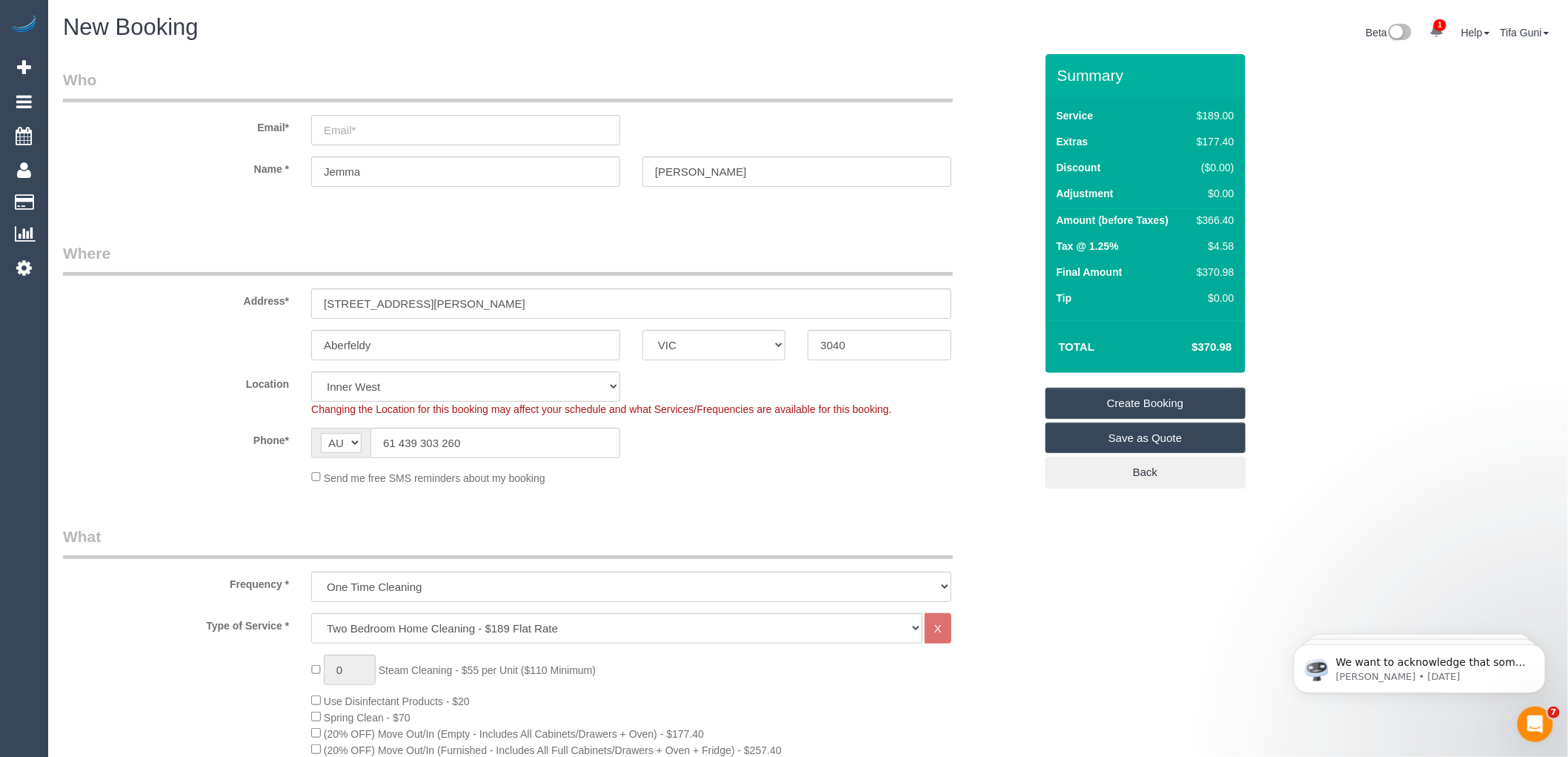
click at [349, 131] on input "email" at bounding box center [466, 130] width 309 height 30
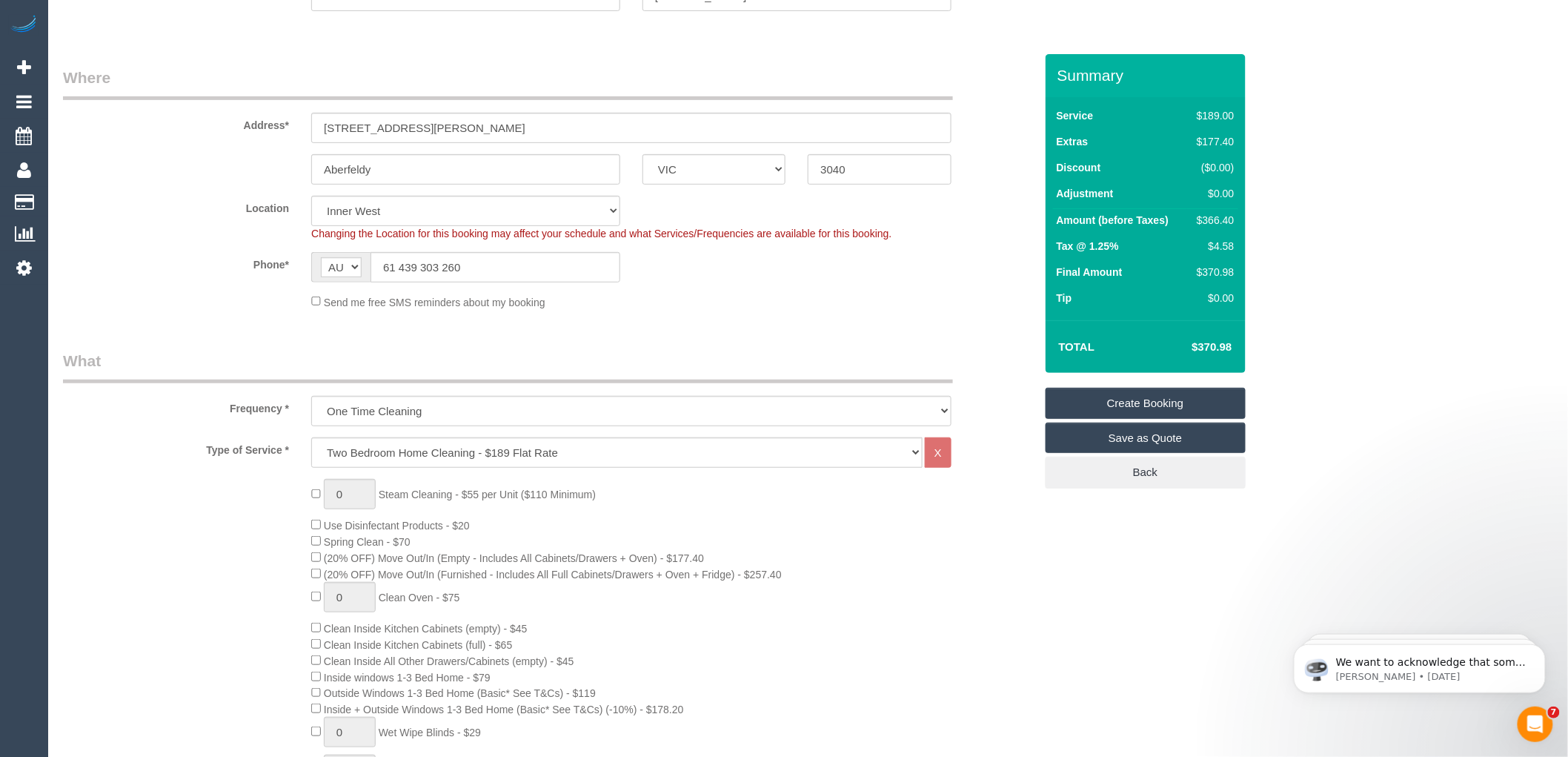
scroll to position [247, 0]
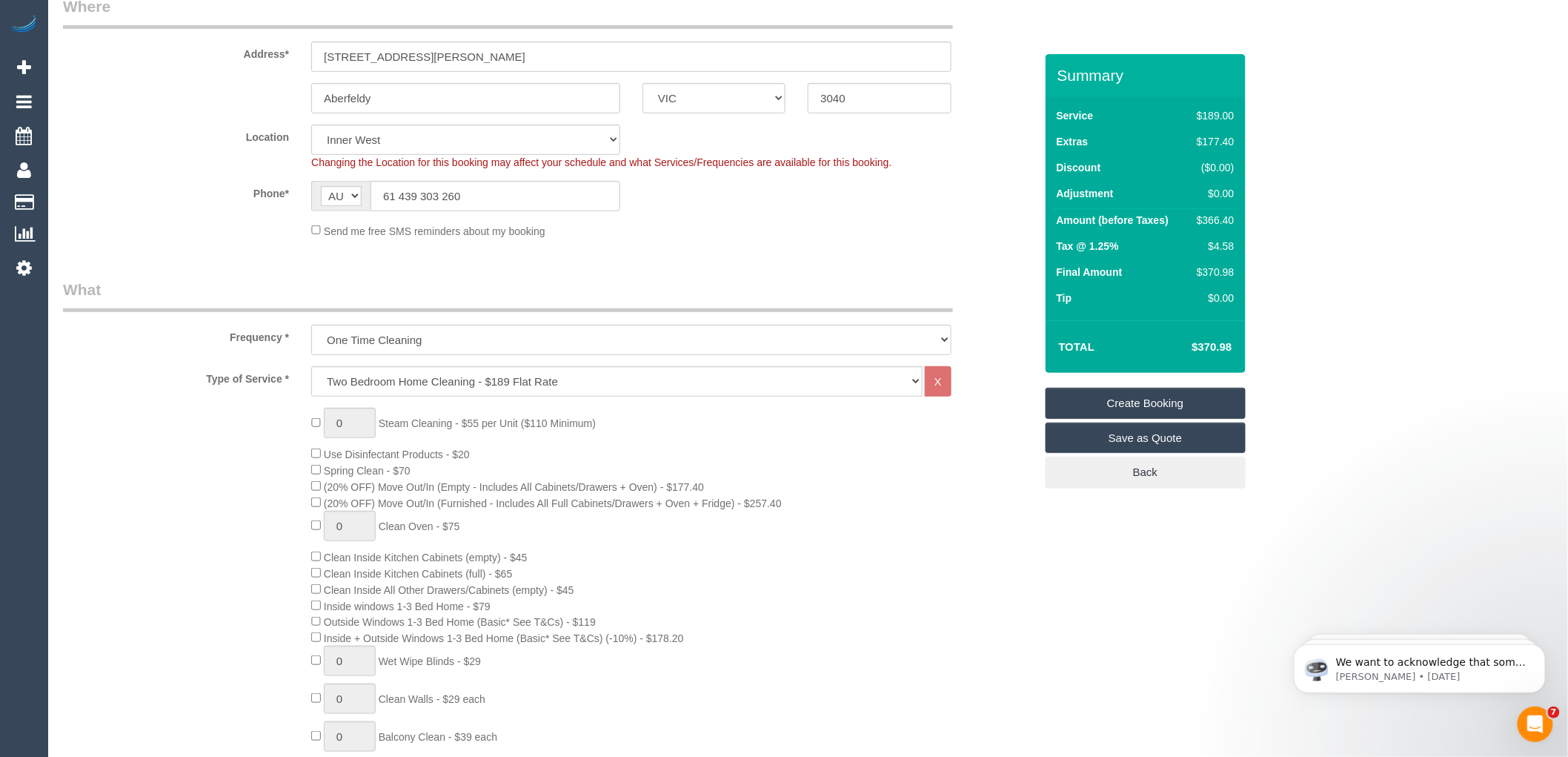
type input "iloaccounts@miltarinka.org.au"
select select "spot19"
drag, startPoint x: 394, startPoint y: 196, endPoint x: 375, endPoint y: 193, distance: 19.2
click at [375, 193] on input "61 439 303 260" at bounding box center [495, 196] width 249 height 30
type input "0439 303 260"
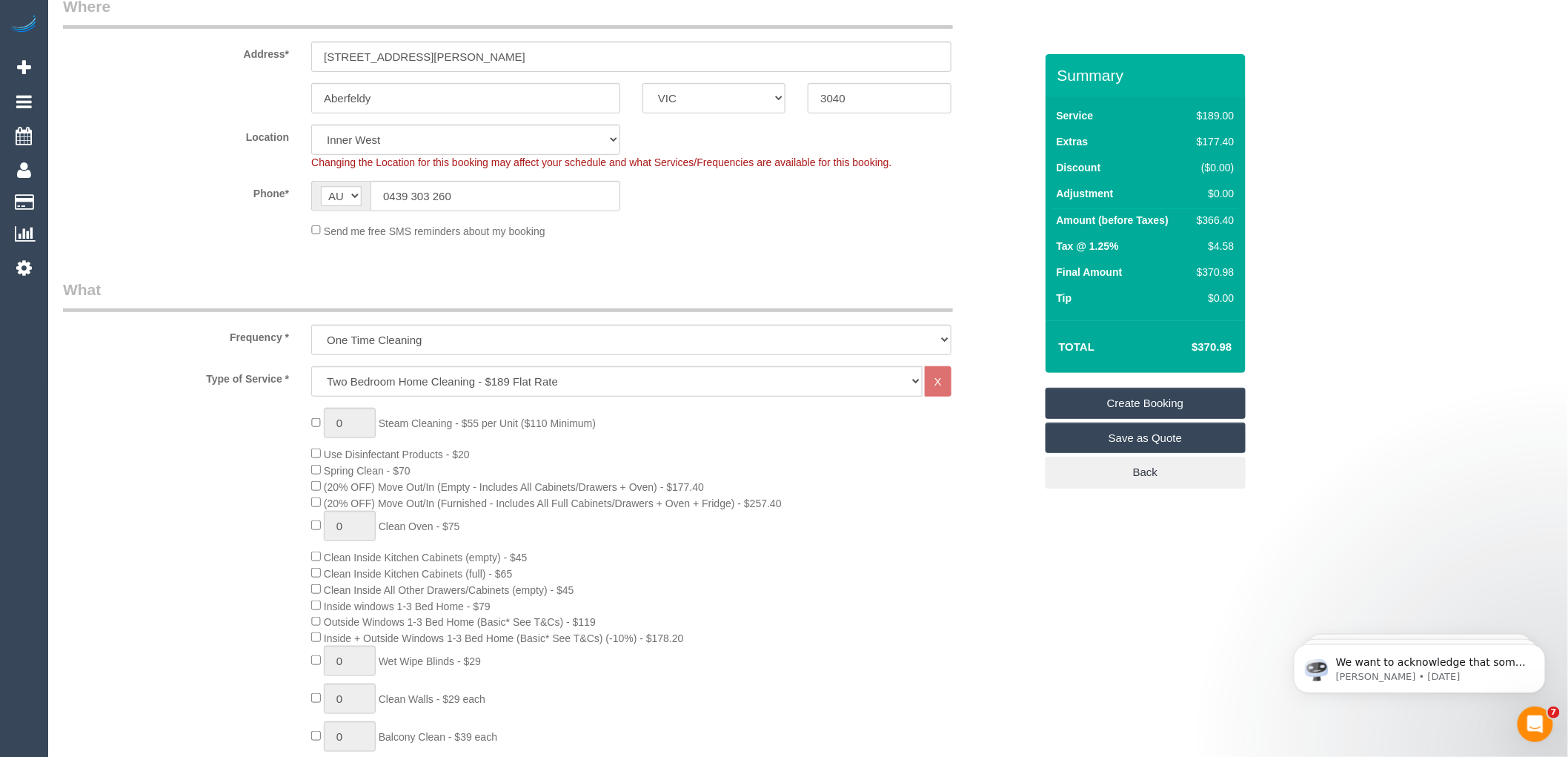
click at [454, 243] on fieldset "Where Address* 385 Buckley street Aberfeldy ACT NSW NT QLD SA TAS VIC WA 3040 L…" at bounding box center [548, 123] width 972 height 255
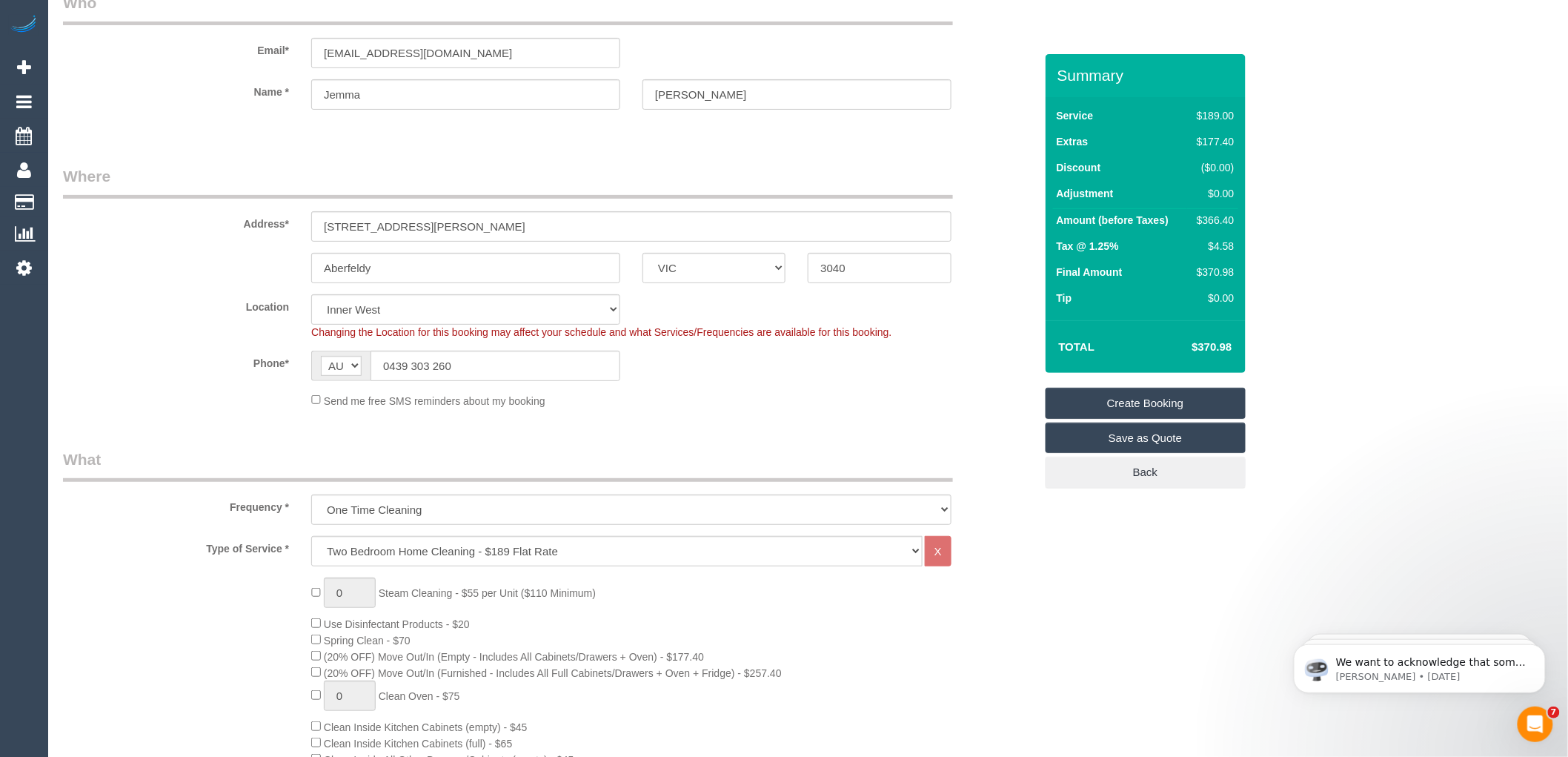
scroll to position [0, 0]
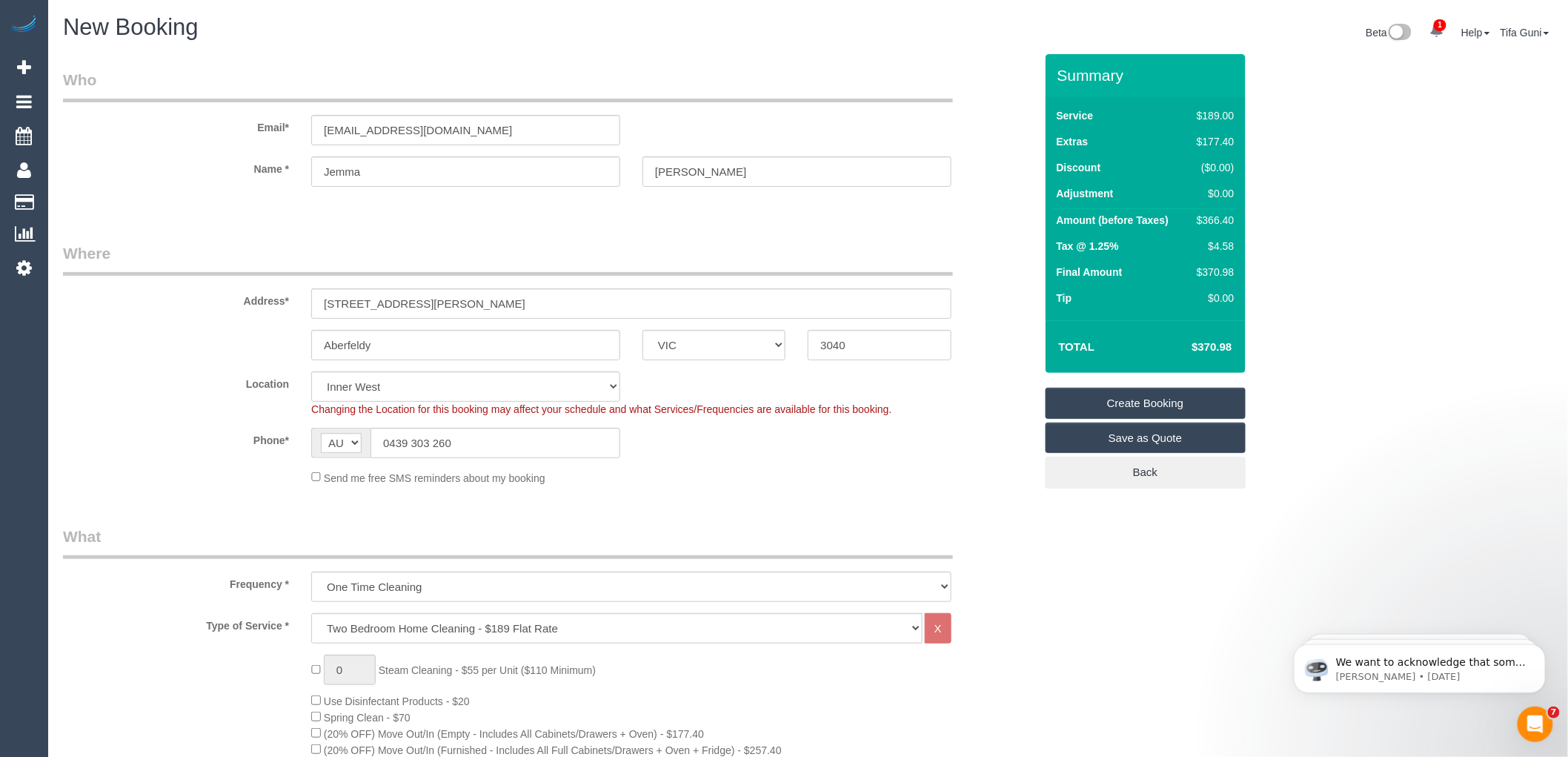
click at [394, 299] on input "385 Buckley street" at bounding box center [632, 303] width 640 height 30
type input "385 Buckley Street"
drag, startPoint x: 403, startPoint y: 351, endPoint x: 354, endPoint y: 351, distance: 49.0
click at [244, 361] on fieldset "Where Address* 385 Buckley Street Aberfeldy ACT NSW NT QLD SA TAS VIC WA 3040 L…" at bounding box center [548, 370] width 972 height 255
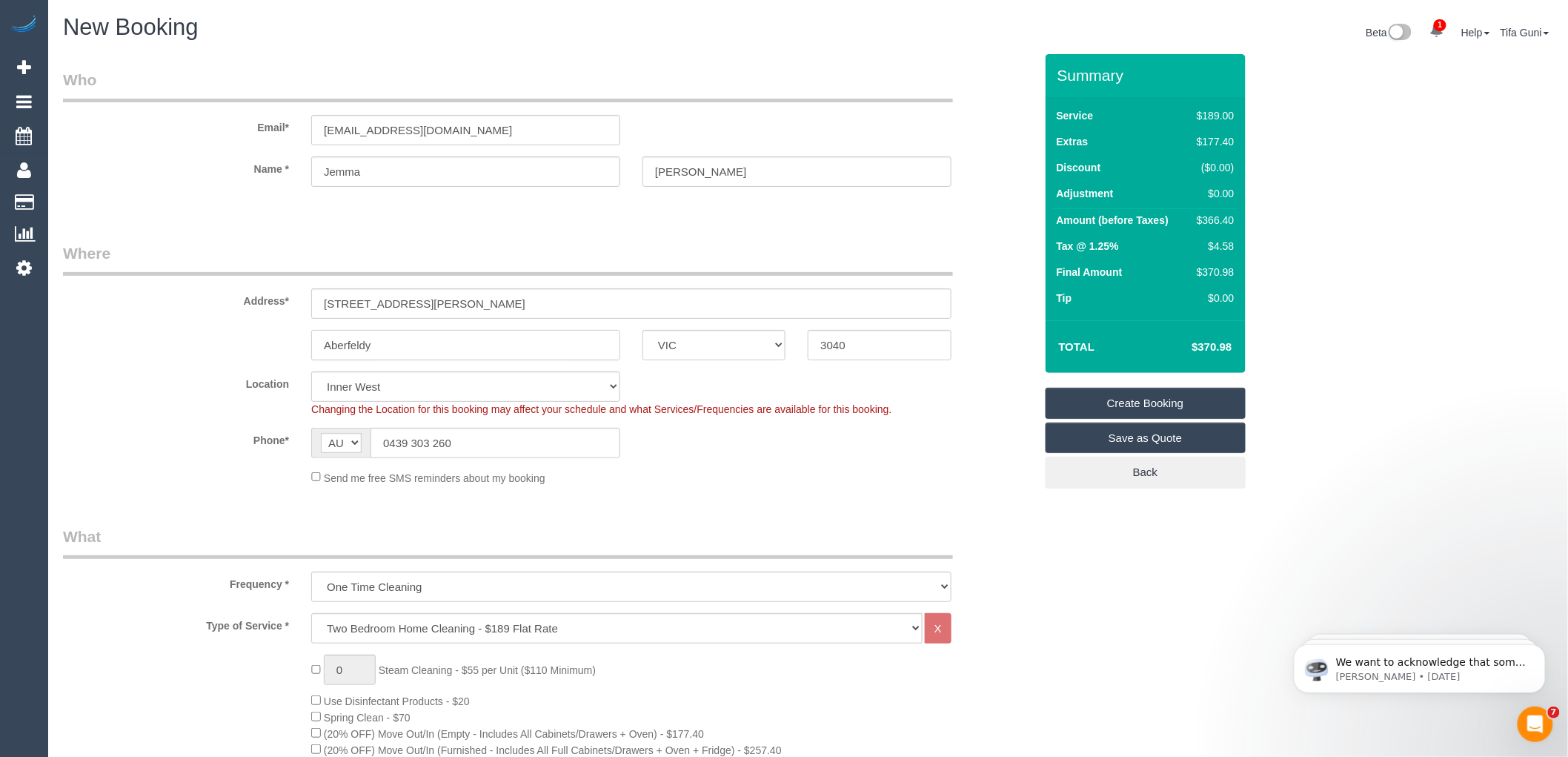
click at [404, 345] on input "Aberfeldy" at bounding box center [466, 345] width 309 height 30
click at [329, 167] on input "Jemma" at bounding box center [466, 171] width 309 height 30
type input "Gemma"
click at [409, 124] on input "iloaccounts@miltarinka.org.au" at bounding box center [466, 130] width 309 height 30
type input "iloaccounts@milparinka.org.au"
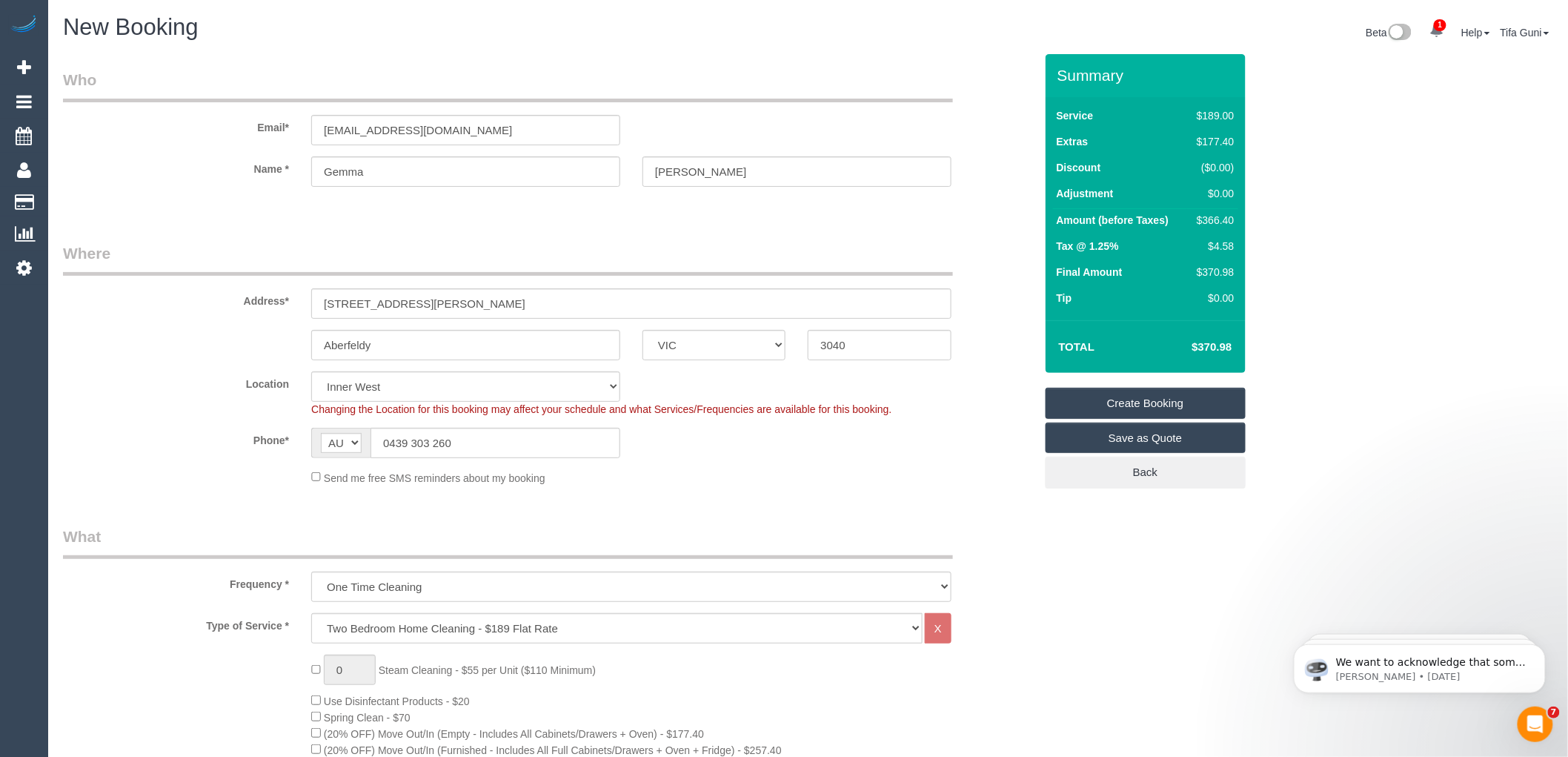
select select "spot36"
drag, startPoint x: 442, startPoint y: 129, endPoint x: 273, endPoint y: 139, distance: 169.3
click at [270, 139] on div "Email* iloaccounts@milparinka.org.au" at bounding box center [548, 107] width 994 height 76
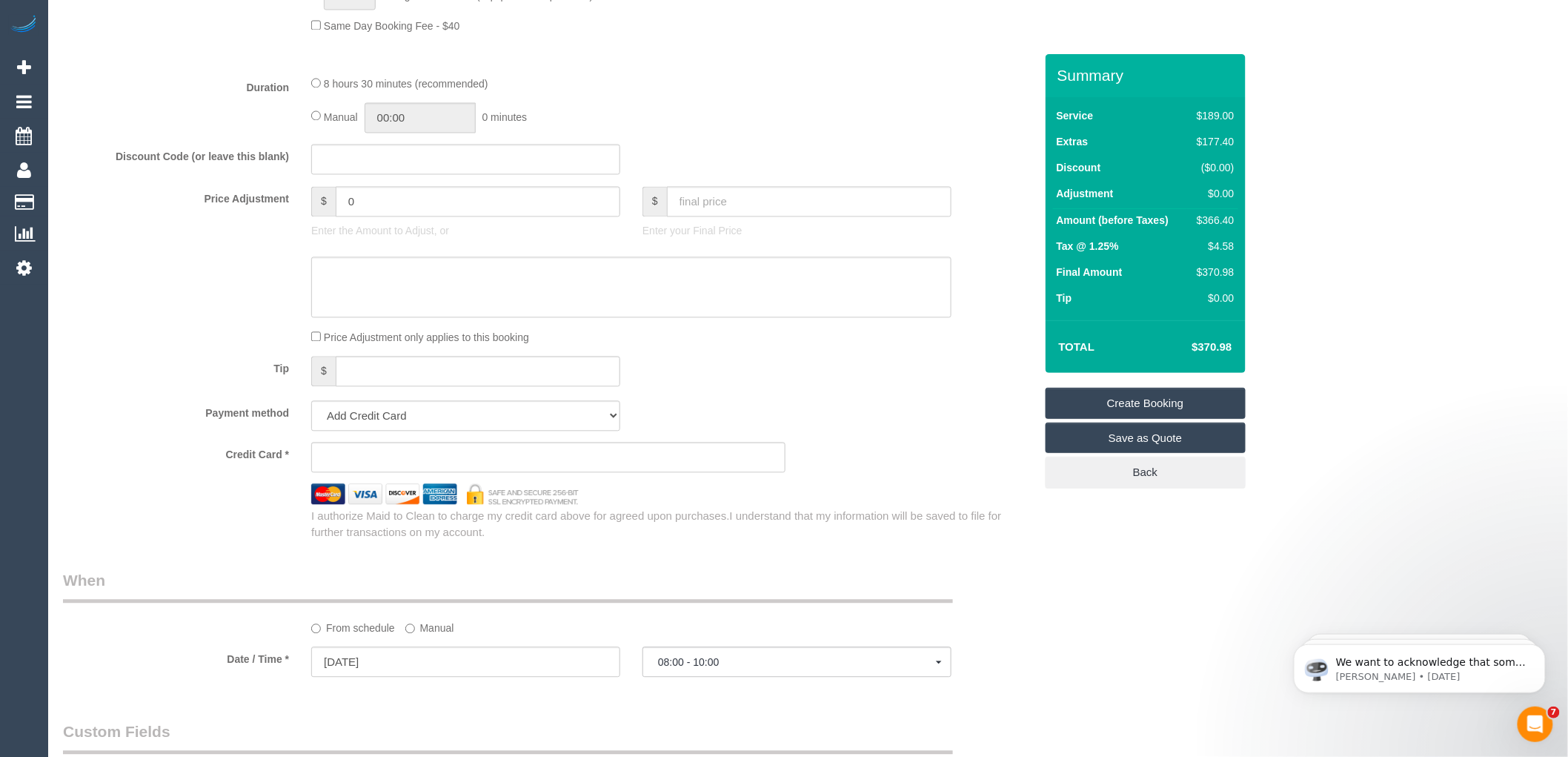
scroll to position [1317, 0]
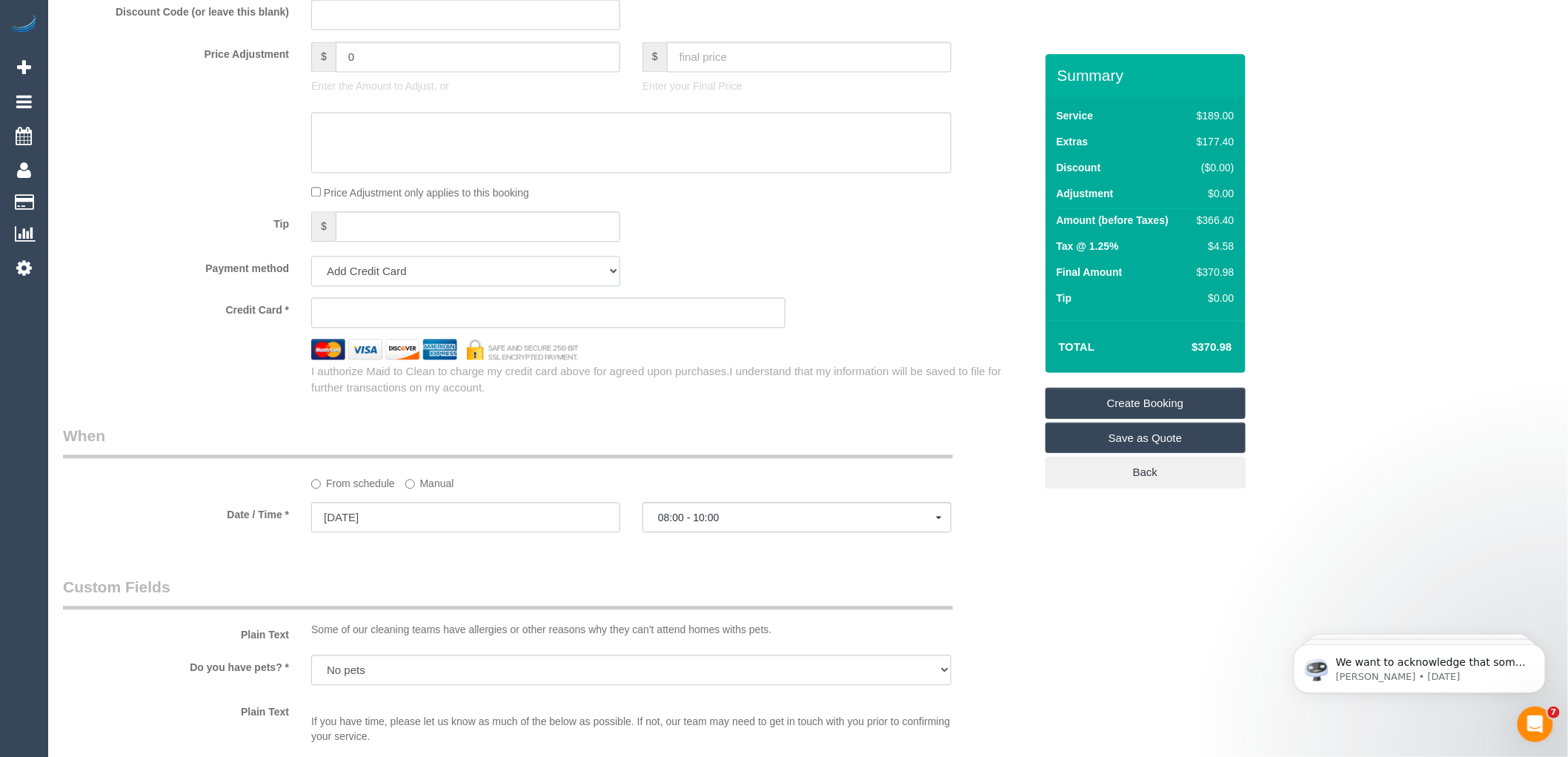
click at [425, 287] on select "Add Credit Card Cash Check Paypal" at bounding box center [466, 271] width 309 height 30
select select "string:check"
click at [312, 275] on select "Add Credit Card Cash Check Paypal" at bounding box center [466, 271] width 309 height 30
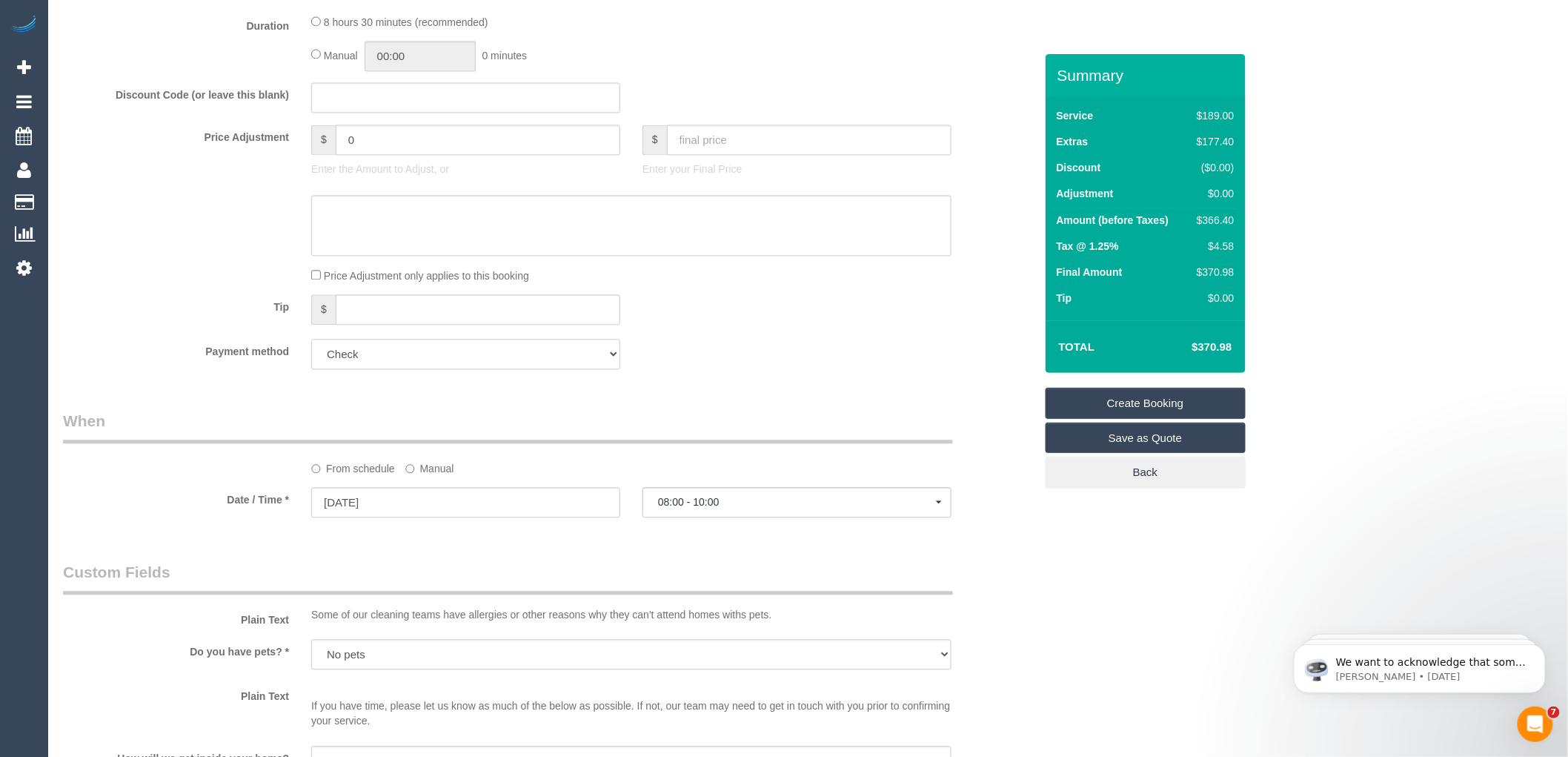
scroll to position [988, 0]
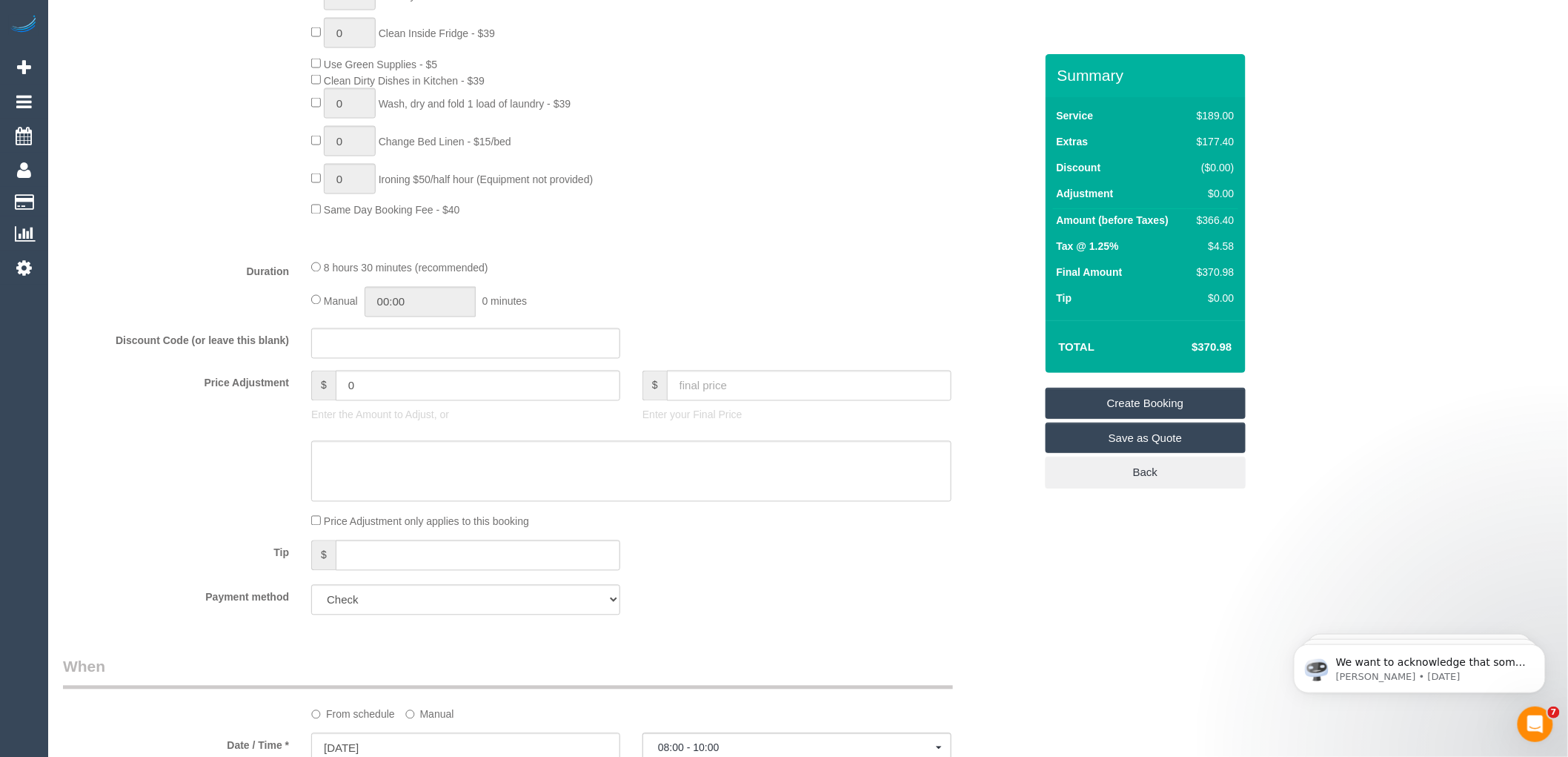
click at [1152, 402] on link "Create Booking" at bounding box center [1146, 402] width 200 height 31
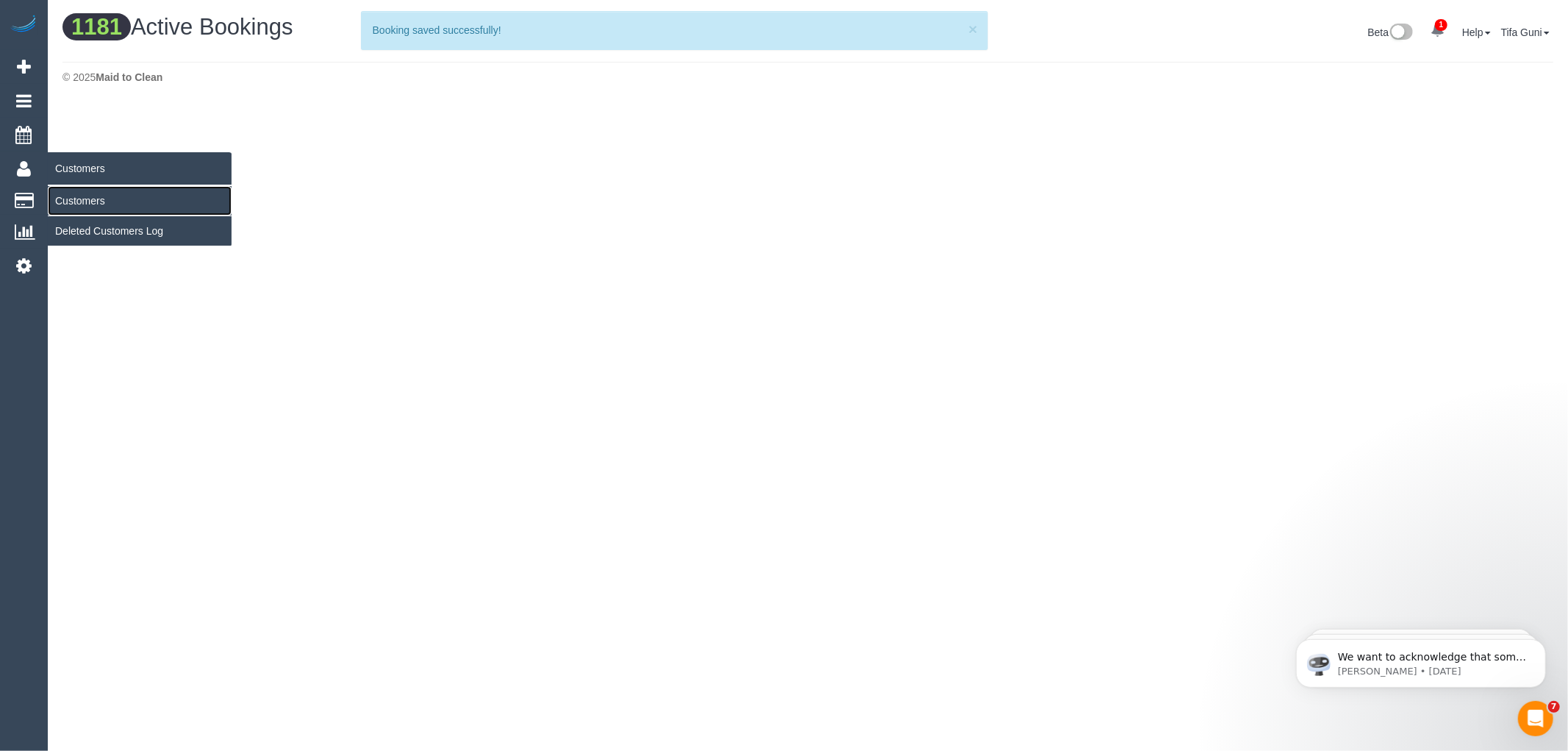
click at [91, 200] on link "Customers" at bounding box center [139, 200] width 184 height 29
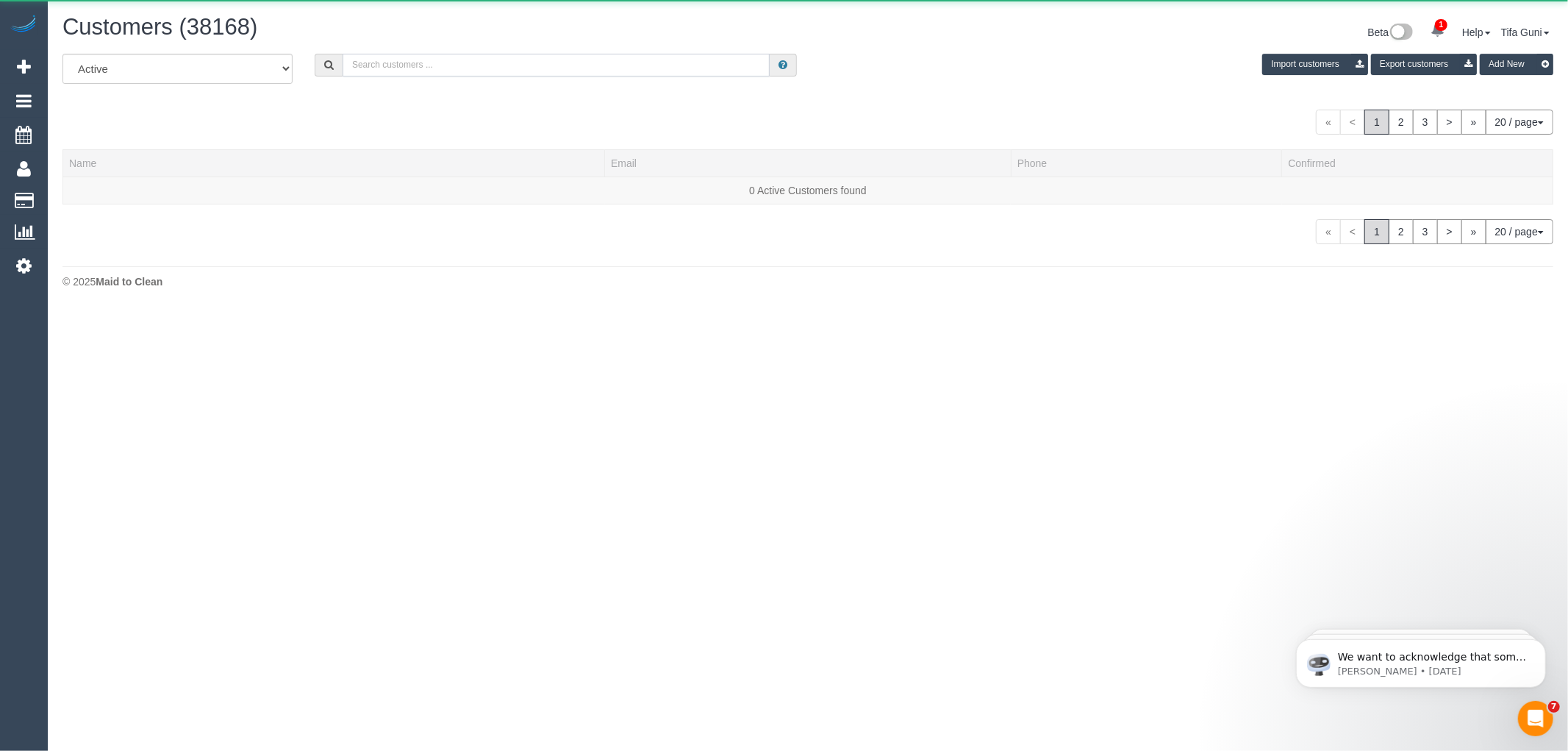
click at [427, 65] on input "text" at bounding box center [556, 64] width 427 height 23
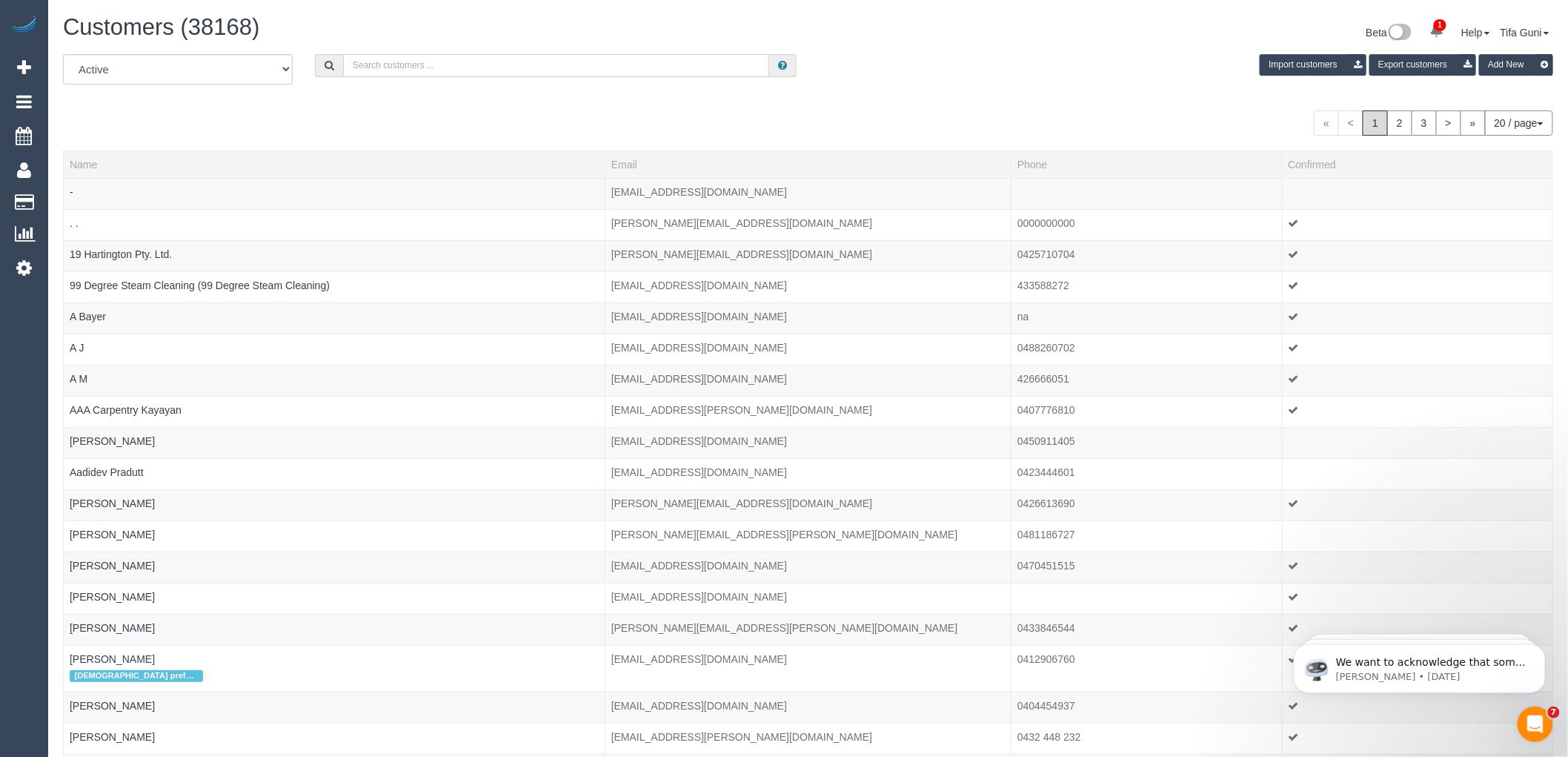
paste input "iloaccounts@milparinka.org.au"
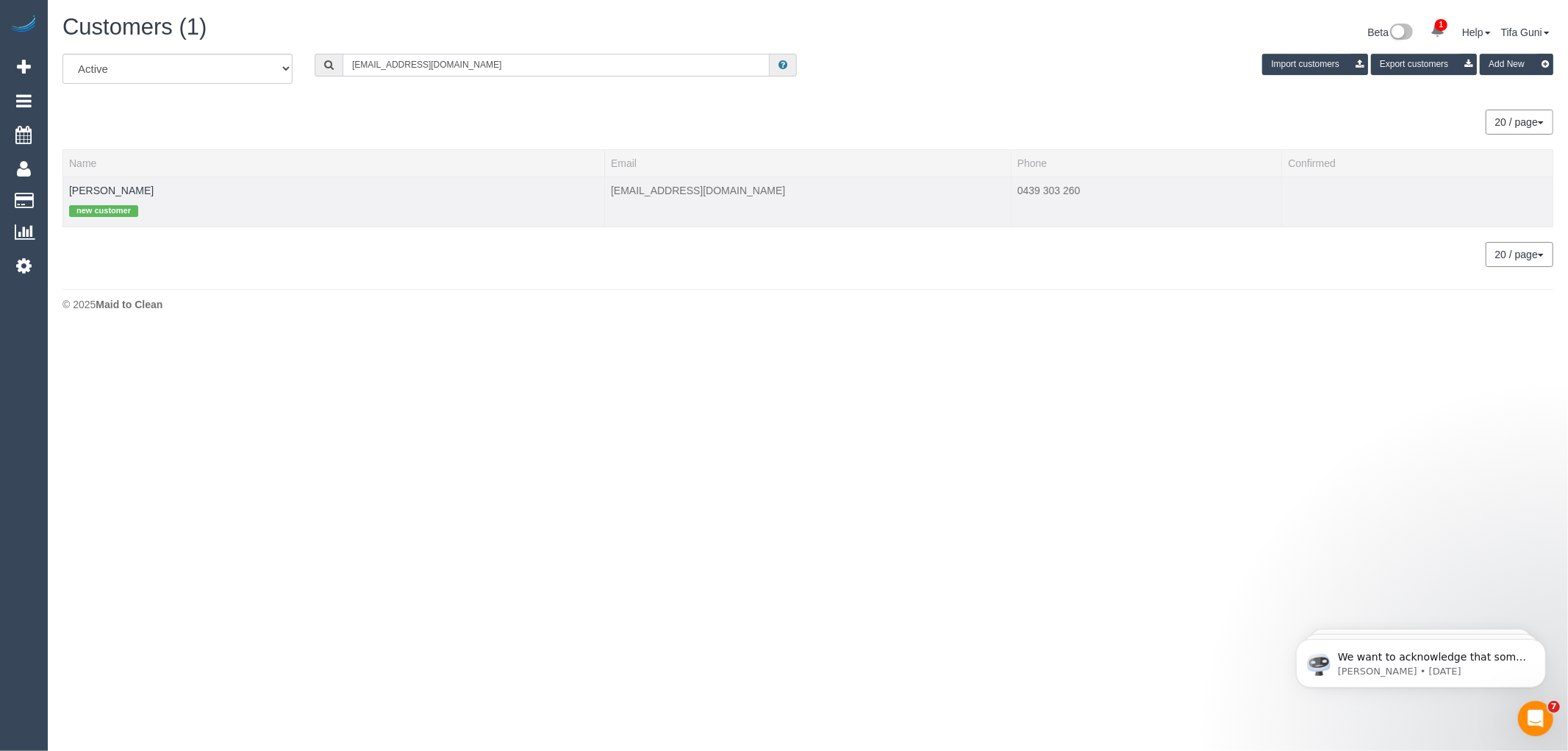
type input "iloaccounts@milparinka.org.au"
click at [101, 184] on td "Gemma Berry new customer" at bounding box center [334, 202] width 542 height 50
click at [98, 192] on link "Gemma Berry" at bounding box center [111, 190] width 84 height 12
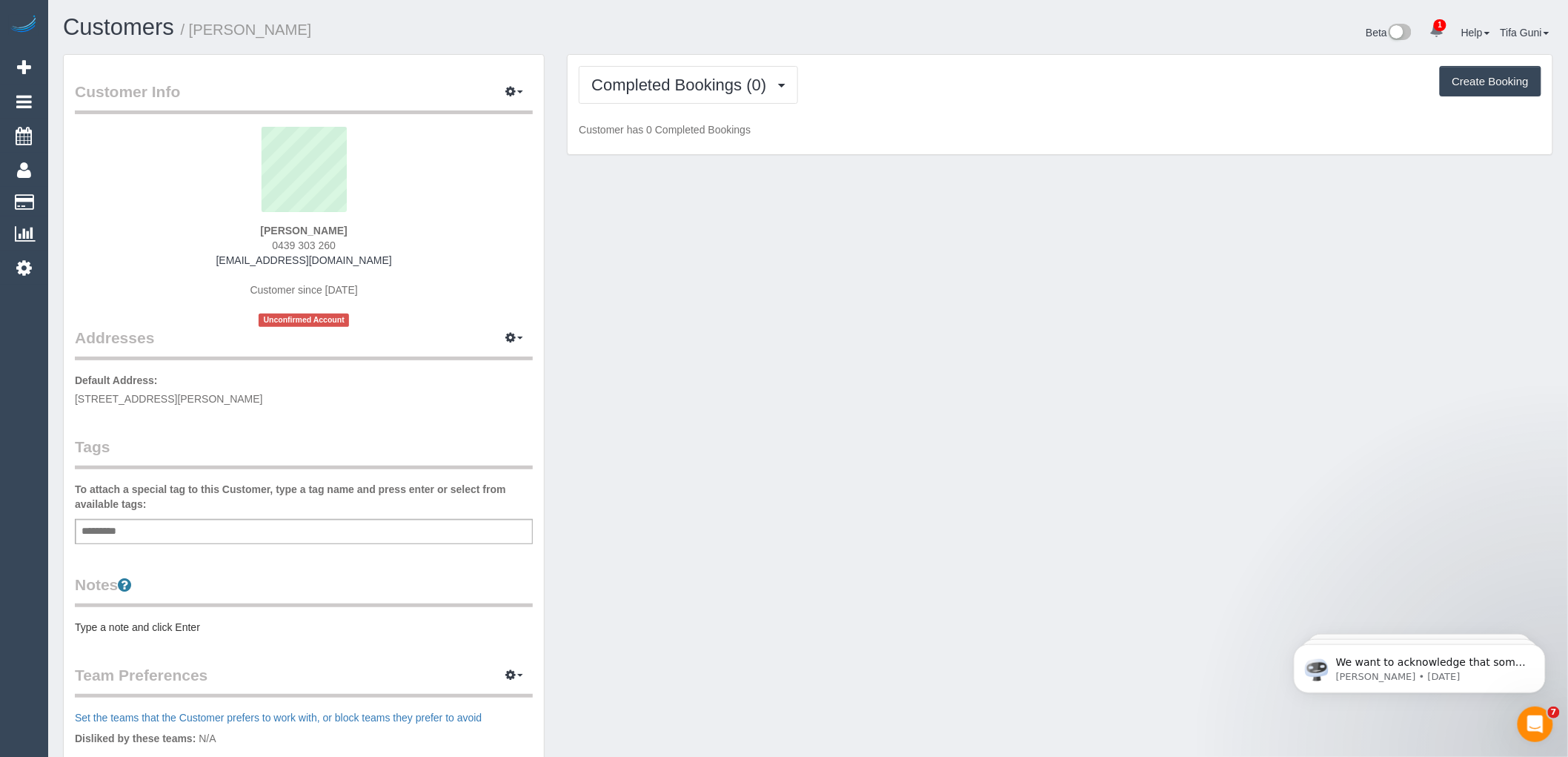
click at [137, 528] on div "Add a tag" at bounding box center [303, 532] width 458 height 25
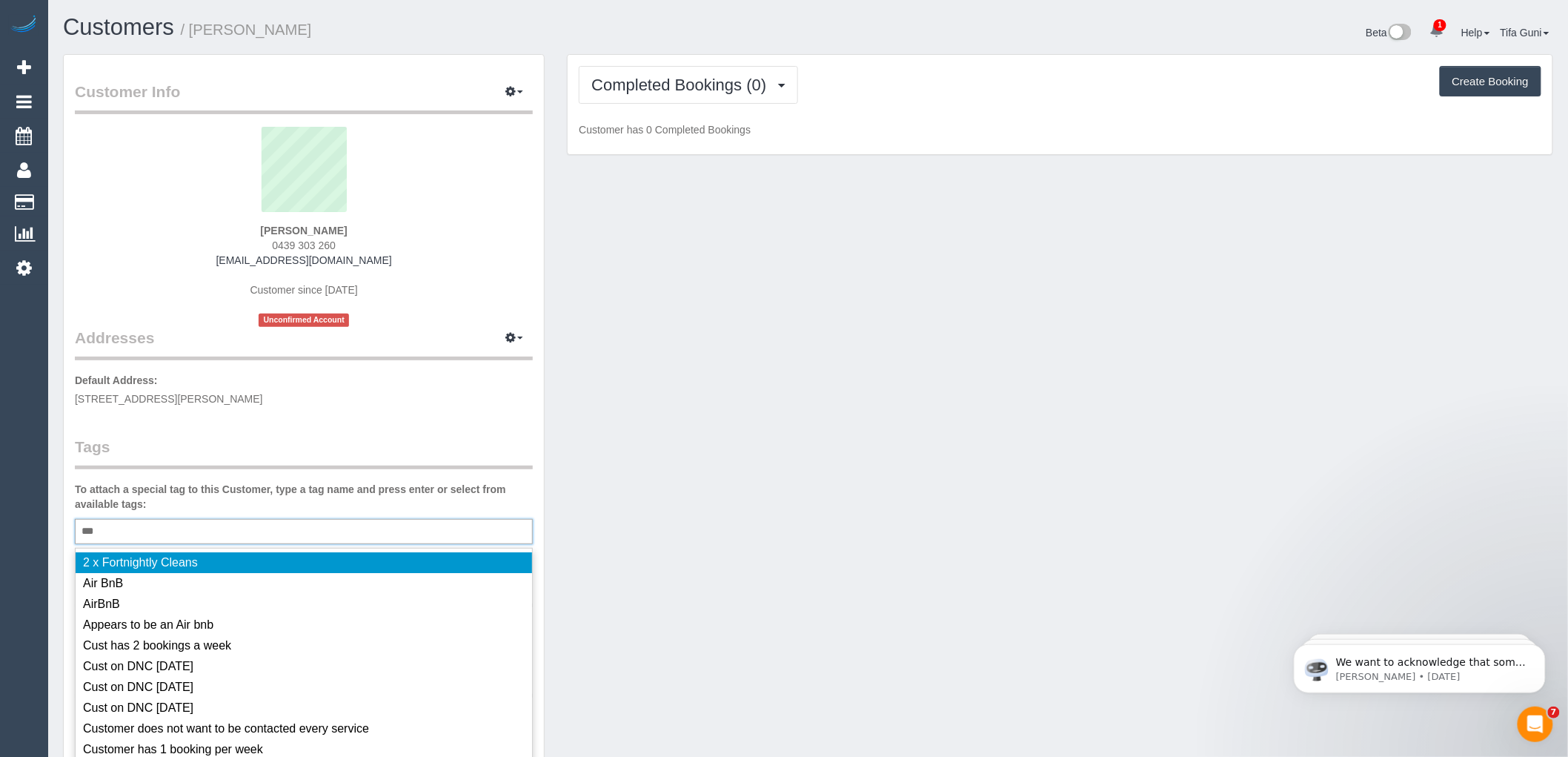
type input "****"
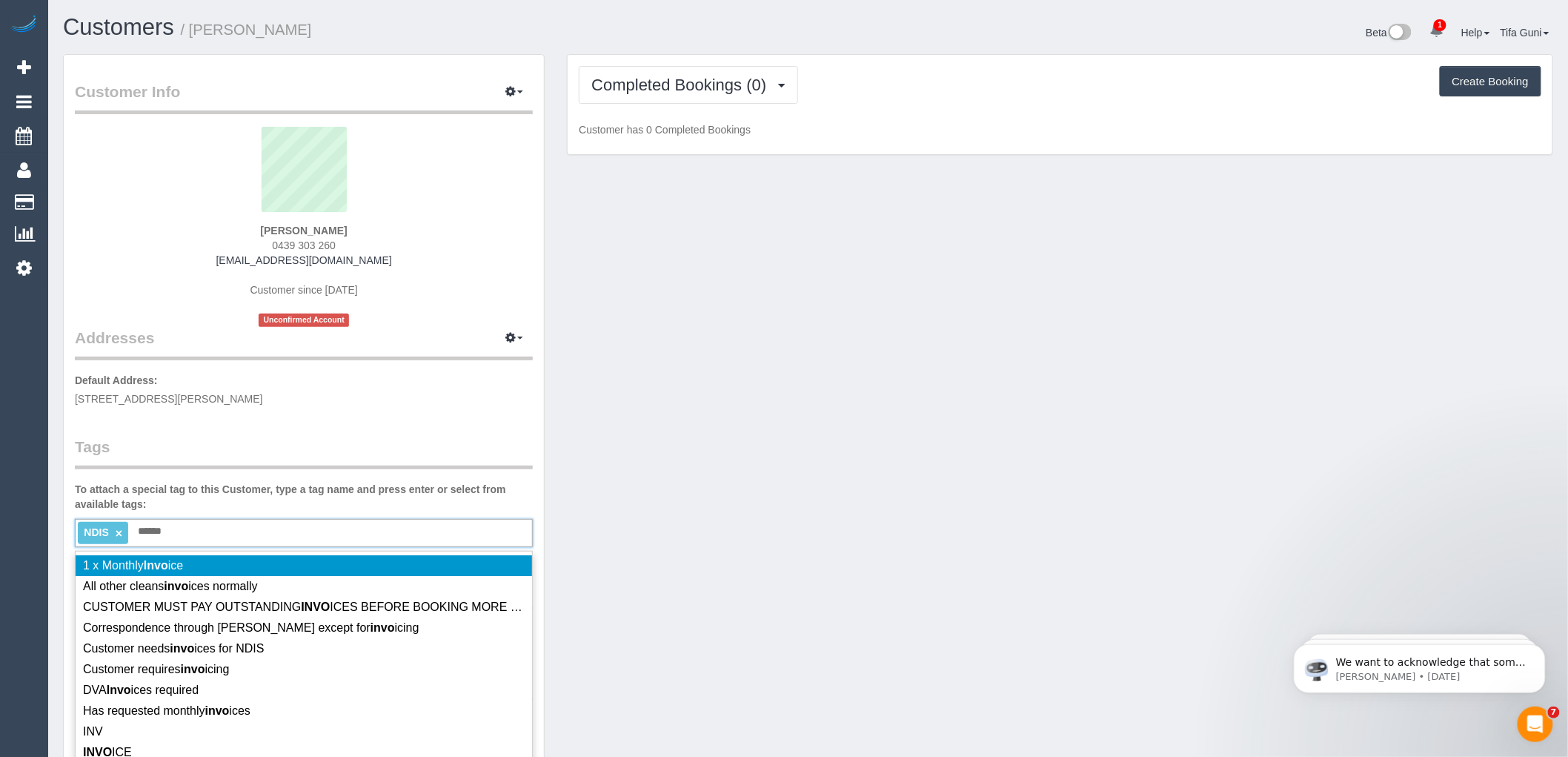
type input "*******"
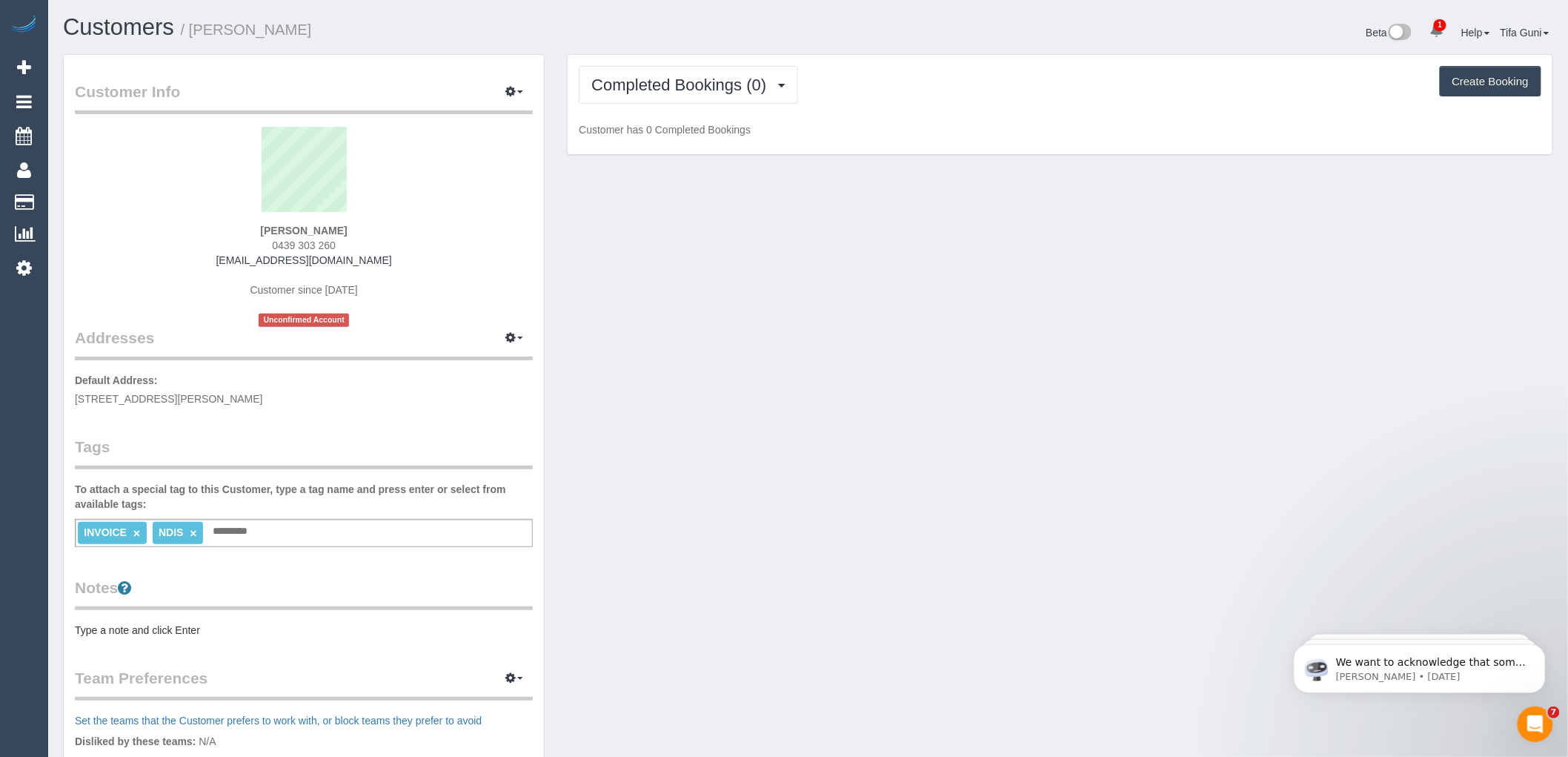
click at [403, 197] on sui-profile-pic at bounding box center [303, 175] width 436 height 97
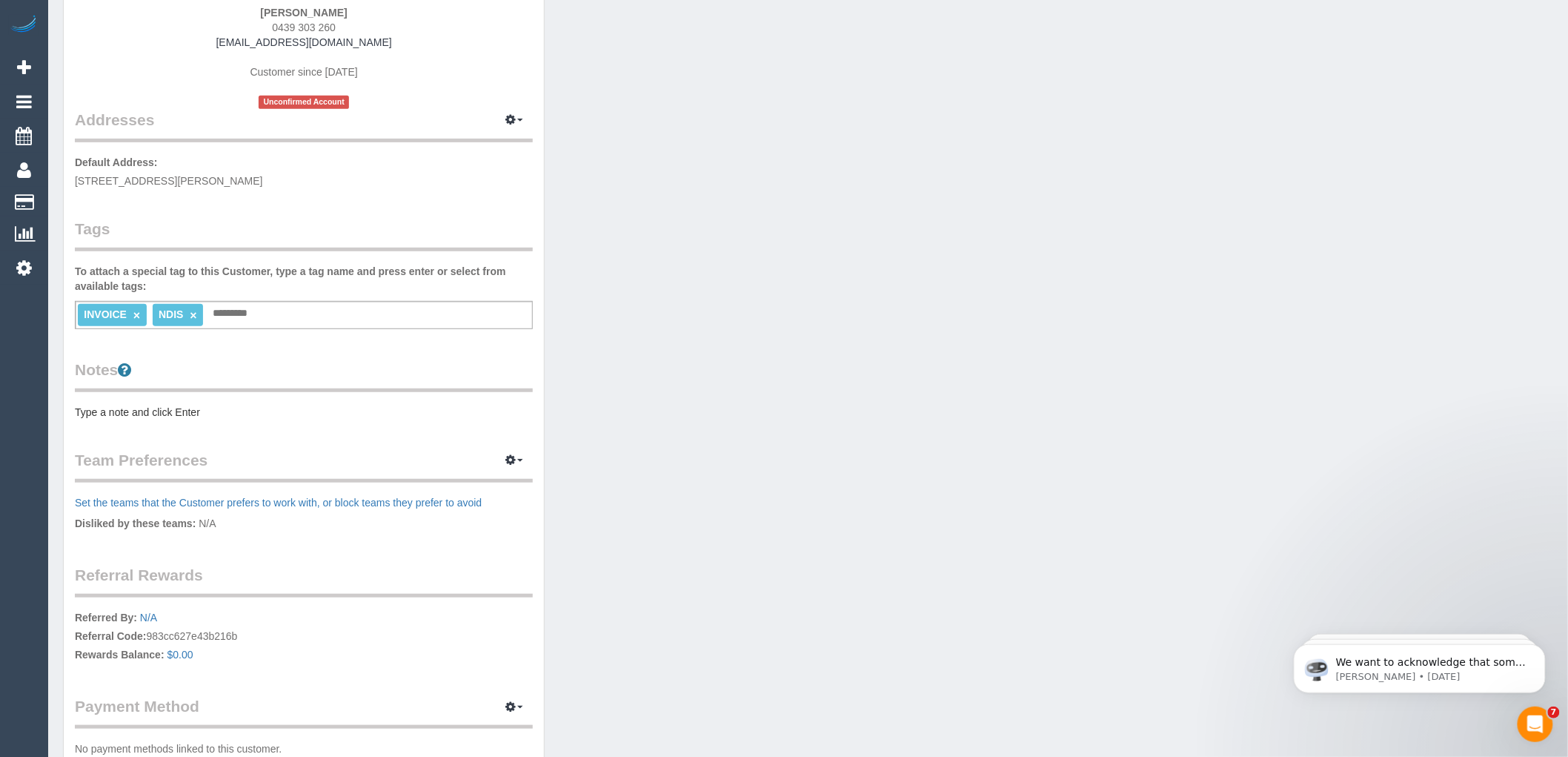
scroll to position [247, 0]
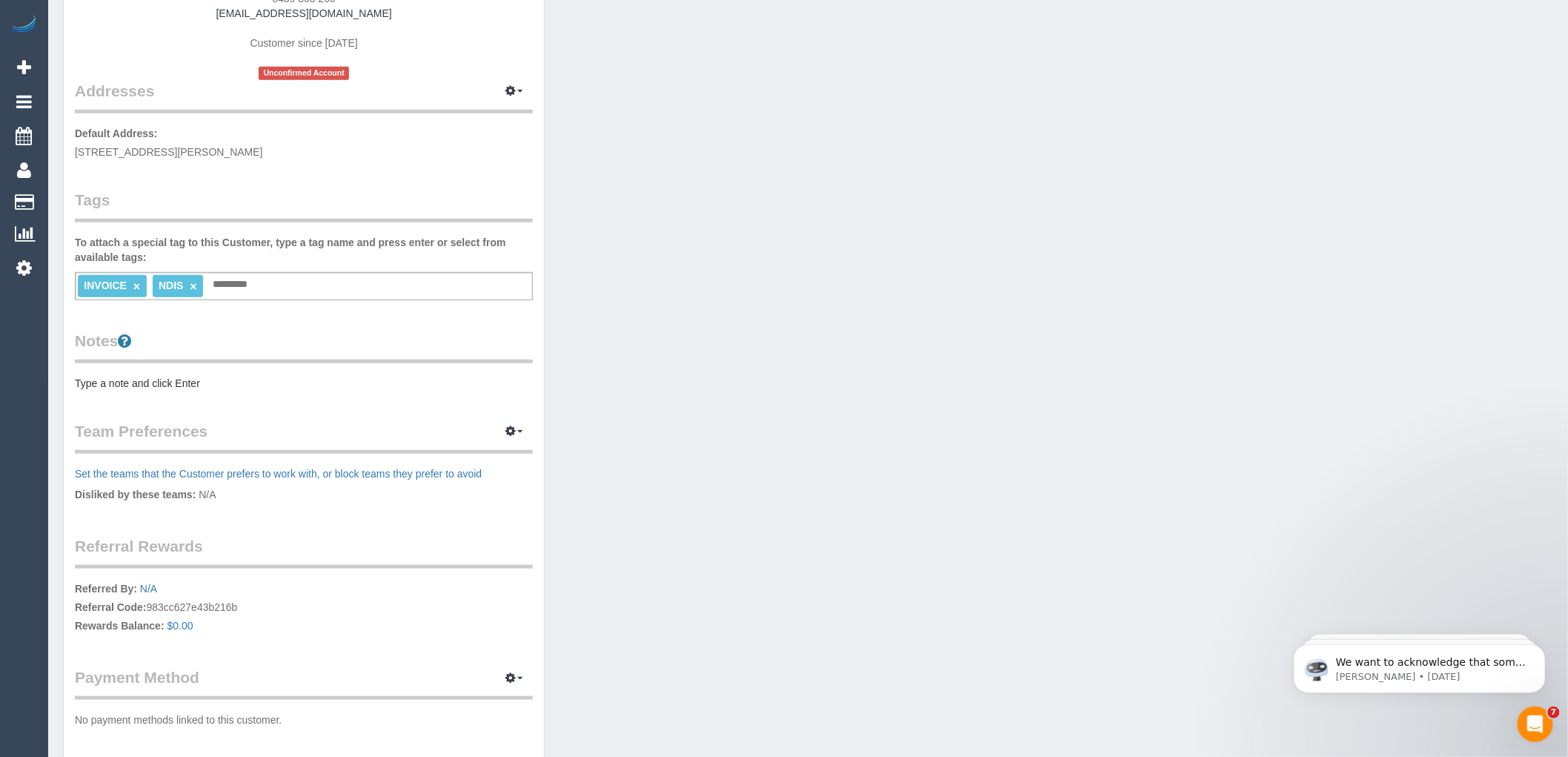
click at [136, 373] on div "Notes Type a note and click Enter" at bounding box center [303, 360] width 458 height 60
click at [137, 386] on pre "Type a note and click Enter" at bounding box center [303, 383] width 458 height 15
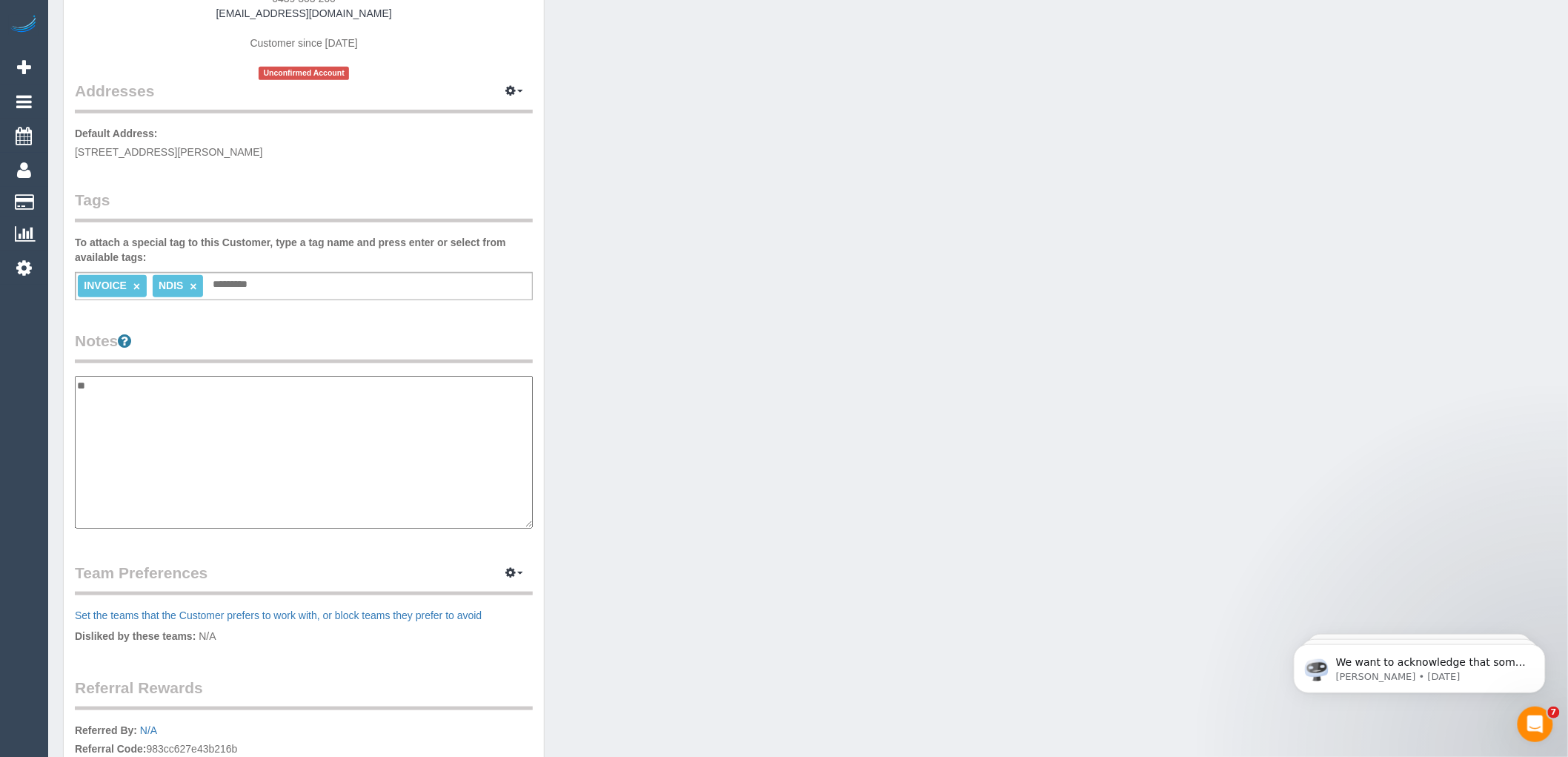
type textarea "*"
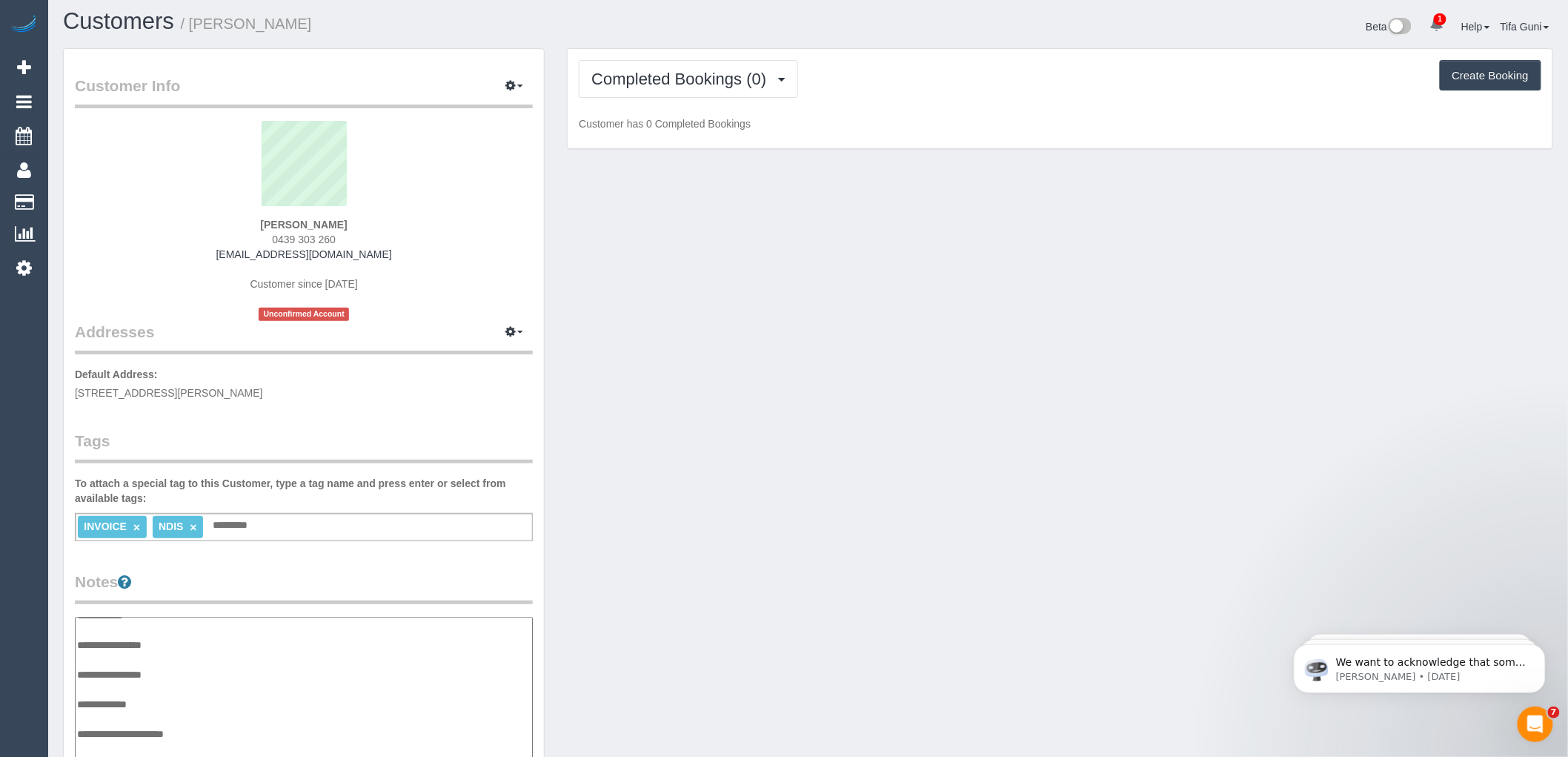
scroll to position [0, 0]
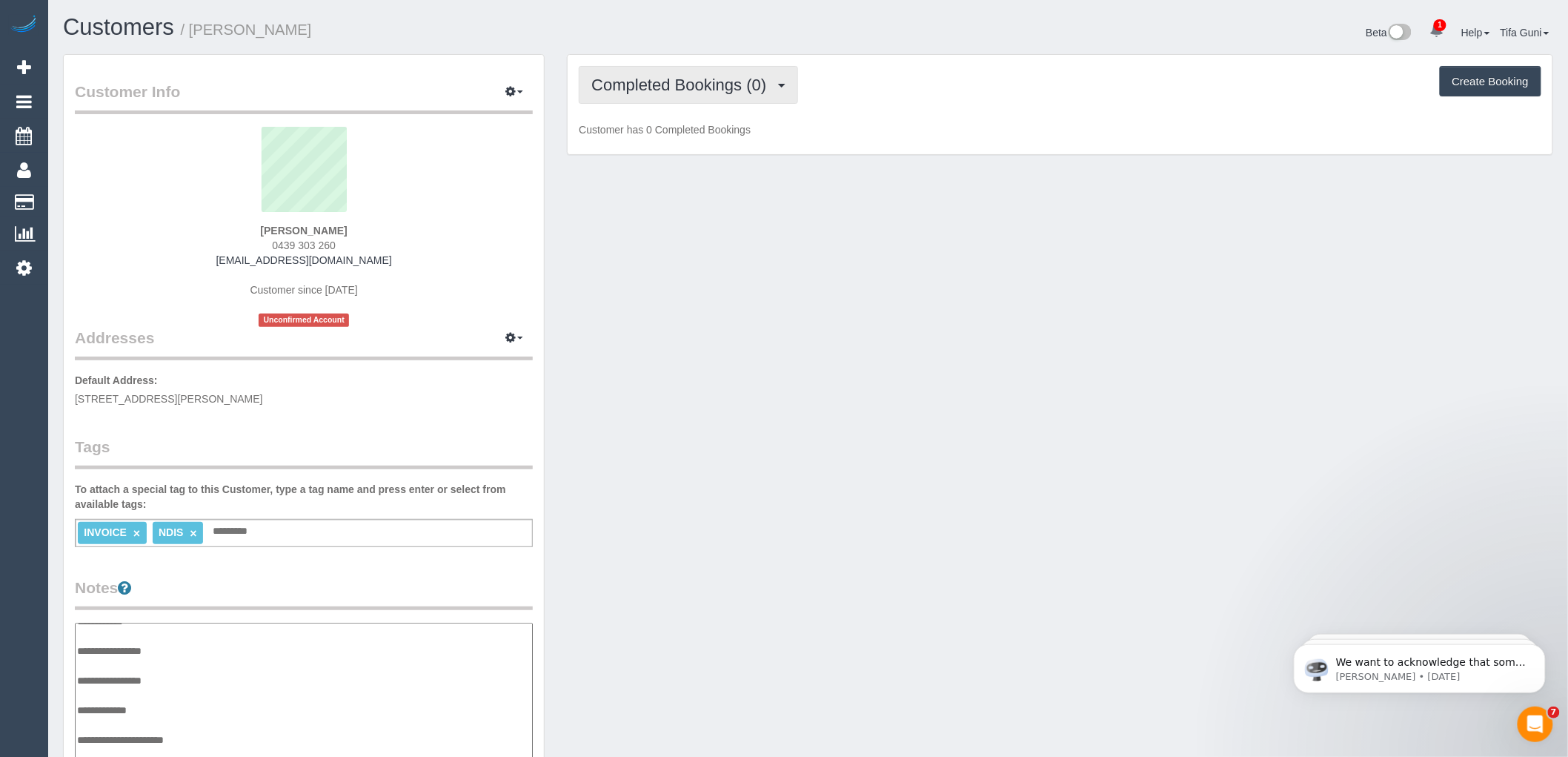
type textarea "**********"
click at [706, 93] on span "Completed Bookings (0)" at bounding box center [682, 85] width 182 height 18
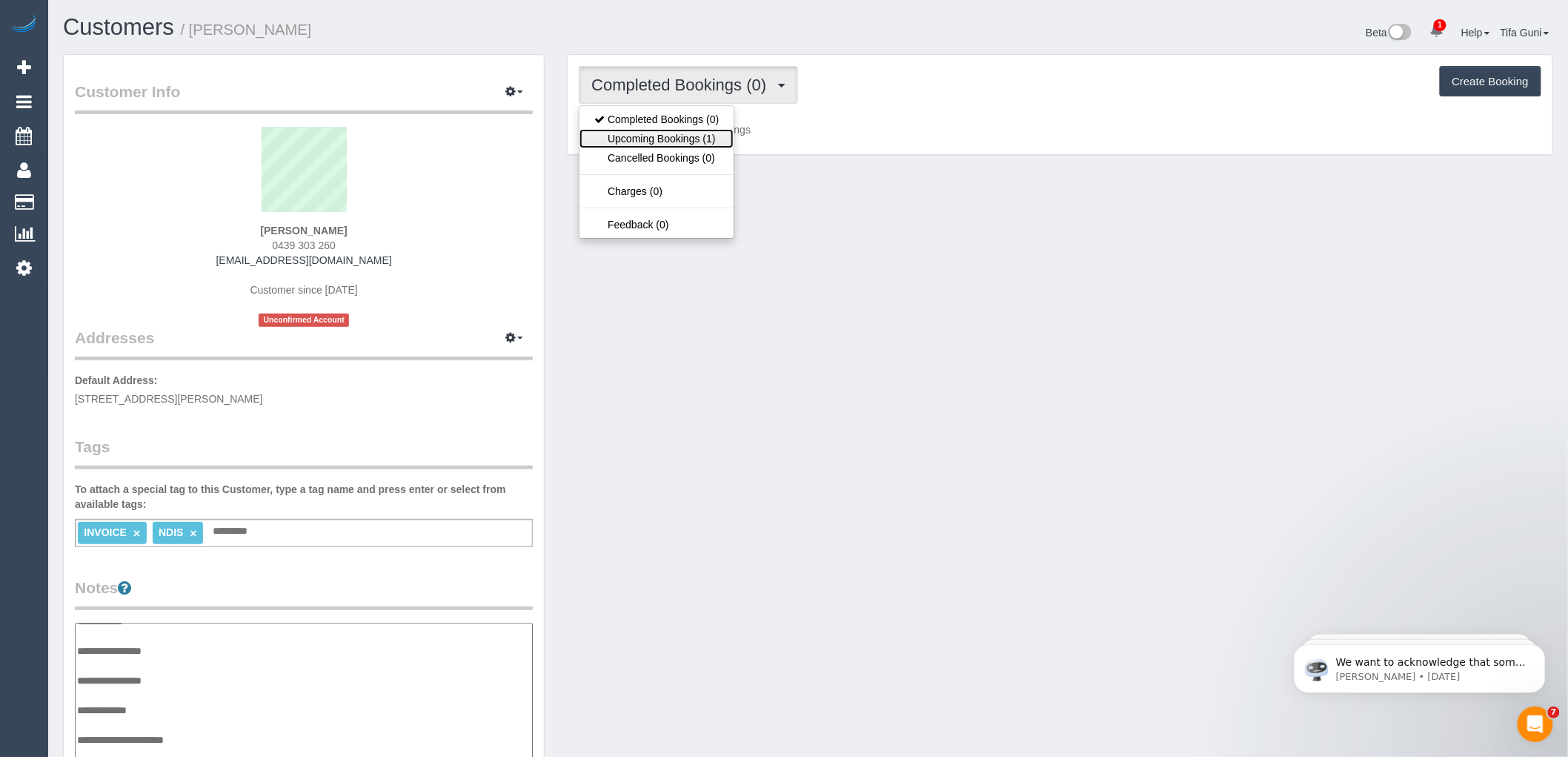
click at [700, 131] on link "Upcoming Bookings (1)" at bounding box center [657, 139] width 155 height 19
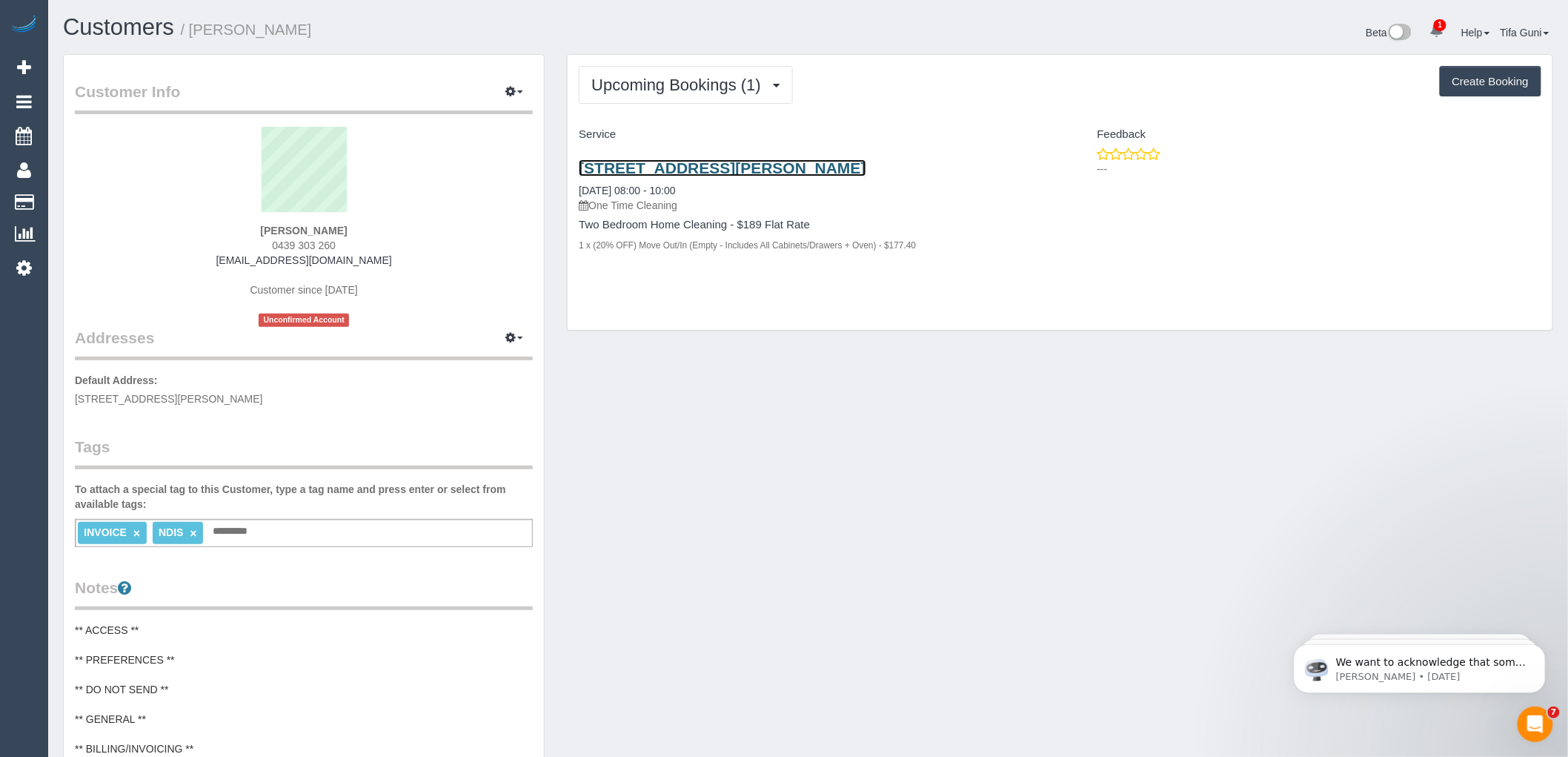
click at [697, 169] on link "385 Buckley Street, Aberfeldy, VIC 3040" at bounding box center [721, 168] width 286 height 17
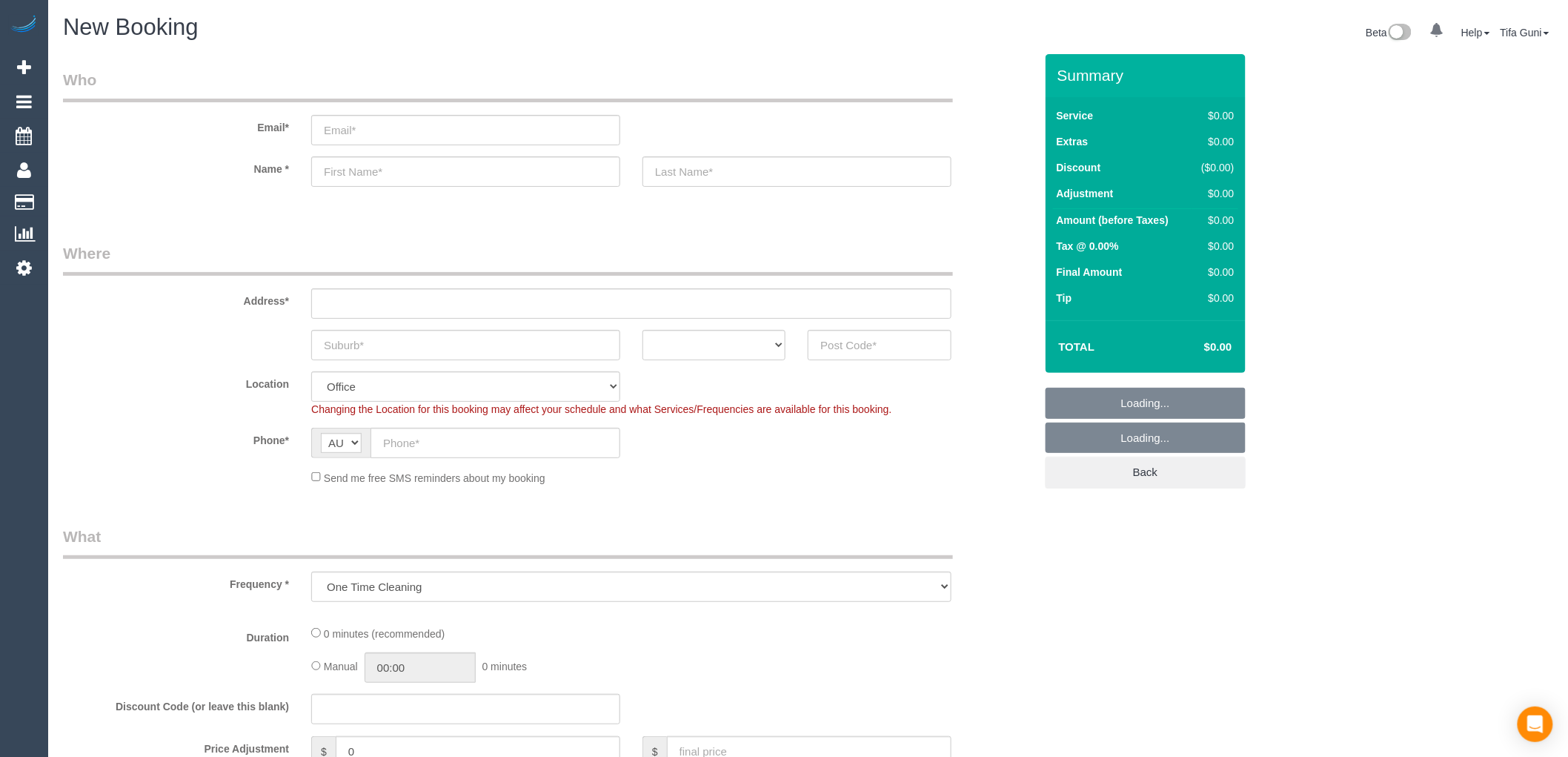
select select "object:658"
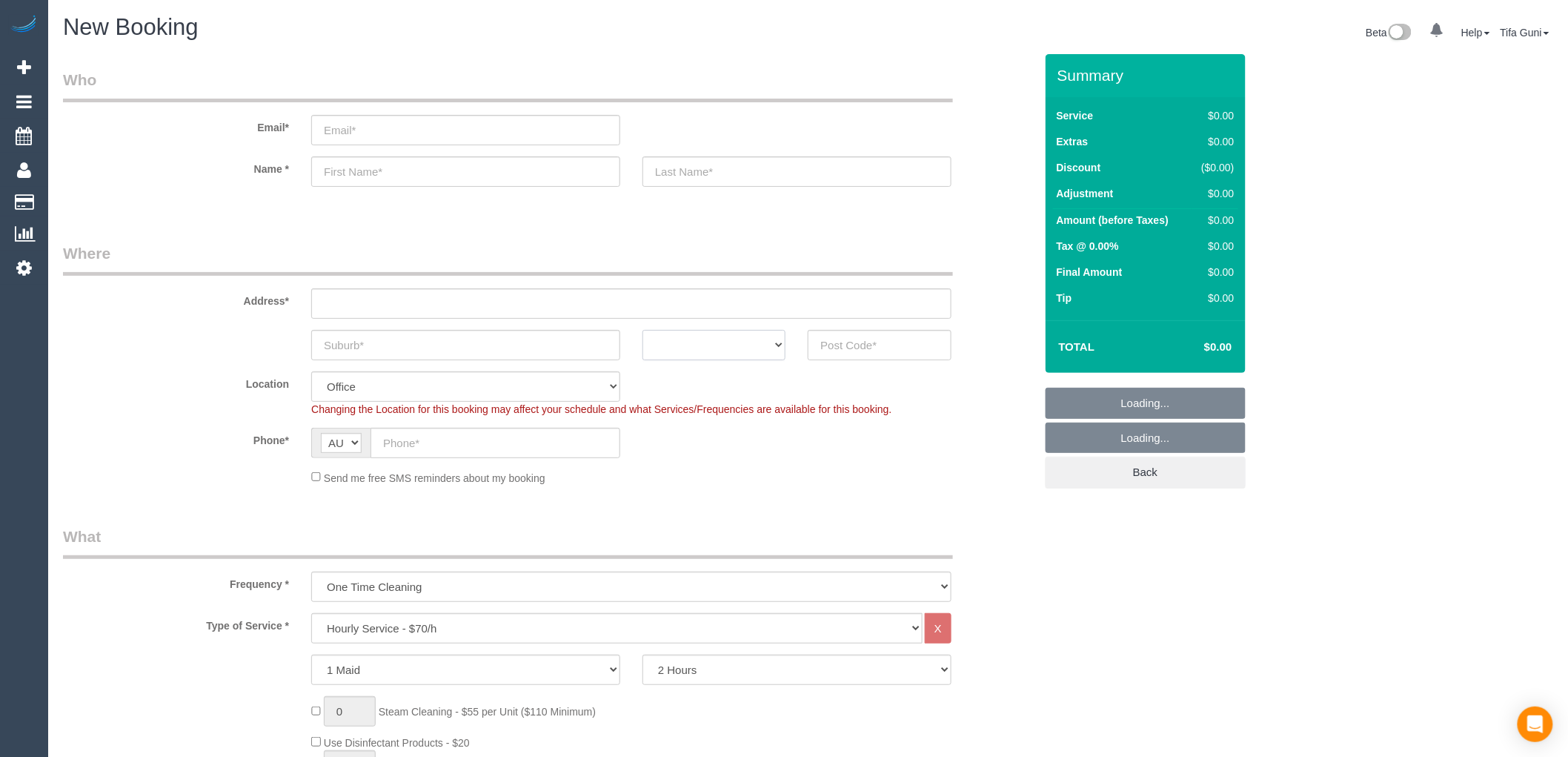
click at [781, 344] on select "ACT [GEOGRAPHIC_DATA] NT [GEOGRAPHIC_DATA] SA TAS [GEOGRAPHIC_DATA] [GEOGRAPHIC…" at bounding box center [714, 345] width 143 height 30
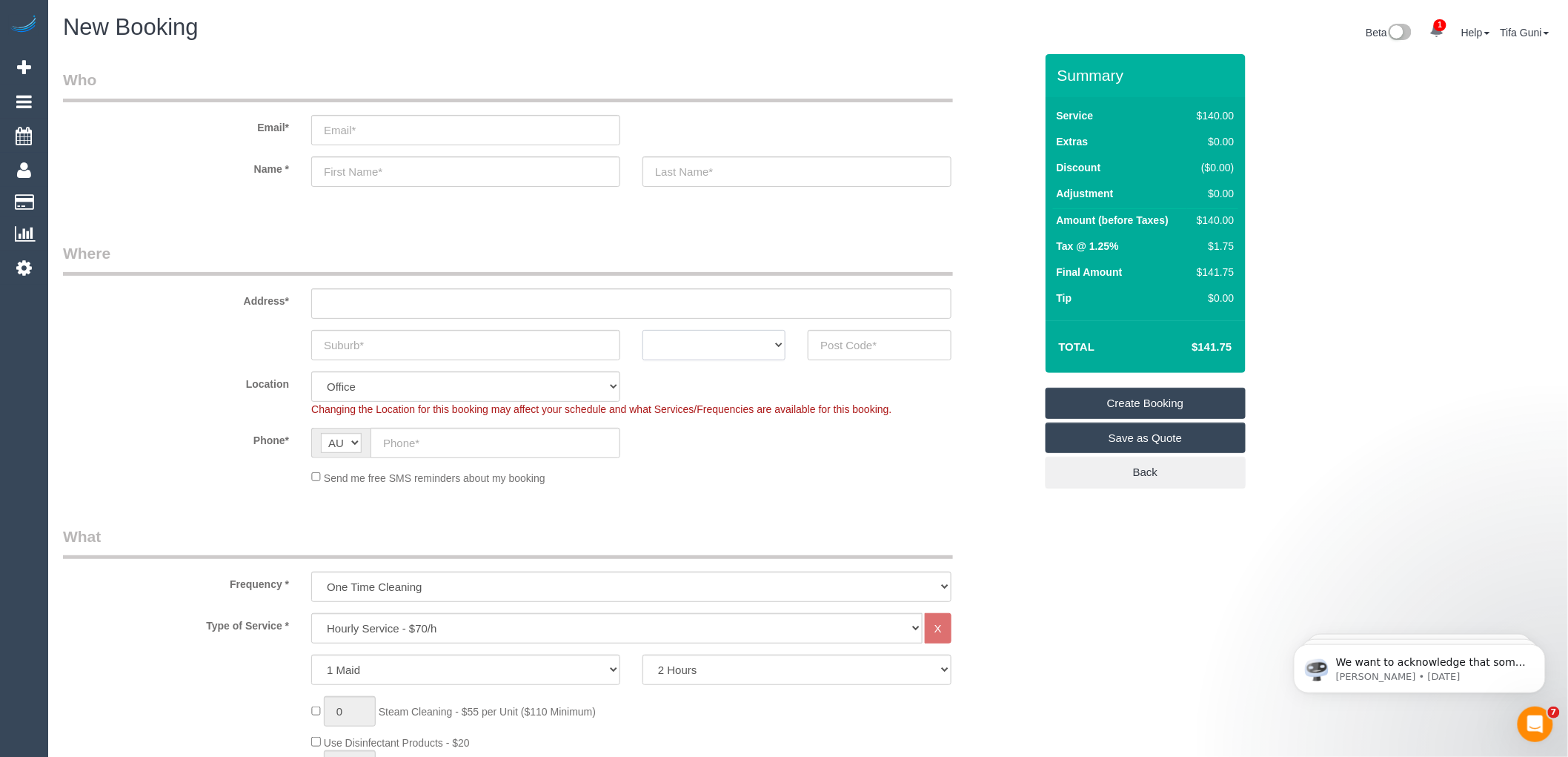
select select "VIC"
click at [642, 330] on select "ACT [GEOGRAPHIC_DATA] NT [GEOGRAPHIC_DATA] SA TAS [GEOGRAPHIC_DATA] [GEOGRAPHIC…" at bounding box center [714, 345] width 143 height 30
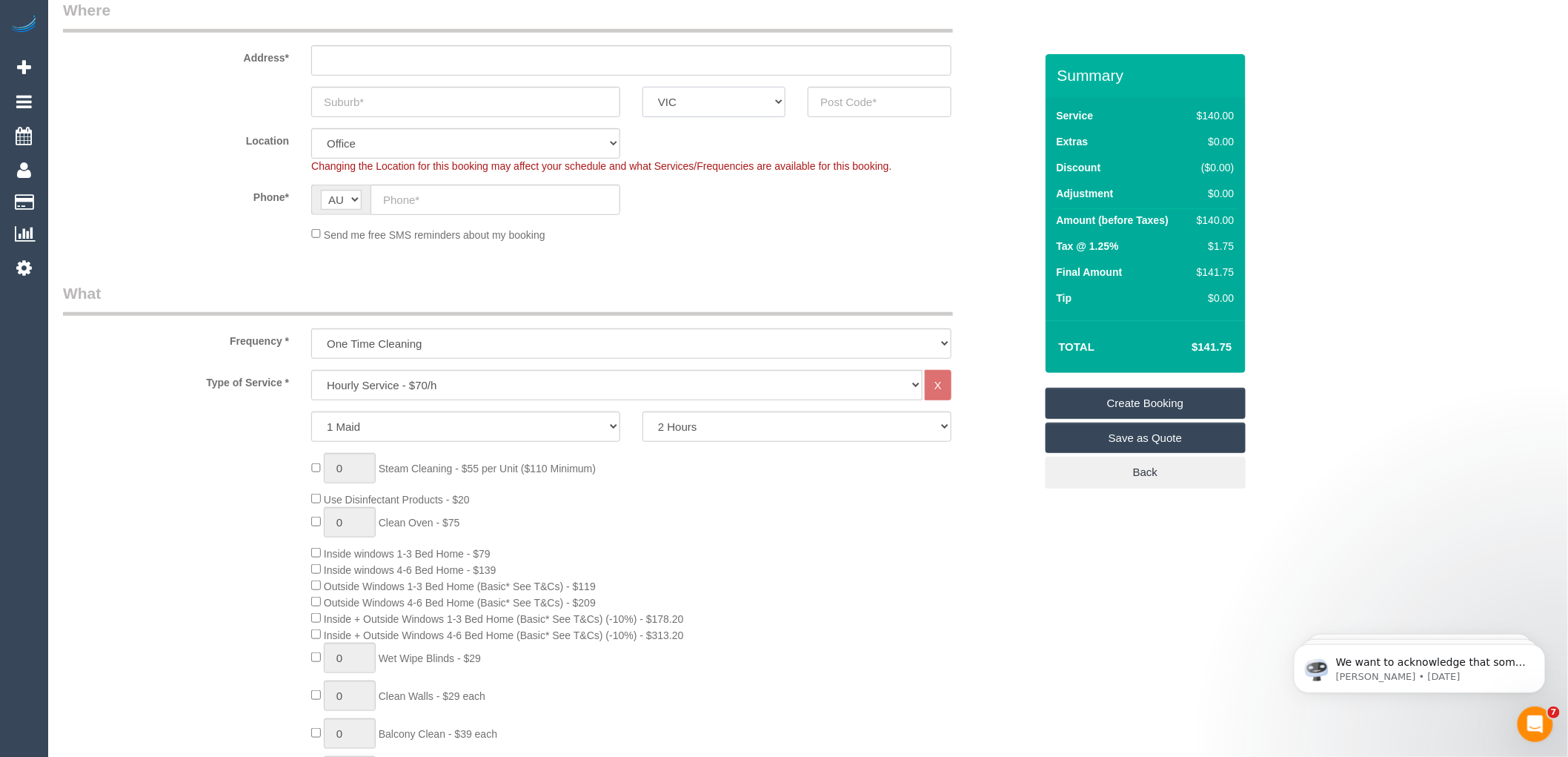
scroll to position [247, 0]
click at [495, 383] on select "Hourly Service - $70/h Hourly Service - $65/h Hourly Service - $60/h Hourly Ser…" at bounding box center [617, 381] width 611 height 30
click at [312, 367] on select "Hourly Service - $70/h Hourly Service - $65/h Hourly Service - $60/h Hourly Ser…" at bounding box center [617, 381] width 611 height 30
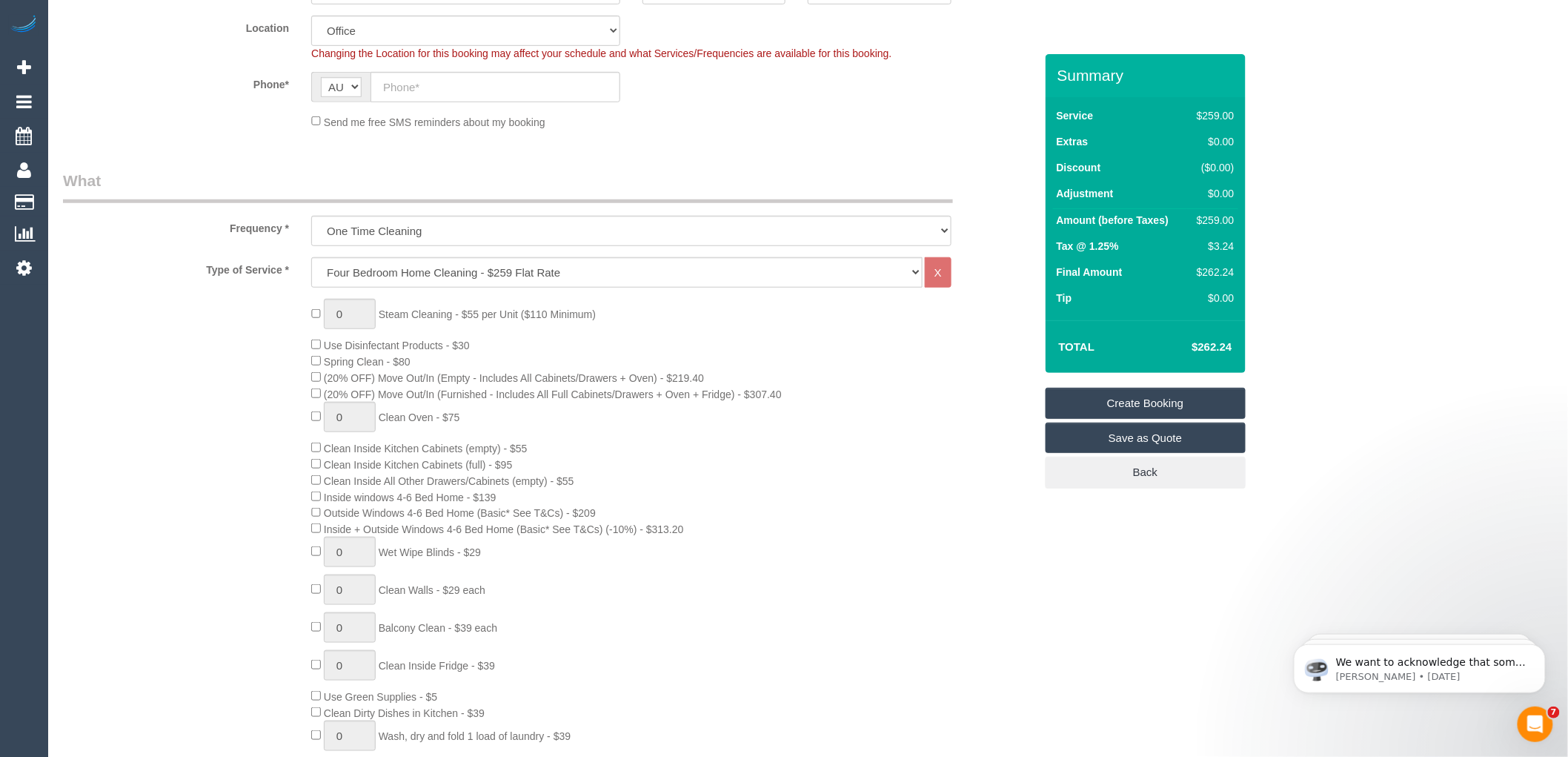
scroll to position [329, 0]
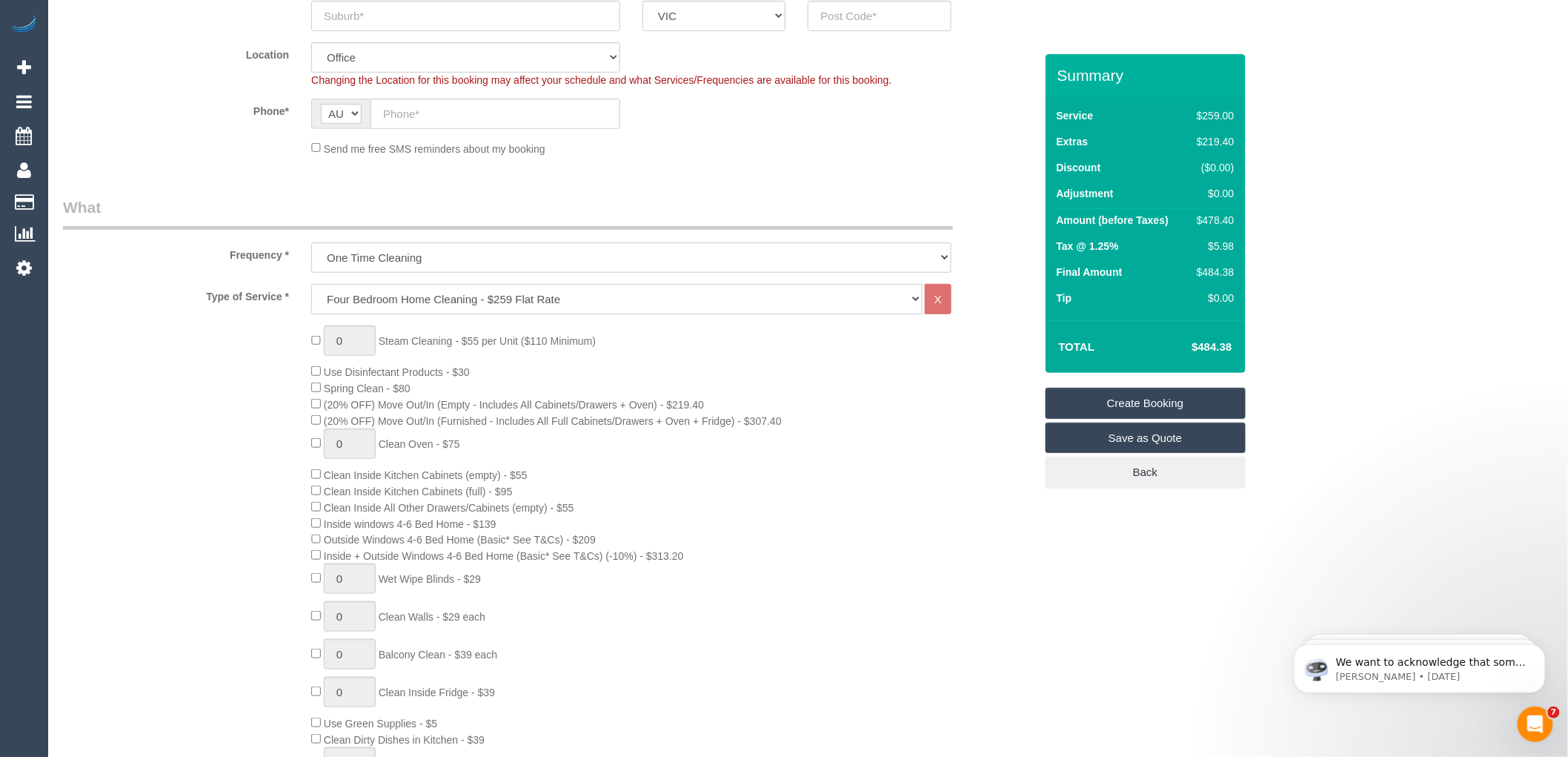
click at [394, 302] on select "Hourly Service - $70/h Hourly Service - $65/h Hourly Service - $60/h Hourly Ser…" at bounding box center [617, 299] width 611 height 30
select select "214"
click at [312, 285] on select "Hourly Service - $70/h Hourly Service - $65/h Hourly Service - $60/h Hourly Ser…" at bounding box center [617, 299] width 611 height 30
click at [692, 353] on div "0 Steam Cleaning - $55 per Unit ($110 Minimum) Use Disinfectant Products - $30 …" at bounding box center [672, 601] width 745 height 551
type input "1"
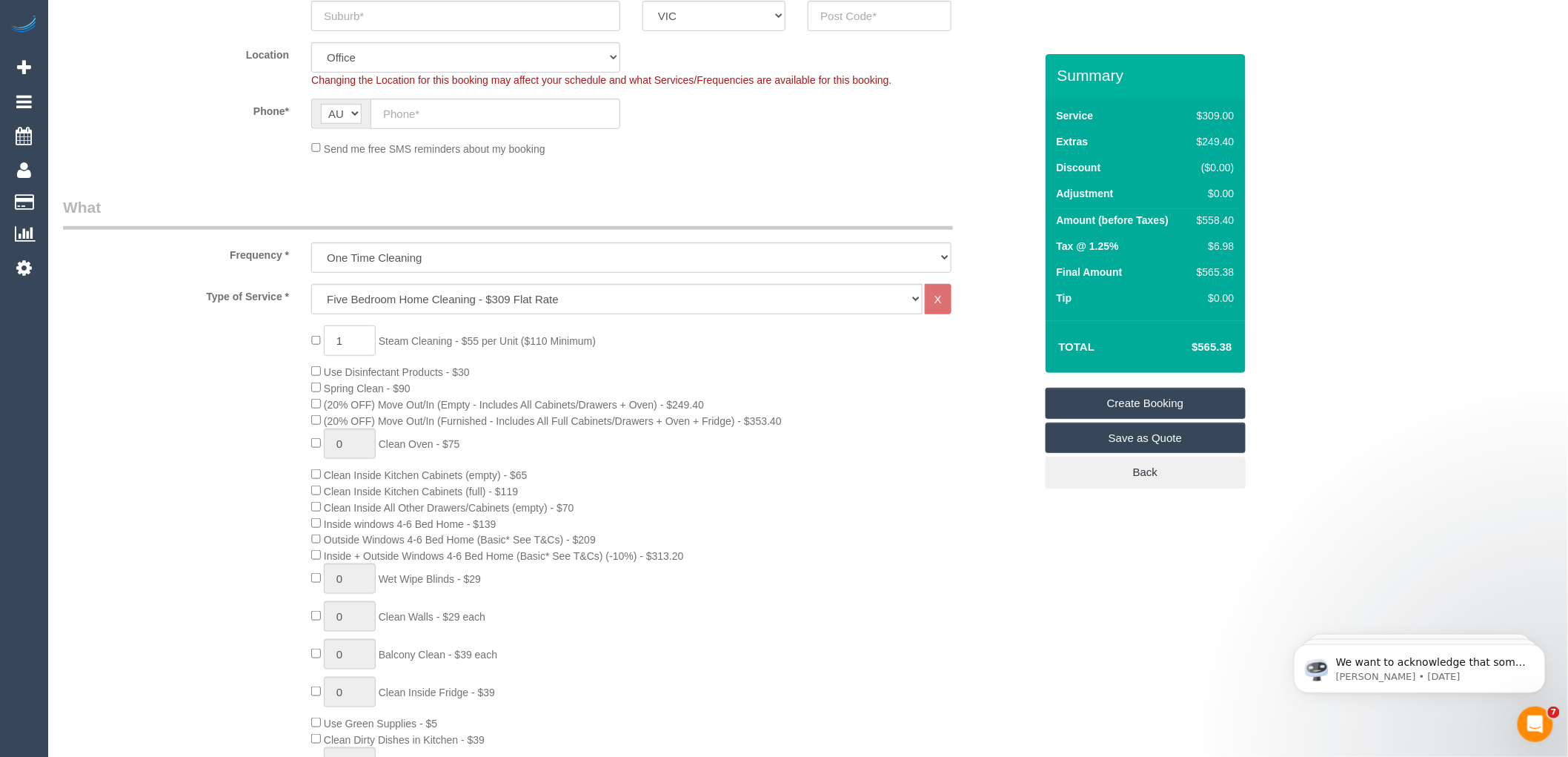
click at [352, 344] on input "1" at bounding box center [350, 340] width 52 height 30
type input "5"
click at [679, 362] on div "5 Steam Cleaning - $55 per Unit ($110 Minimum) Use Disinfectant Products - $30 …" at bounding box center [672, 601] width 745 height 551
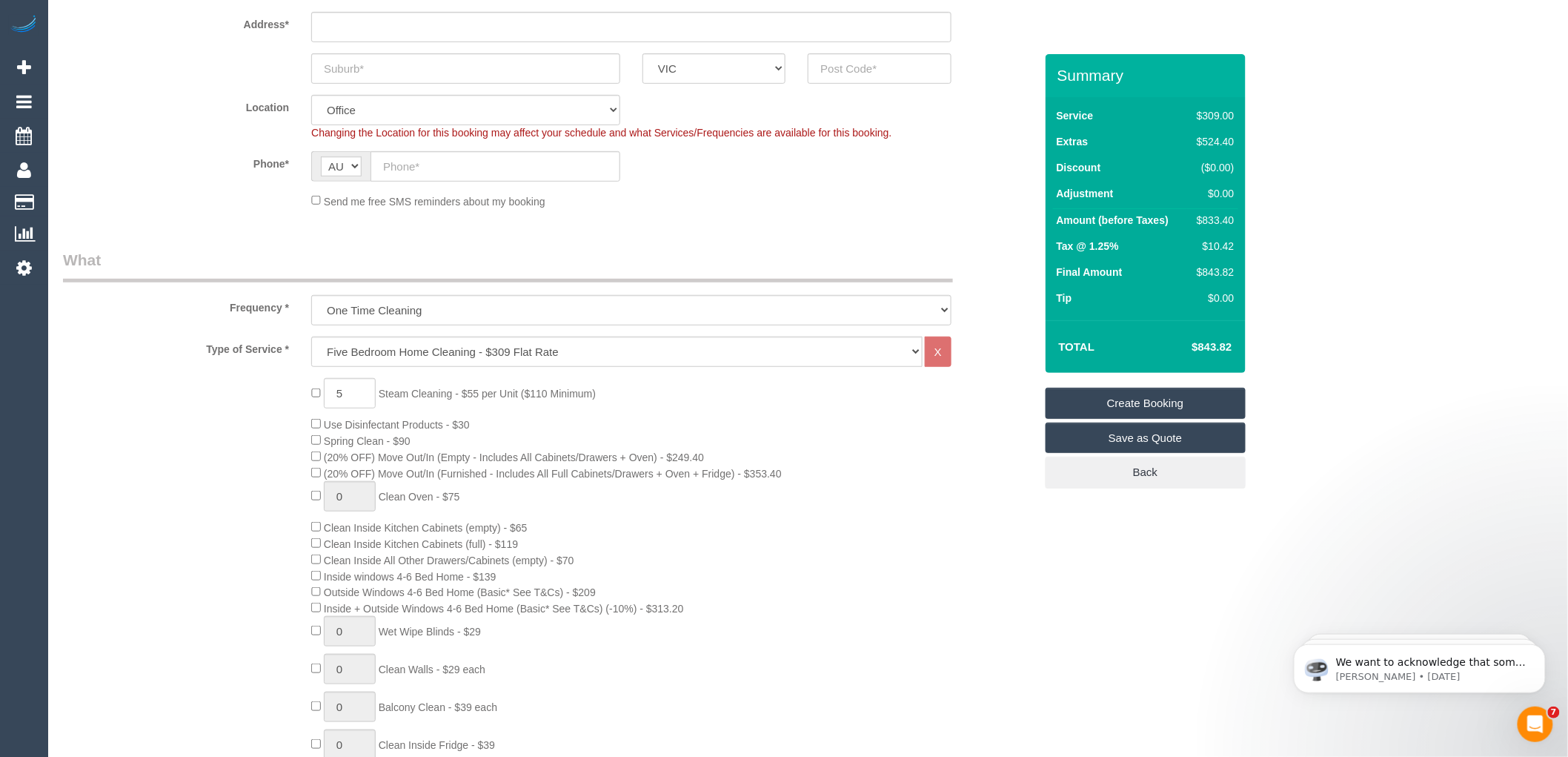
scroll to position [247, 0]
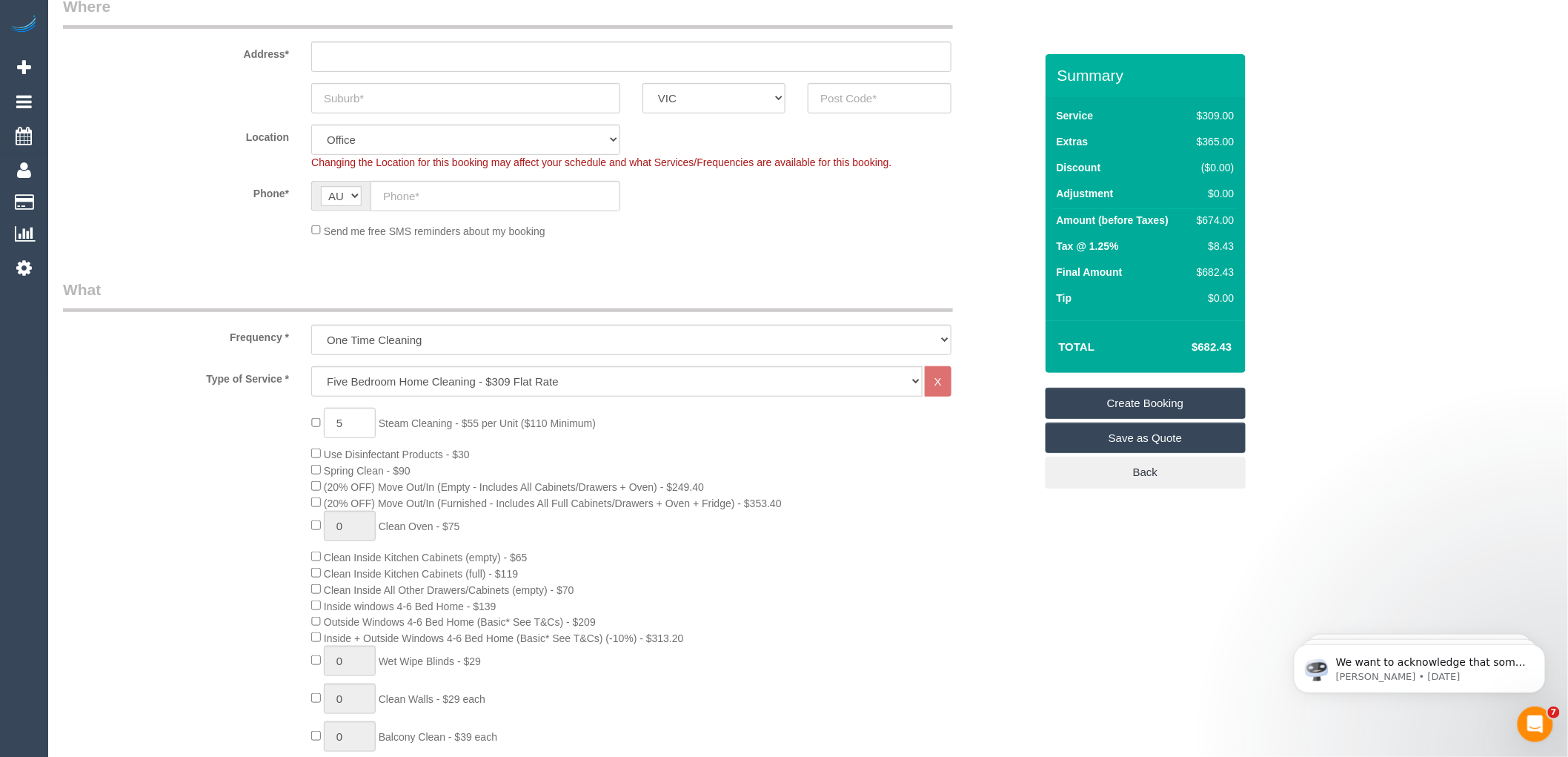
click at [789, 439] on div "5 Steam Cleaning - $55 per Unit ($110 Minimum) Use Disinfectant Products - $30 …" at bounding box center [672, 683] width 745 height 551
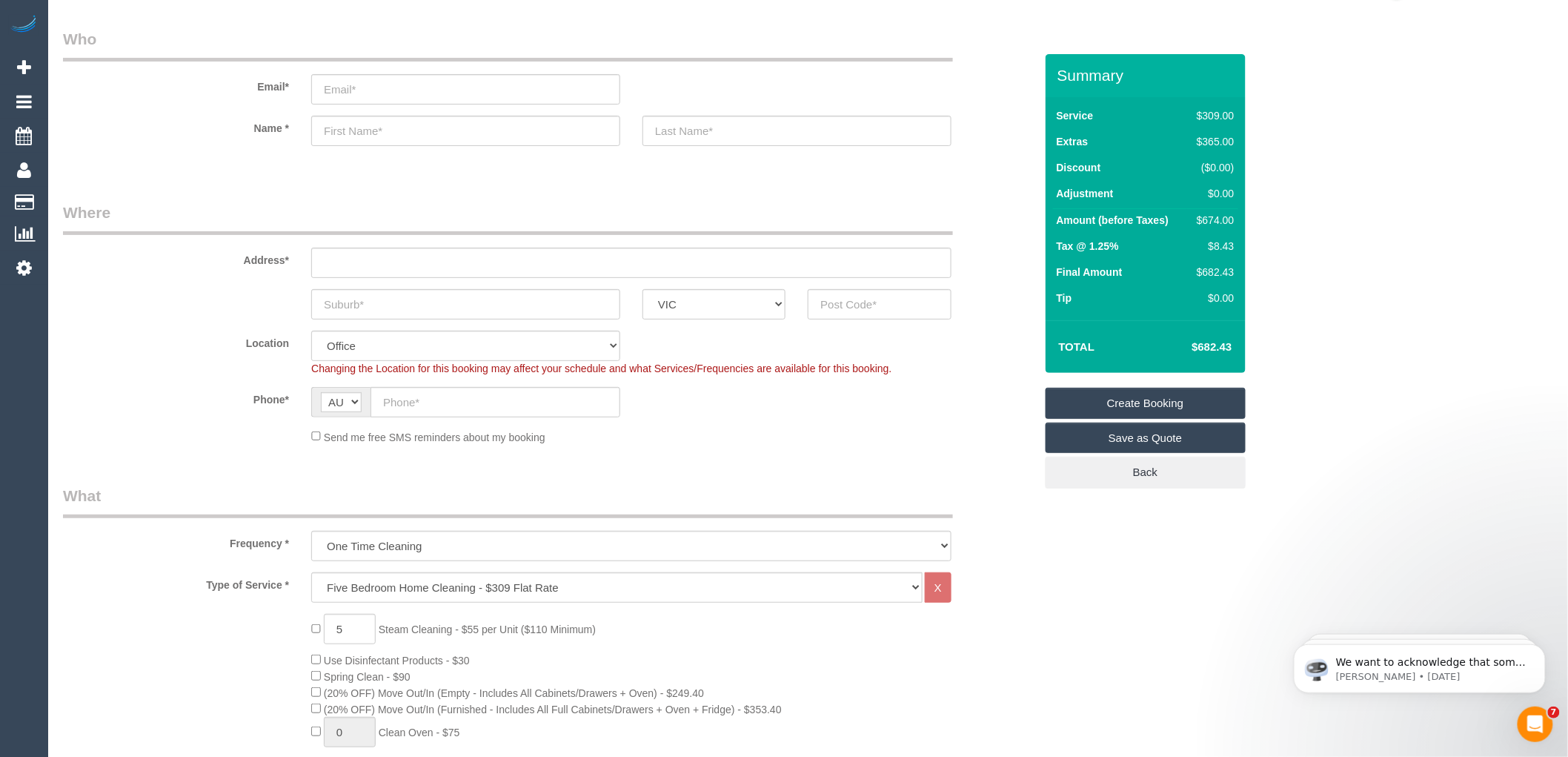
scroll to position [0, 0]
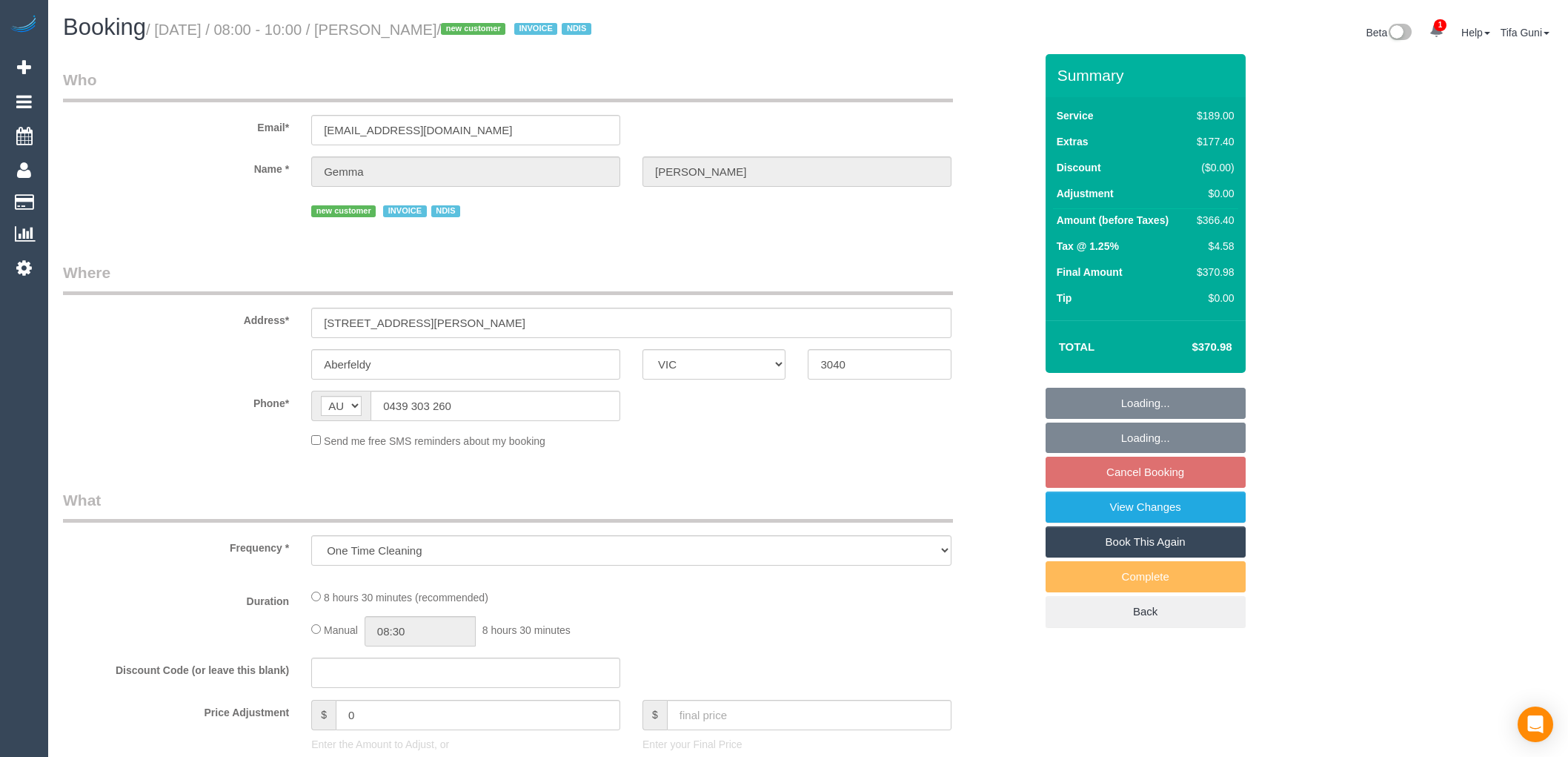
select select "VIC"
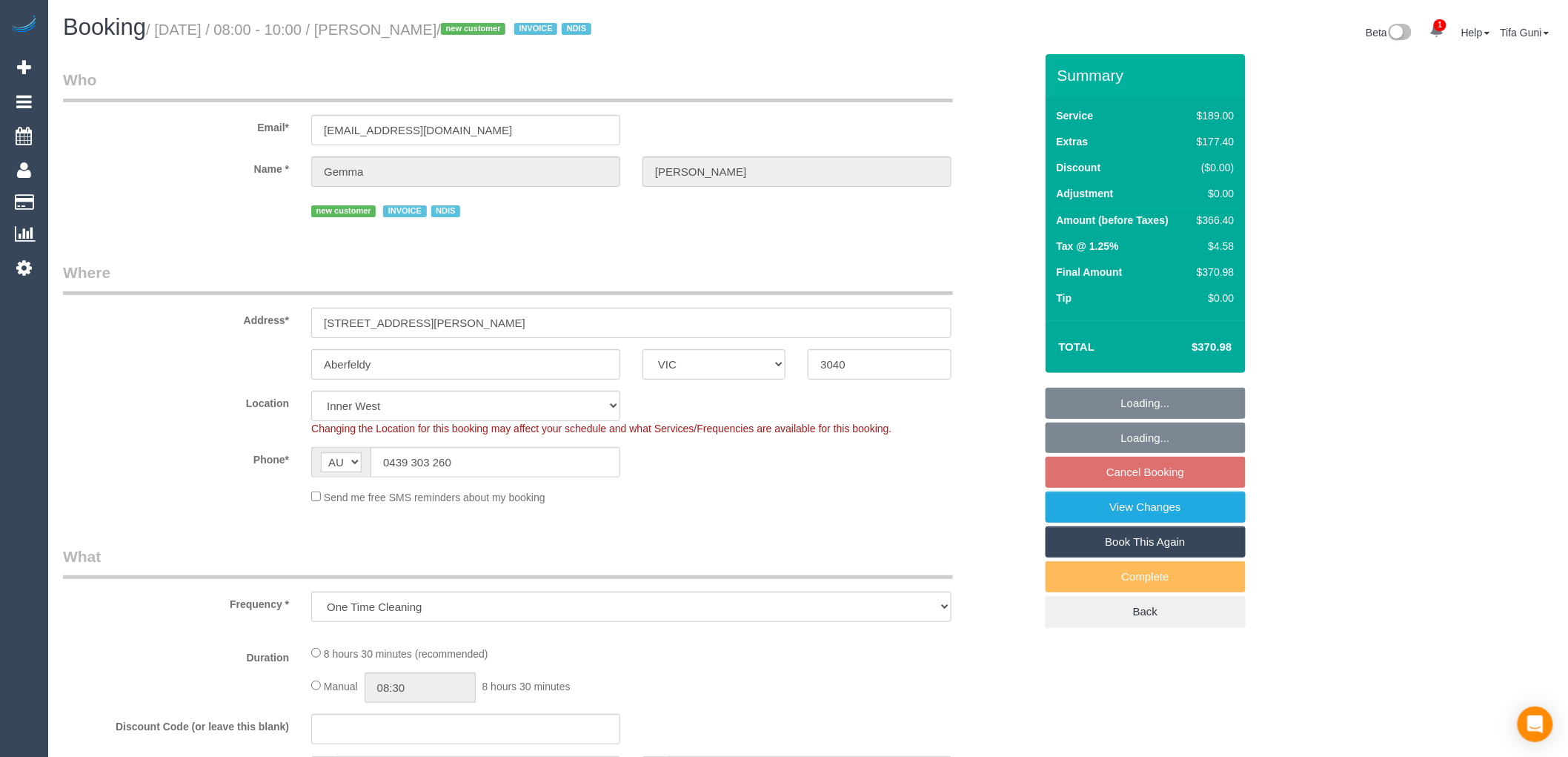
select select "object:685"
select select "number:28"
select select "number:14"
select select "number:19"
select select "spot2"
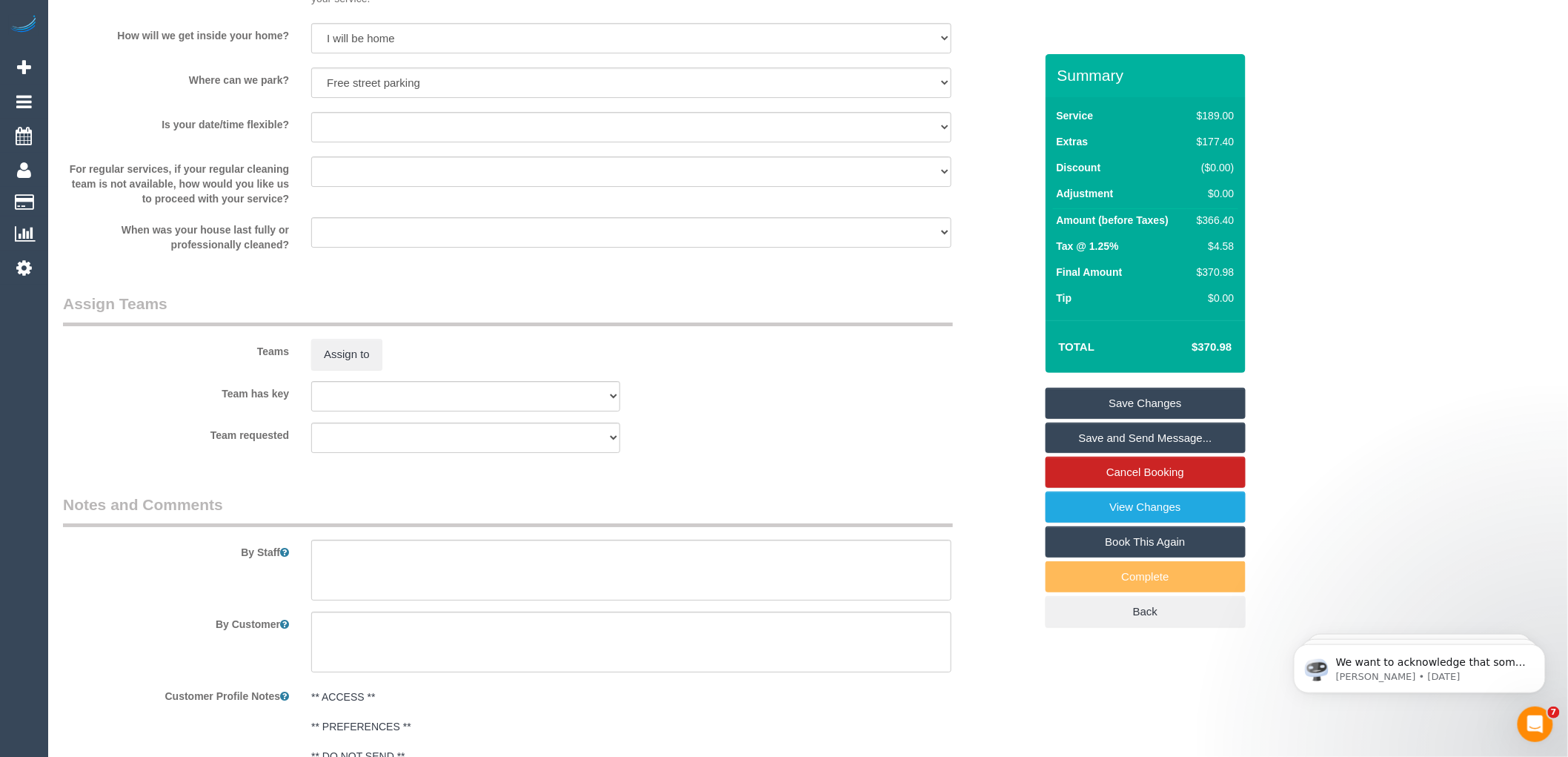
scroll to position [2288, 0]
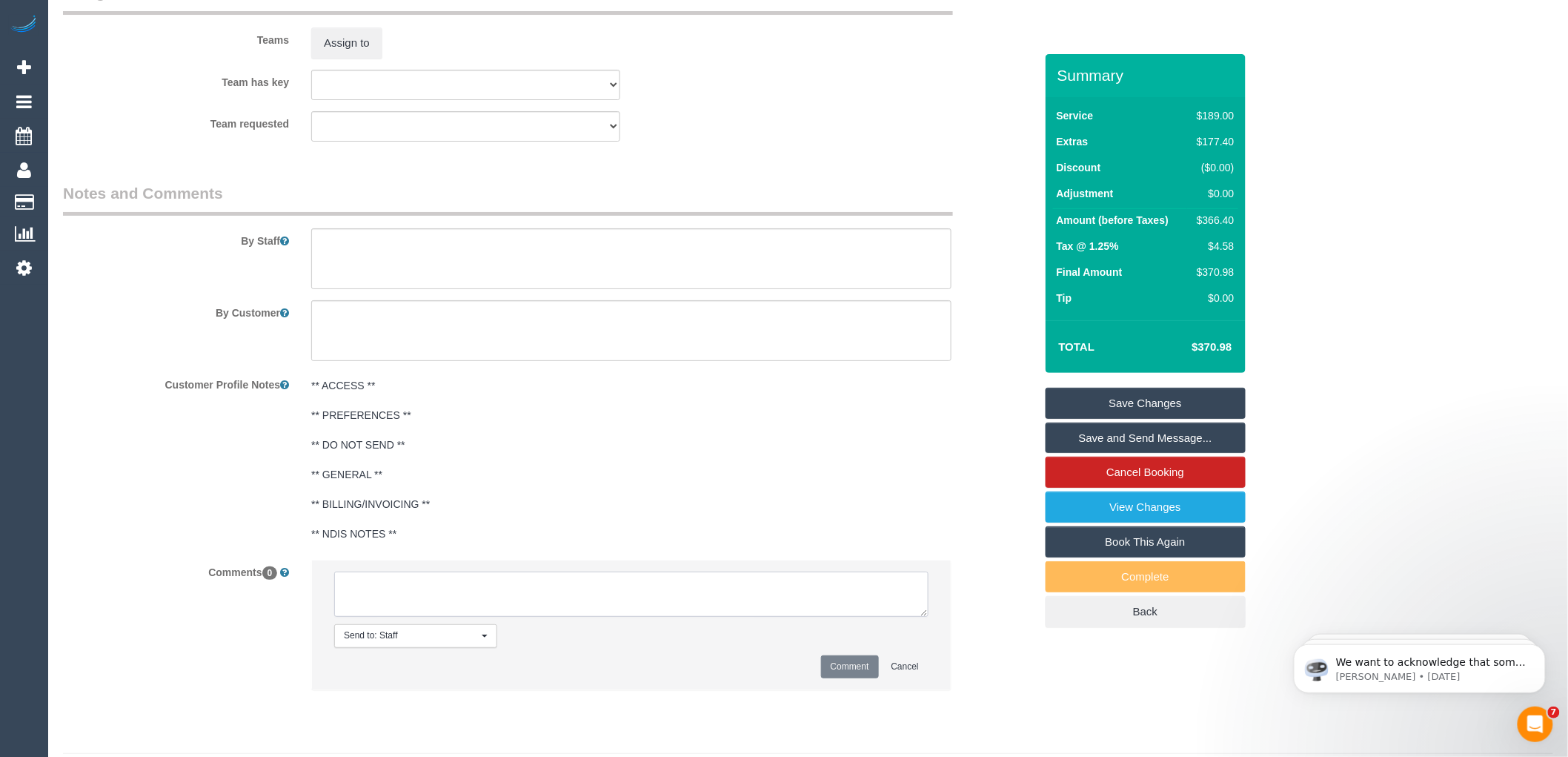
drag, startPoint x: 438, startPoint y: 611, endPoint x: 444, endPoint y: 616, distance: 7.8
click at [438, 611] on textarea at bounding box center [632, 594] width 595 height 46
type textarea "-"
paste textarea "Flexibility dates: Flexibility times: Notes: knows we need to review Contact vi…"
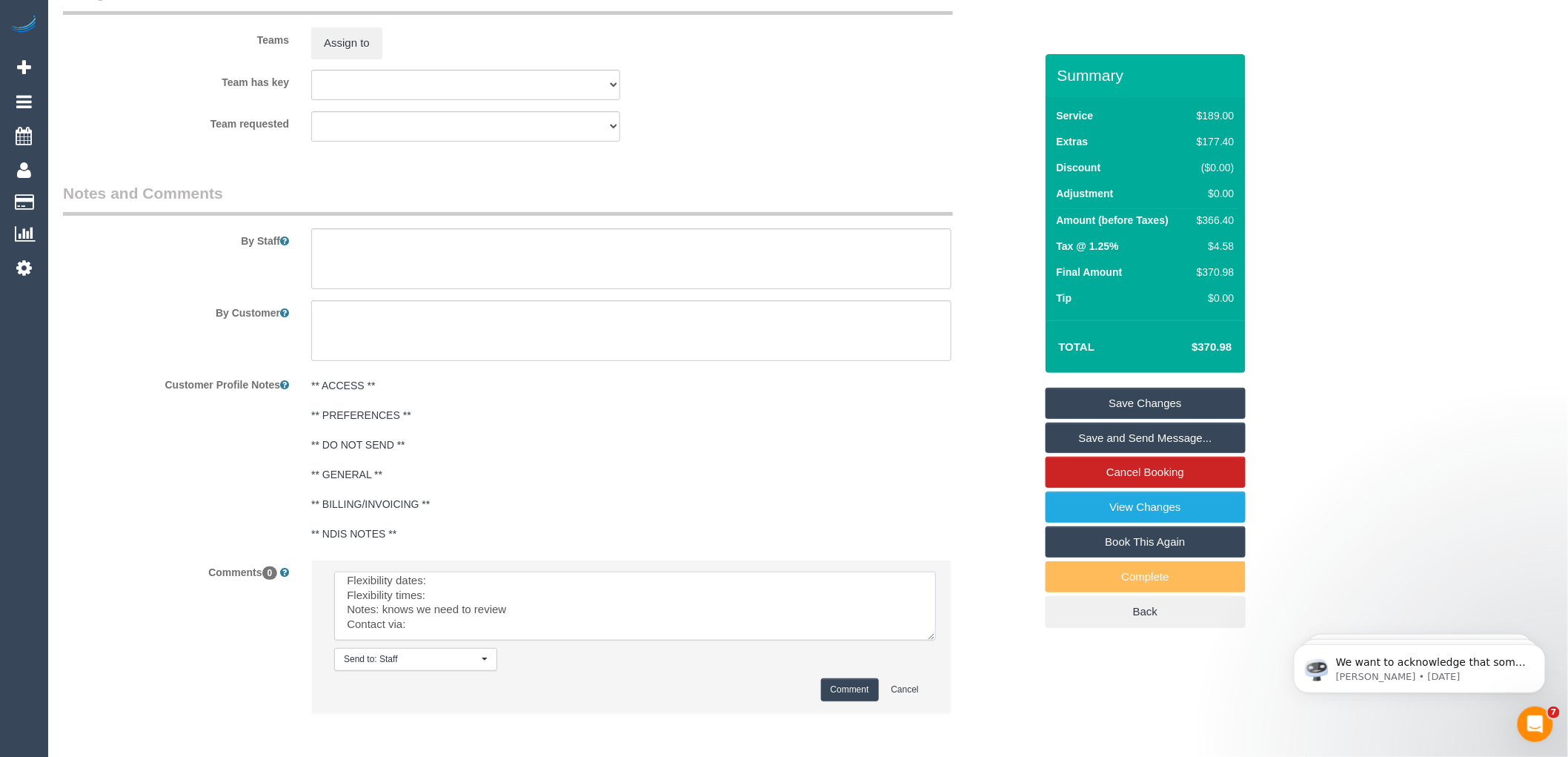
scroll to position [0, 0]
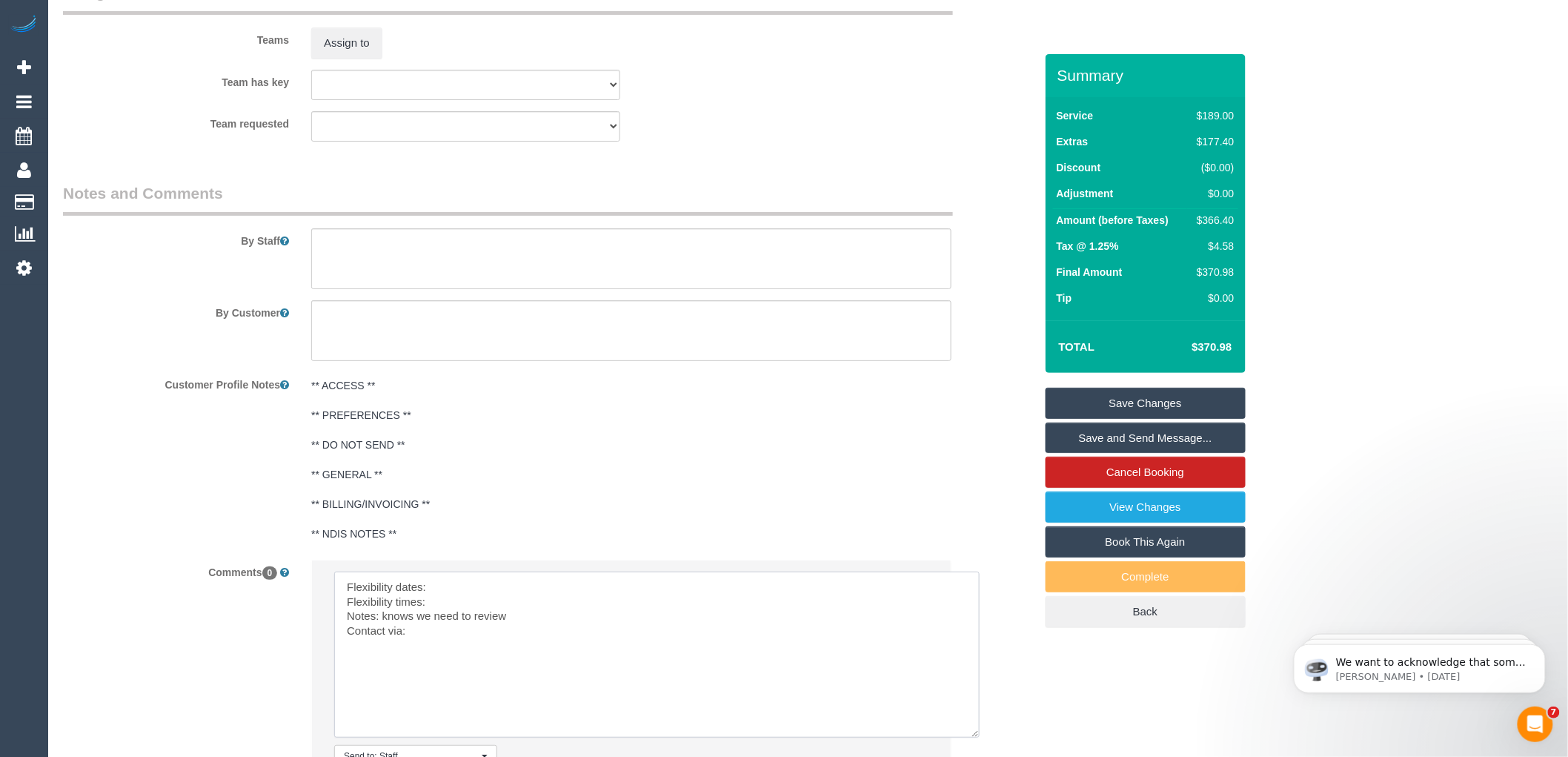
drag, startPoint x: 920, startPoint y: 630, endPoint x: 973, endPoint y: 750, distance: 131.2
click at [973, 738] on textarea at bounding box center [657, 654] width 646 height 166
click at [461, 596] on textarea at bounding box center [657, 654] width 646 height 166
click at [443, 625] on textarea at bounding box center [657, 654] width 646 height 166
click at [434, 649] on textarea at bounding box center [657, 654] width 646 height 166
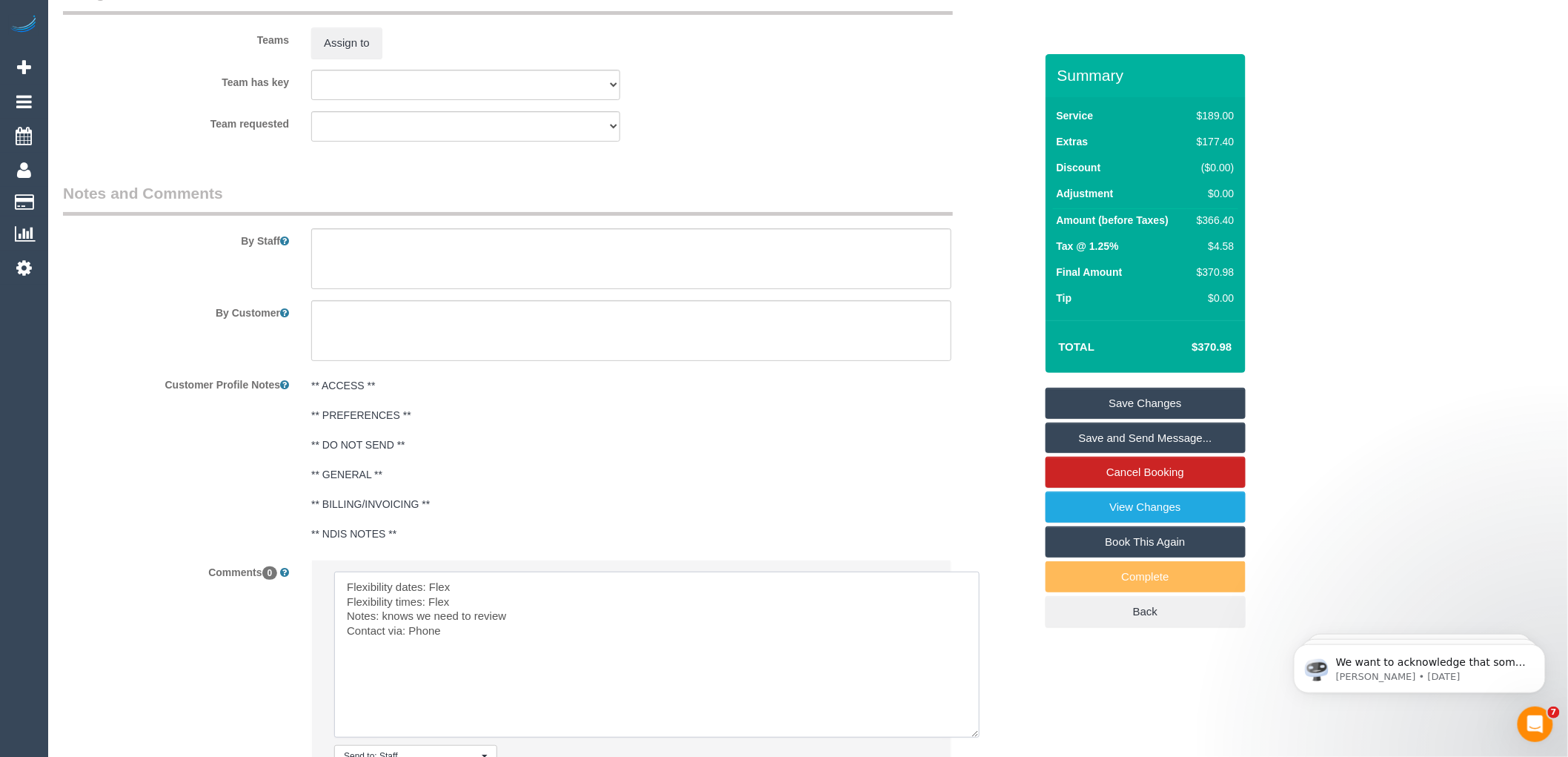
type textarea "Flexibility dates: Flex Flexibility times: Flex Notes: knows we need to review …"
click at [669, 470] on pre "** ACCESS ** ** PREFERENCES ** ** DO NOT SEND ** ** GENERAL ** ** BILLING/INVOI…" at bounding box center [632, 460] width 640 height 163
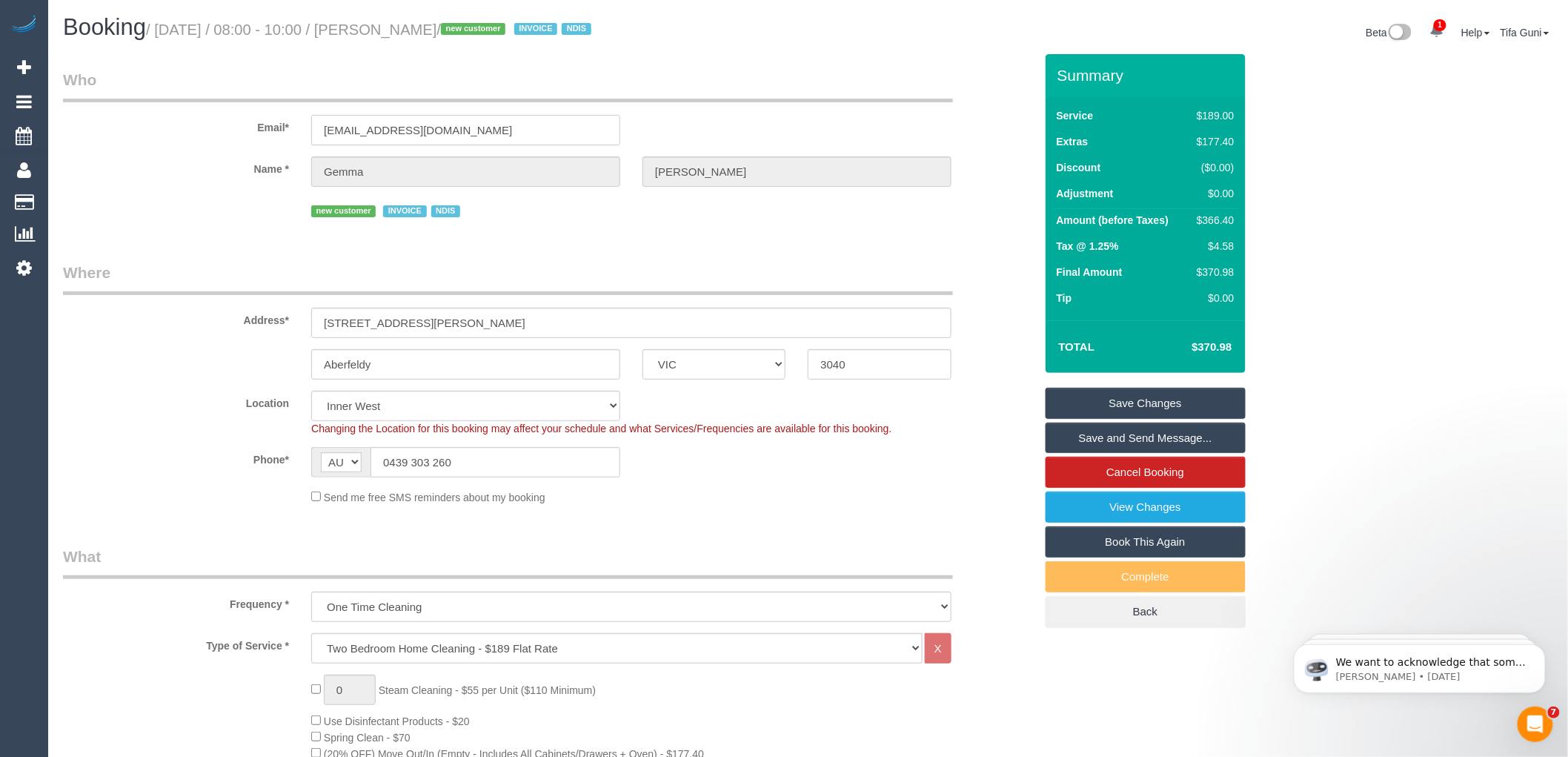
drag, startPoint x: 513, startPoint y: 127, endPoint x: 299, endPoint y: 155, distance: 215.8
click at [299, 155] on sui-booking-customer "Email* iloaccounts@milparinka.org.au Name * Gemma Berry new customer INVOICE ND…" at bounding box center [548, 145] width 972 height 152
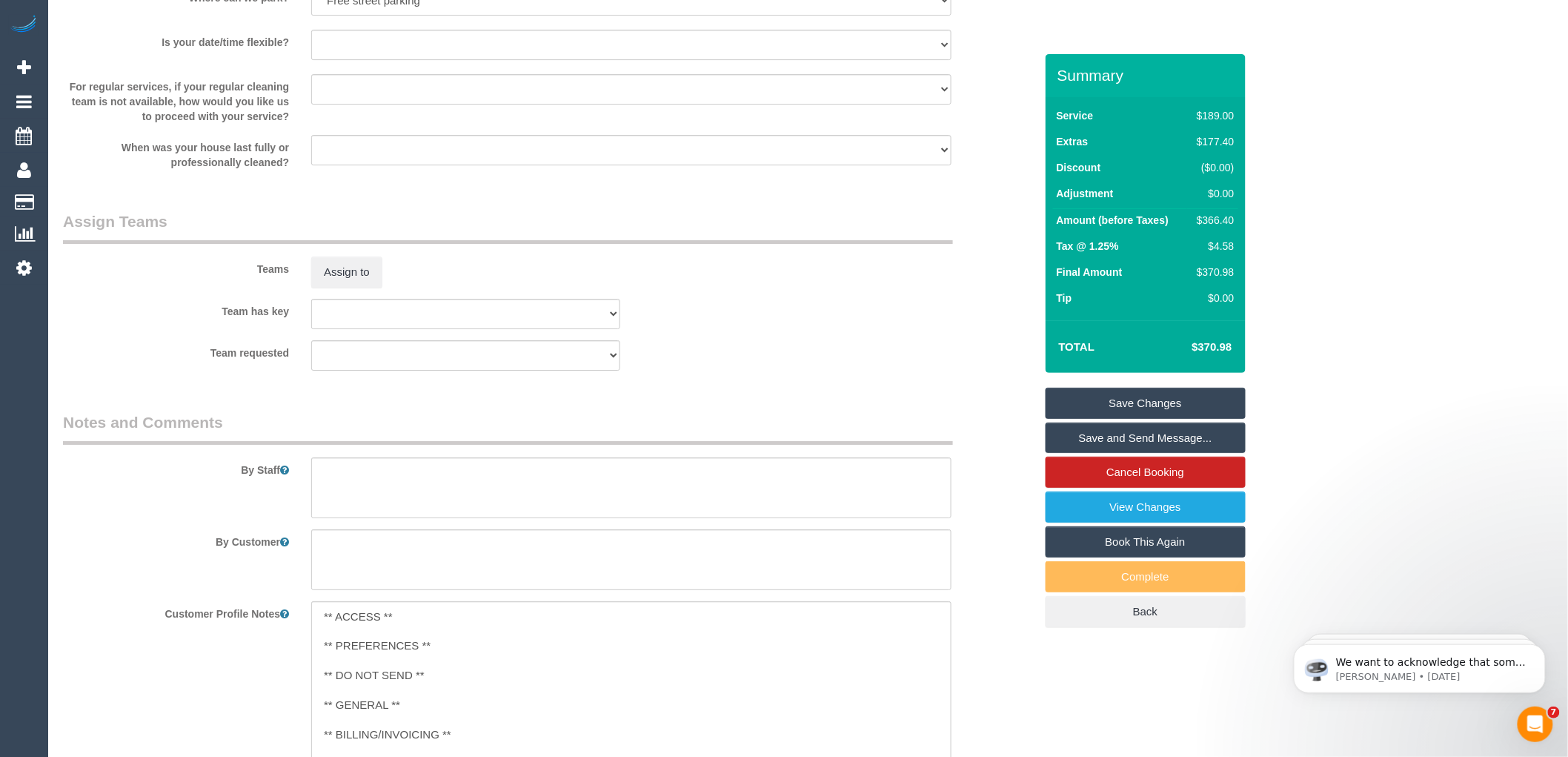
scroll to position [2457, 0]
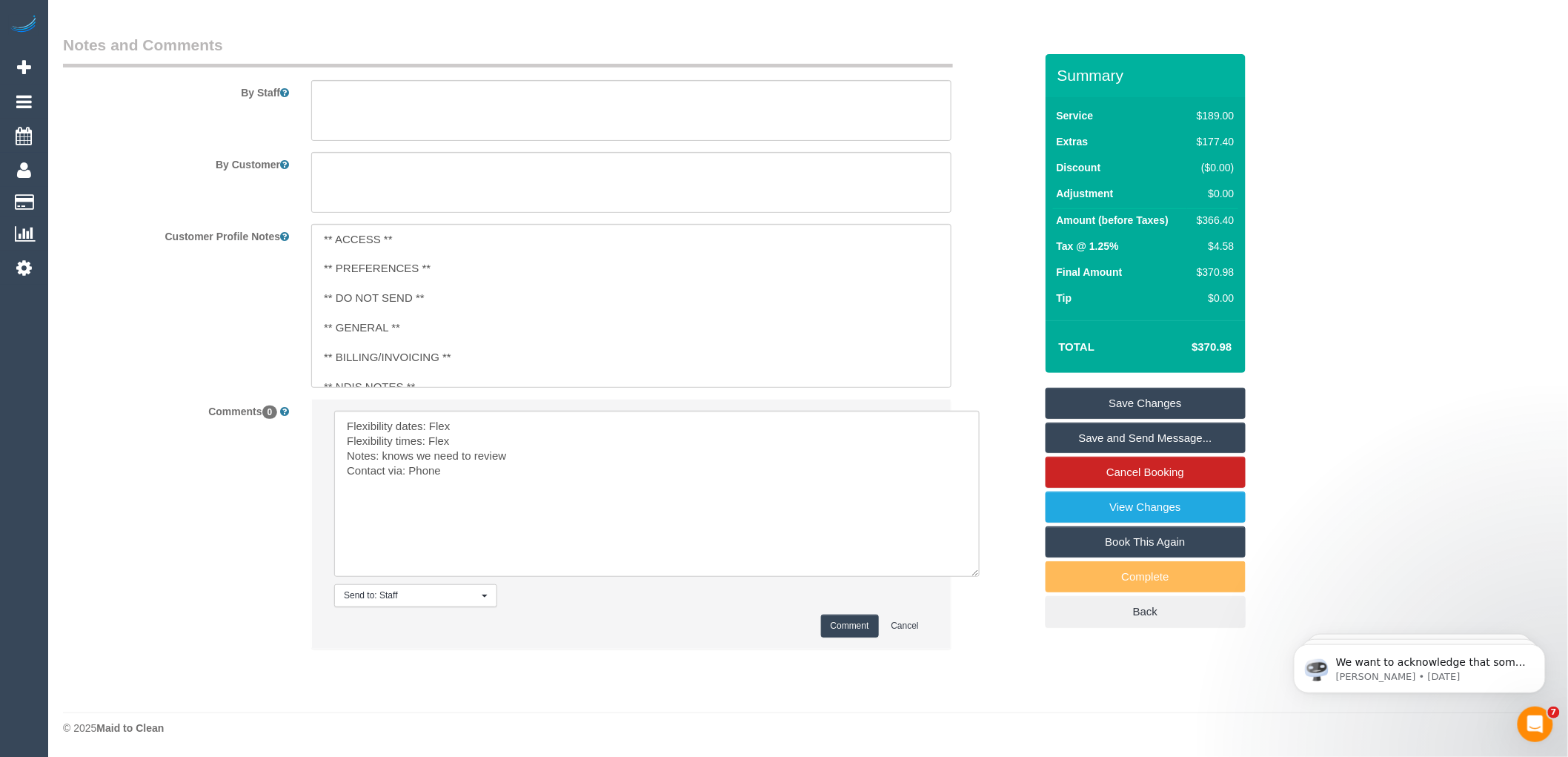
click at [854, 630] on button "Comment" at bounding box center [850, 625] width 58 height 23
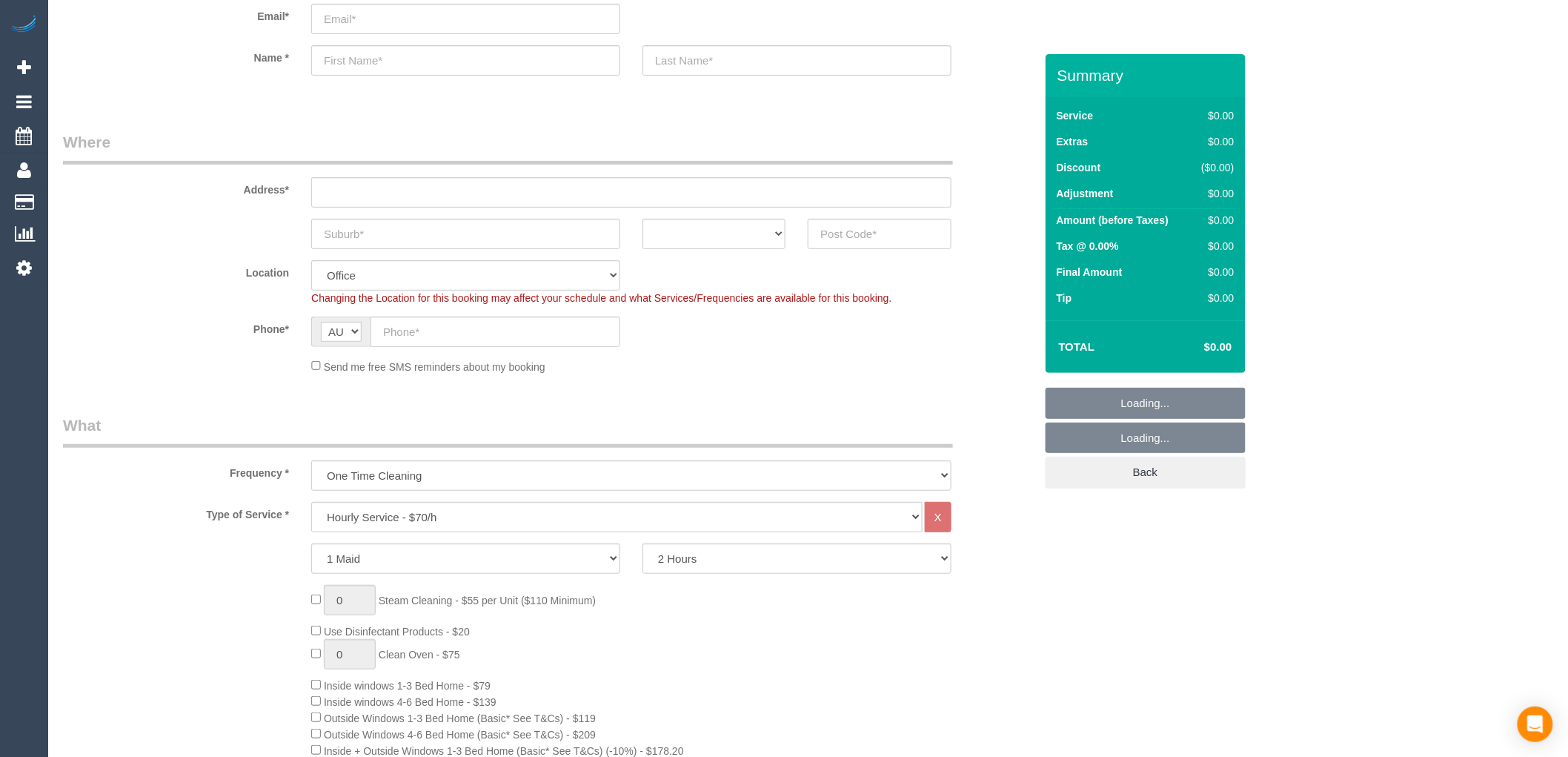
select select "object:2140"
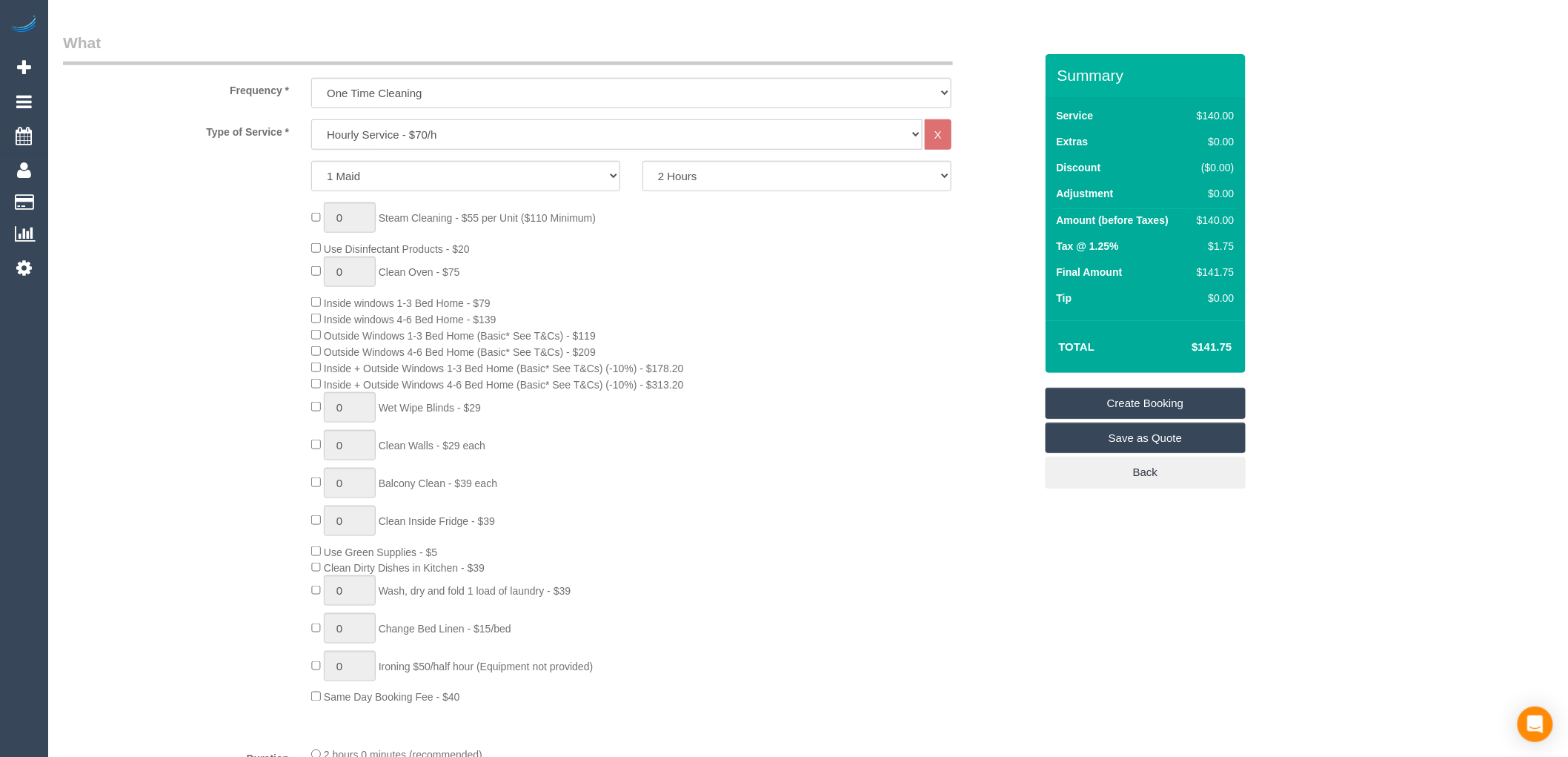
click at [391, 136] on select "Hourly Service - $70/h Hourly Service - $65/h Hourly Service - $60/h Hourly Ser…" at bounding box center [617, 134] width 611 height 30
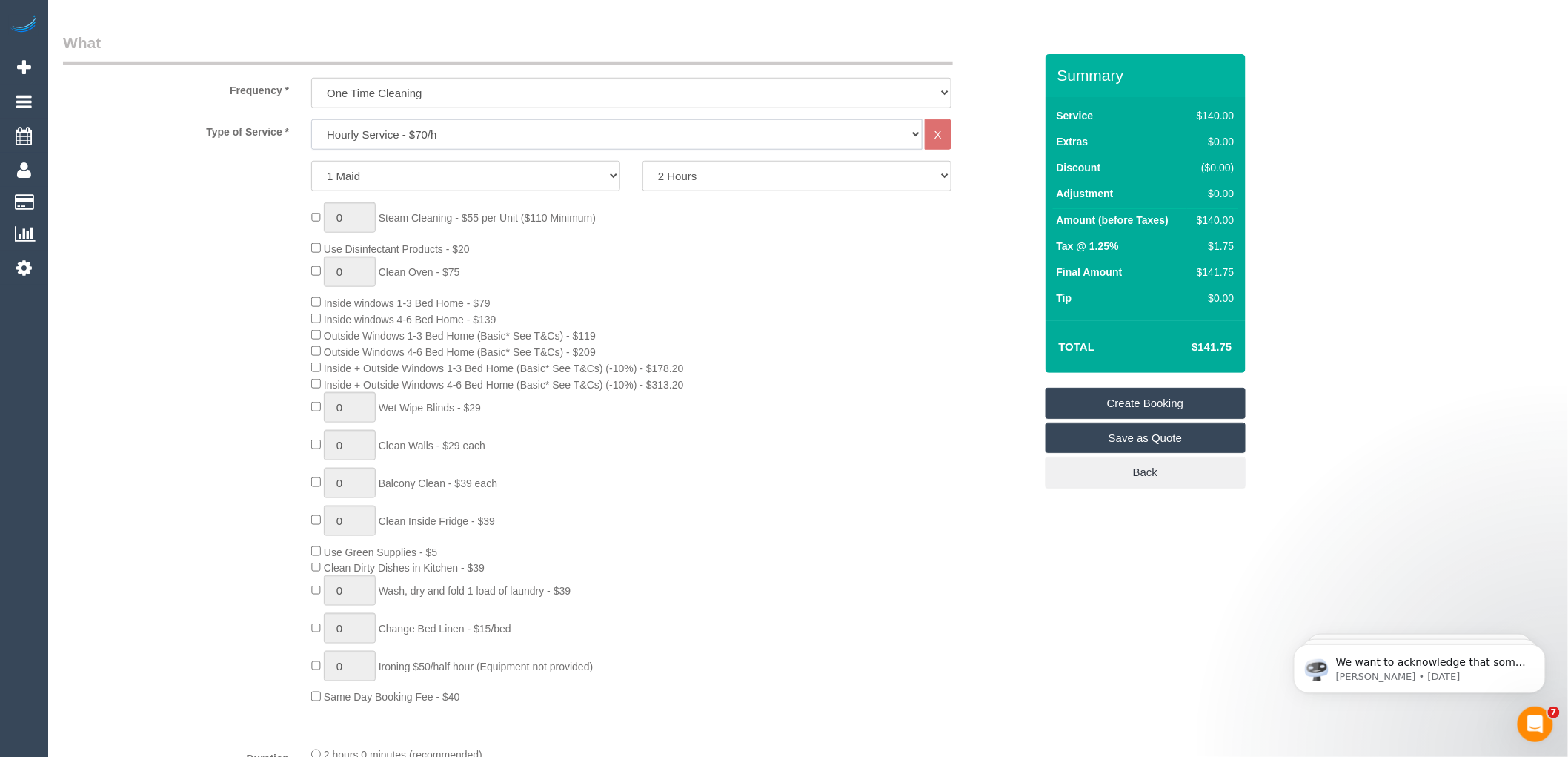
scroll to position [0, 0]
select select "212"
click at [312, 120] on select "Hourly Service - $70/h Hourly Service - $65/h Hourly Service - $60/h Hourly Ser…" at bounding box center [617, 134] width 611 height 30
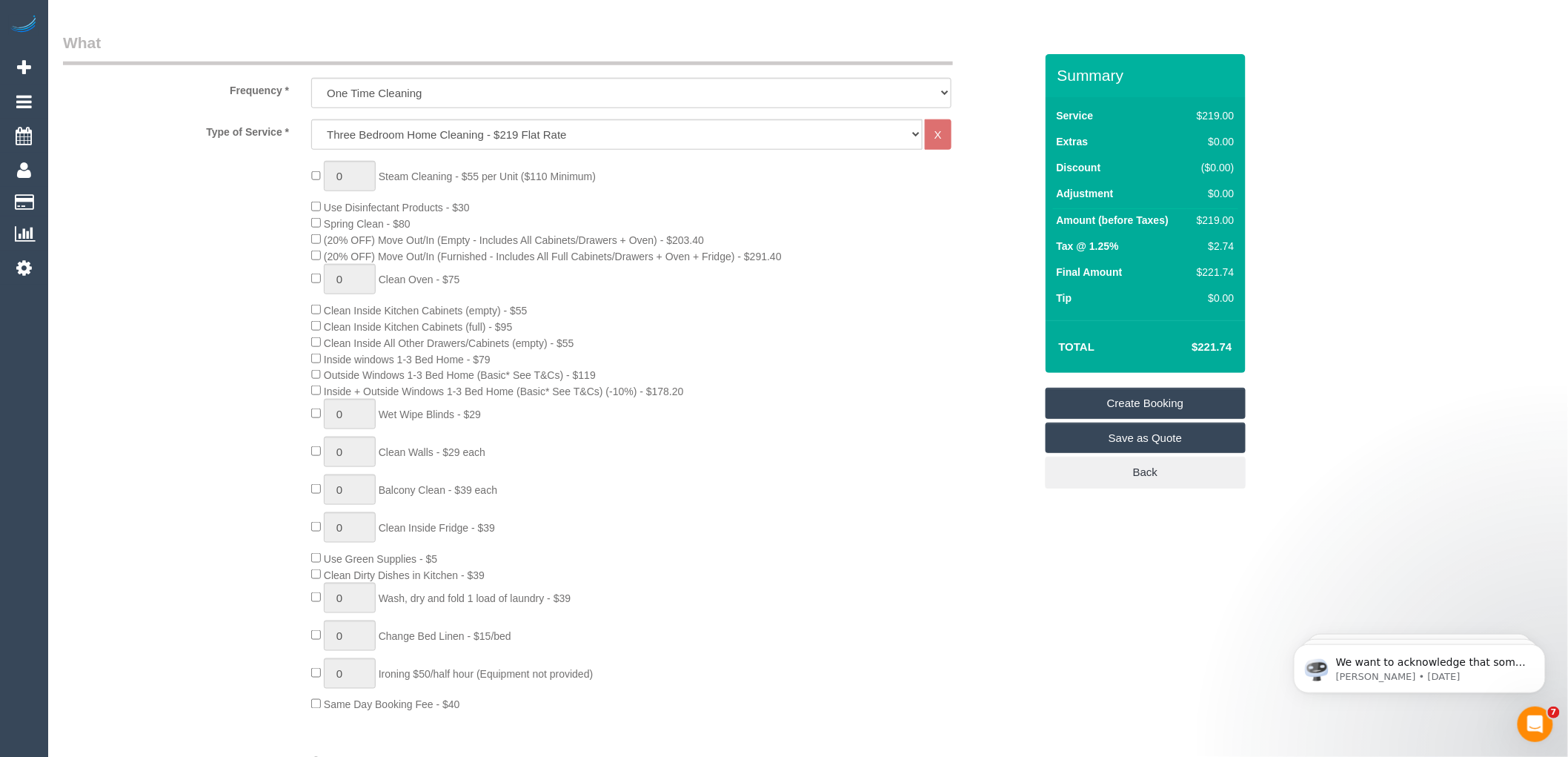
click at [916, 205] on div "0 Steam Cleaning - $55 per Unit ($110 Minimum) Use Disinfectant Products - $30 …" at bounding box center [672, 436] width 745 height 551
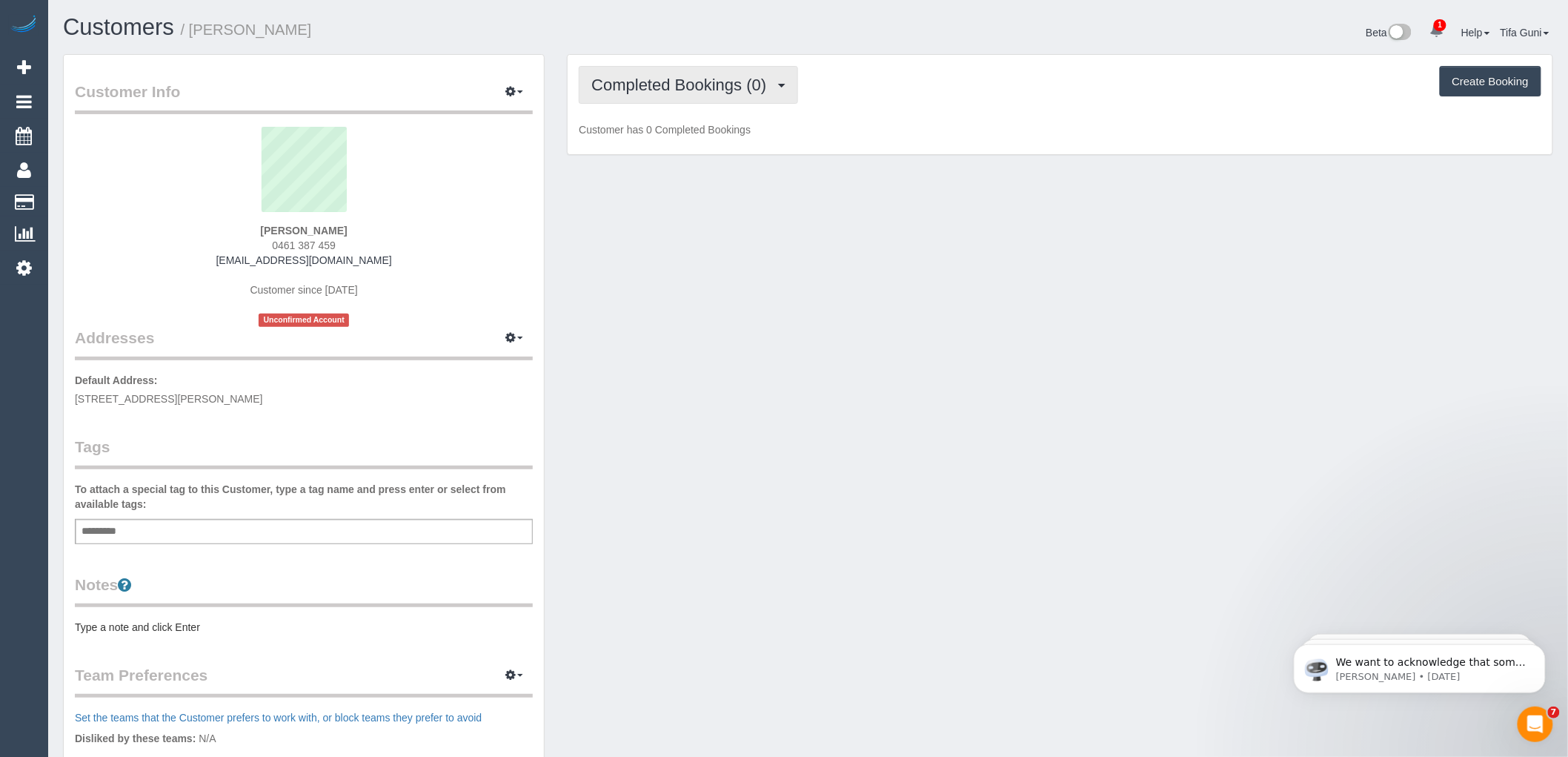
click at [759, 97] on button "Completed Bookings (0)" at bounding box center [688, 85] width 219 height 38
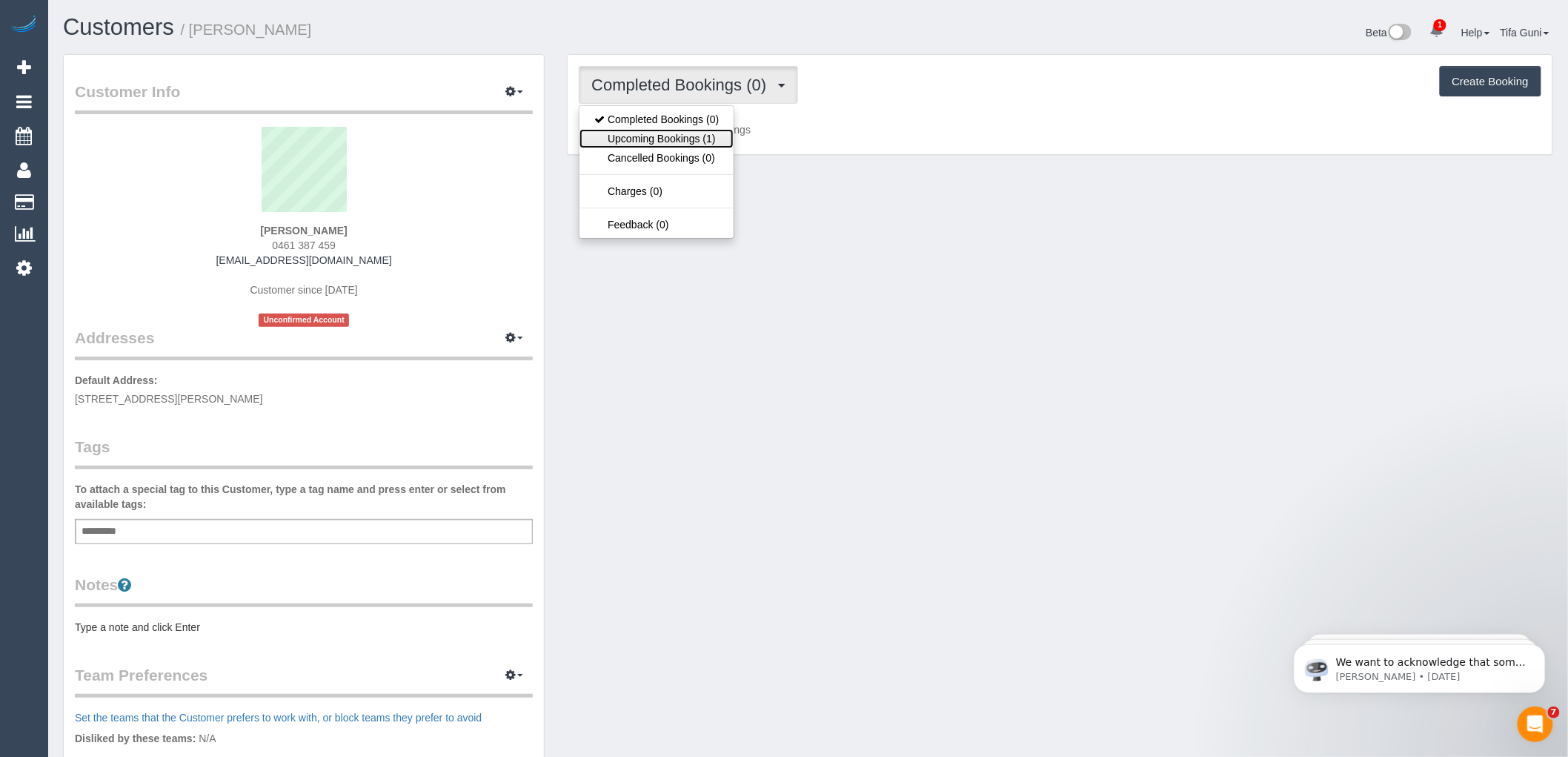
click at [700, 144] on link "Upcoming Bookings (1)" at bounding box center [657, 139] width 155 height 19
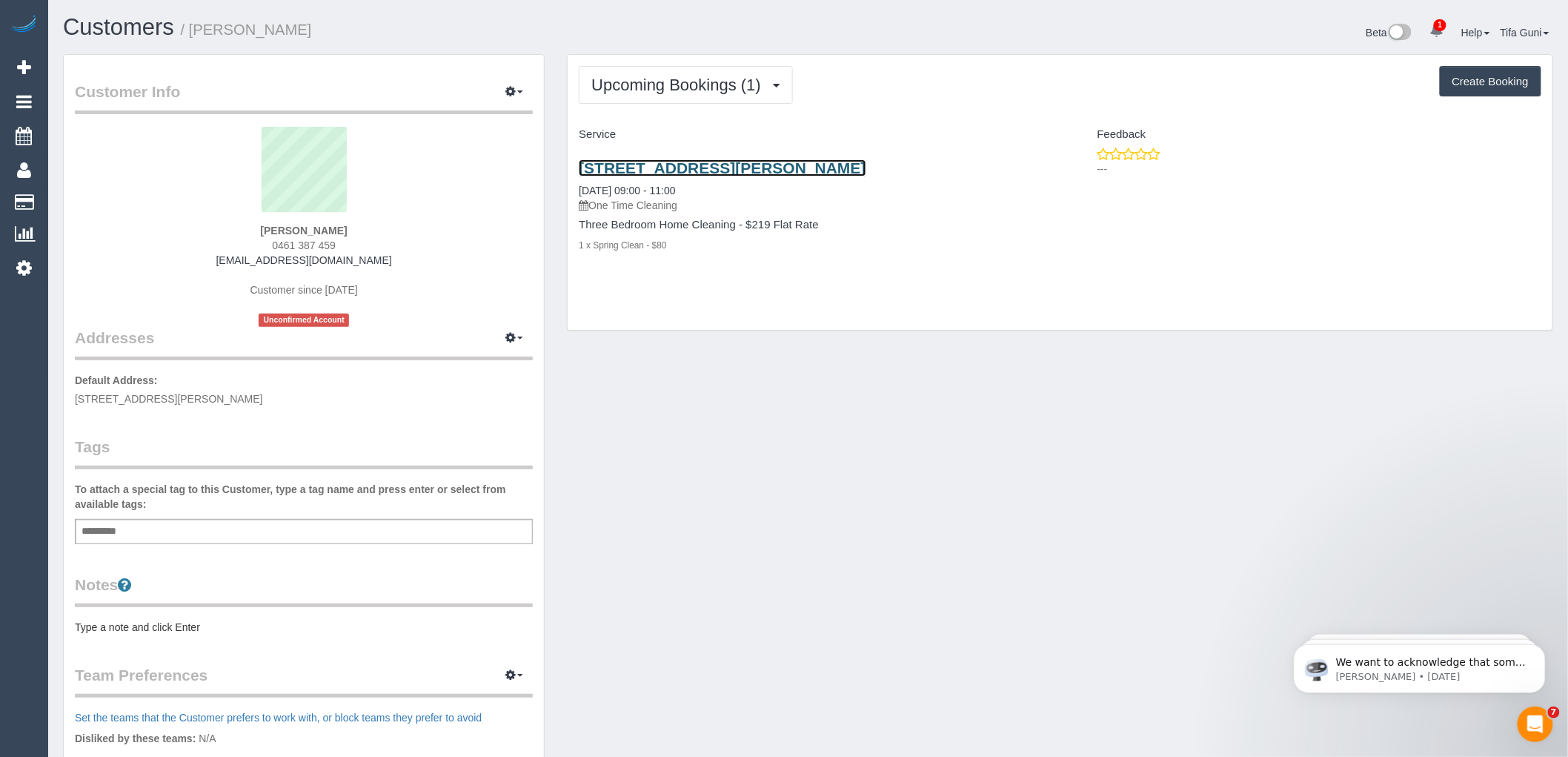
click at [729, 172] on link "[STREET_ADDRESS][PERSON_NAME]" at bounding box center [721, 168] width 286 height 17
click at [1469, 85] on button "Create Booking" at bounding box center [1490, 81] width 102 height 31
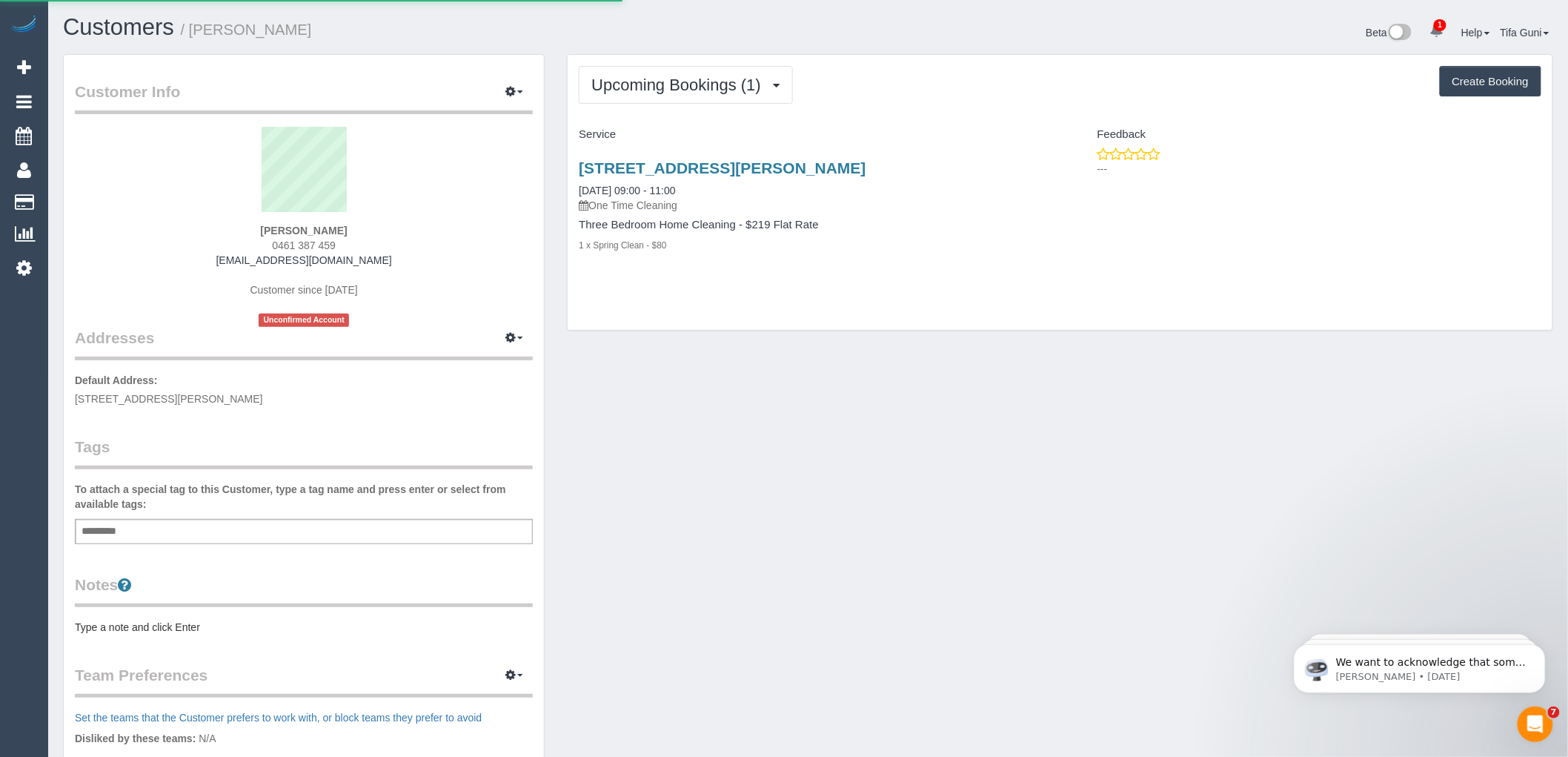
select select "VIC"
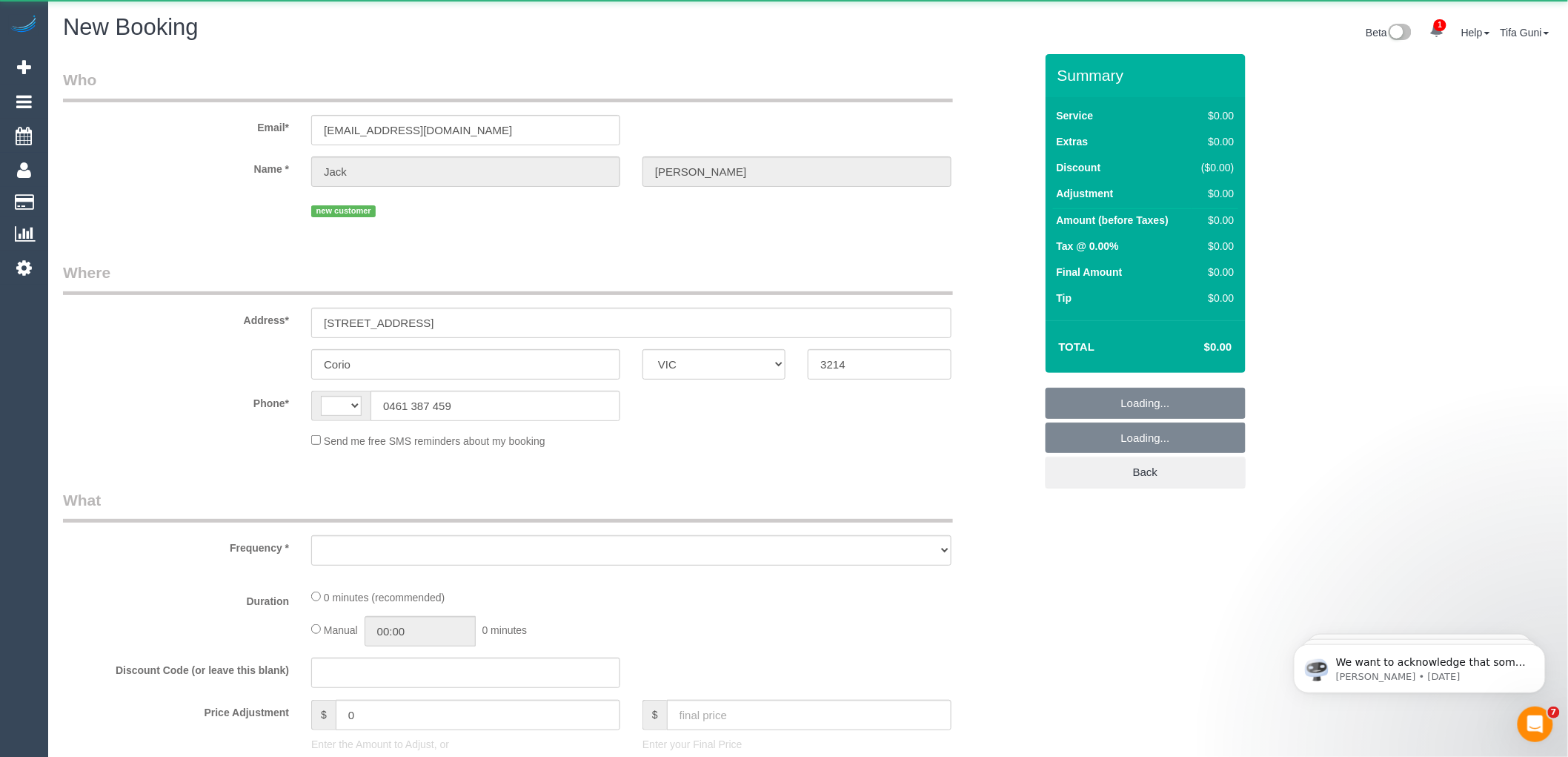
select select "string:AU"
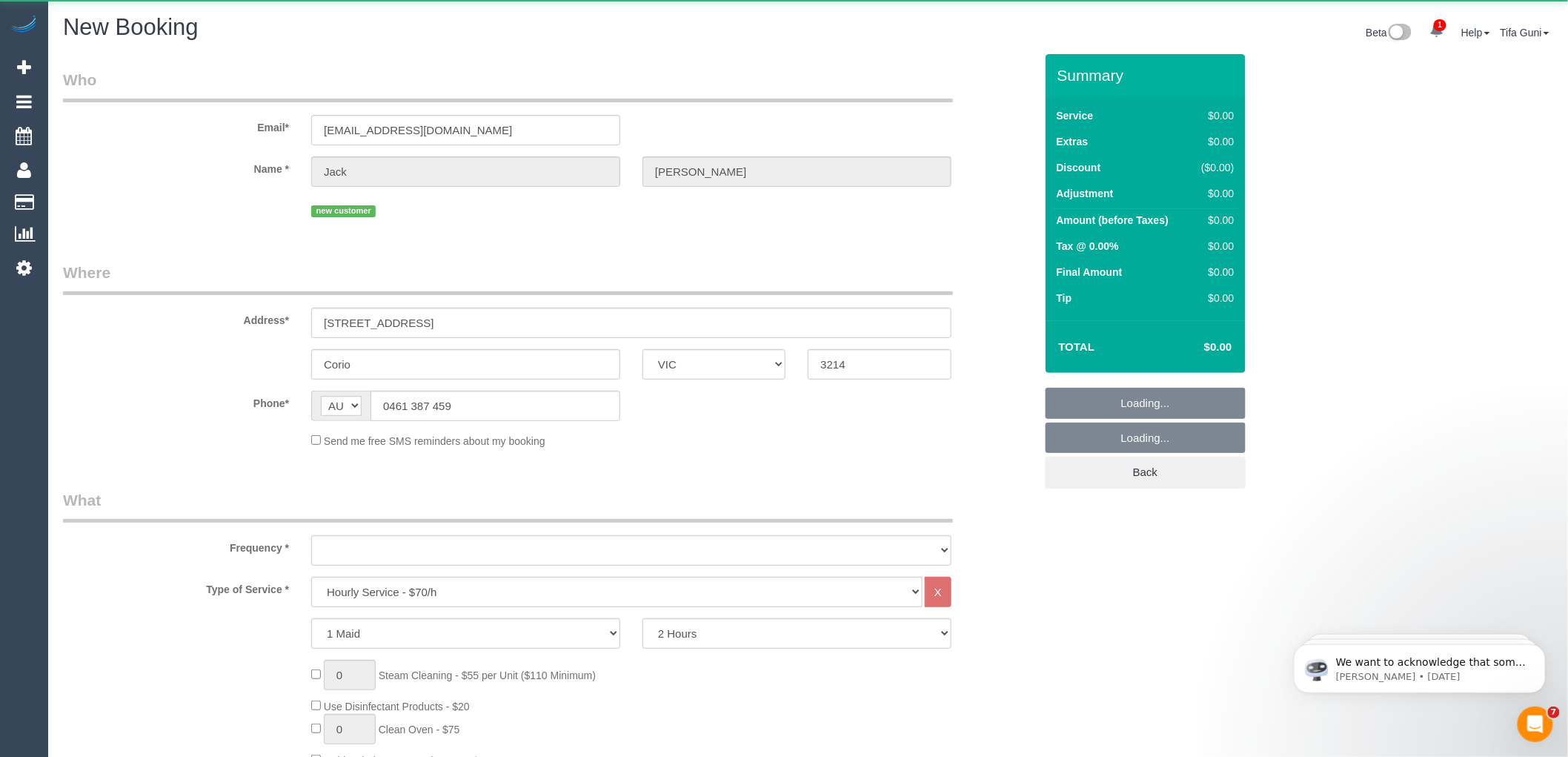
select select "object:1252"
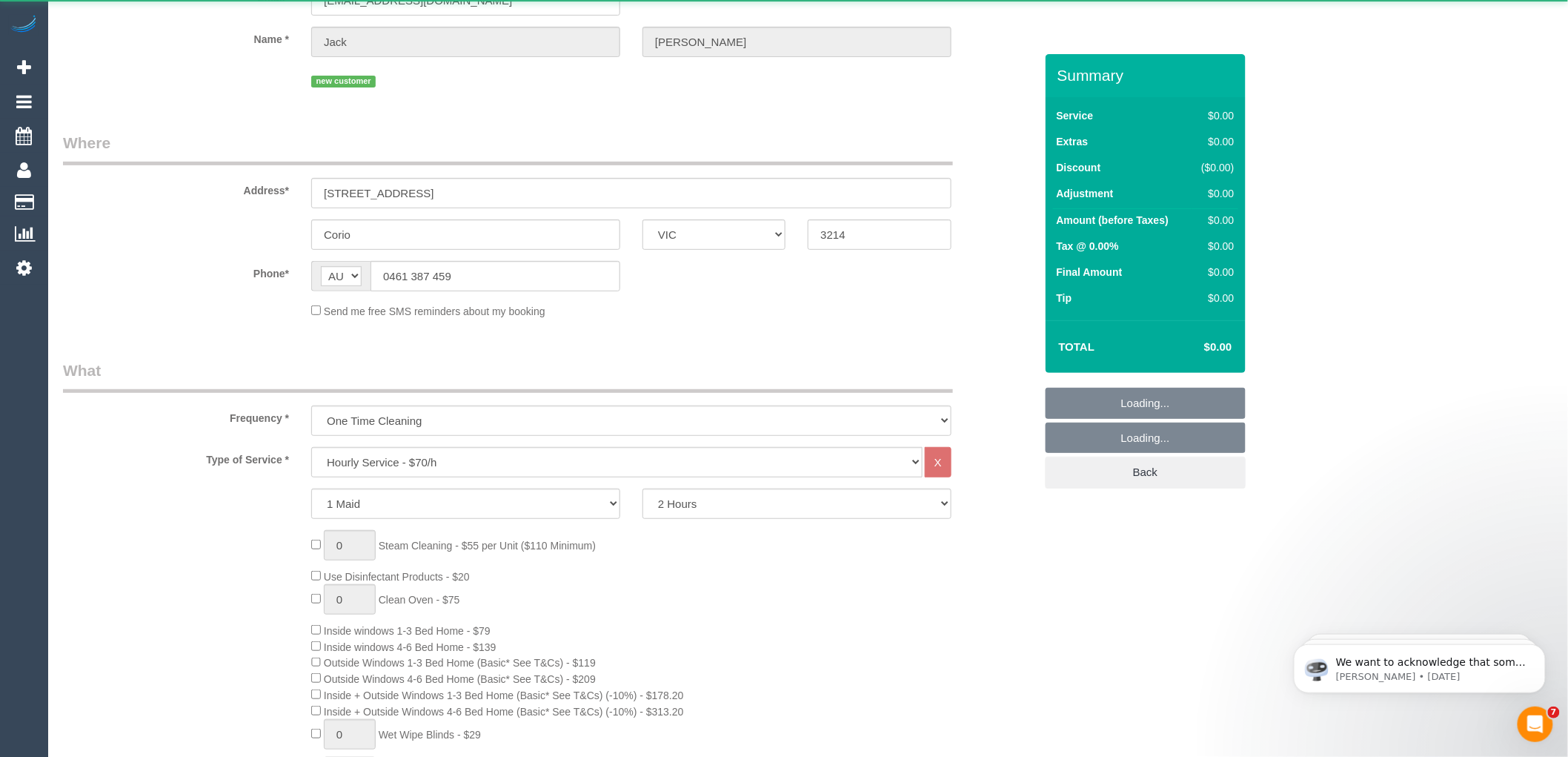
select select "string:stripe-pm_1SIeWO2GScqysDRVSU4laXdS"
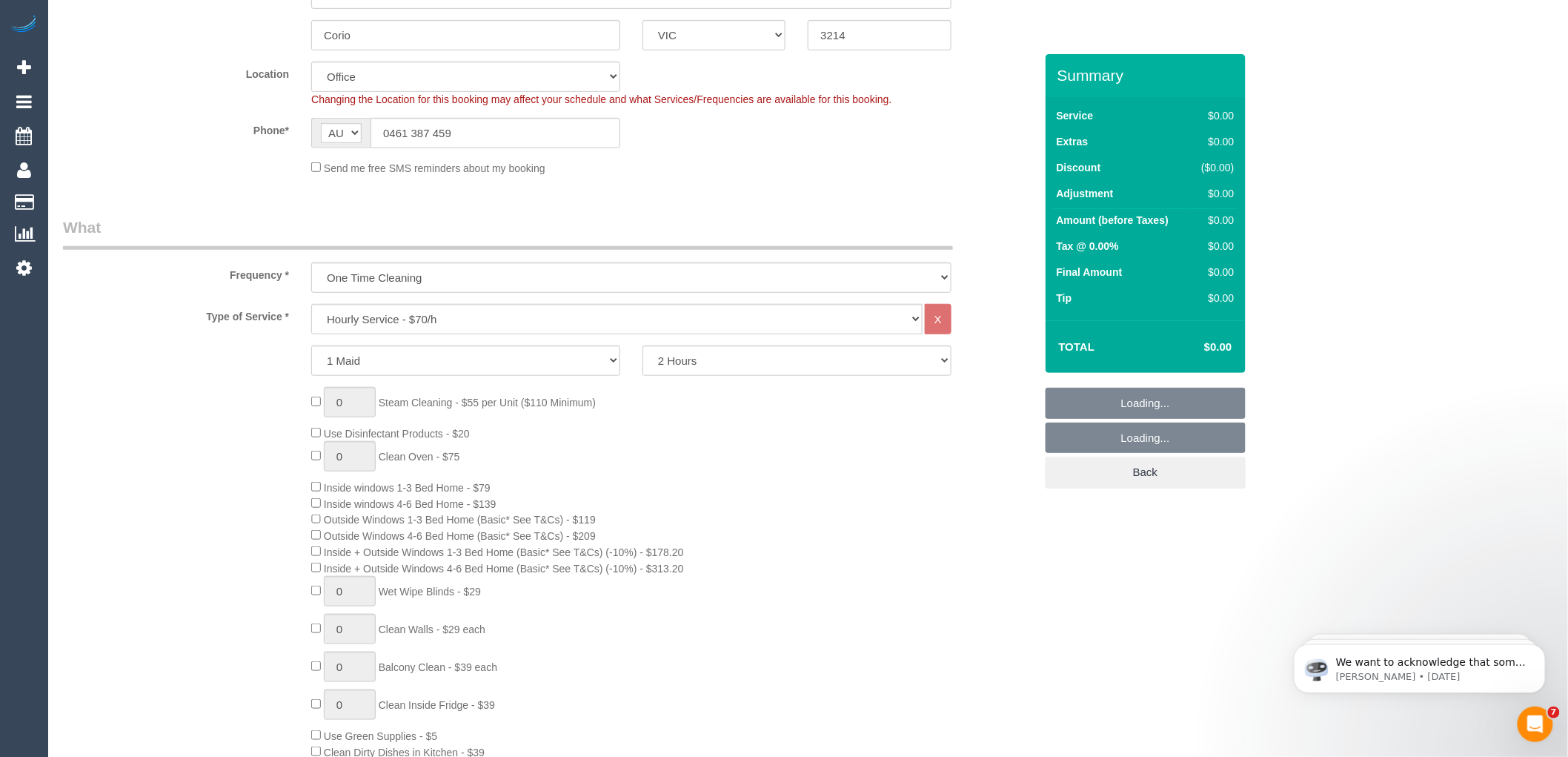
select select "object:1259"
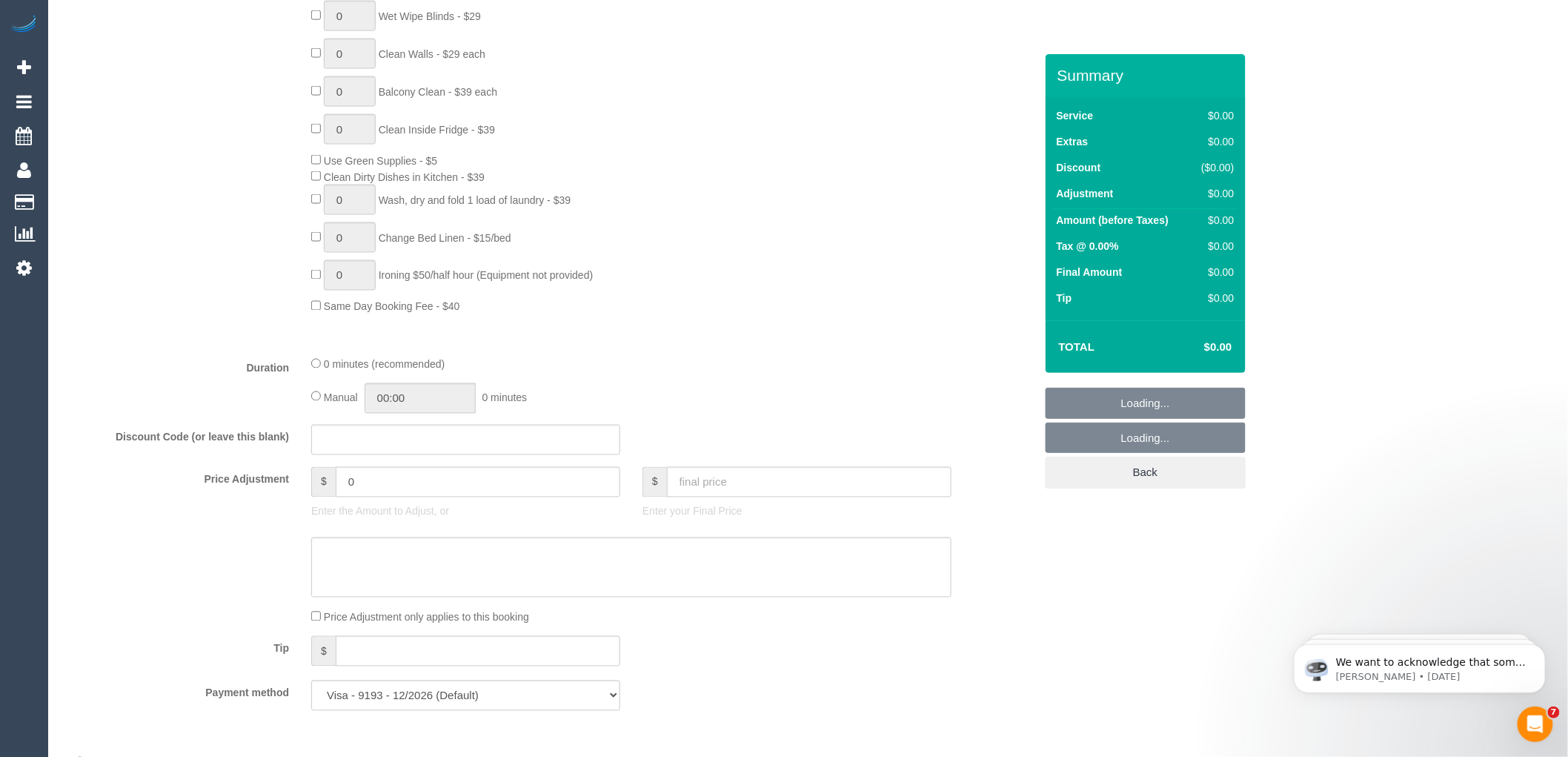
select select "123"
select select "object:2570"
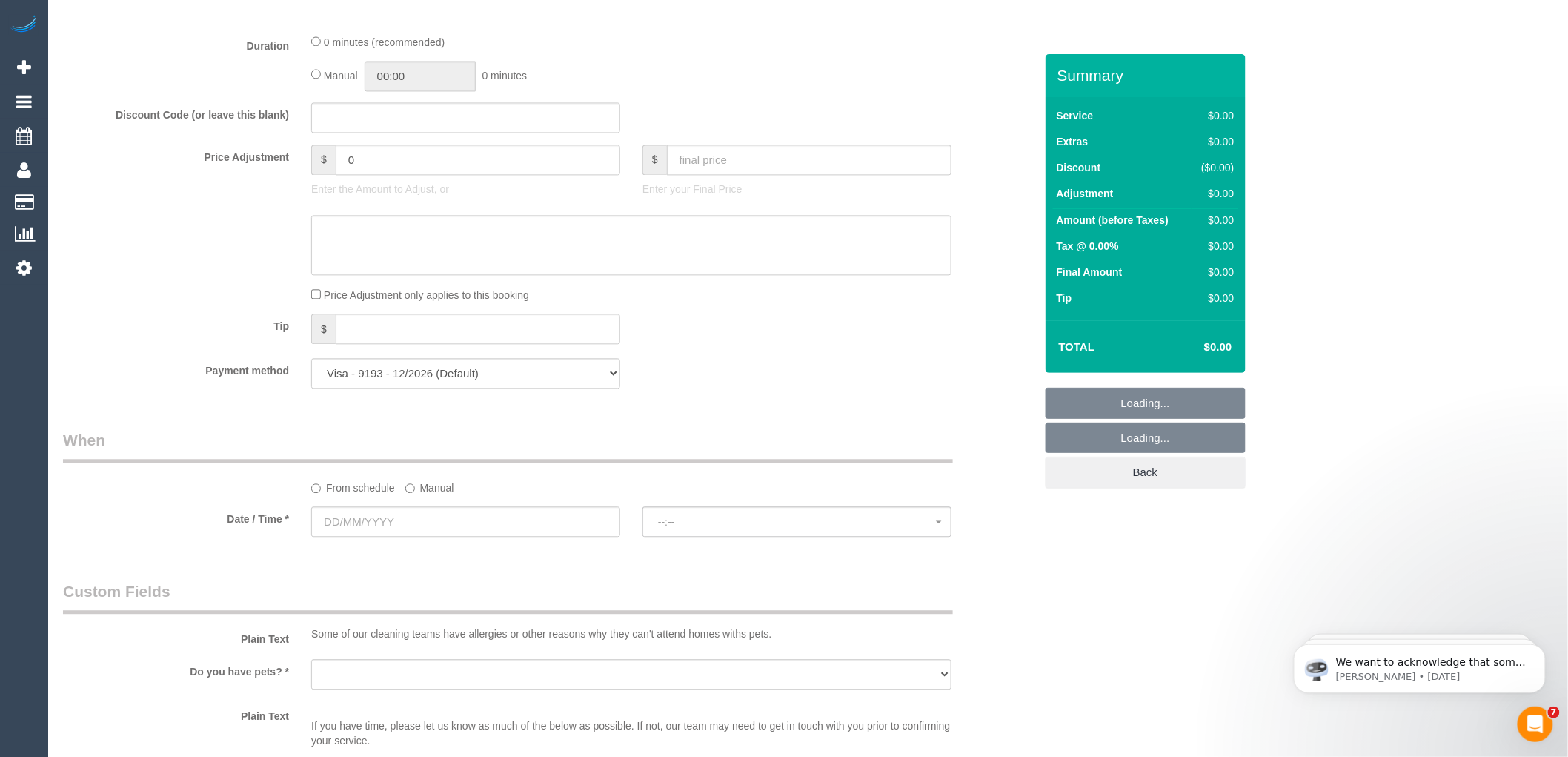
scroll to position [1235, 0]
click at [372, 524] on input "text" at bounding box center [466, 513] width 309 height 30
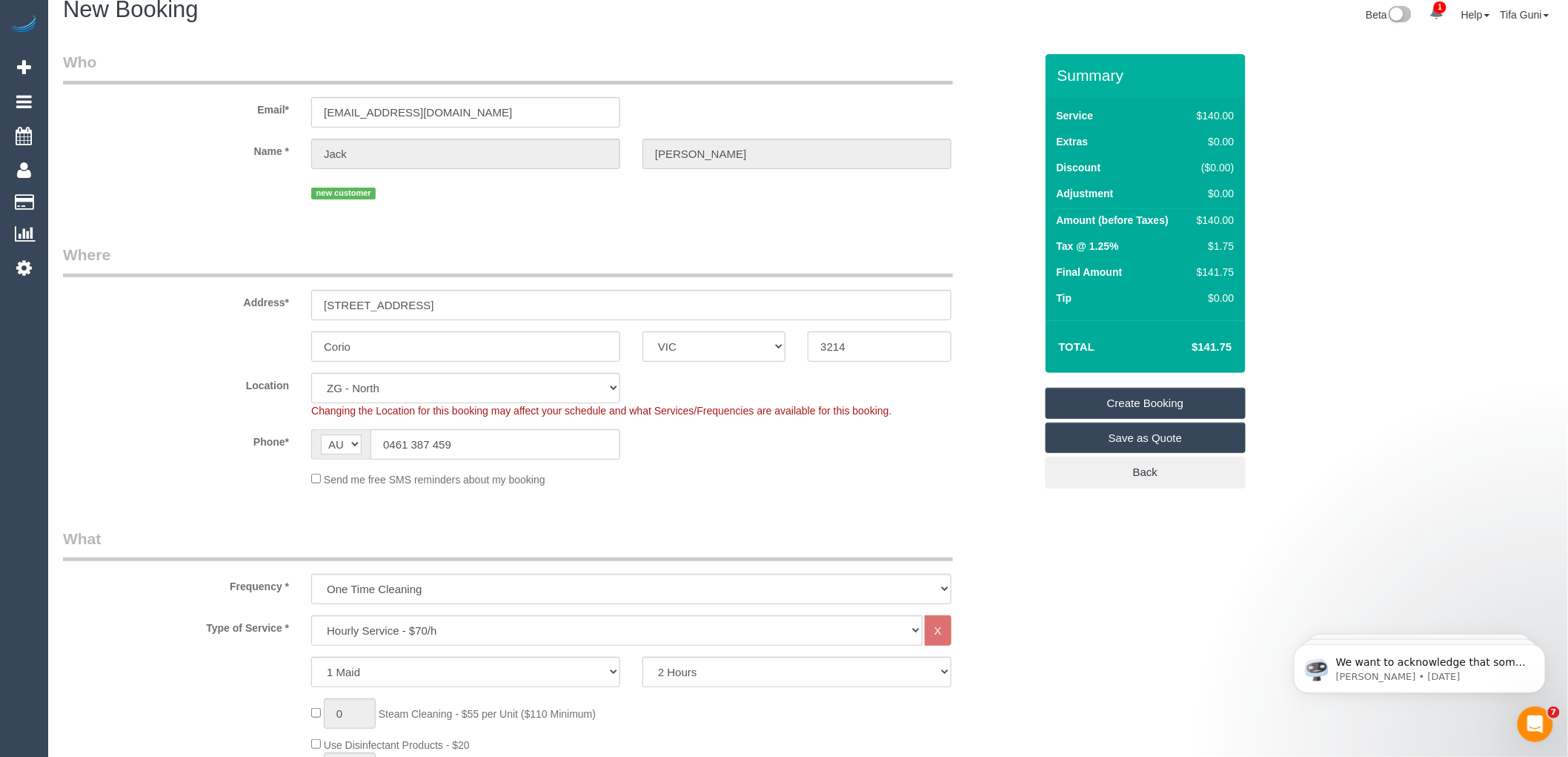
scroll to position [0, 0]
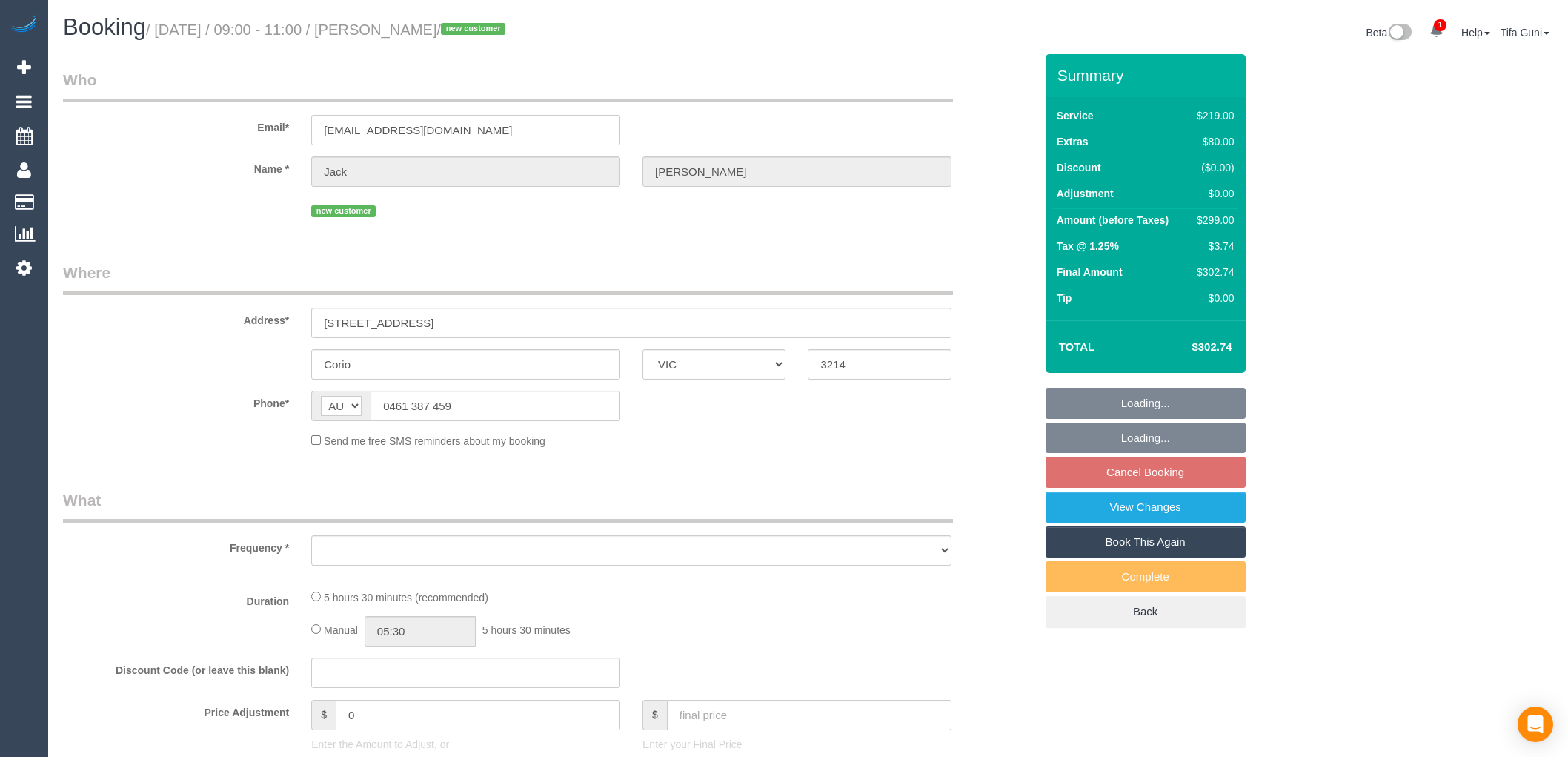
select select "VIC"
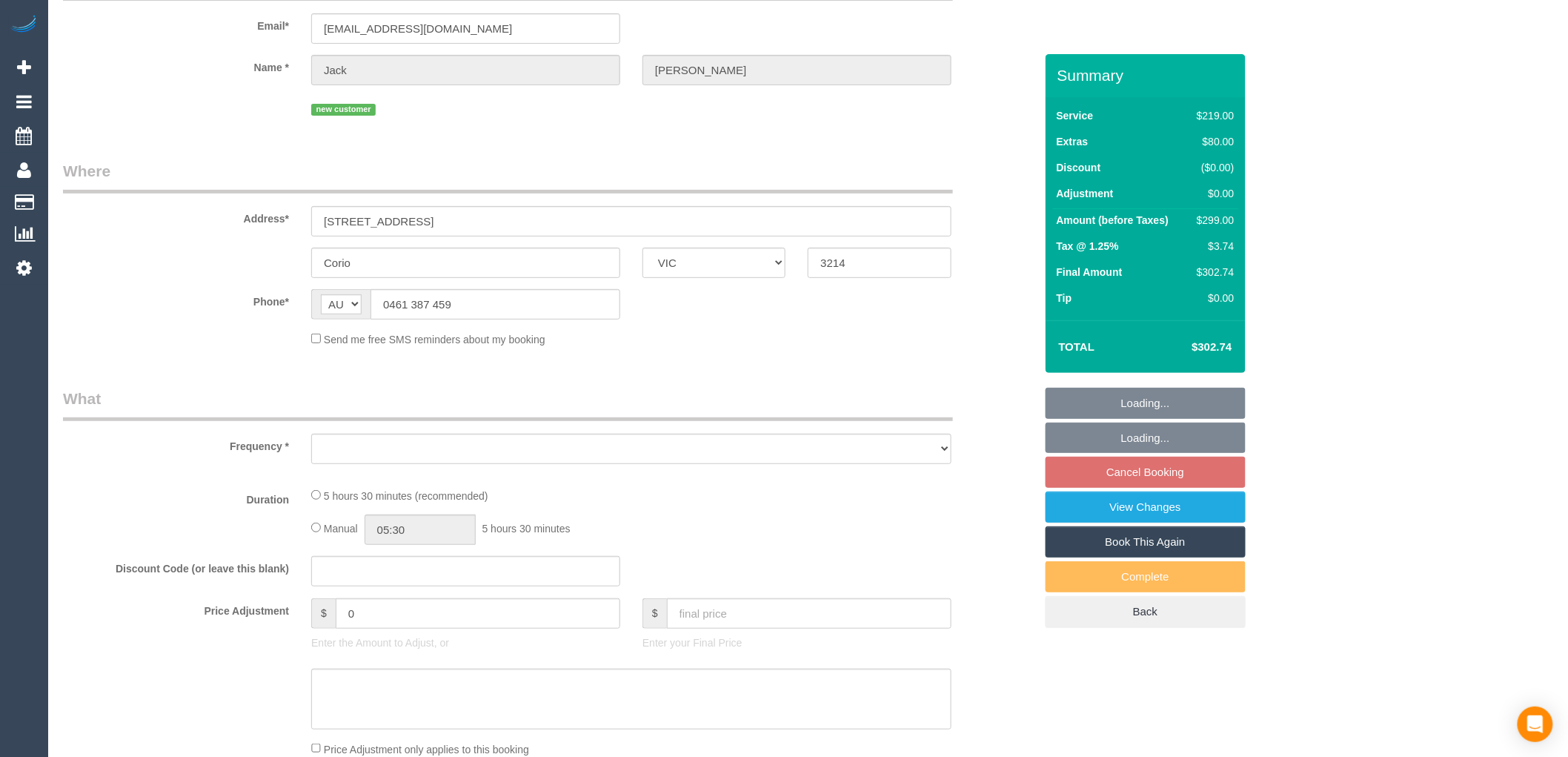
select select "object:540"
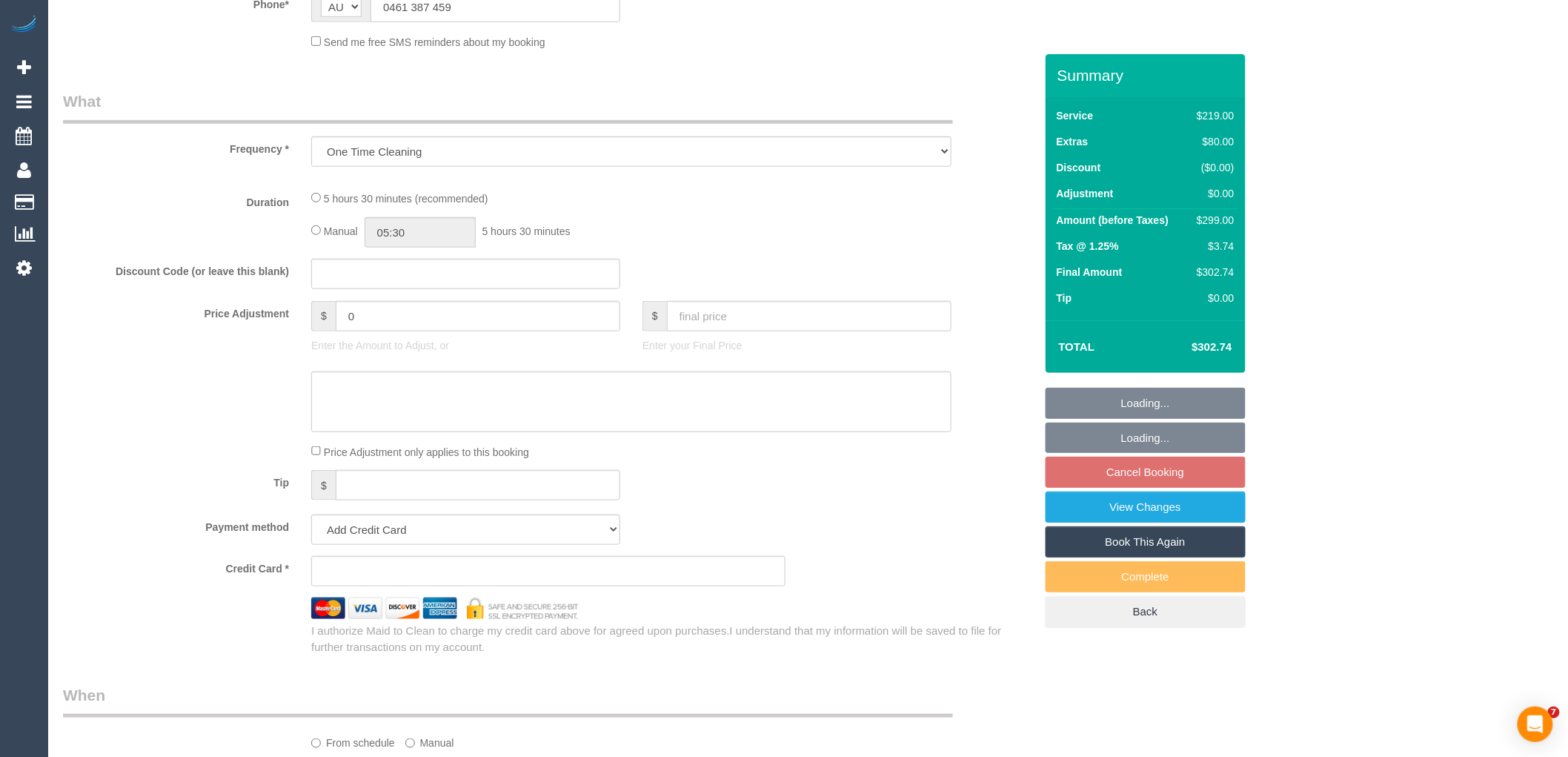
select select "spot3"
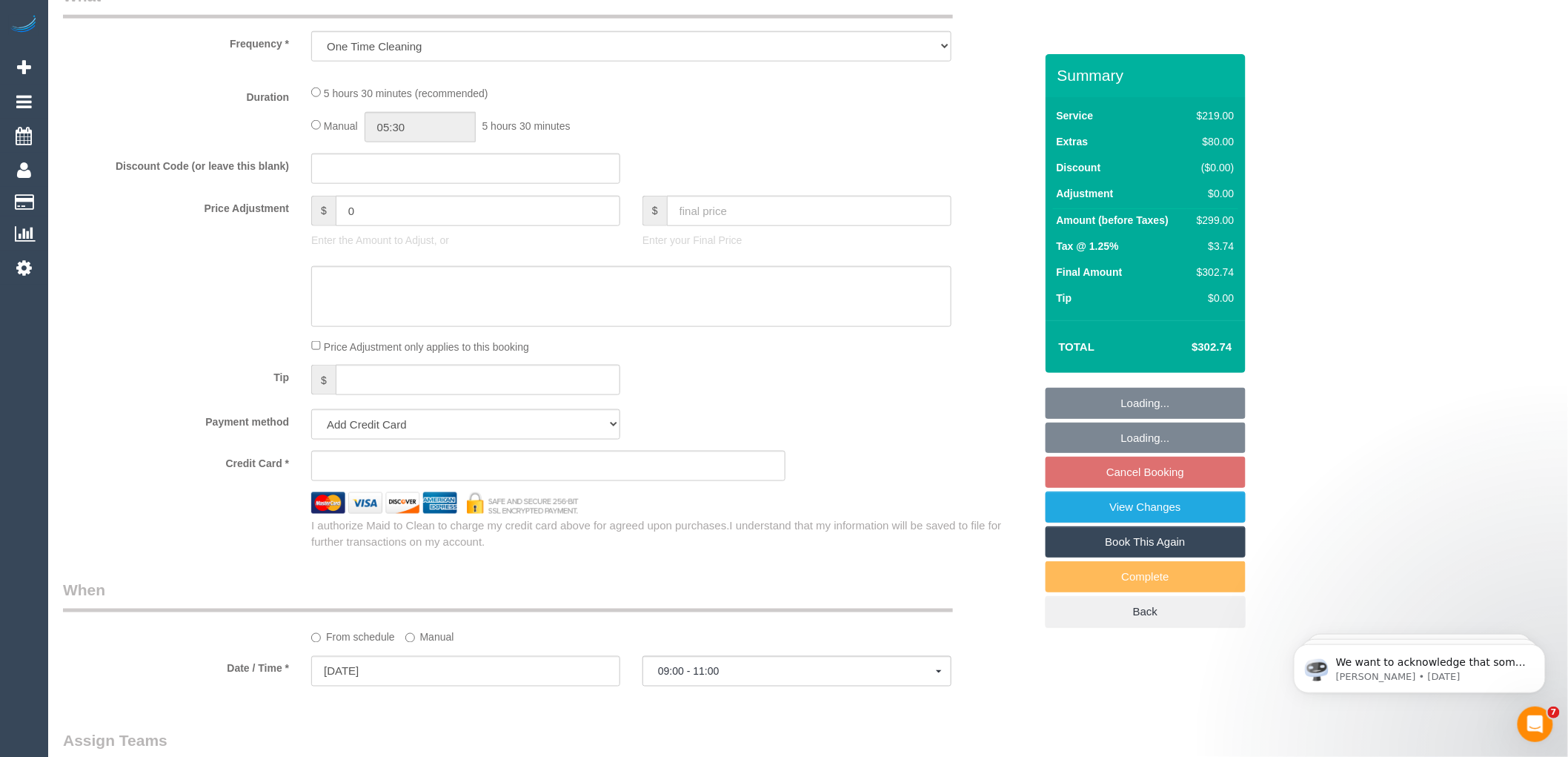
select select "string:stripe-pm_1SIeWO2GScqysDRVSU4laXdS"
select select "number:28"
select select "number:17"
select select "number:18"
select select "number:24"
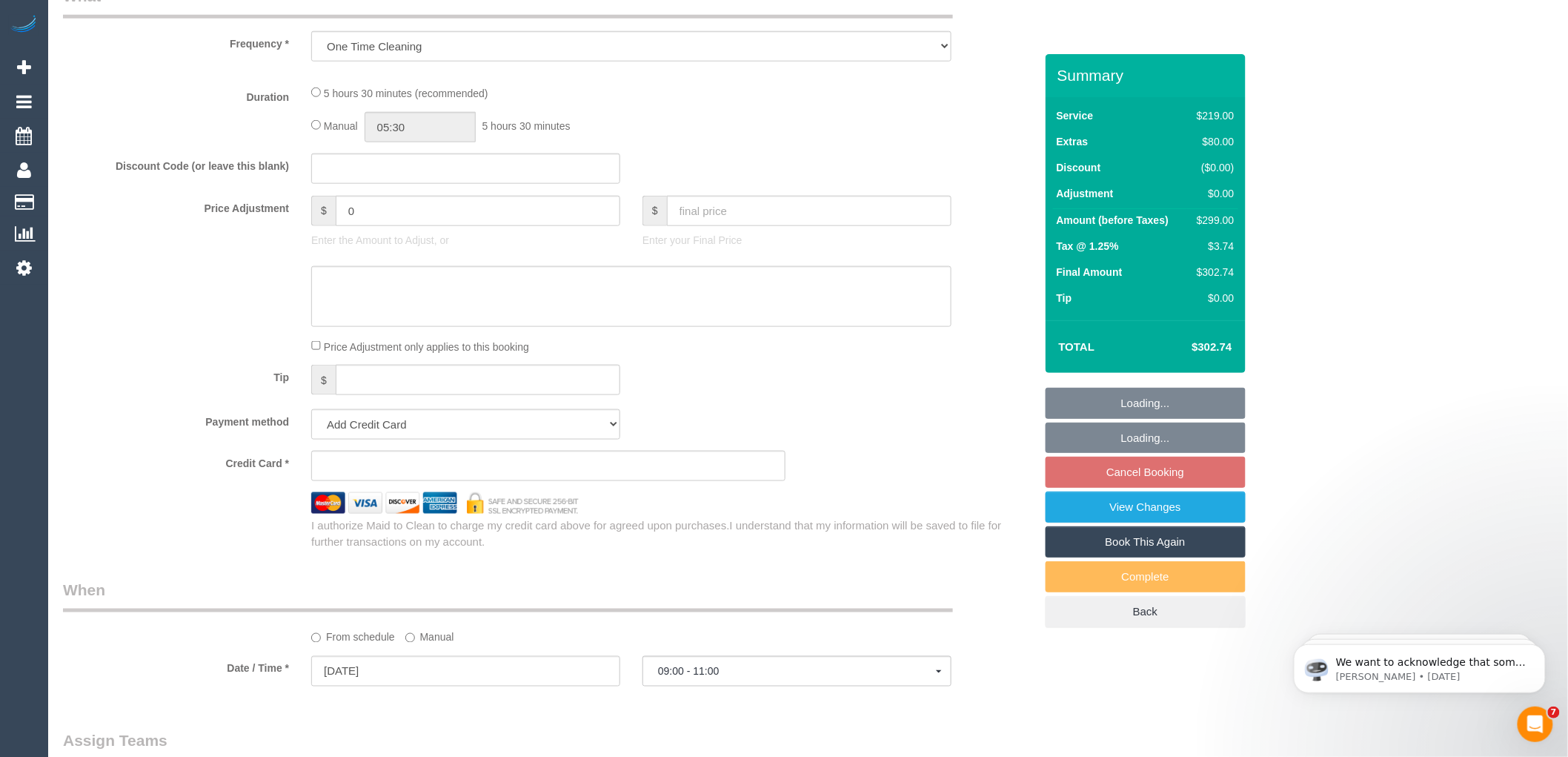
select select "number:34"
select select "number:13"
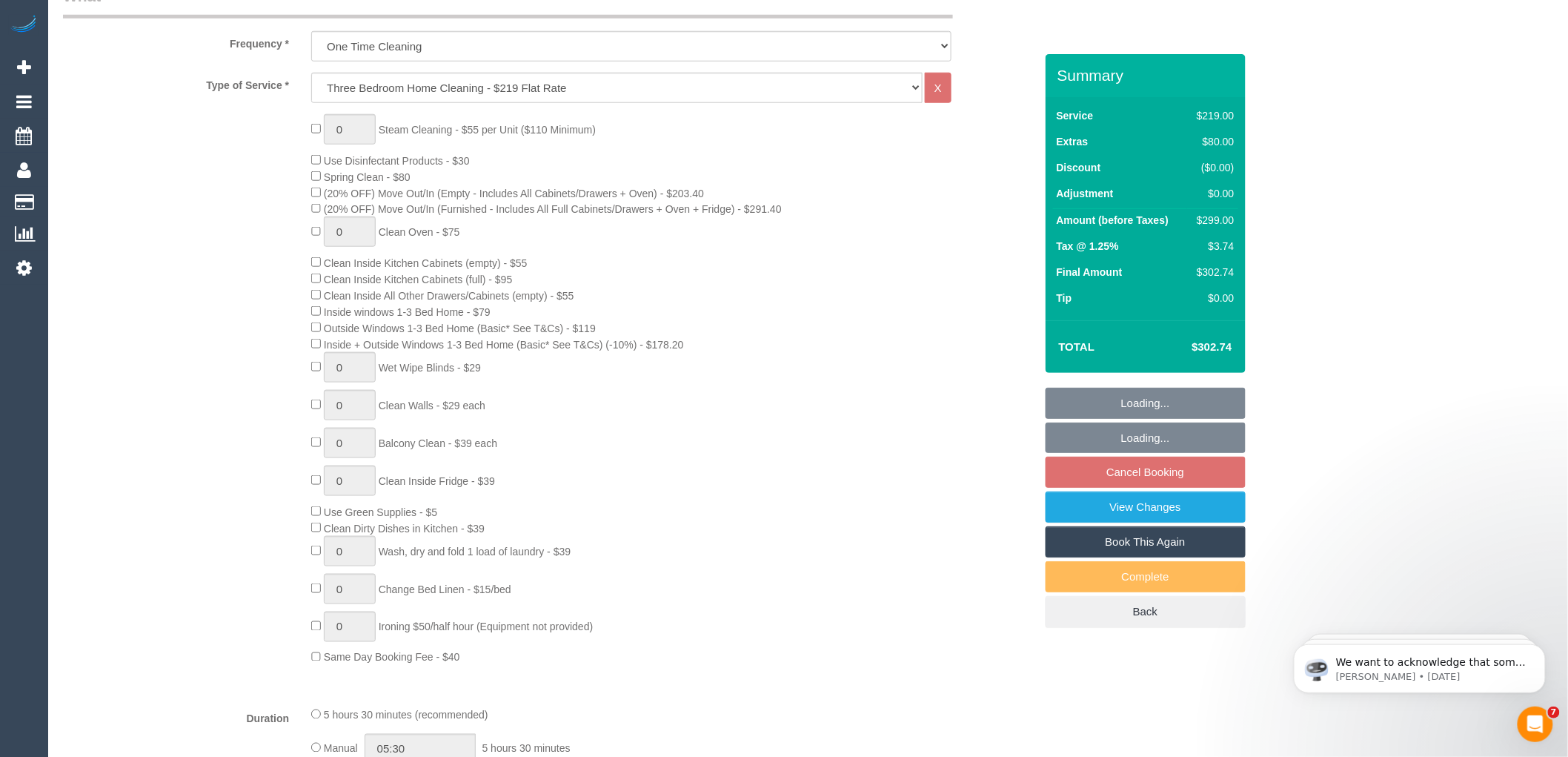
scroll to position [633, 0]
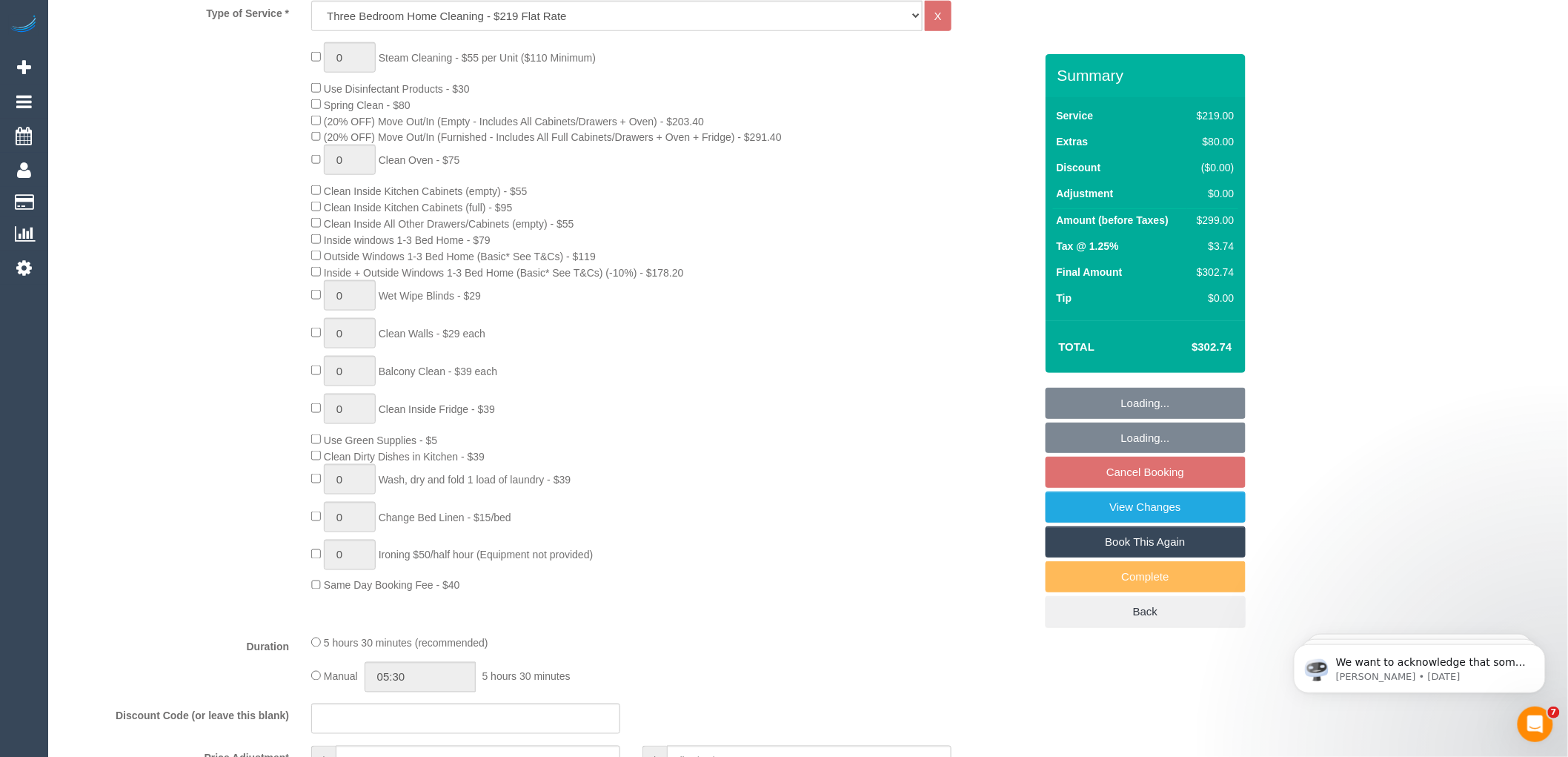
select select "object:871"
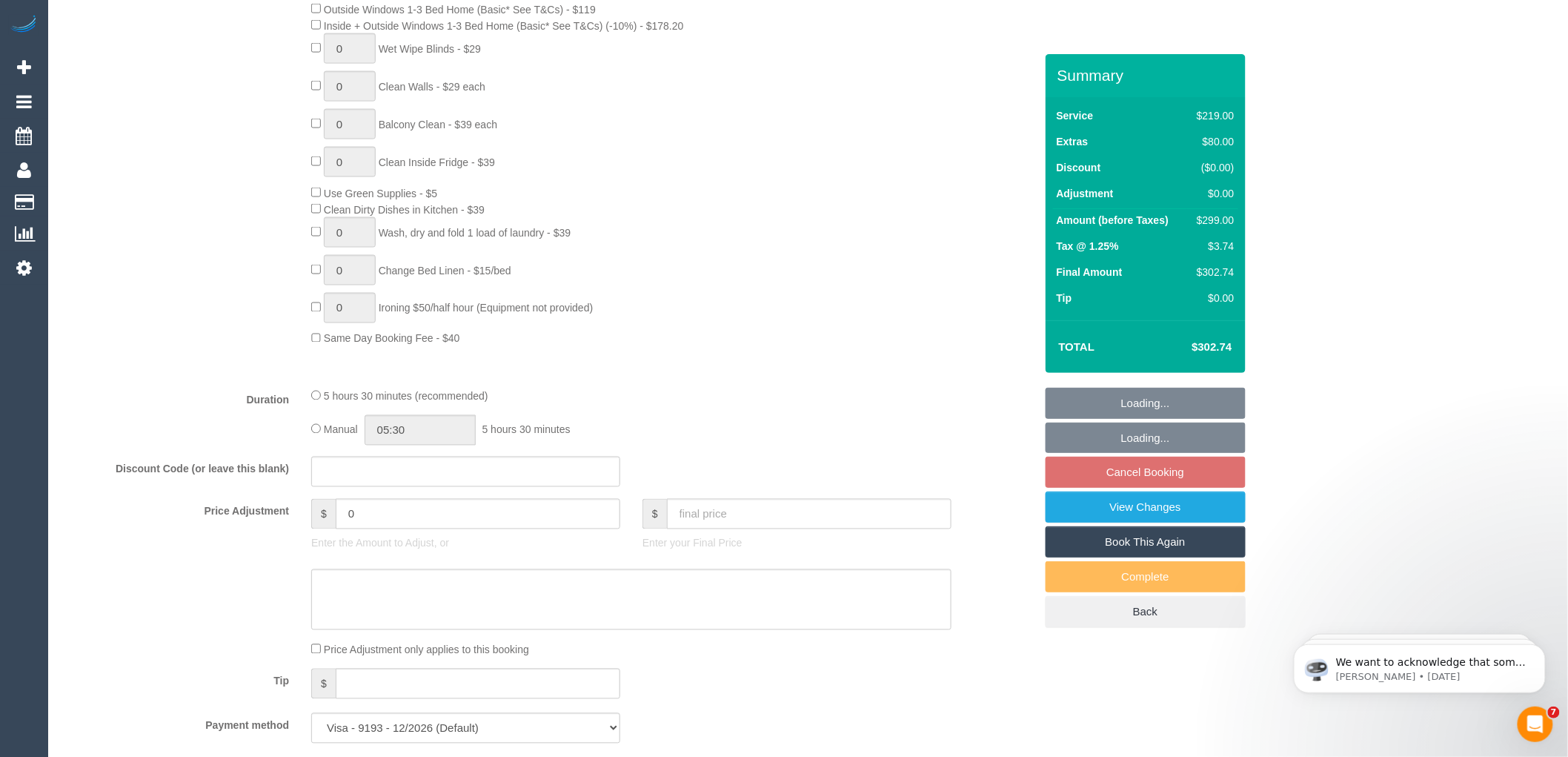
select select "spot40"
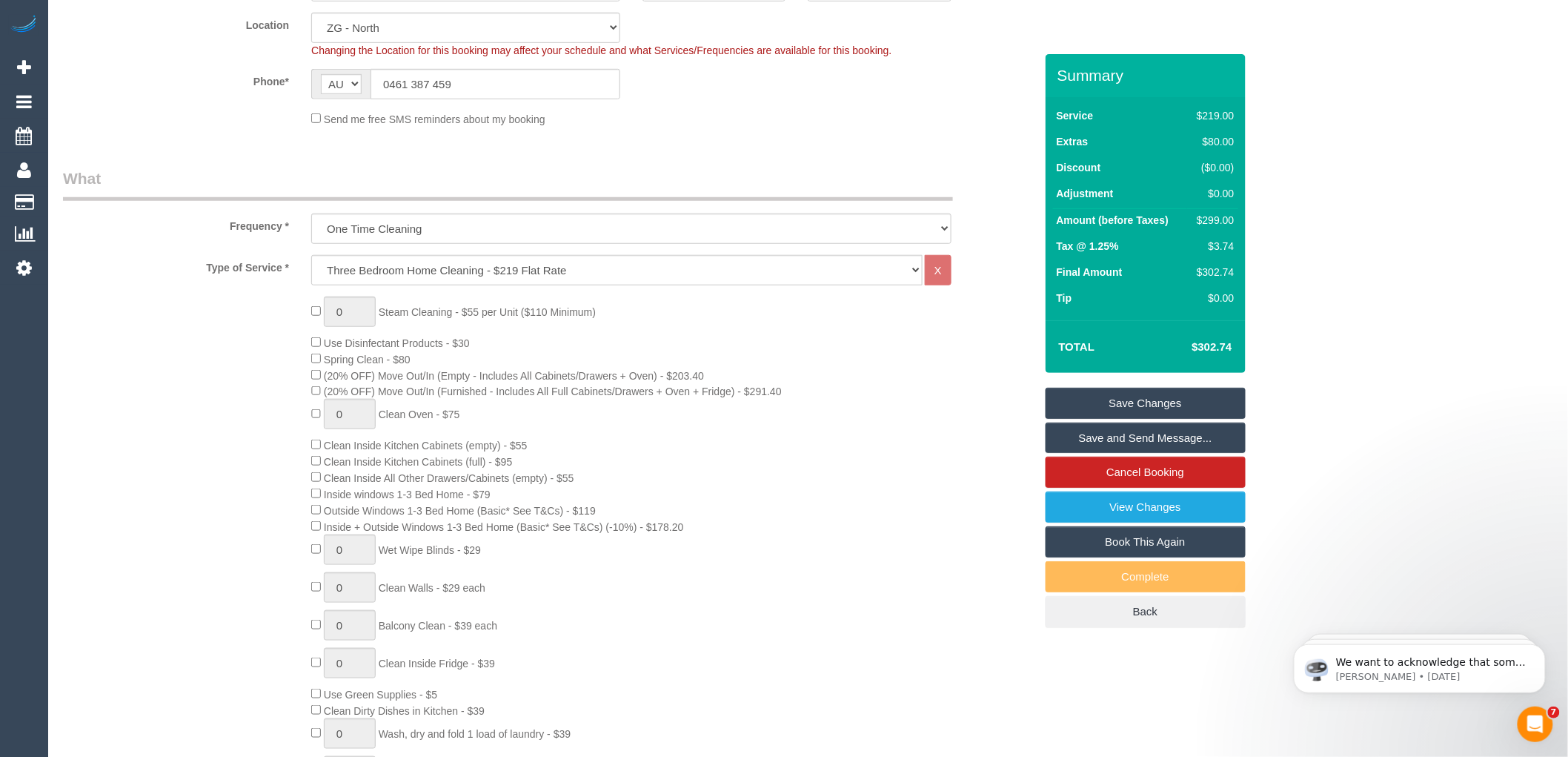
scroll to position [386, 0]
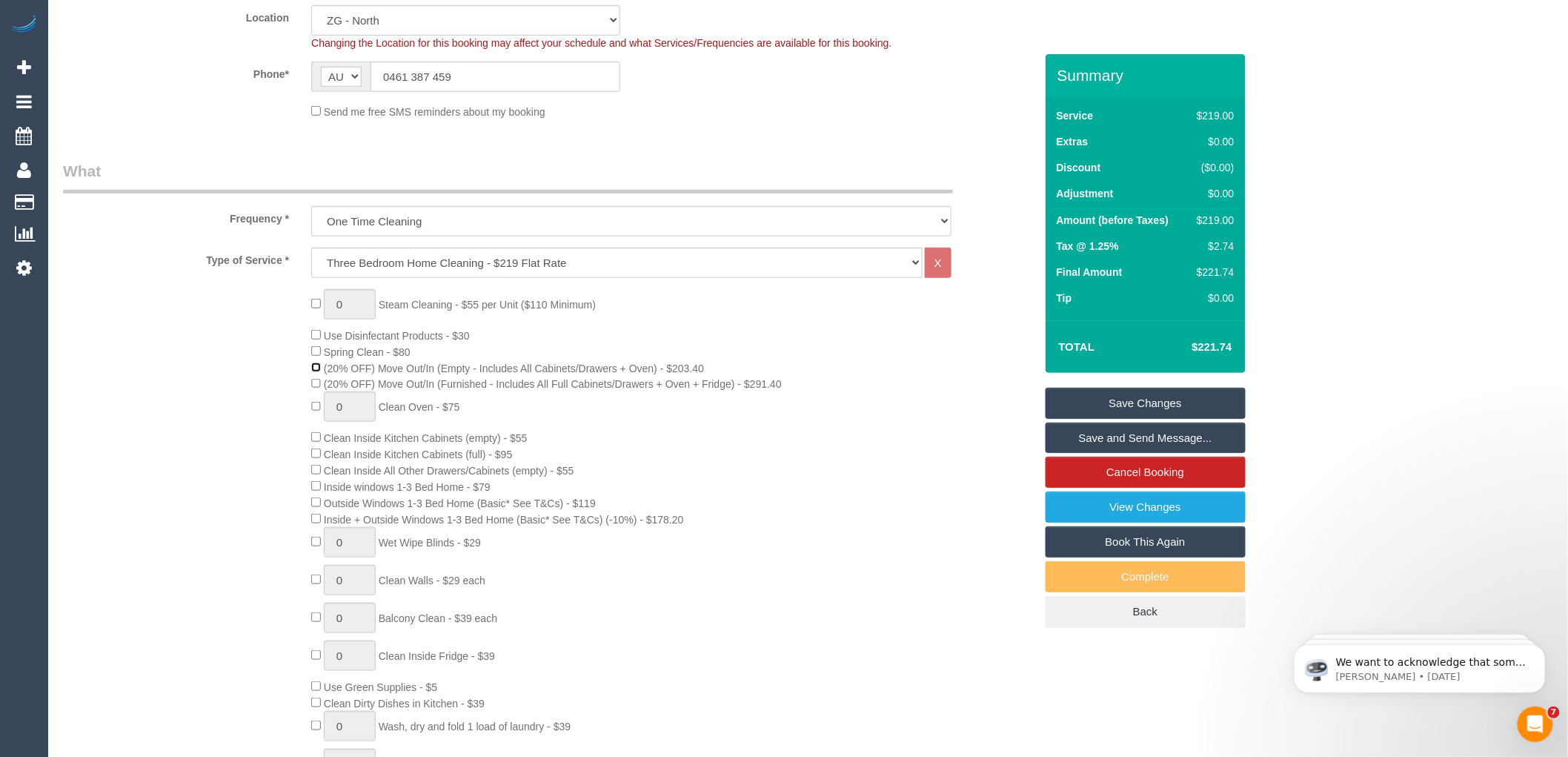
select select "spot77"
click at [908, 364] on div "0 Steam Cleaning - $55 per Unit ($110 Minimum) Use Disinfectant Products - $30 …" at bounding box center [672, 565] width 745 height 551
select select "spot114"
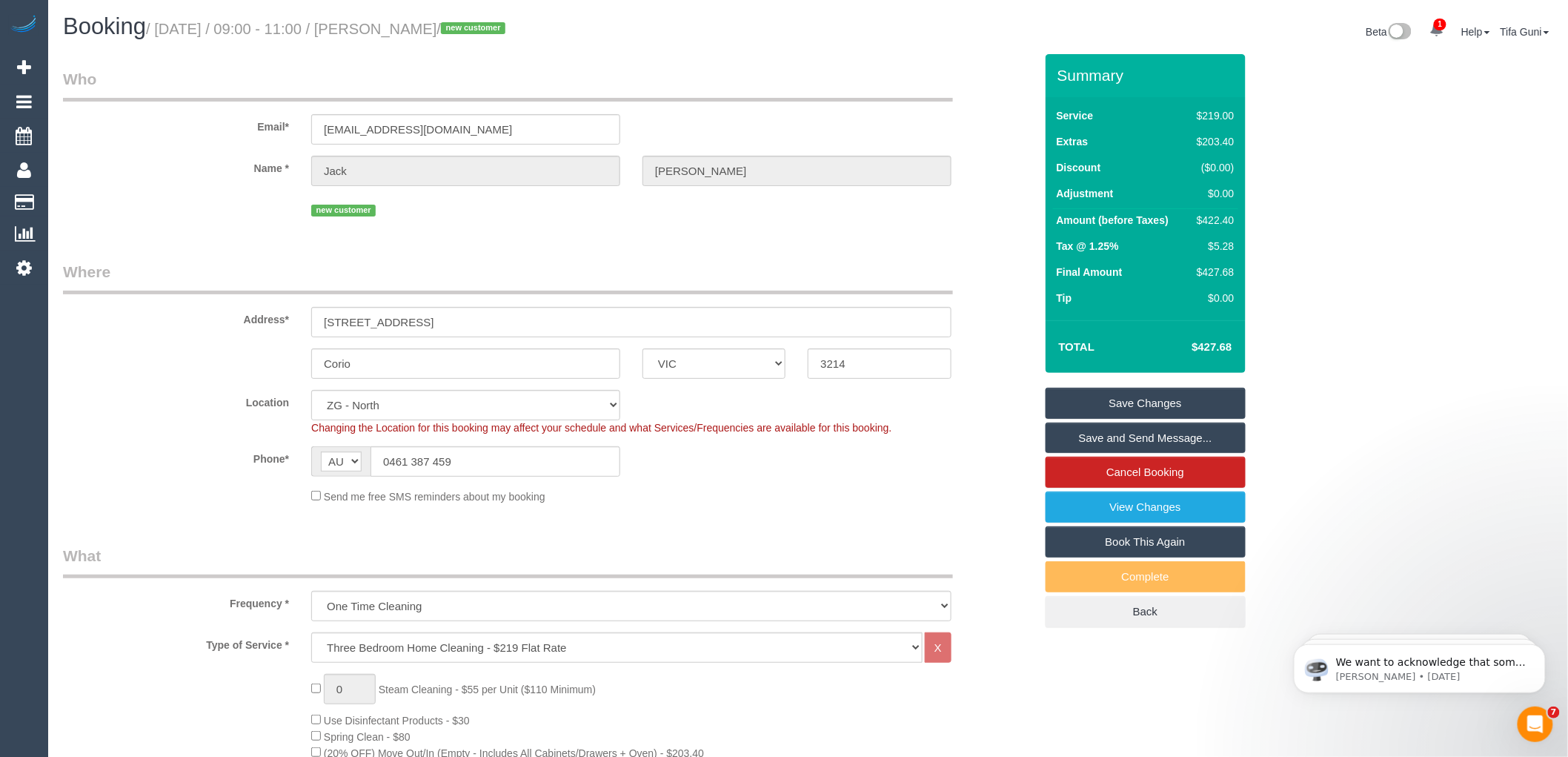
scroll to position [0, 0]
click at [645, 555] on legend "What" at bounding box center [508, 562] width 890 height 34
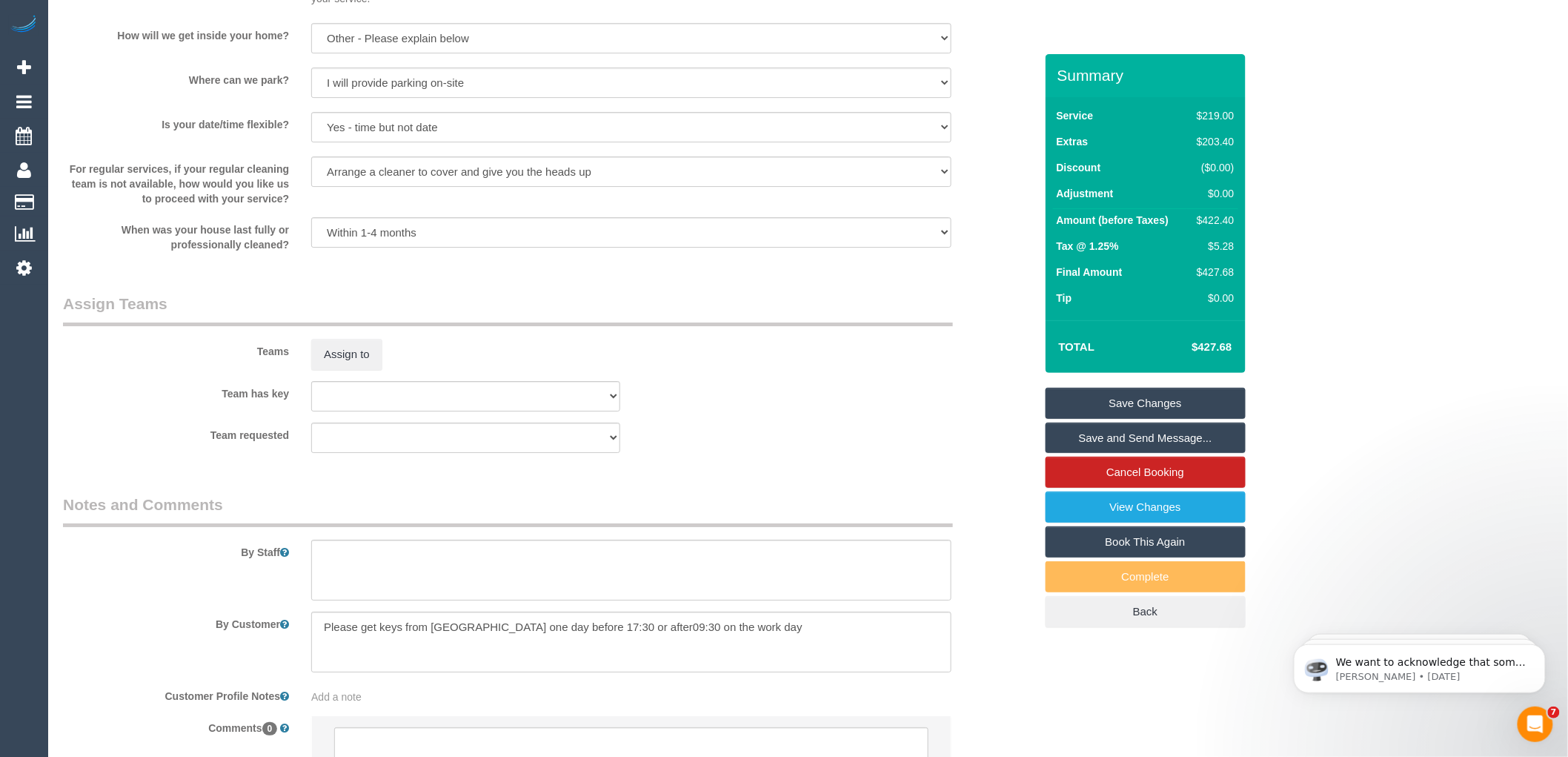
scroll to position [2132, 0]
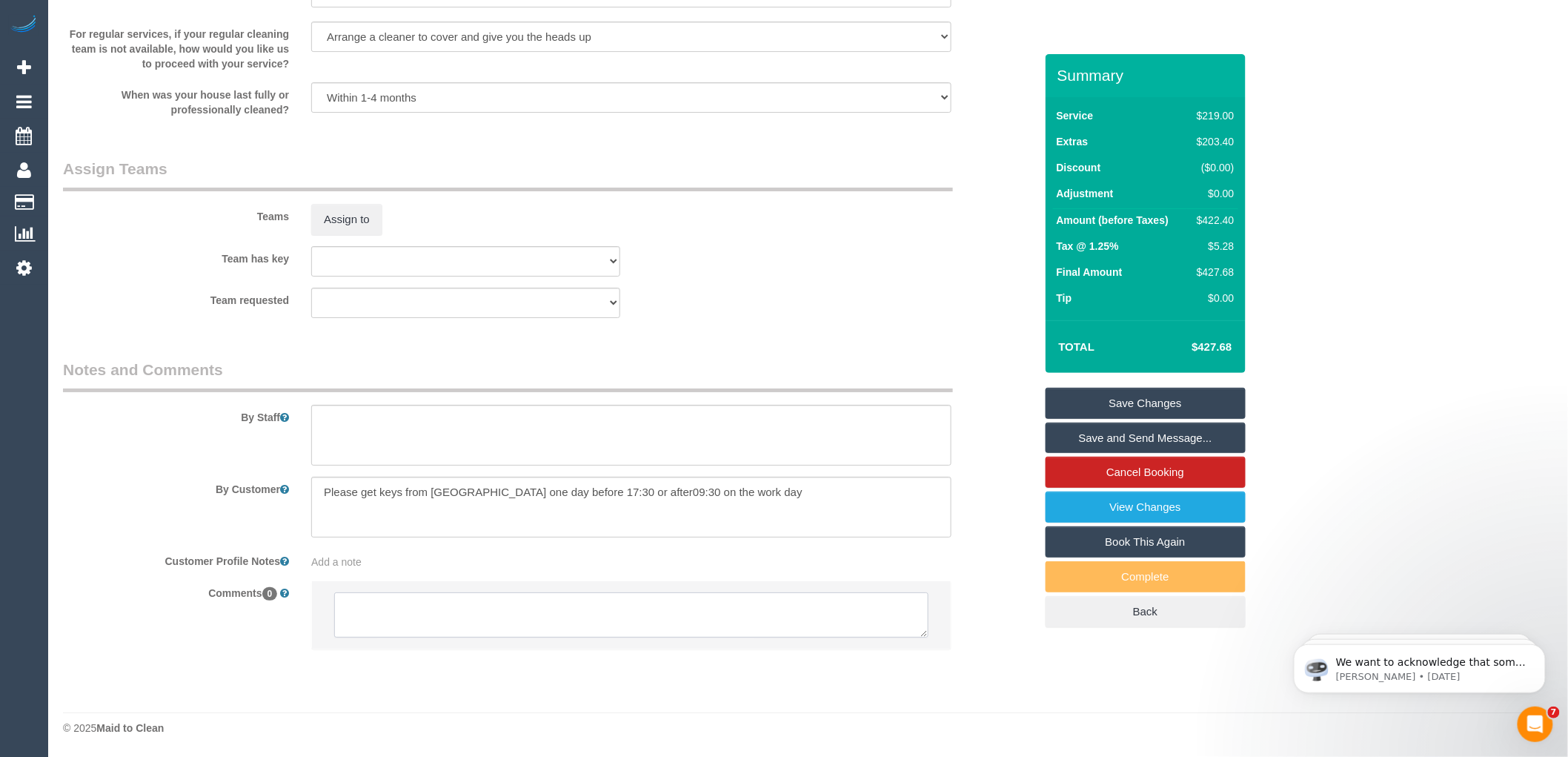
click at [403, 617] on textarea at bounding box center [632, 615] width 595 height 46
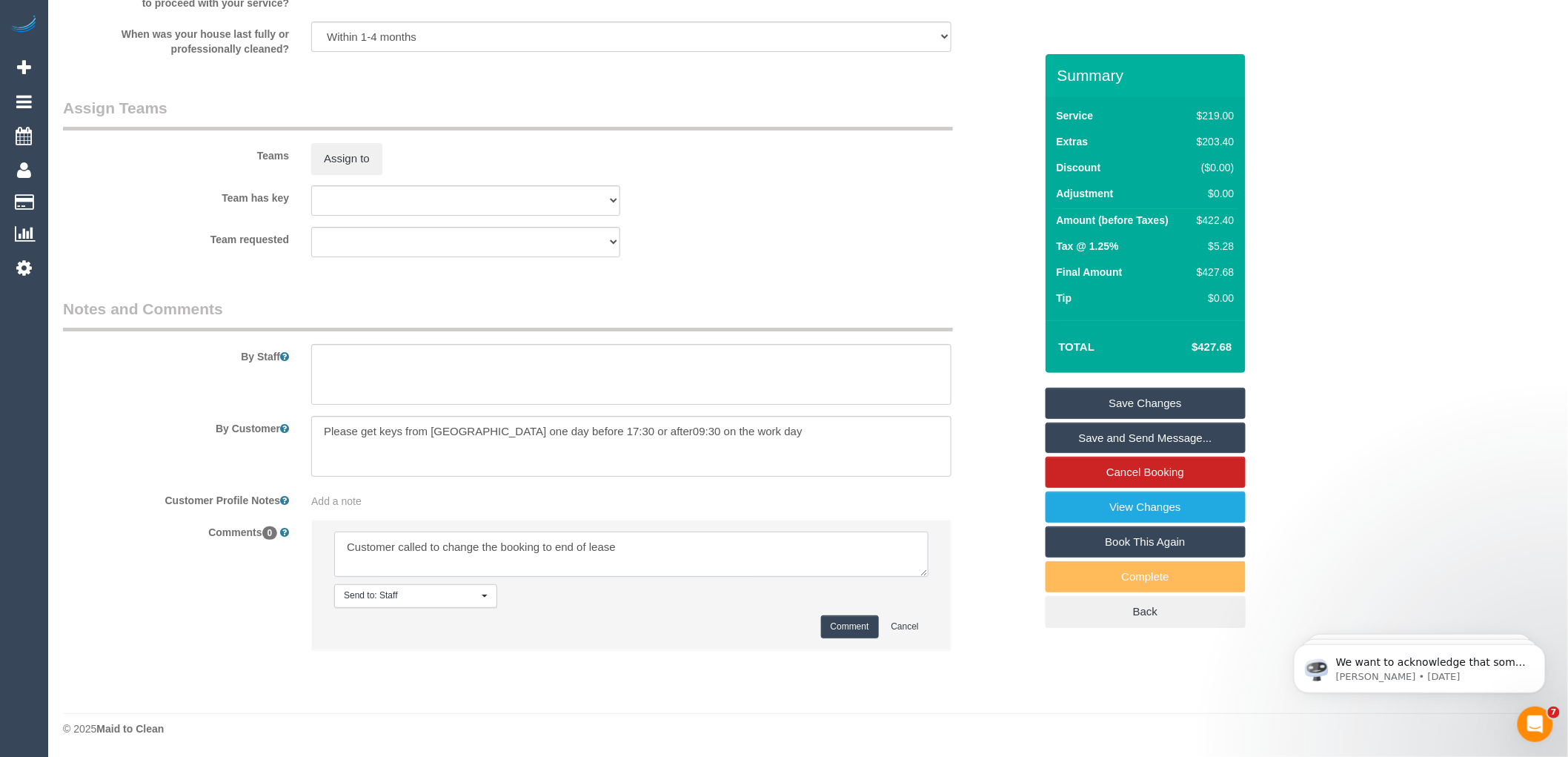
scroll to position [2193, 0]
type textarea "Customer called to change the booking to end of lease"
click at [847, 620] on button "Comment" at bounding box center [850, 625] width 58 height 23
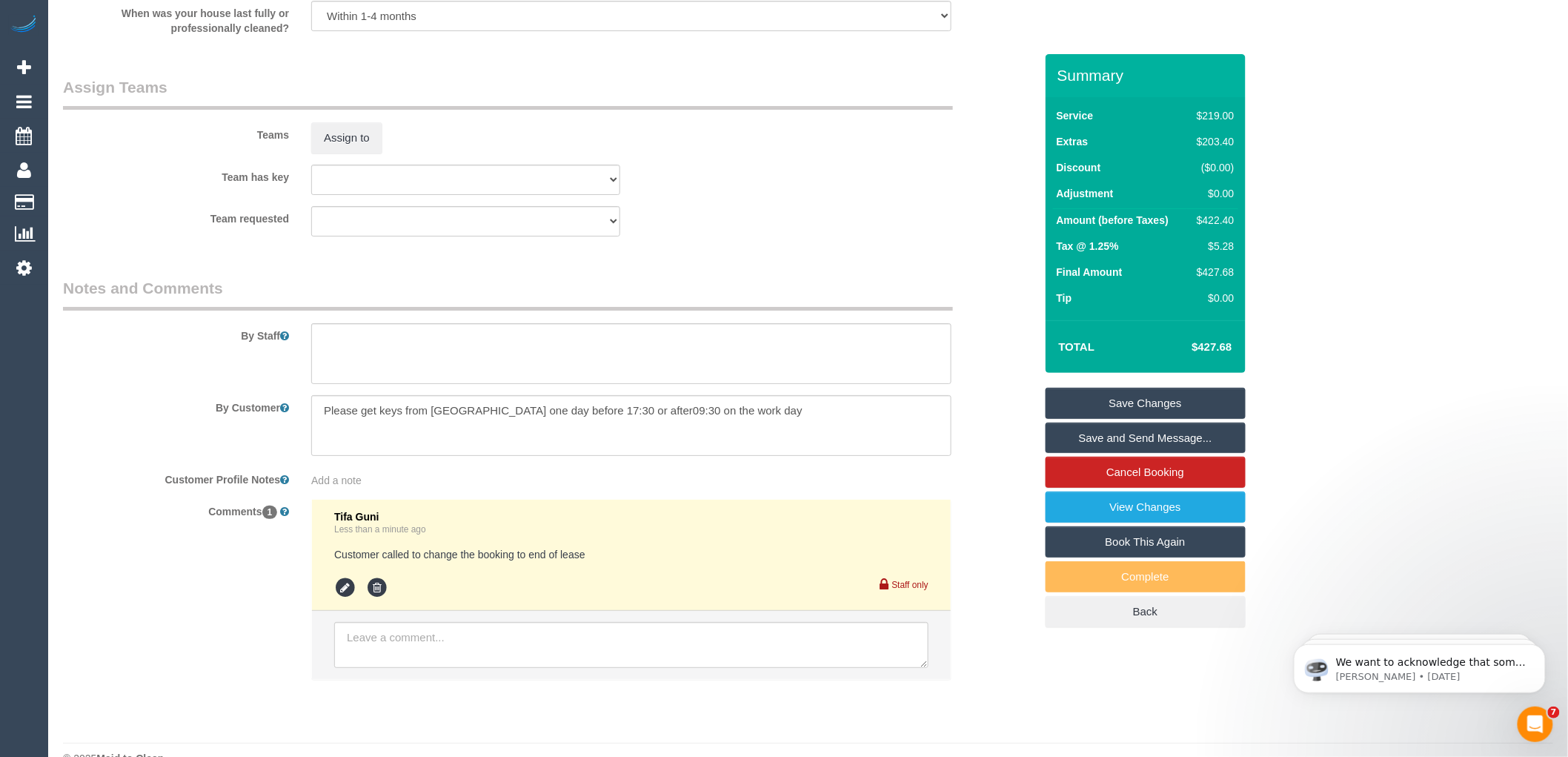
click at [1128, 401] on link "Save Changes" at bounding box center [1146, 402] width 200 height 31
